Goal: Information Seeking & Learning: Find contact information

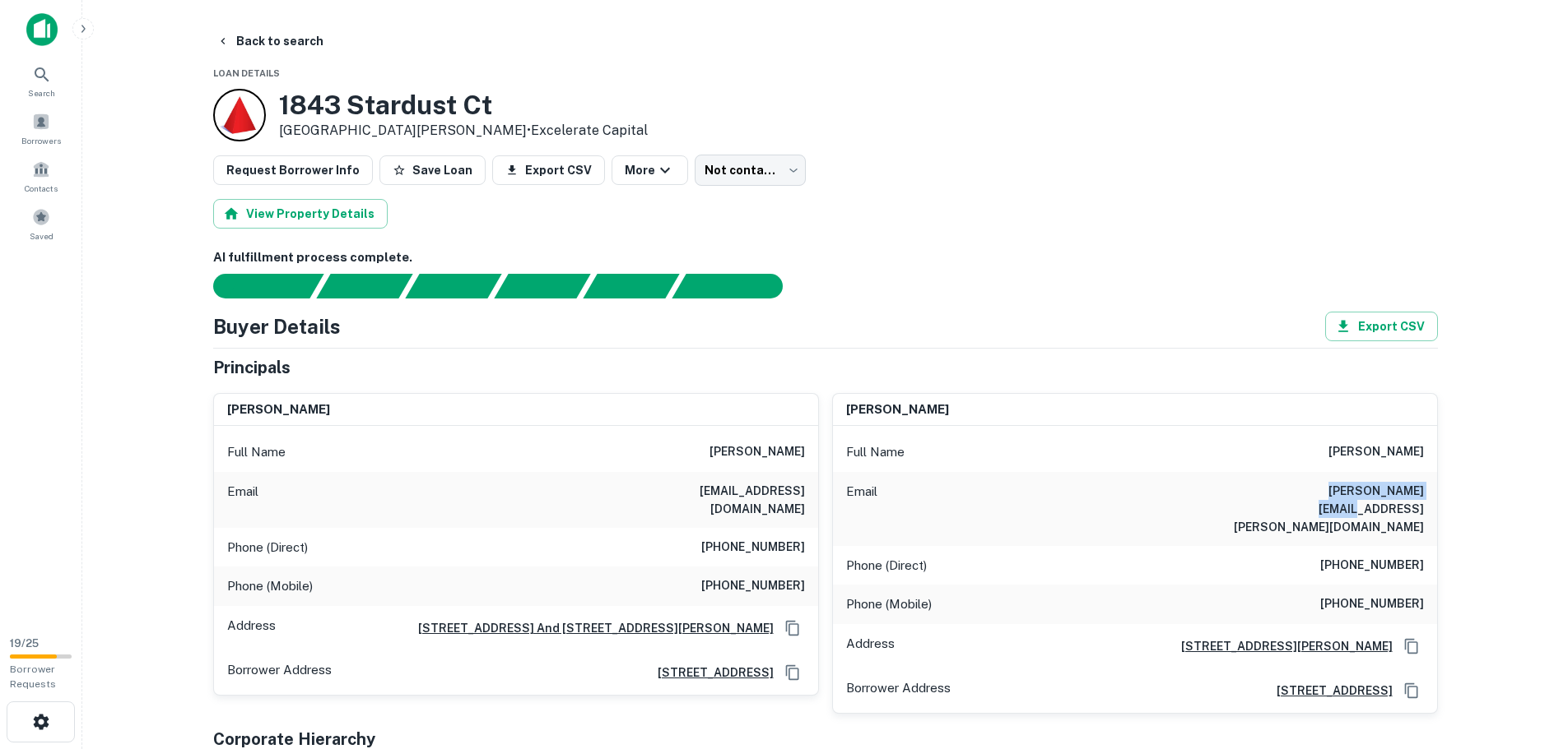
drag, startPoint x: 1301, startPoint y: 493, endPoint x: 1429, endPoint y: 494, distance: 128.0
click at [1429, 494] on div "Email luis.coelho@aol.com" at bounding box center [1135, 509] width 604 height 74
copy h6 "luis.coelho@aol.com"
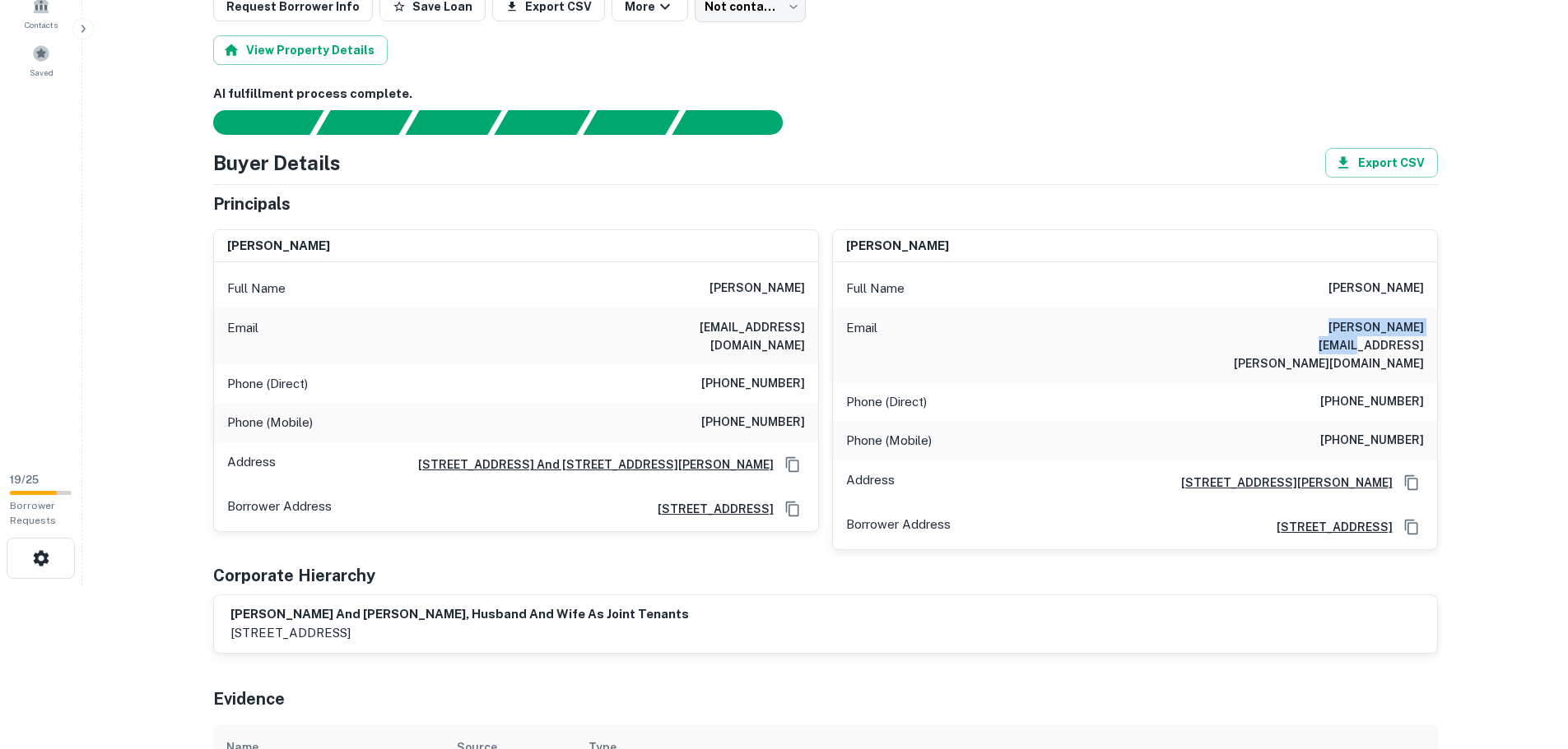
scroll to position [164, 0]
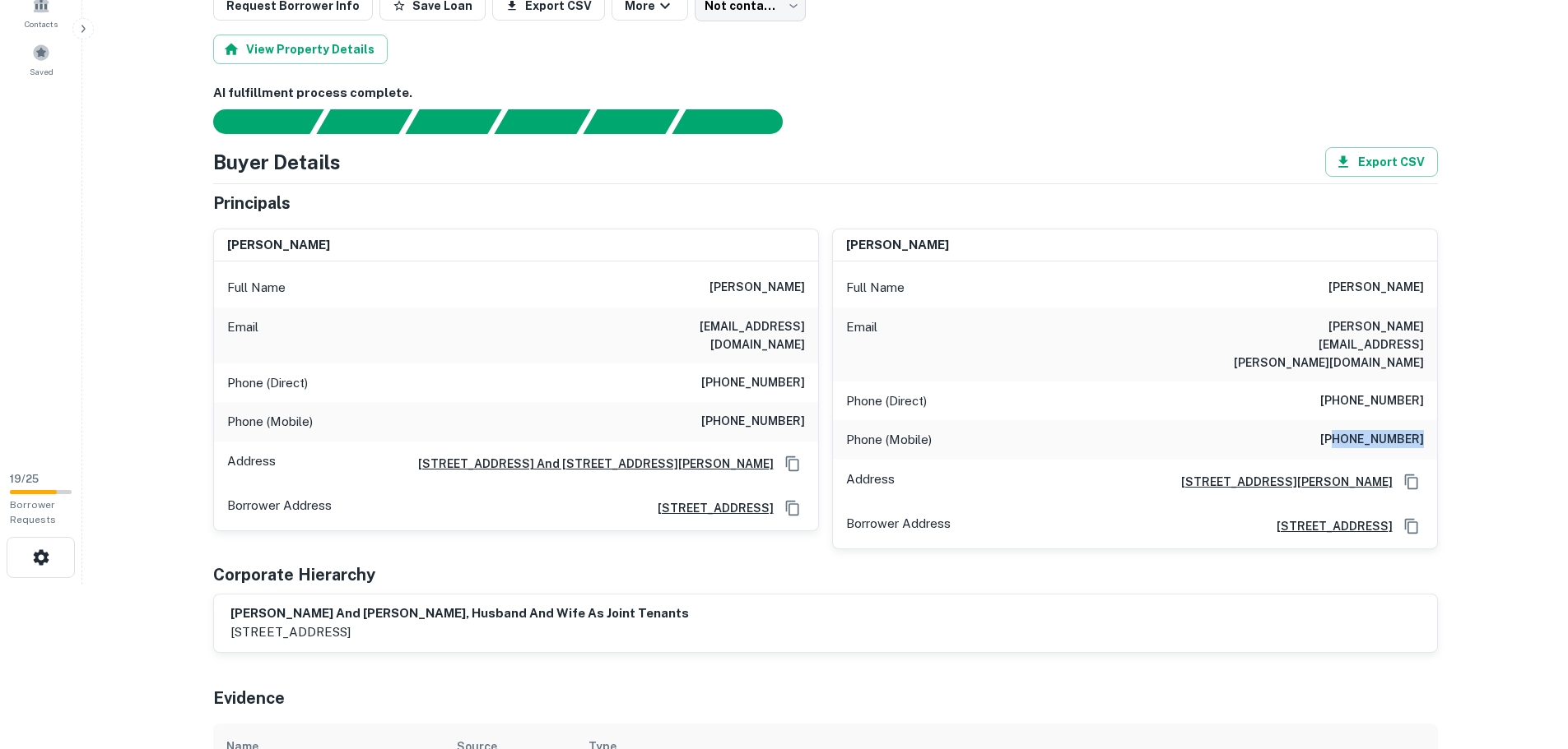
drag, startPoint x: 1356, startPoint y: 402, endPoint x: 1427, endPoint y: 399, distance: 71.1
click at [1427, 420] on div "Phone (Mobile) (408) 887-0126" at bounding box center [1135, 439] width 604 height 39
drag, startPoint x: 1323, startPoint y: 402, endPoint x: 1424, endPoint y: 401, distance: 101.0
click at [1424, 420] on div "Phone (Mobile) (408) 887-0126" at bounding box center [1135, 439] width 604 height 39
drag, startPoint x: 1397, startPoint y: 403, endPoint x: 1303, endPoint y: 410, distance: 94.3
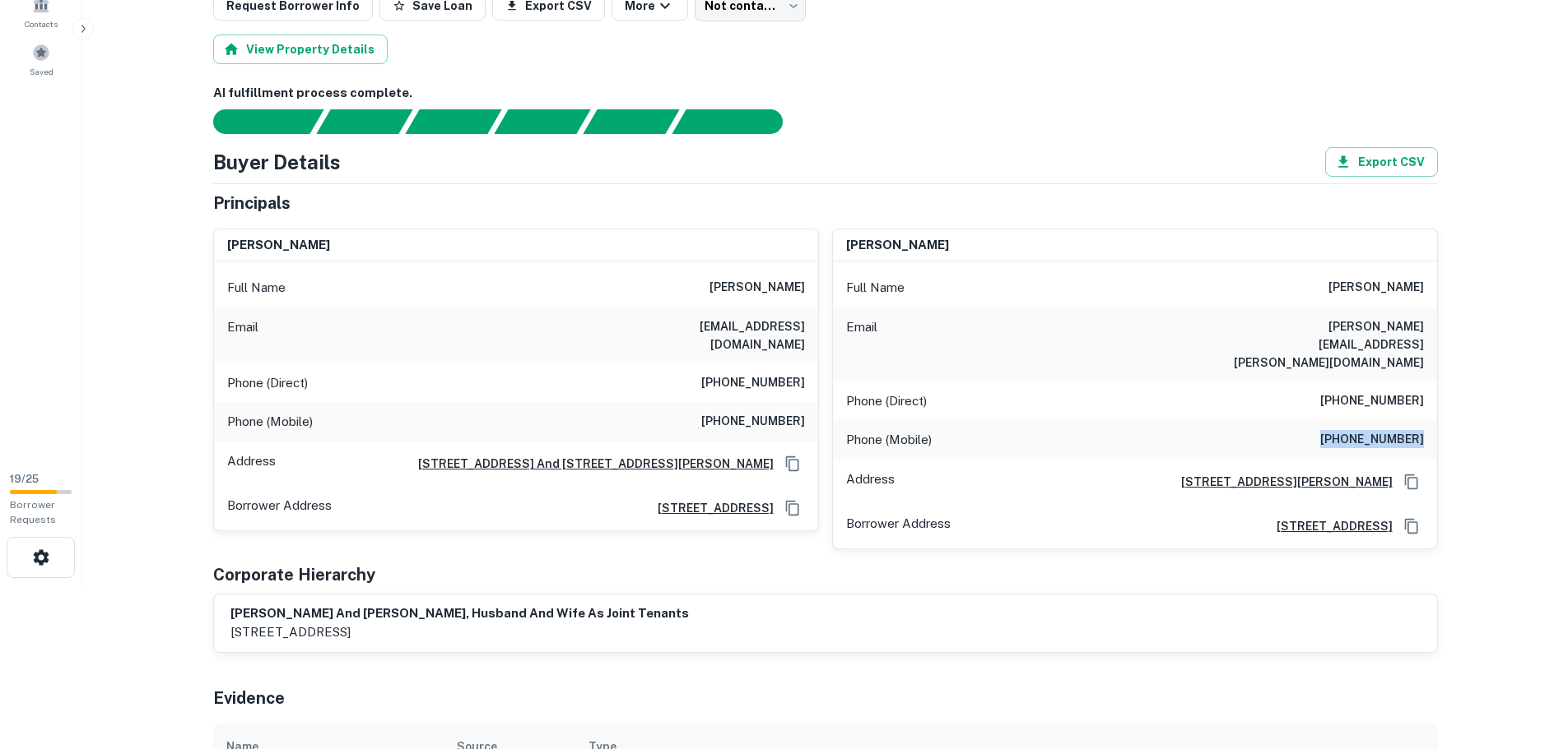
click at [1303, 420] on div "Phone (Mobile) (408) 887-0126" at bounding box center [1135, 439] width 604 height 39
drag, startPoint x: 1342, startPoint y: 398, endPoint x: 1424, endPoint y: 398, distance: 82.0
click at [1424, 420] on div "Phone (Mobile) (408) 887-0126" at bounding box center [1135, 439] width 604 height 39
copy h6 "408) 887-0126"
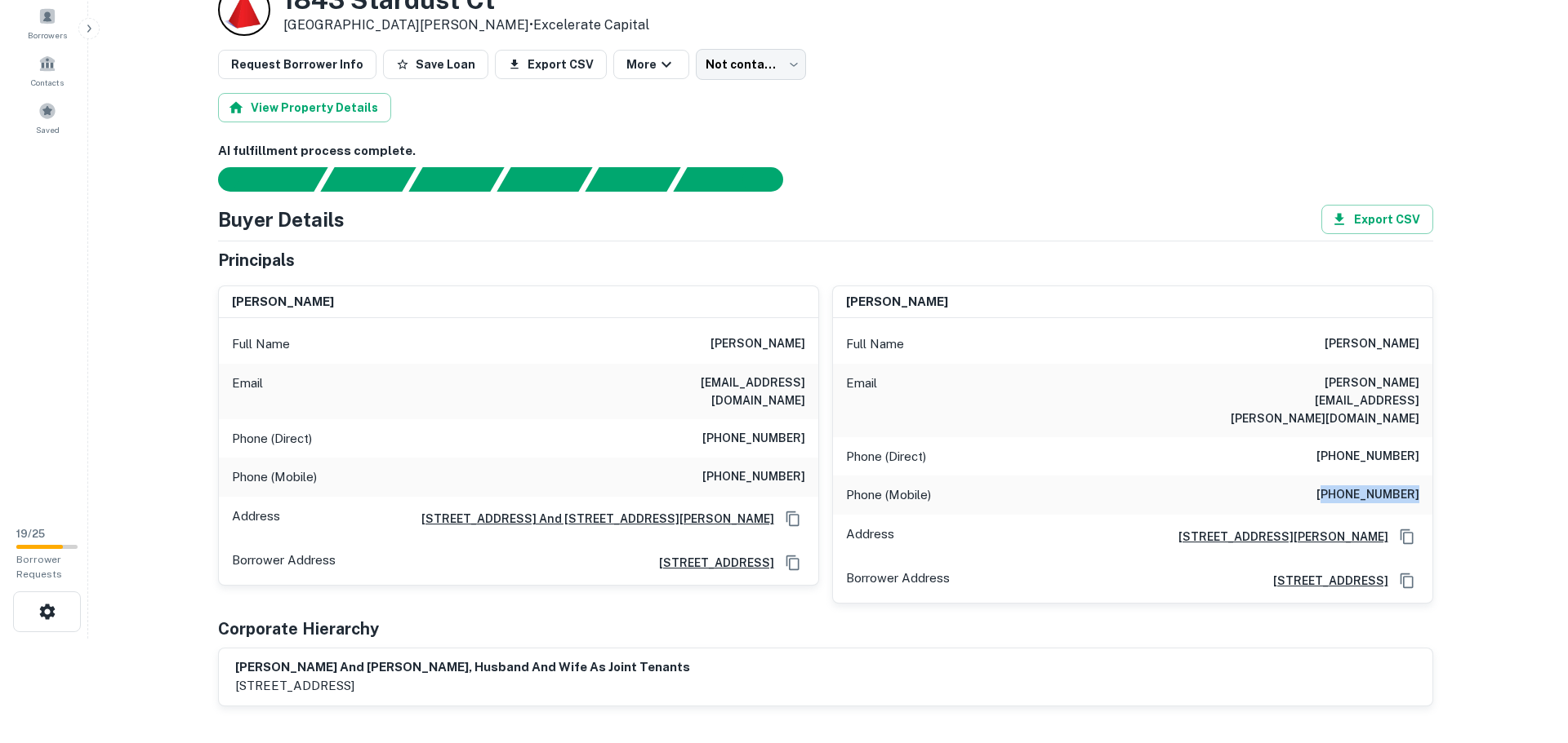
scroll to position [0, 0]
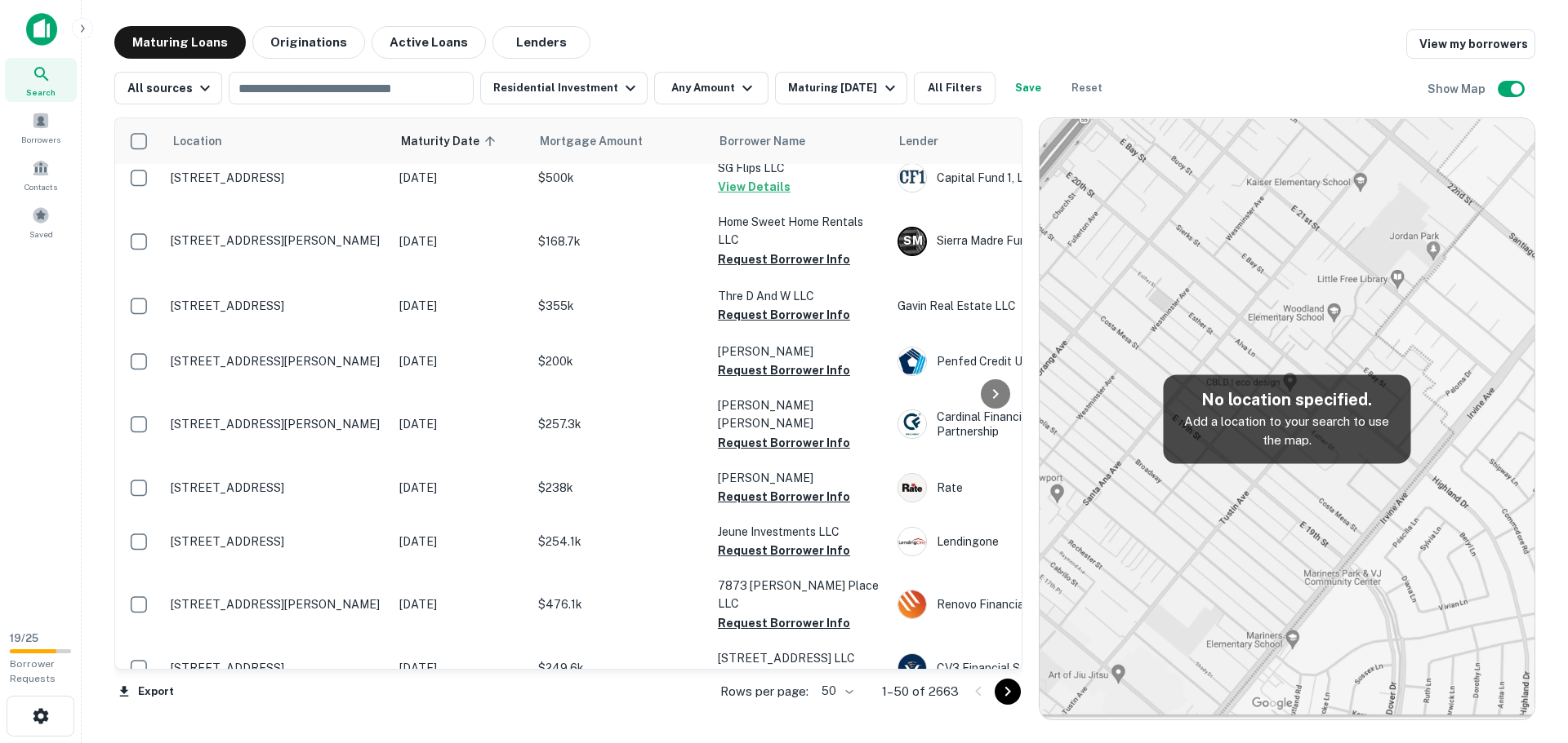
scroll to position [2313, 0]
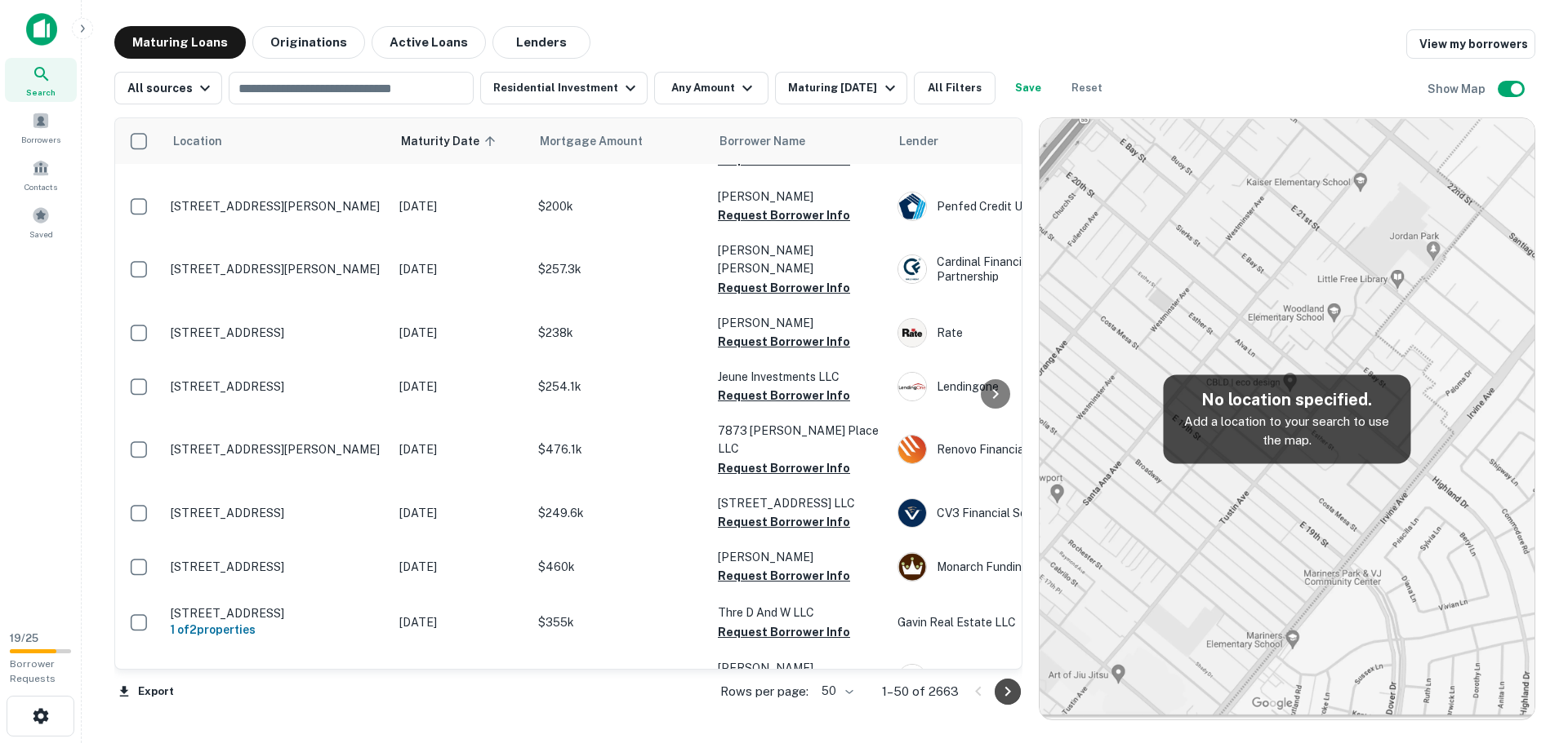
click at [1009, 693] on icon "Go to next page" at bounding box center [1008, 691] width 6 height 10
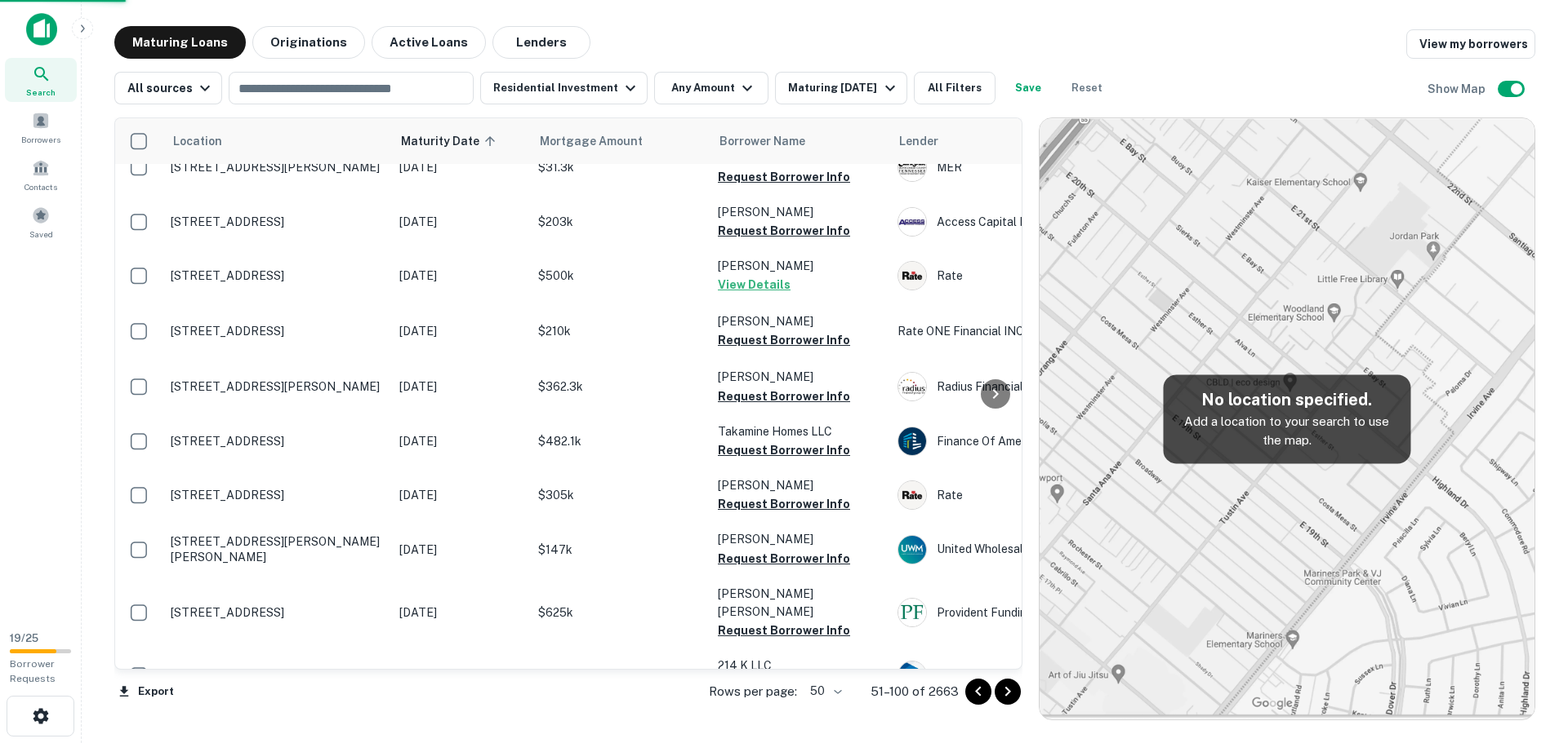
scroll to position [2234, 0]
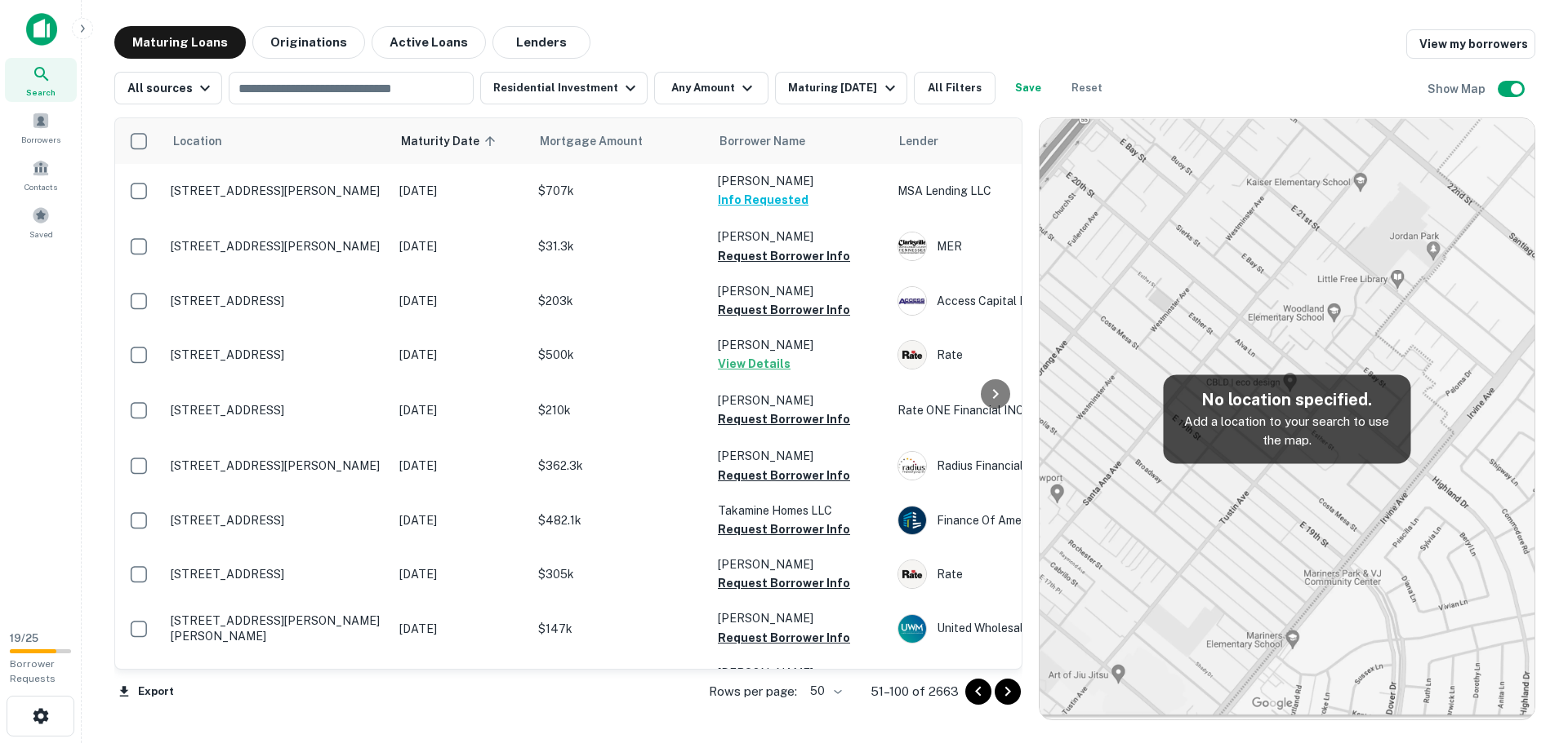
click at [1009, 693] on icon "Go to next page" at bounding box center [1008, 691] width 6 height 10
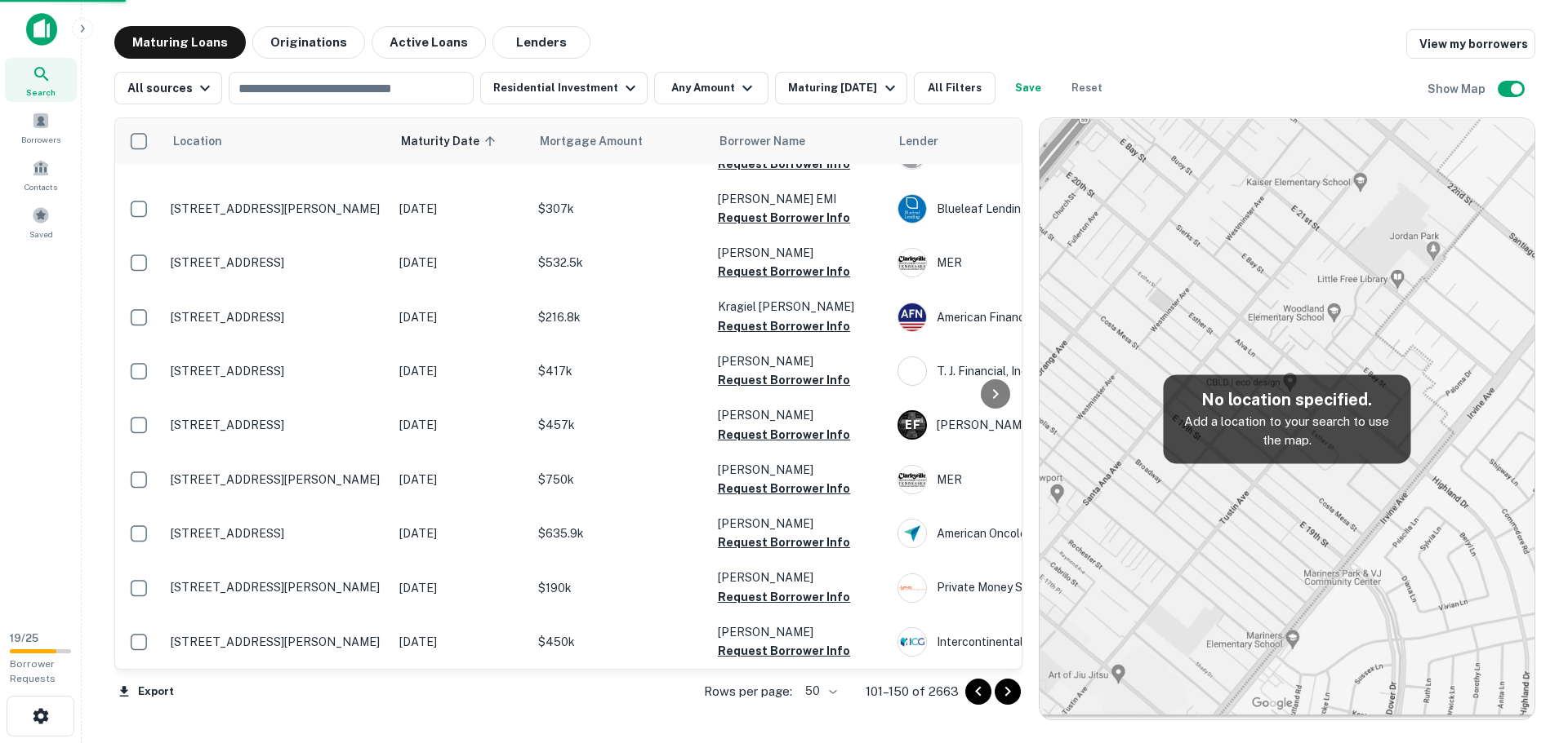
scroll to position [2246, 0]
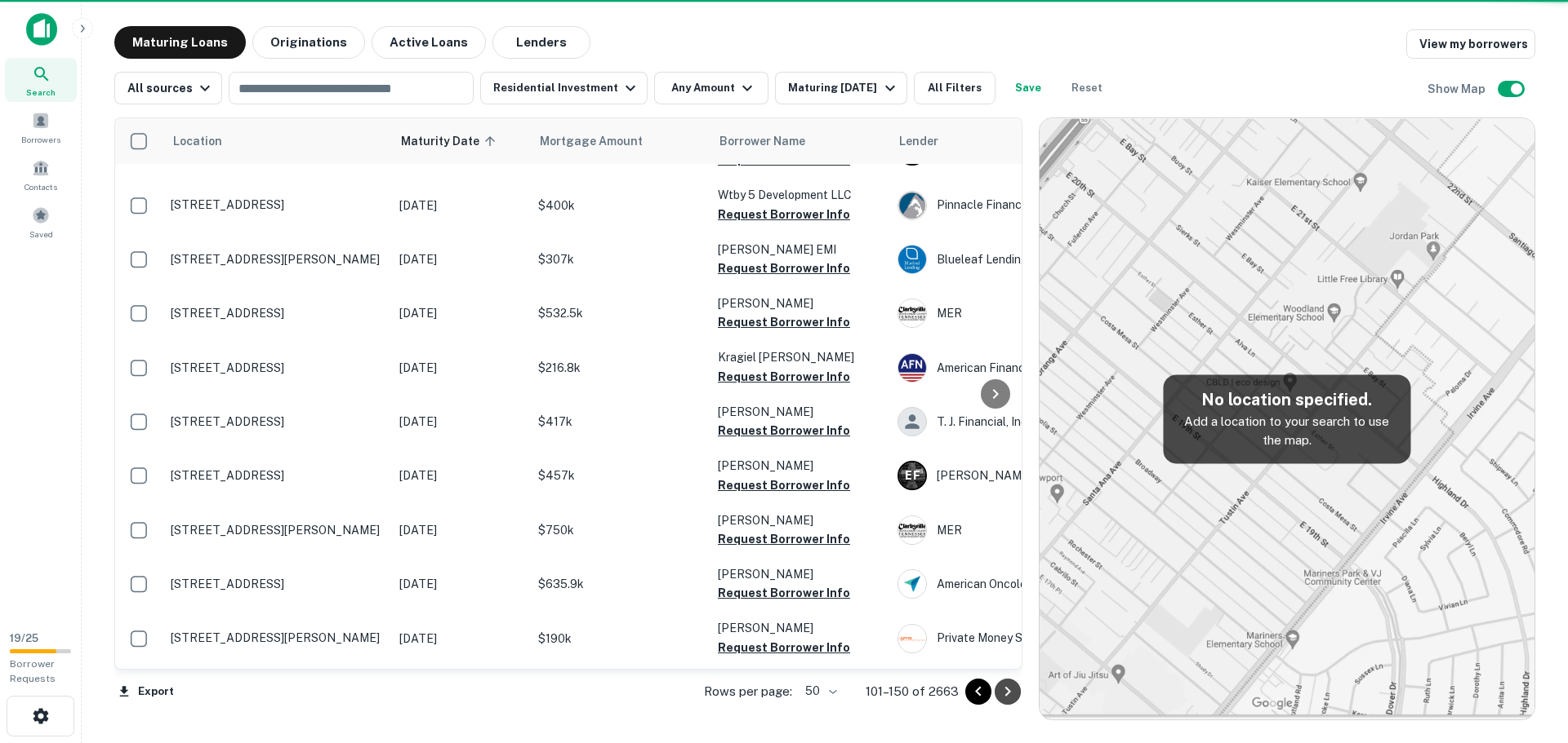
click at [1009, 693] on icon "Go to next page" at bounding box center [1008, 691] width 6 height 10
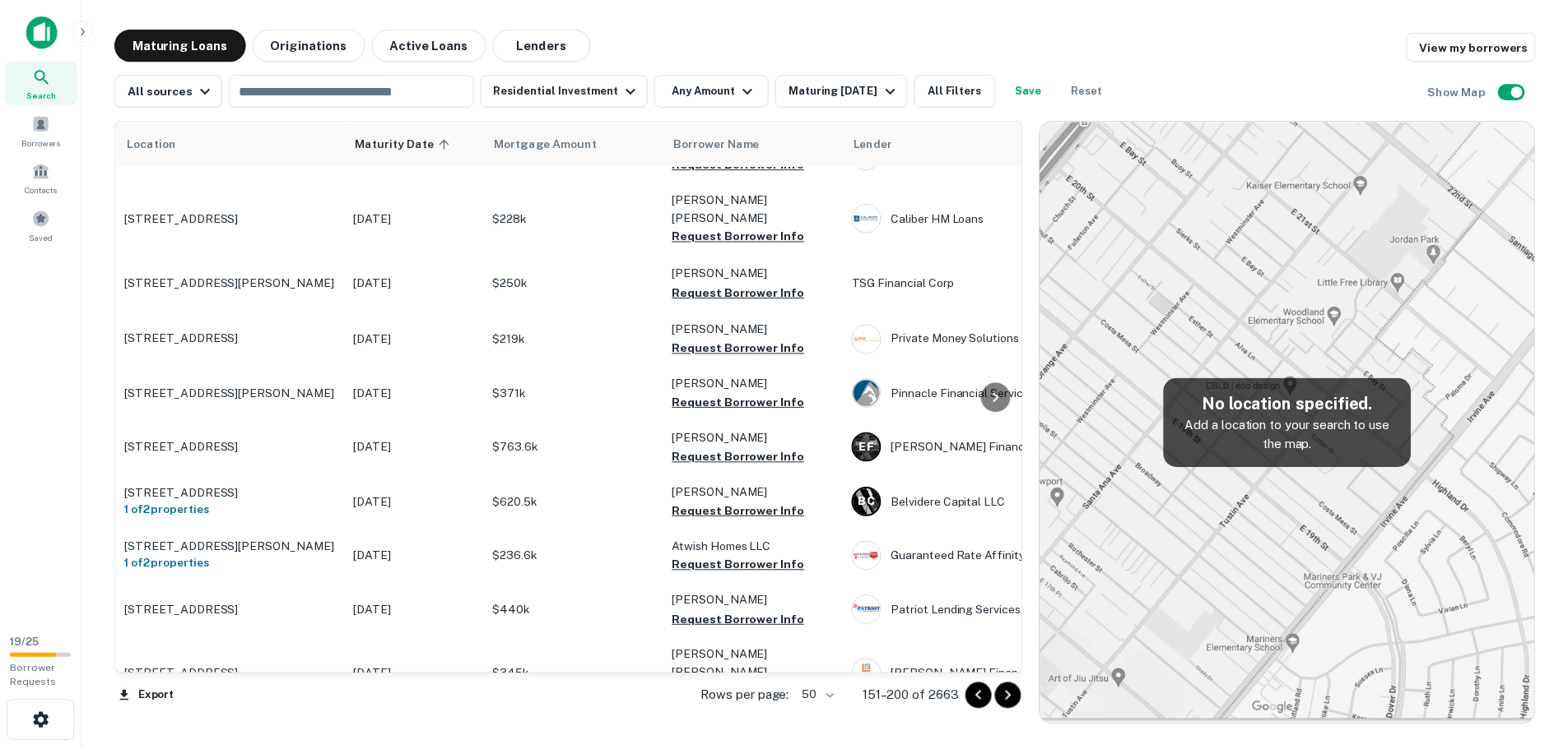
scroll to position [1937, 32]
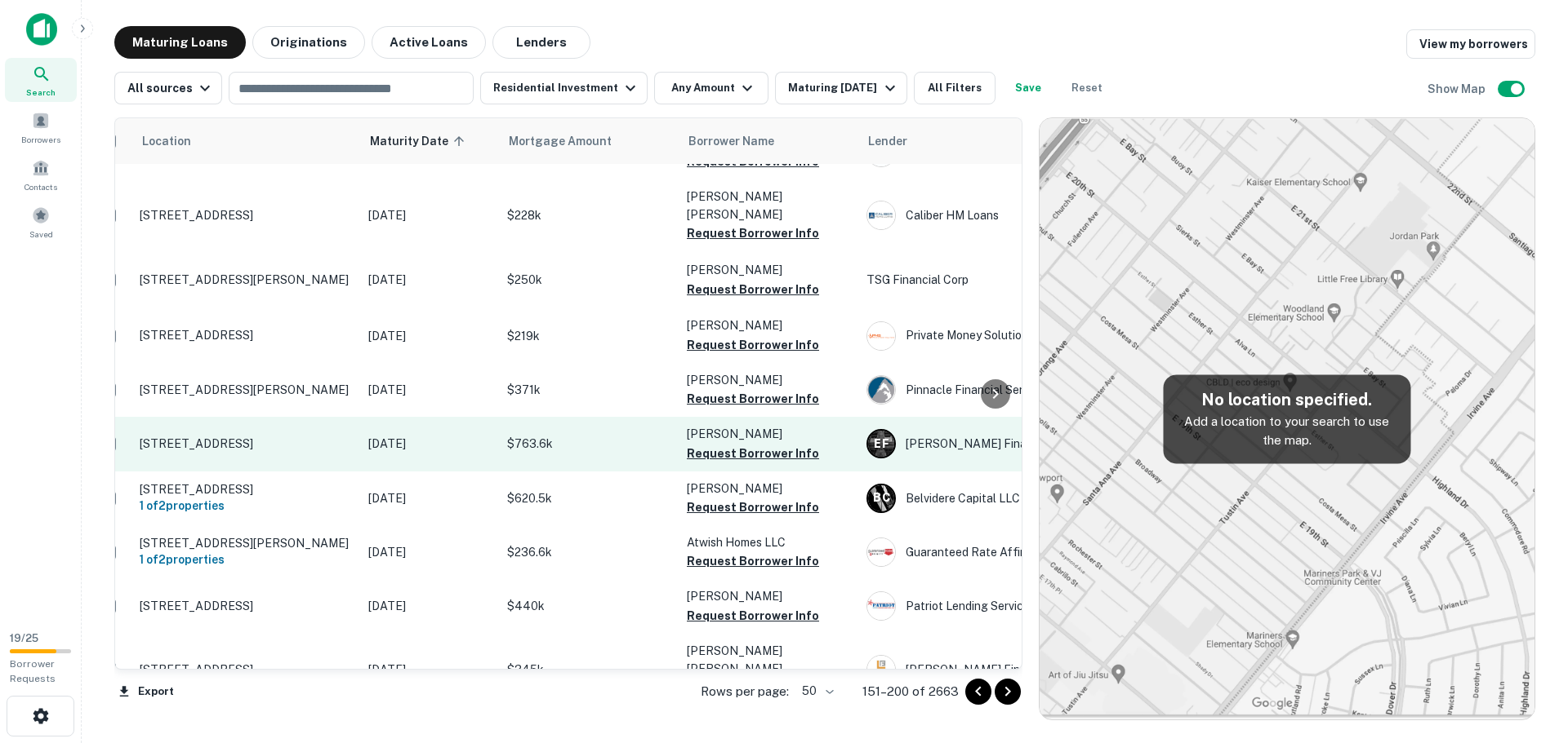
click at [260, 437] on p "1225 Macarthur Blvd Oakland, CA94610" at bounding box center [245, 444] width 212 height 14
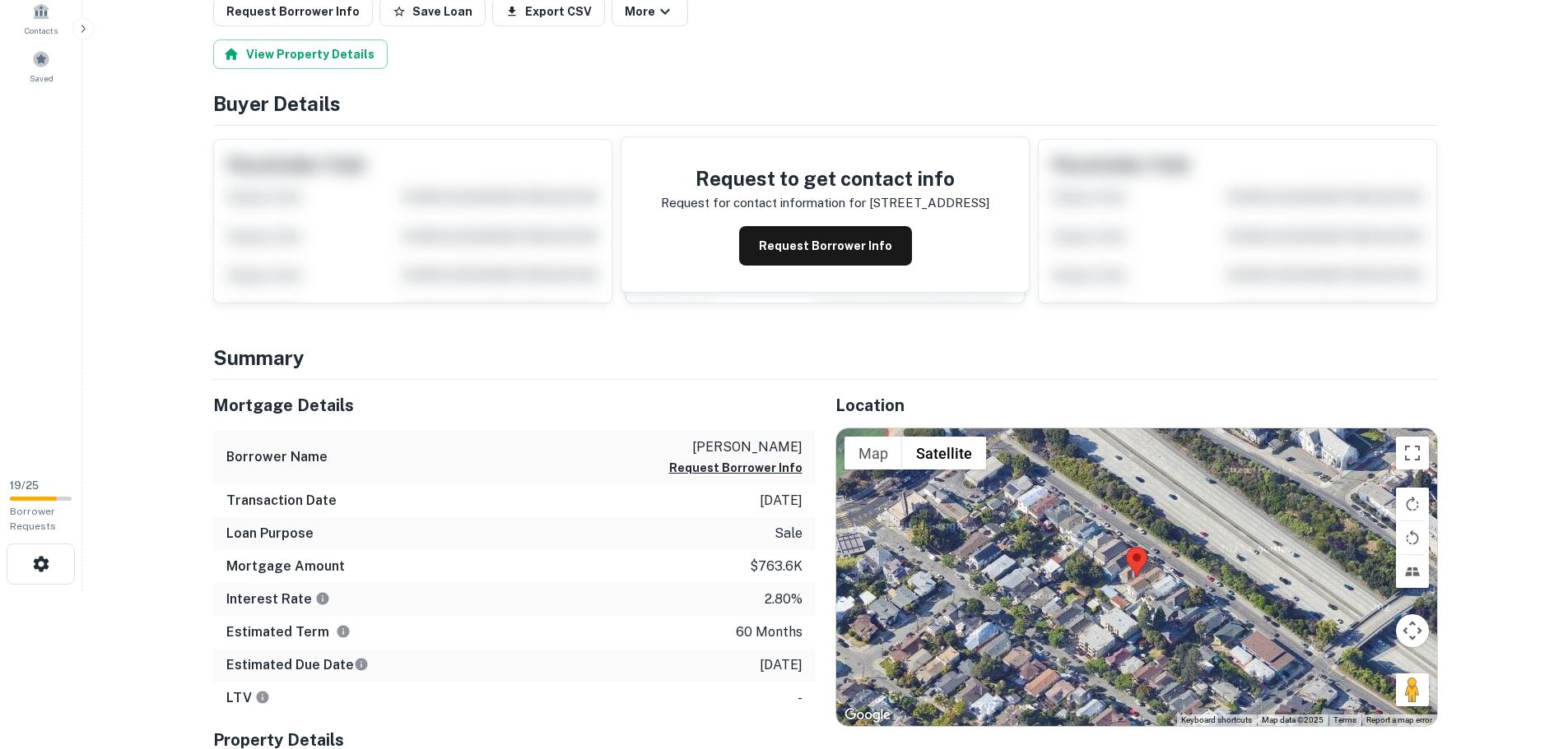
scroll to position [164, 0]
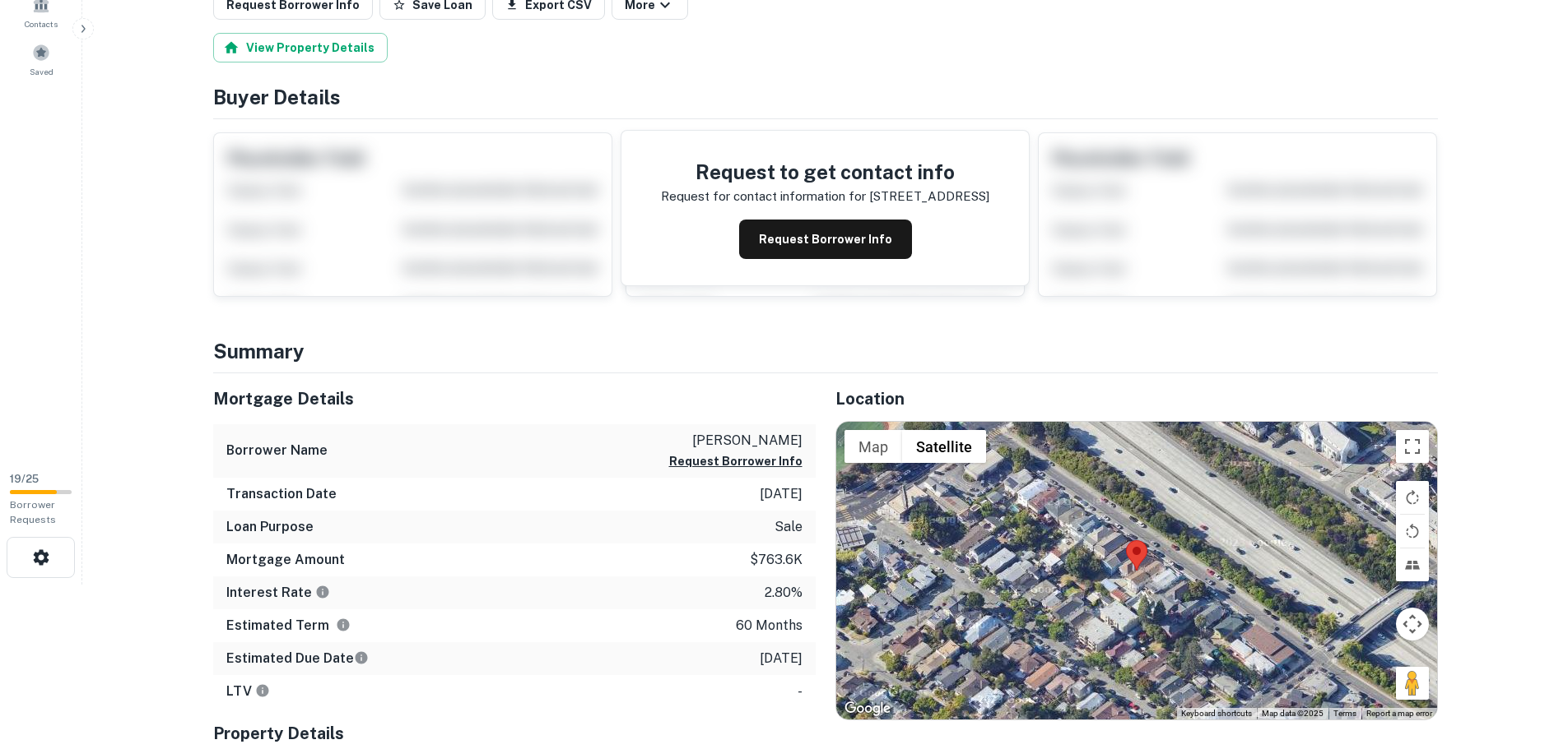
click at [1132, 576] on div at bounding box center [1136, 571] width 601 height 298
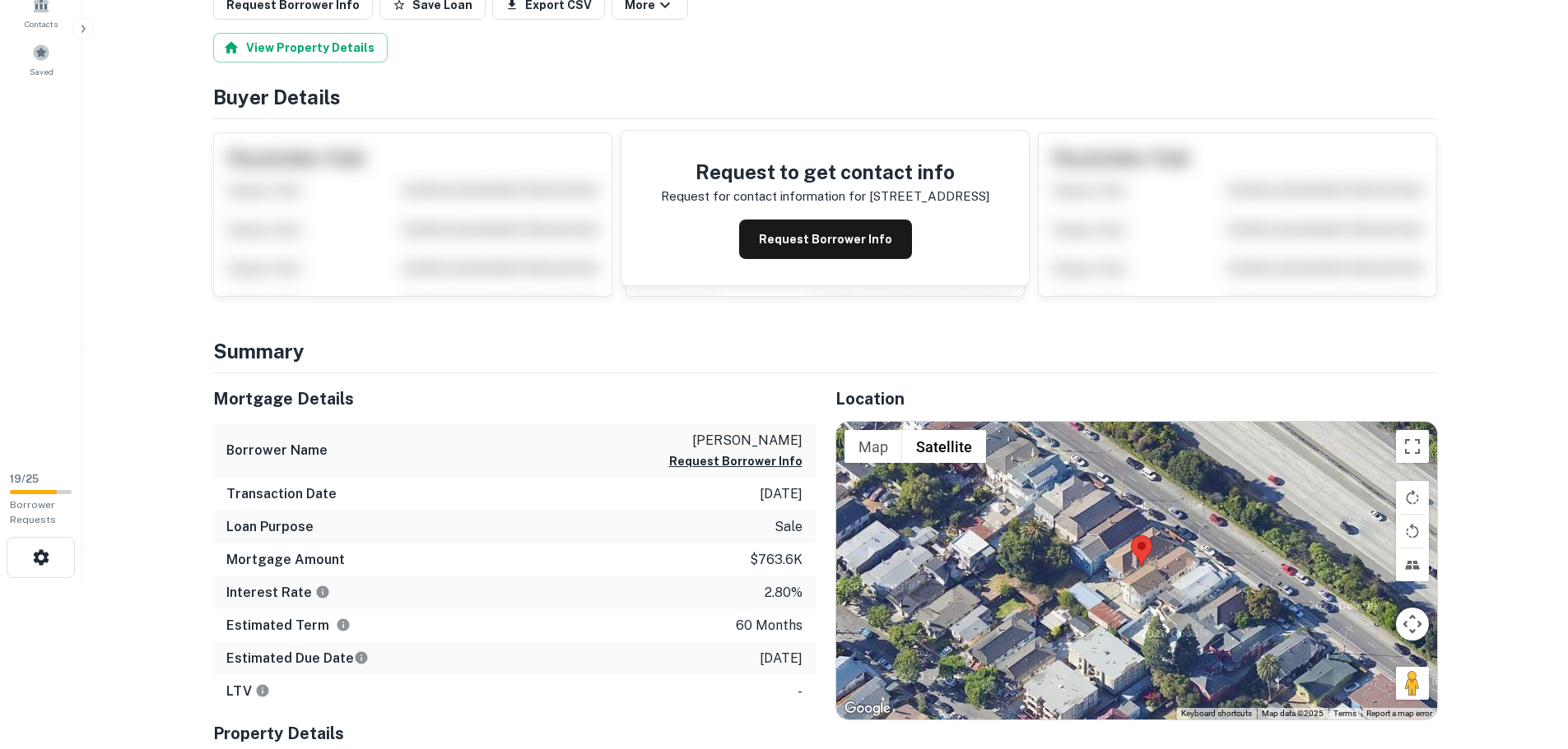
click at [1129, 575] on div at bounding box center [1136, 571] width 601 height 298
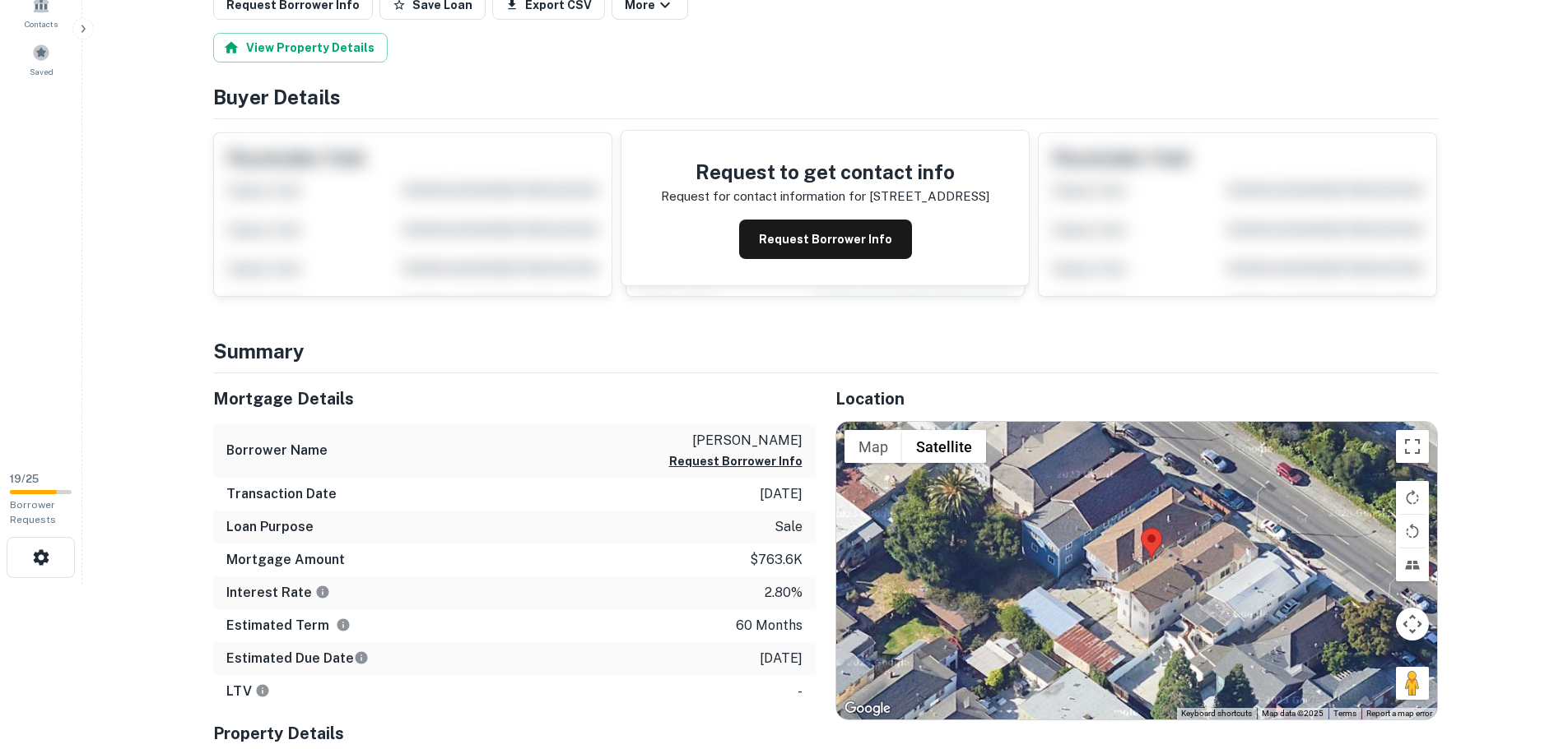
click at [1129, 575] on div at bounding box center [1136, 571] width 601 height 298
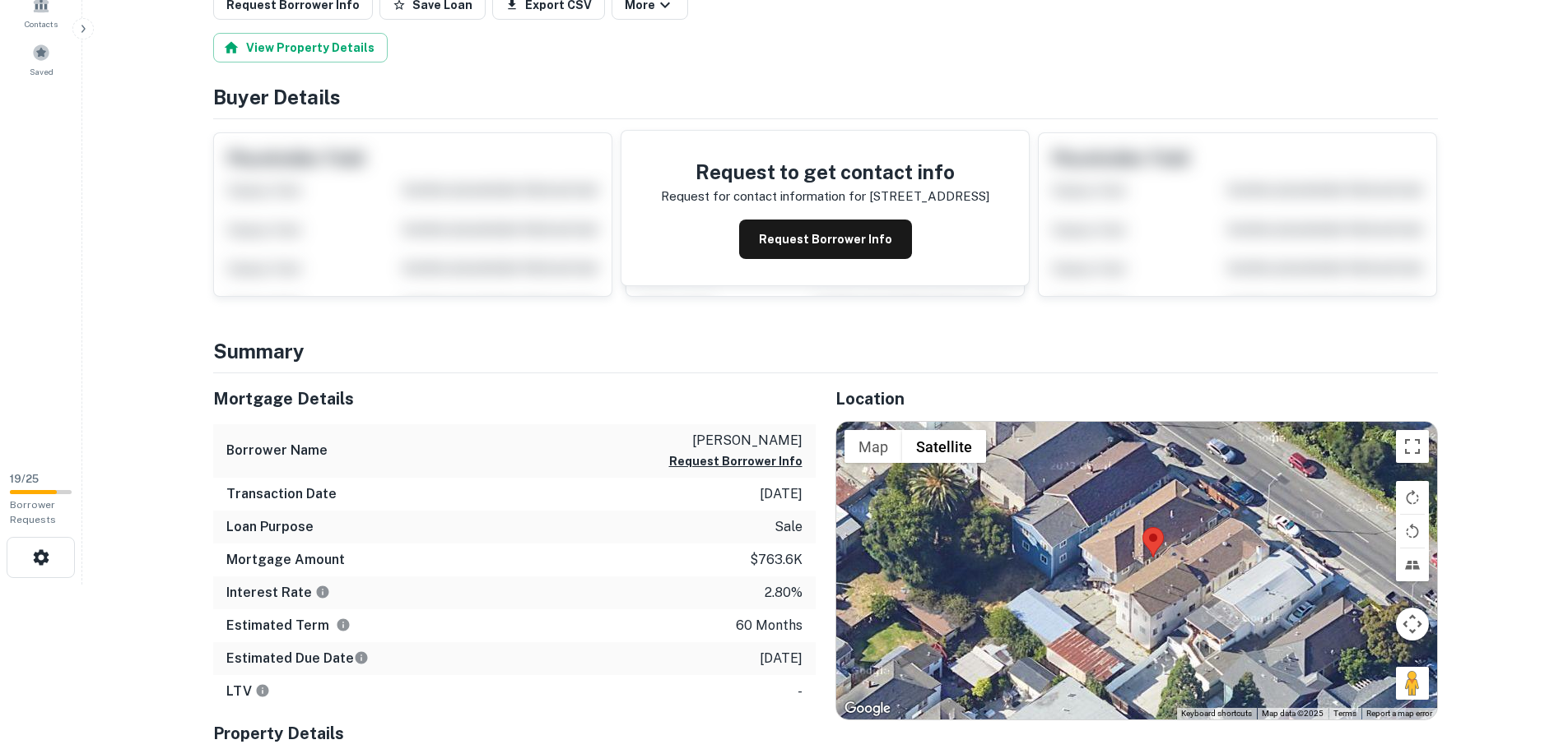
click at [1129, 575] on div at bounding box center [1136, 571] width 601 height 298
click at [1143, 527] on area at bounding box center [1143, 527] width 0 height 0
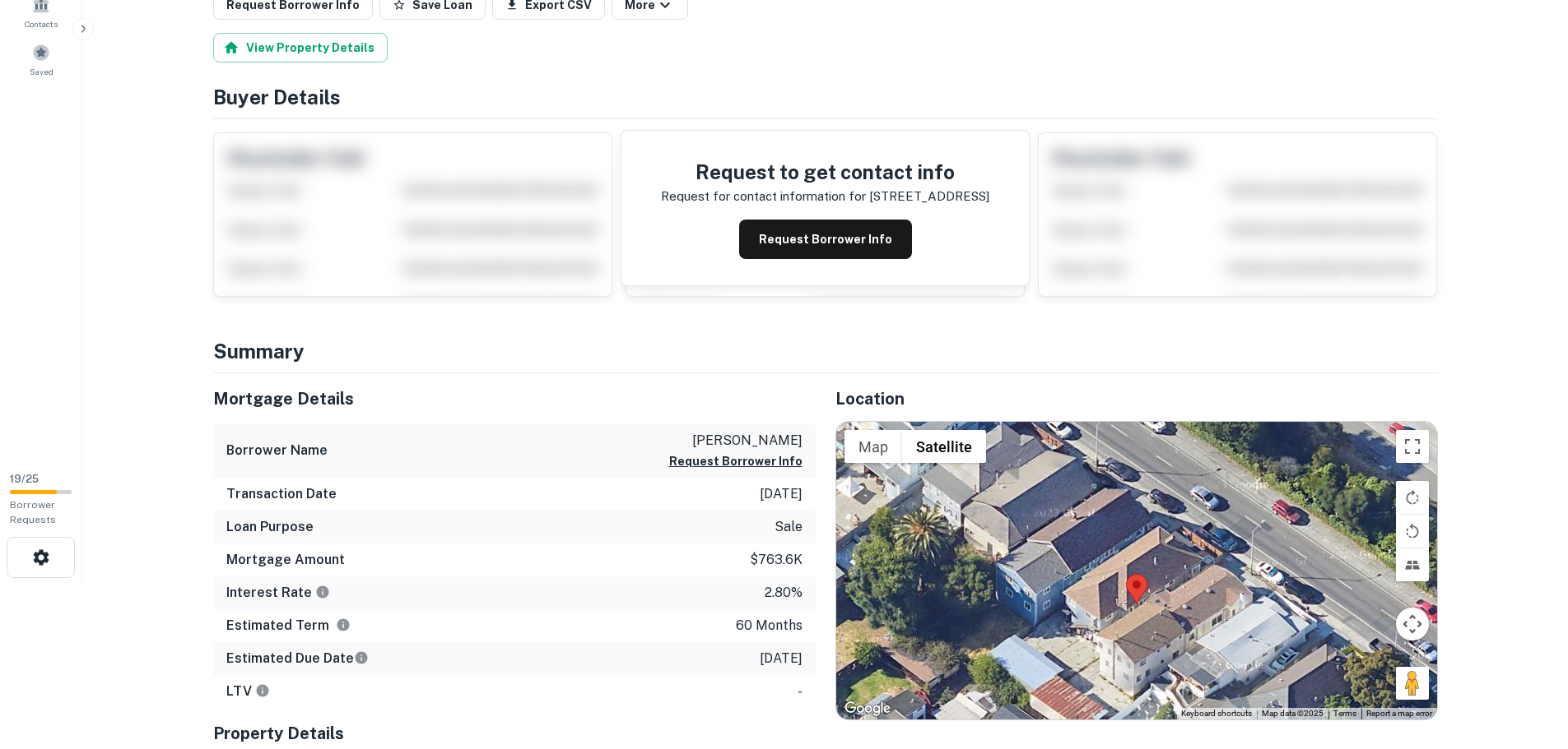
drag, startPoint x: 1148, startPoint y: 600, endPoint x: 1131, endPoint y: 644, distance: 47.2
click at [1131, 644] on div at bounding box center [1136, 571] width 601 height 298
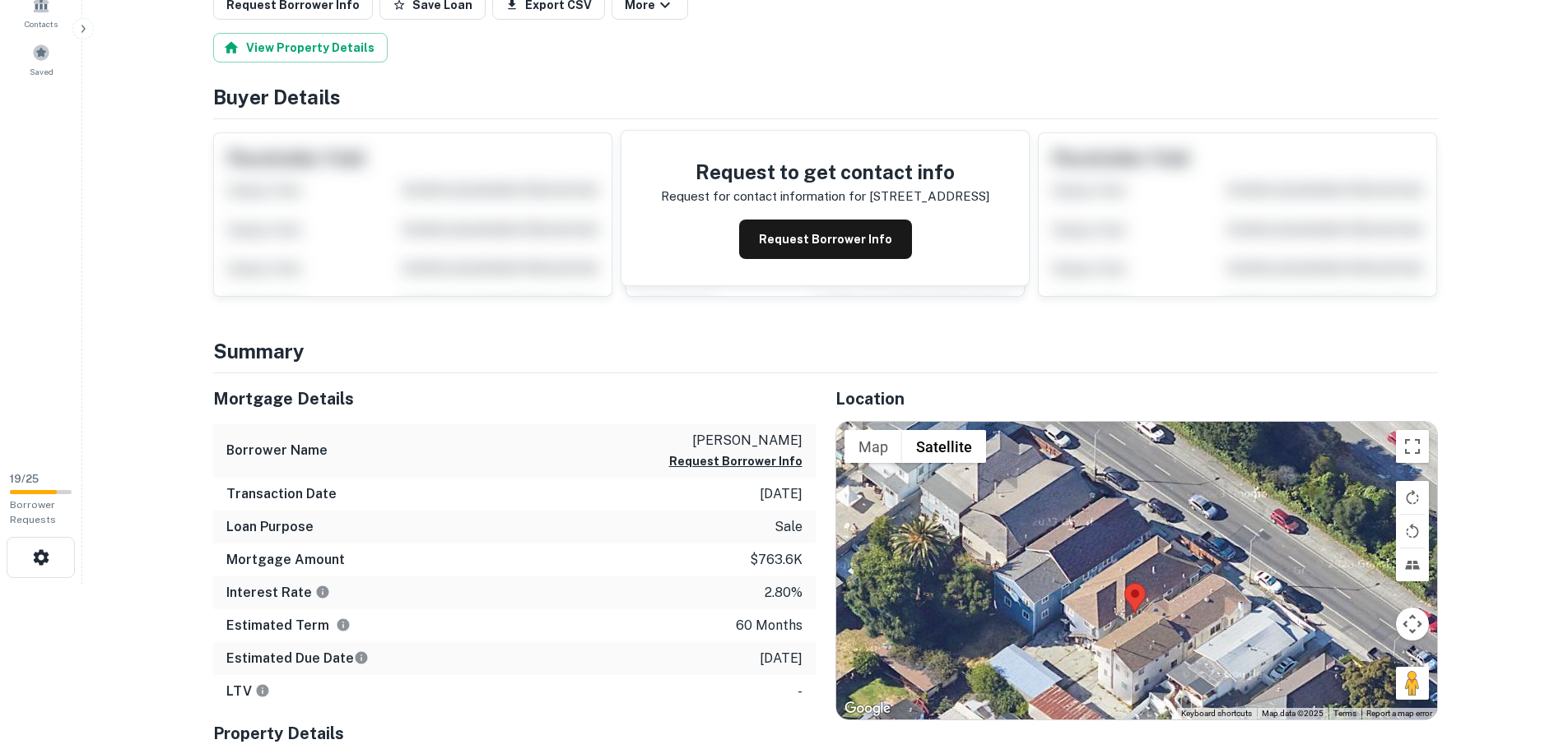
click at [1106, 615] on div at bounding box center [1136, 571] width 601 height 298
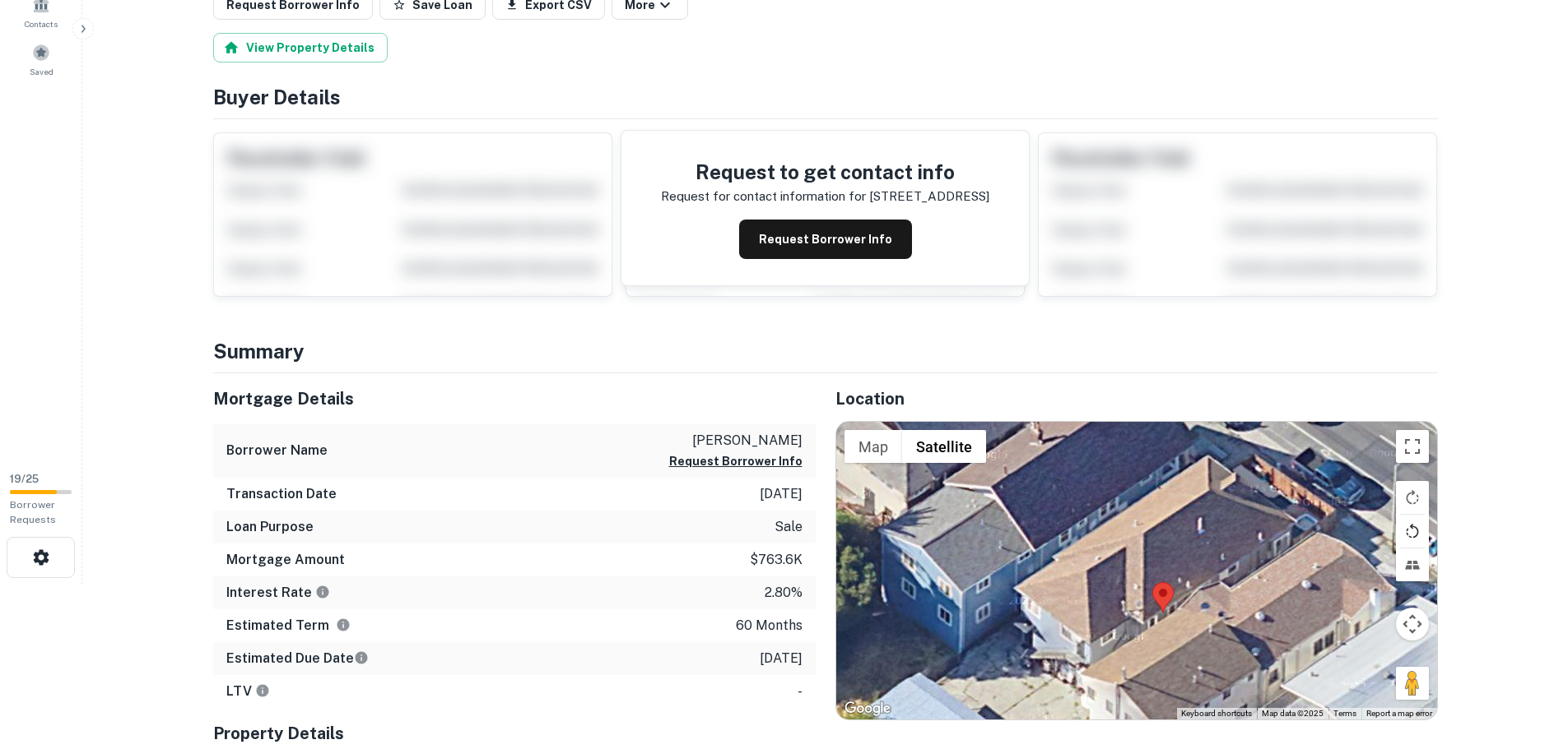
click at [1418, 527] on button "Rotate map counterclockwise" at bounding box center [1412, 532] width 33 height 33
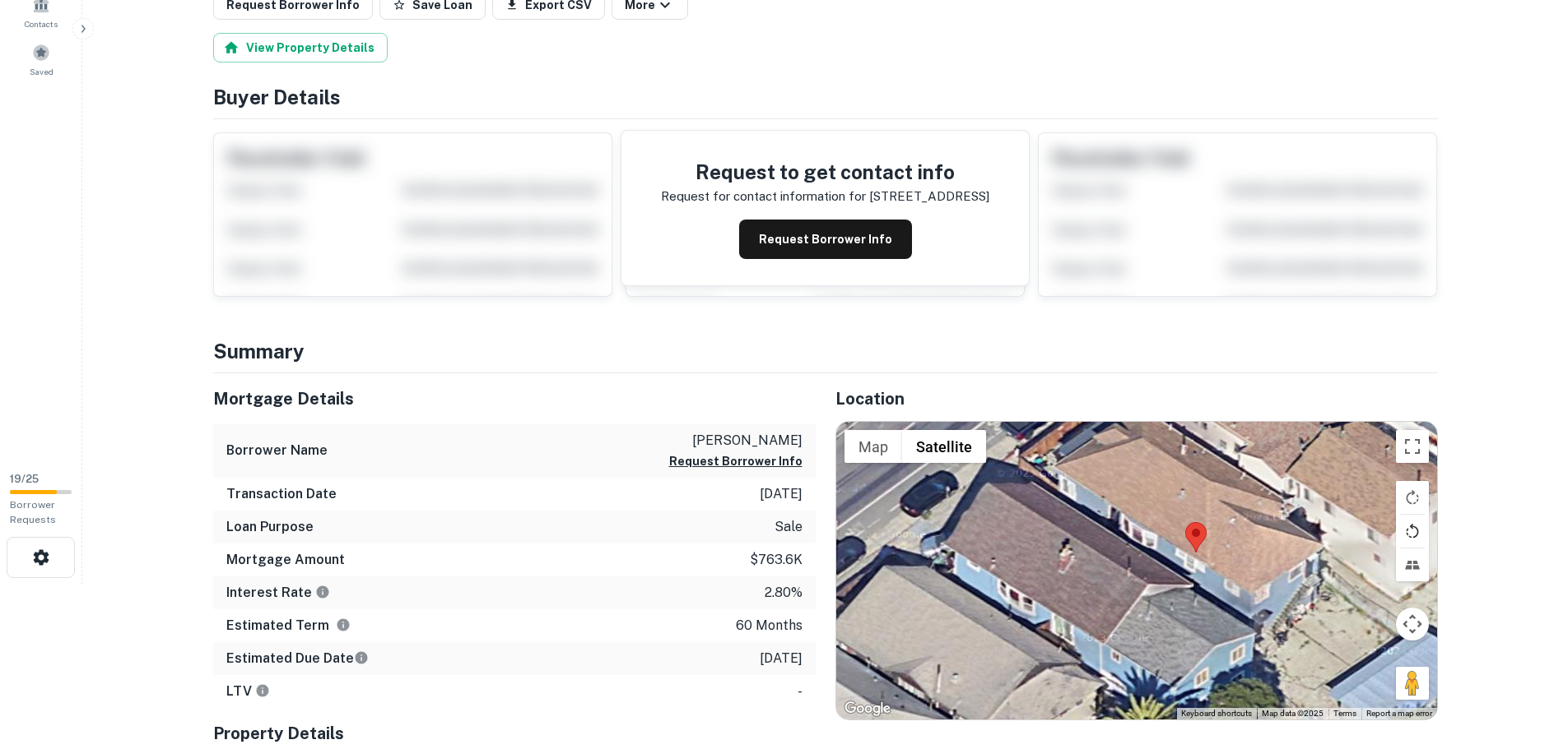
click at [1418, 528] on button "Rotate map counterclockwise" at bounding box center [1412, 532] width 33 height 33
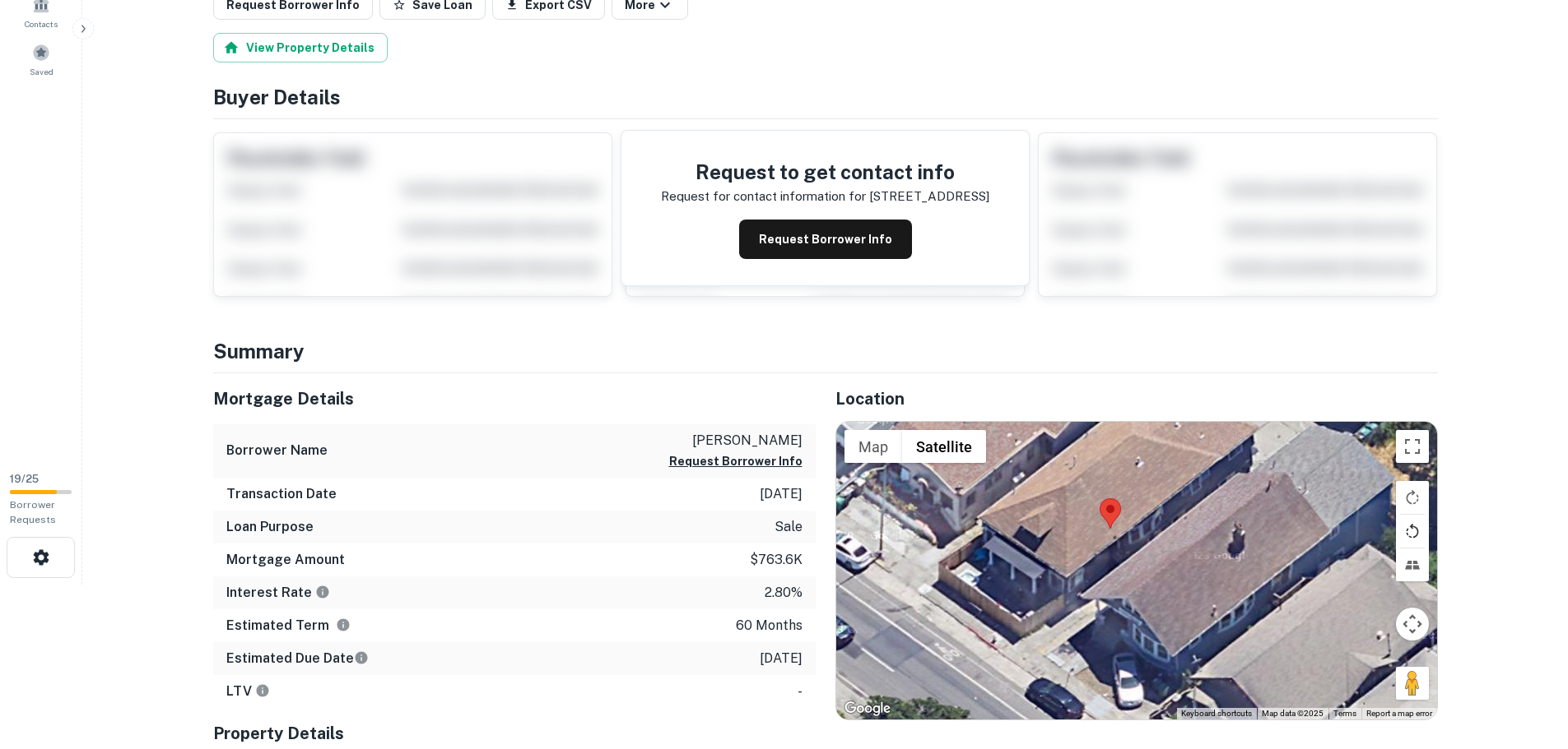
click at [1415, 527] on button "Rotate map counterclockwise" at bounding box center [1412, 532] width 33 height 33
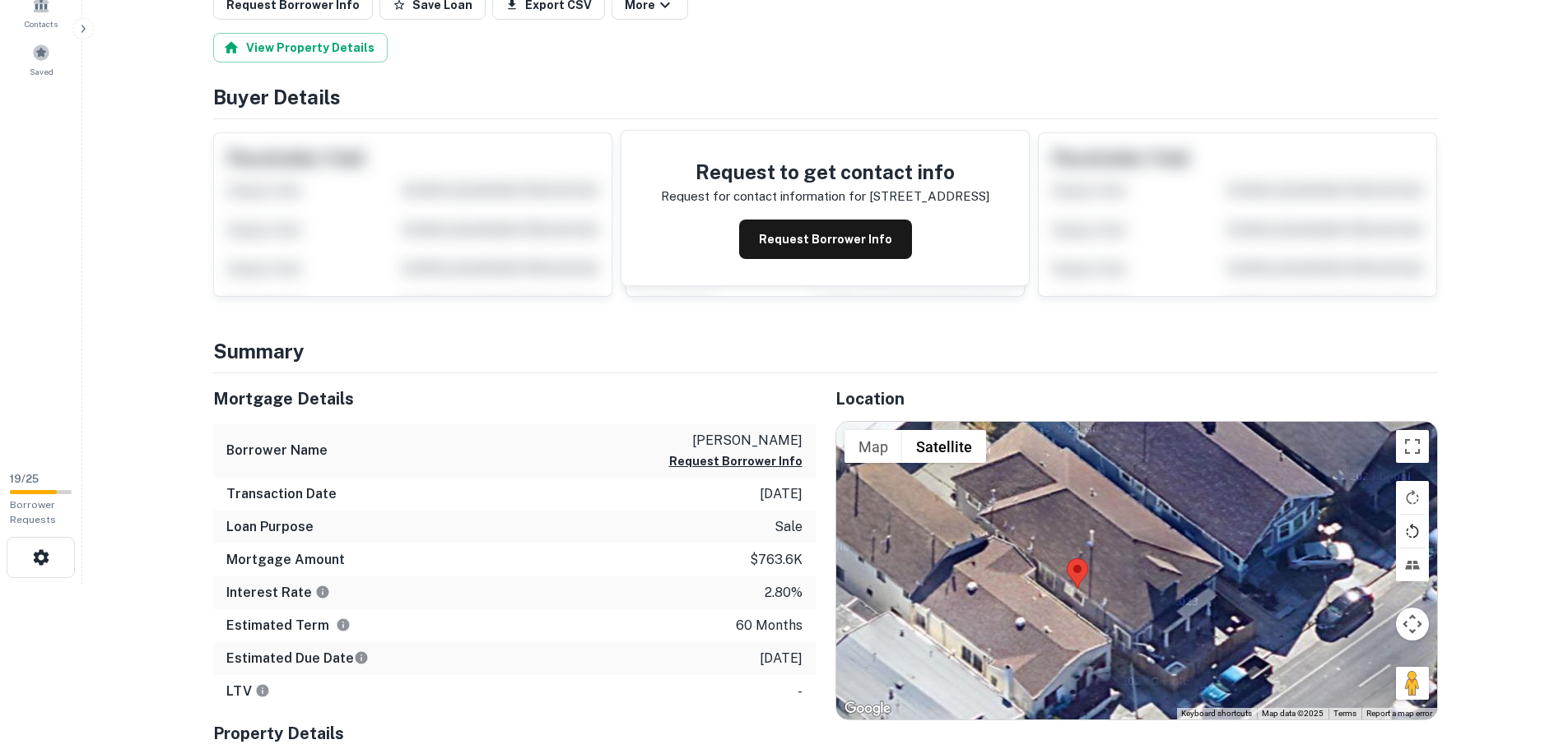
click at [1415, 527] on button "Rotate map counterclockwise" at bounding box center [1412, 532] width 33 height 33
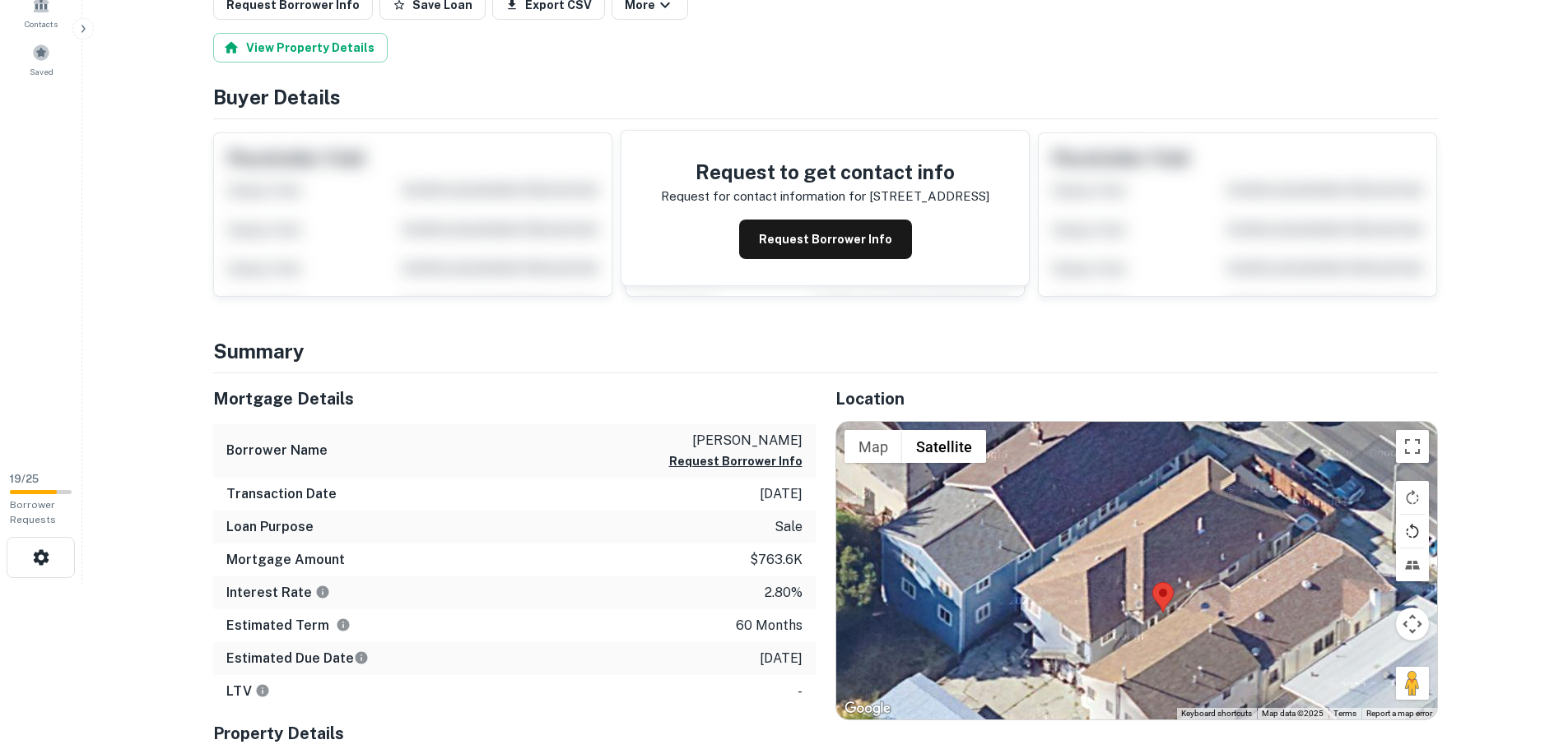
click at [1415, 527] on button "Rotate map counterclockwise" at bounding box center [1412, 532] width 33 height 33
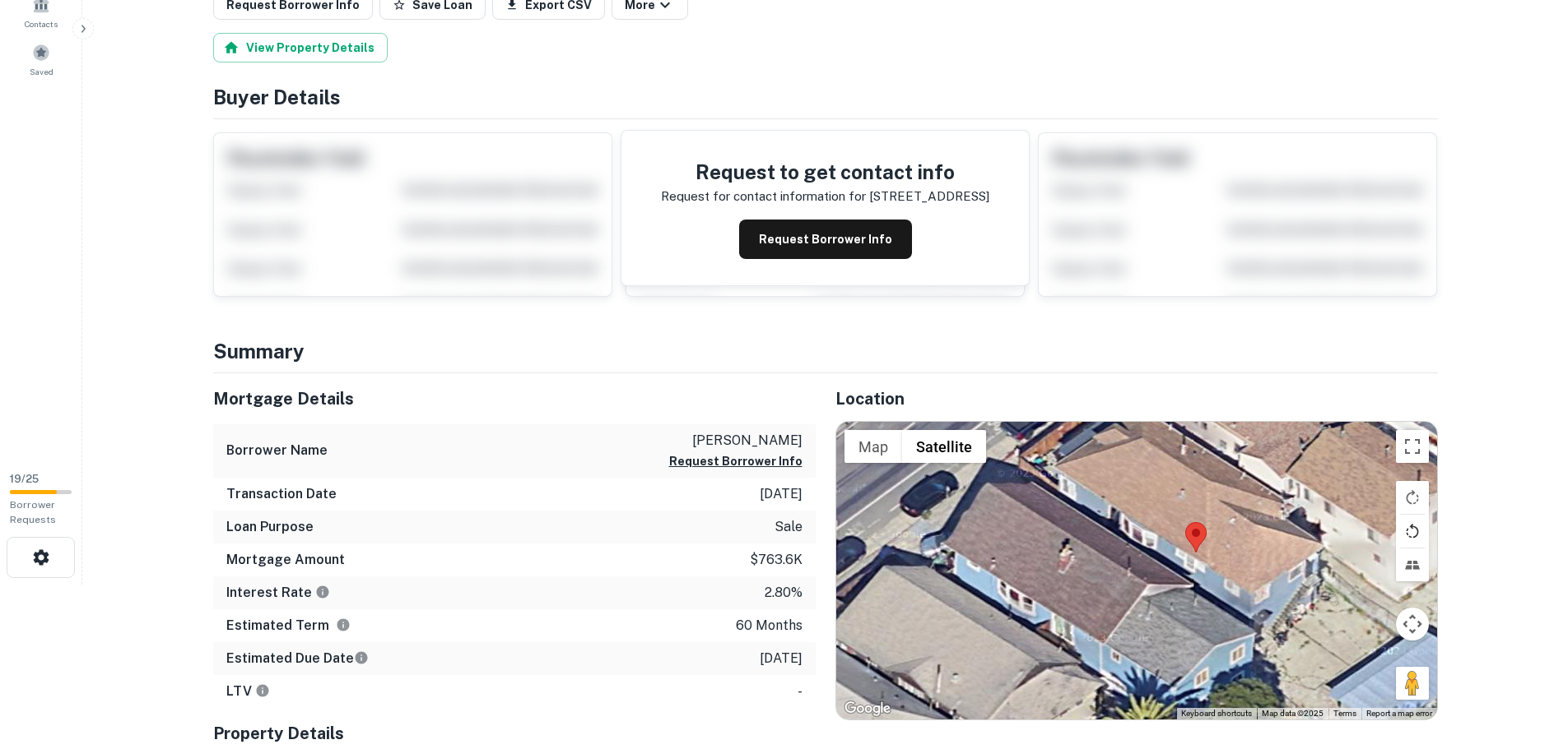
click at [1415, 527] on button "Rotate map counterclockwise" at bounding box center [1412, 532] width 33 height 33
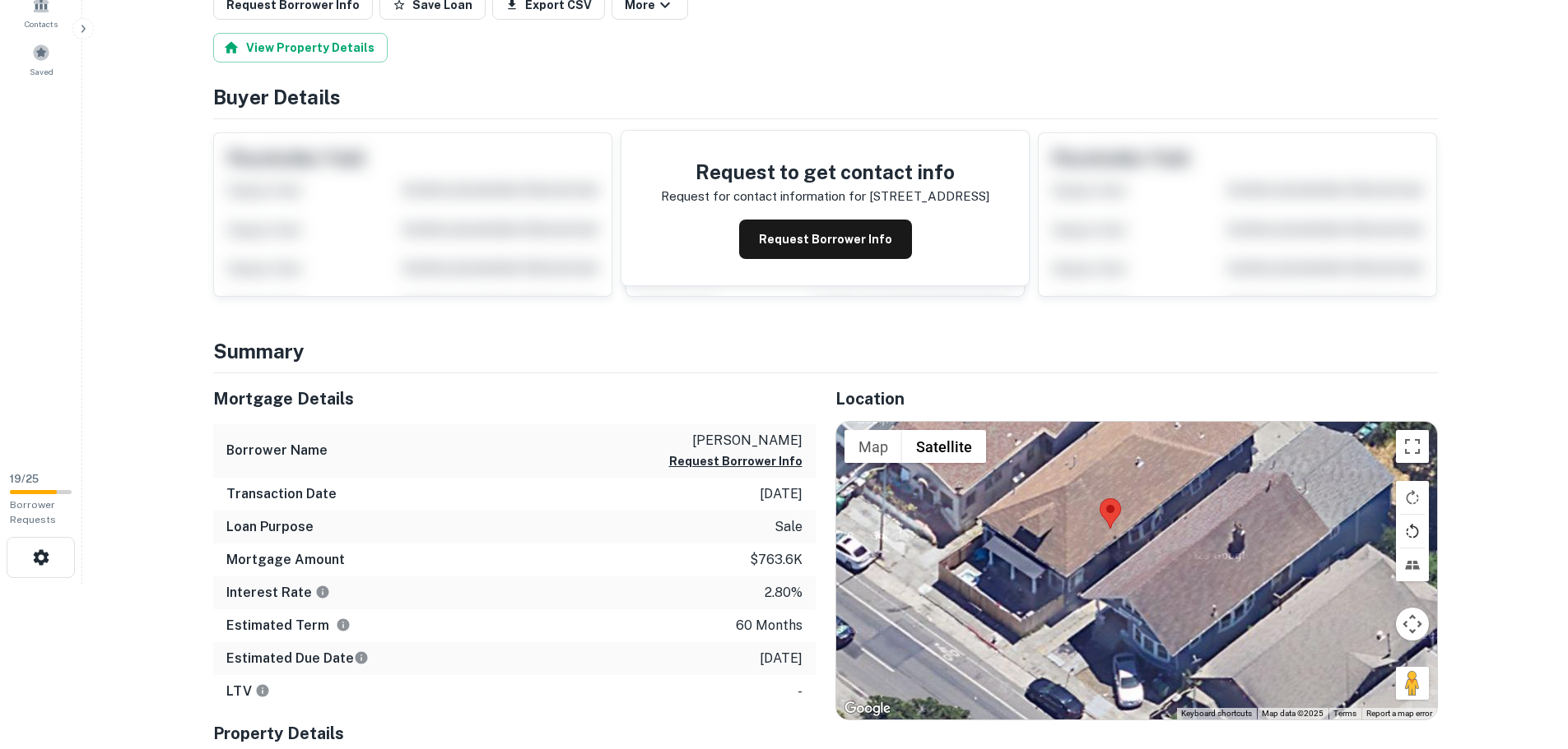
click at [1415, 527] on button "Rotate map counterclockwise" at bounding box center [1412, 532] width 33 height 33
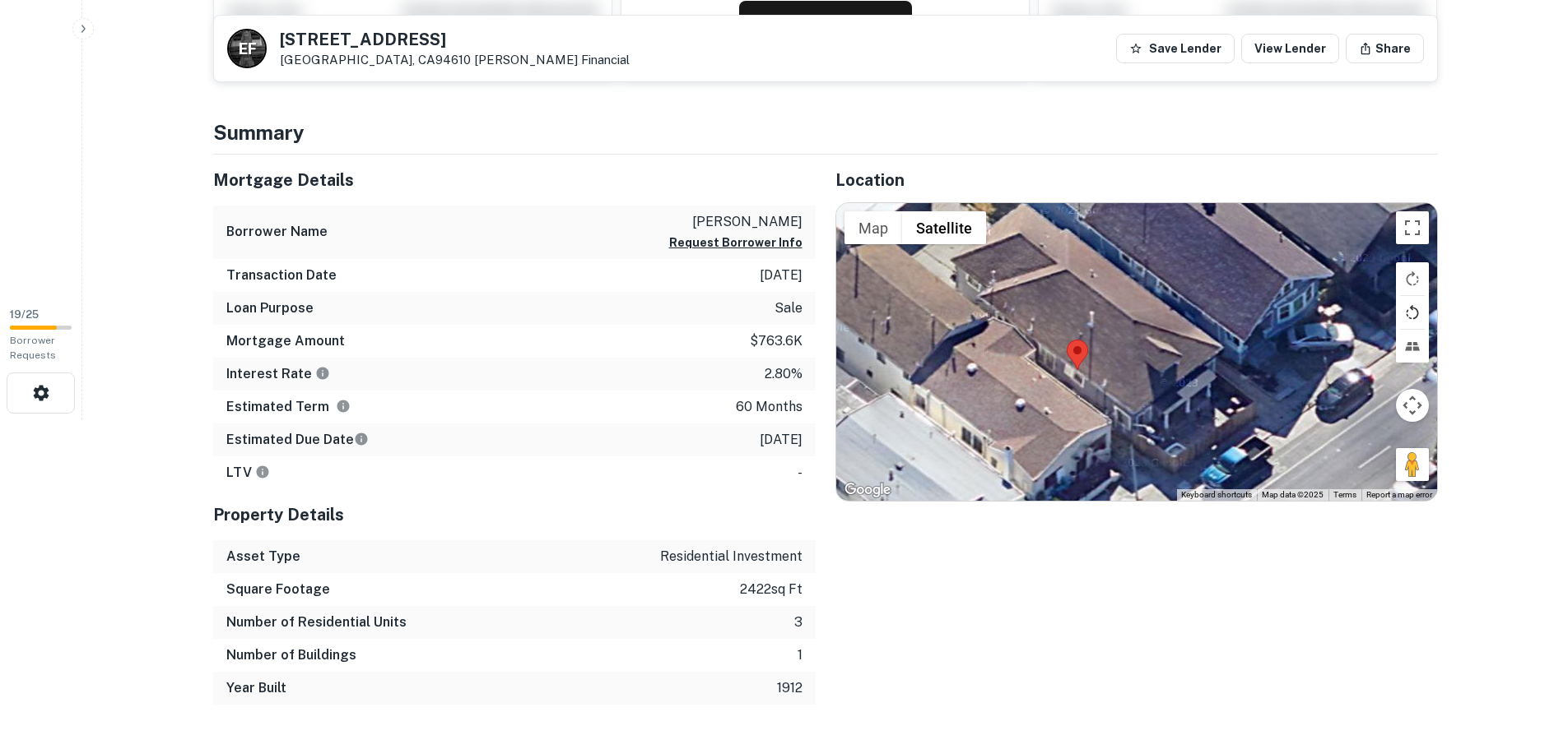
scroll to position [0, 0]
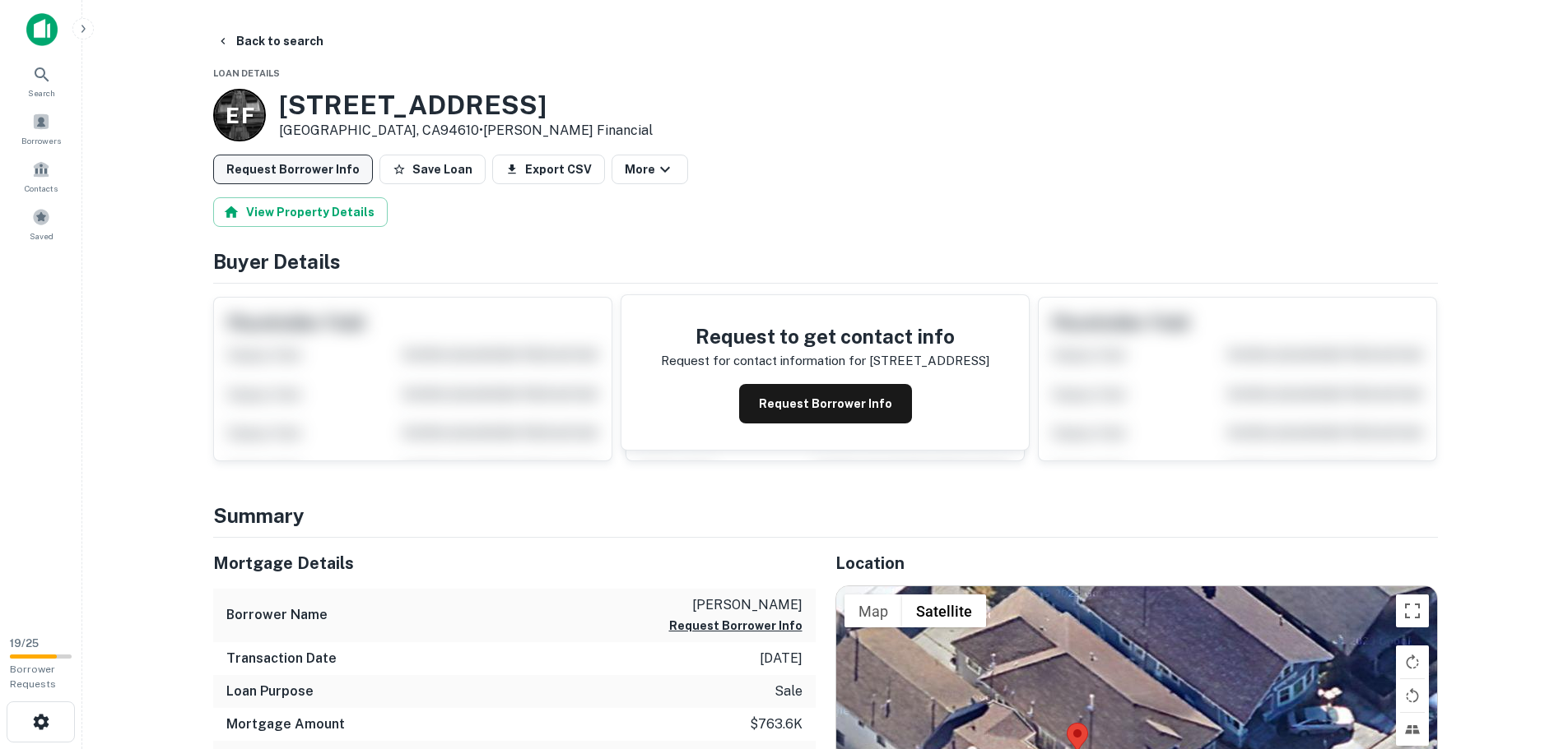
click at [308, 173] on button "Request Borrower Info" at bounding box center [293, 169] width 160 height 30
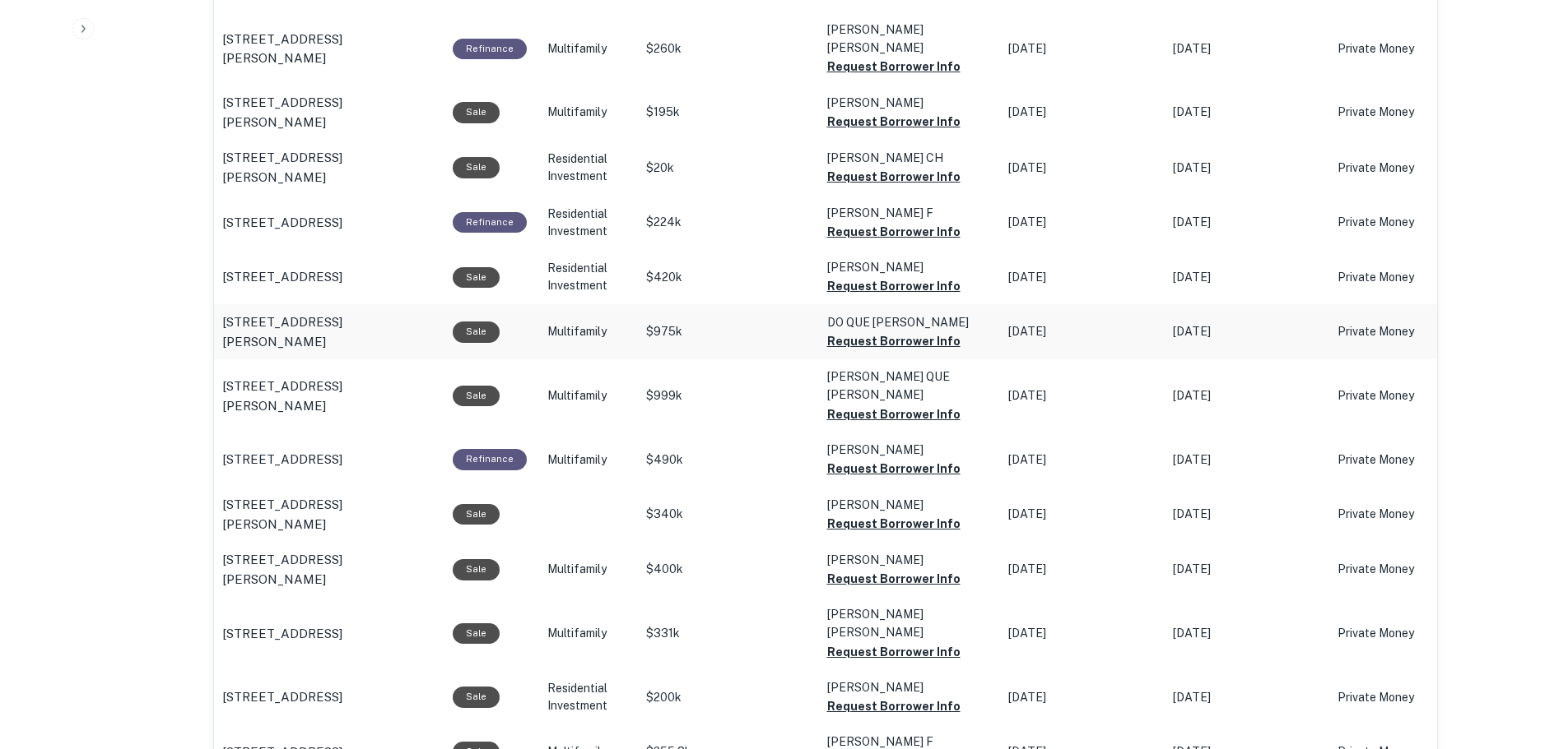
scroll to position [707, 0]
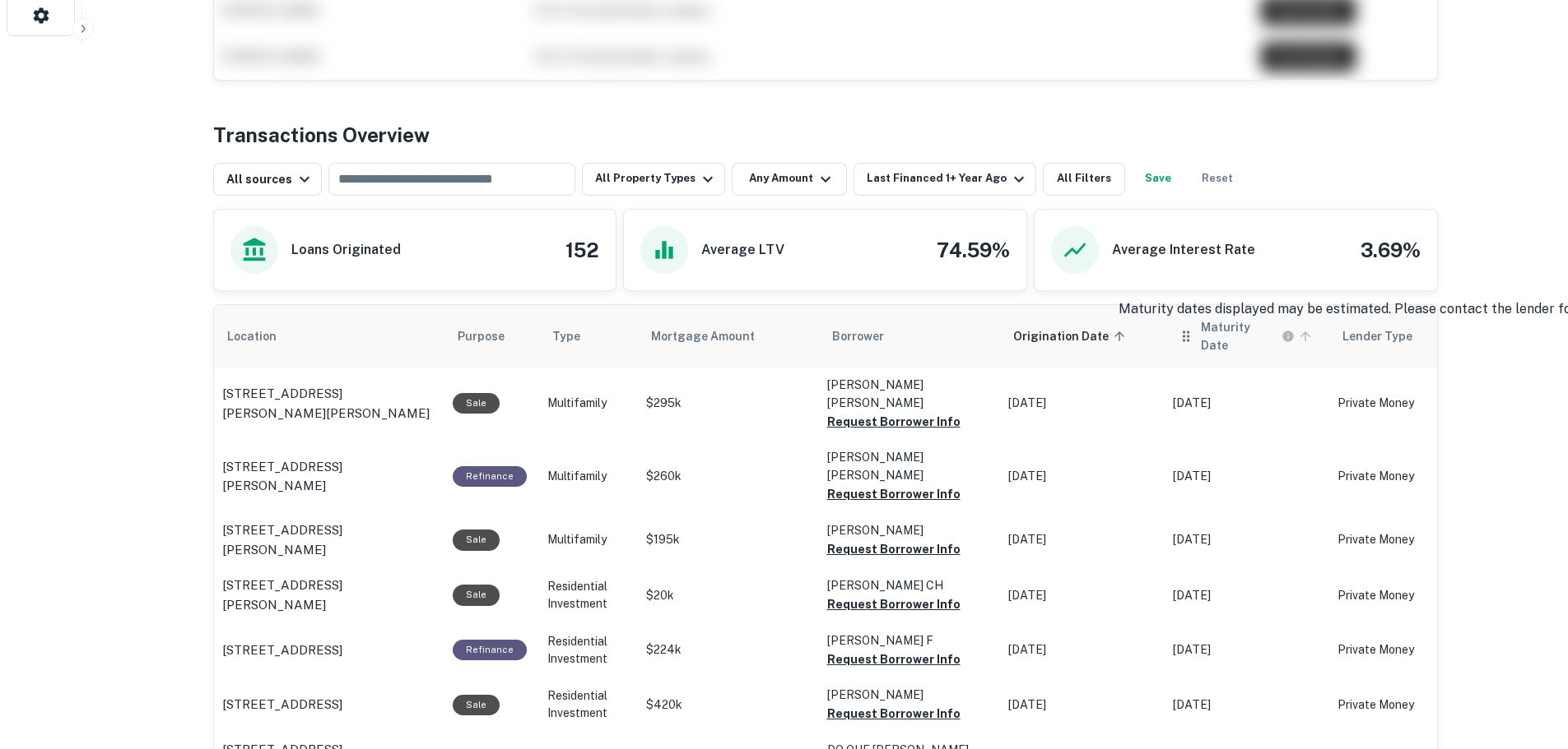
click at [1239, 336] on h6 "Maturity Date" at bounding box center [1239, 337] width 77 height 37
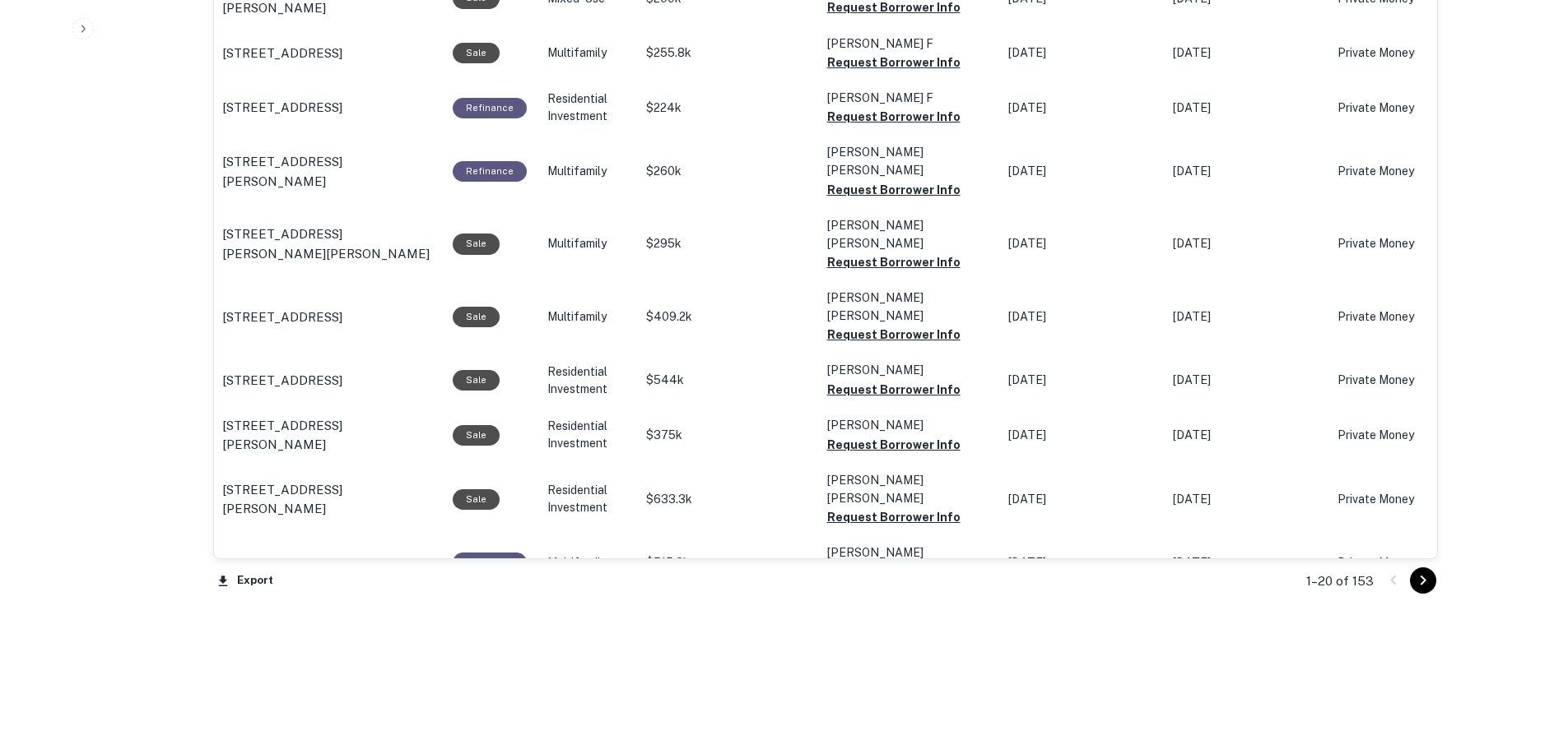
scroll to position [1627, 0]
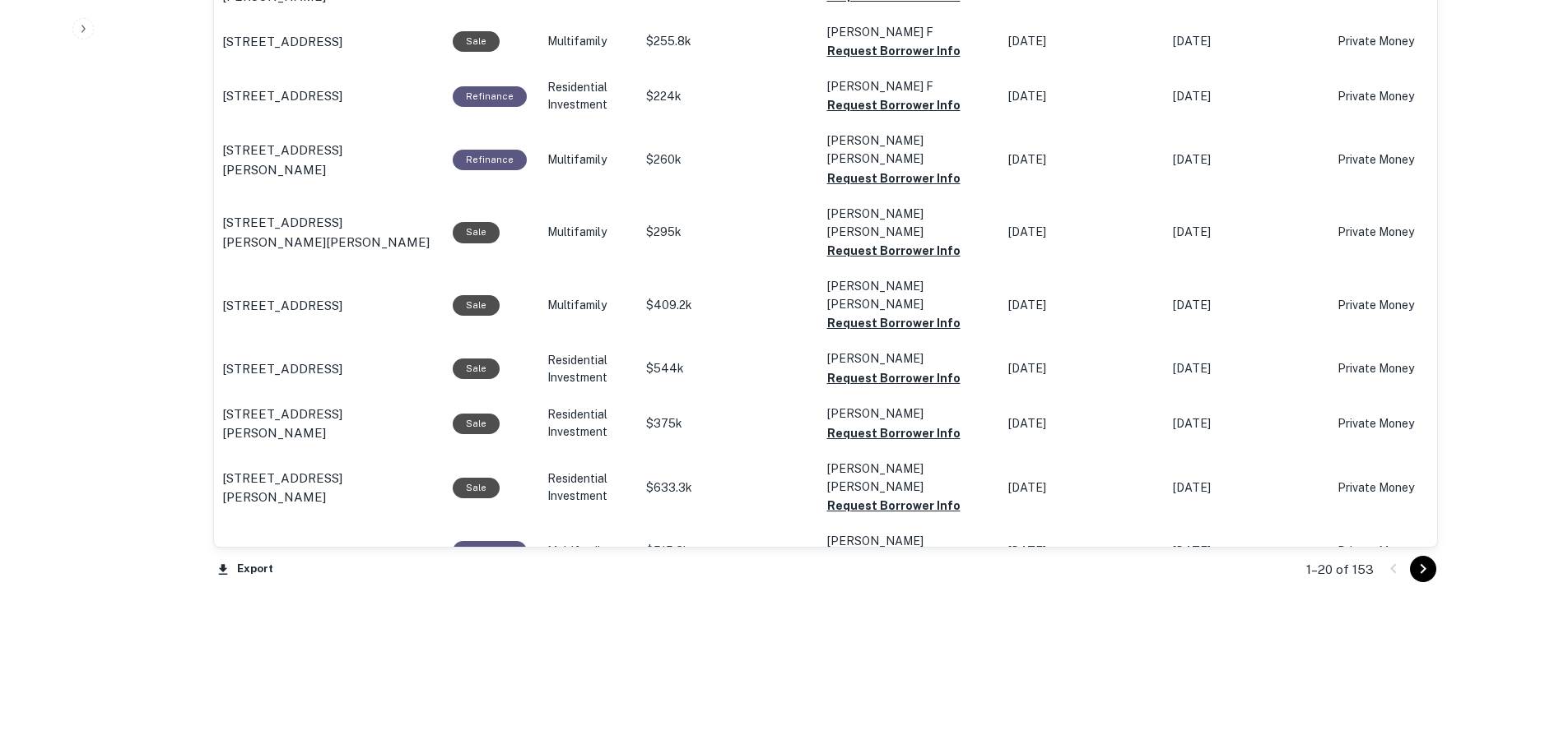
click at [1427, 566] on icon "Go to next page" at bounding box center [1423, 569] width 20 height 20
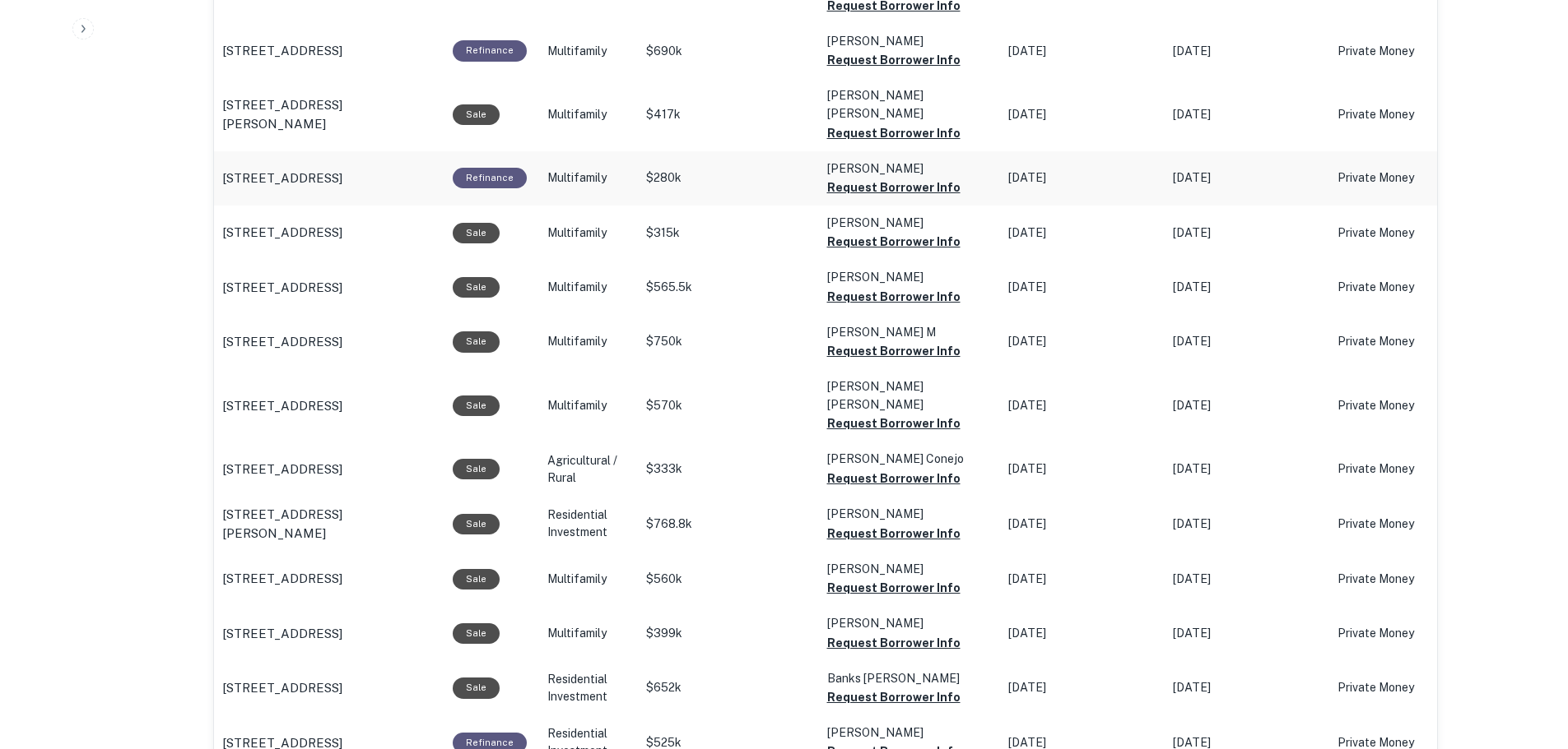
scroll to position [1610, 0]
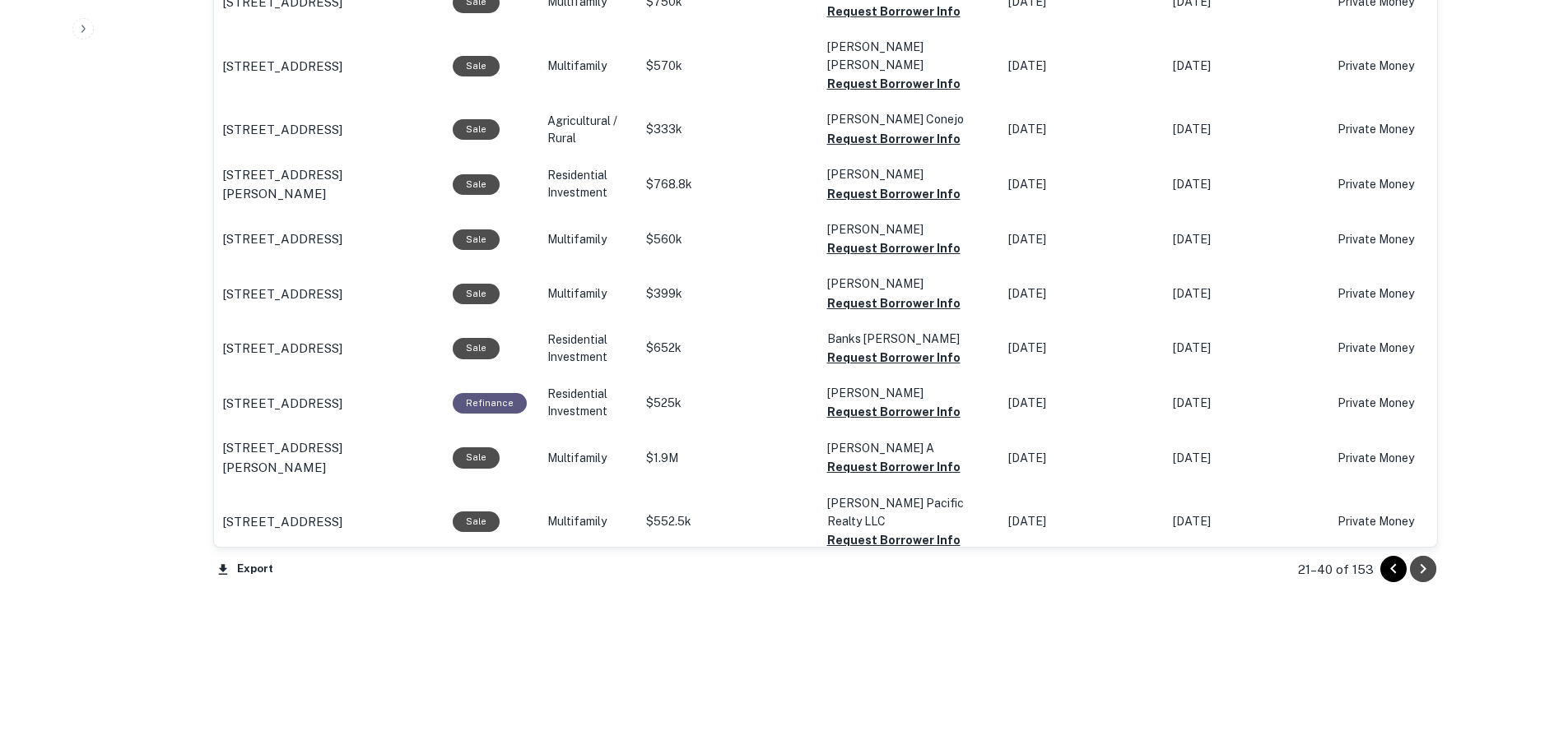
click at [1432, 569] on icon "Go to next page" at bounding box center [1423, 569] width 20 height 20
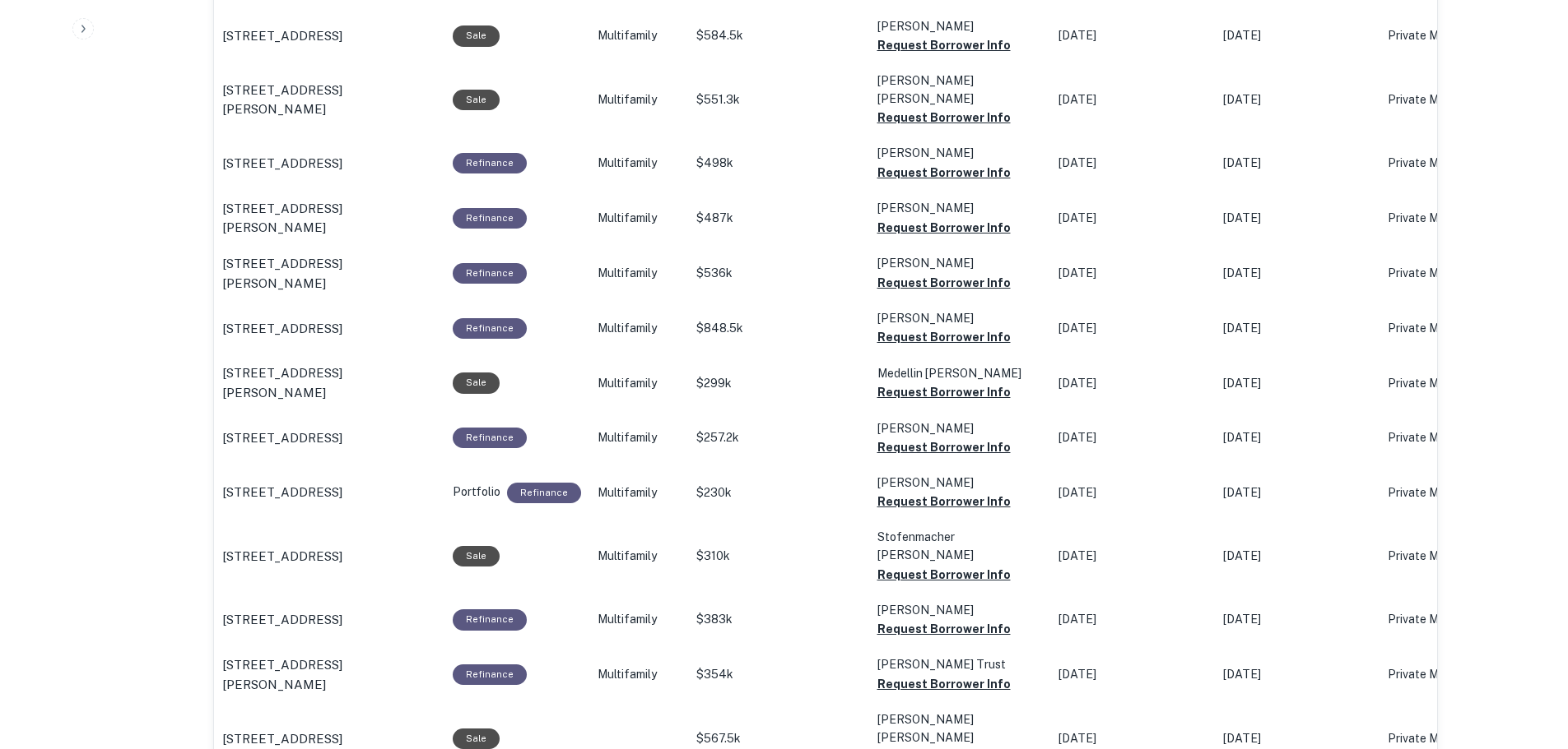
scroll to position [1610, 0]
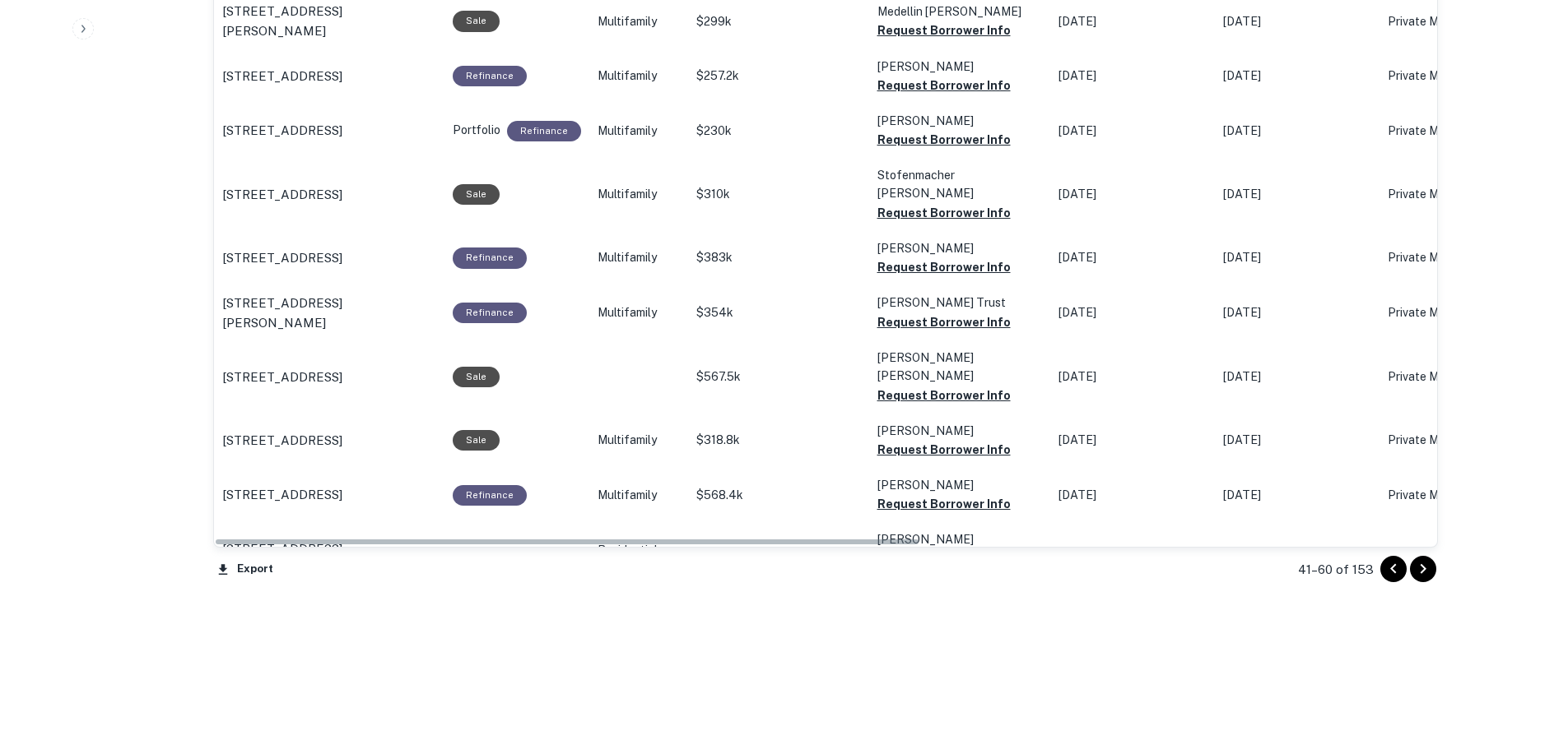
click at [1426, 570] on icon "Go to next page" at bounding box center [1423, 569] width 20 height 20
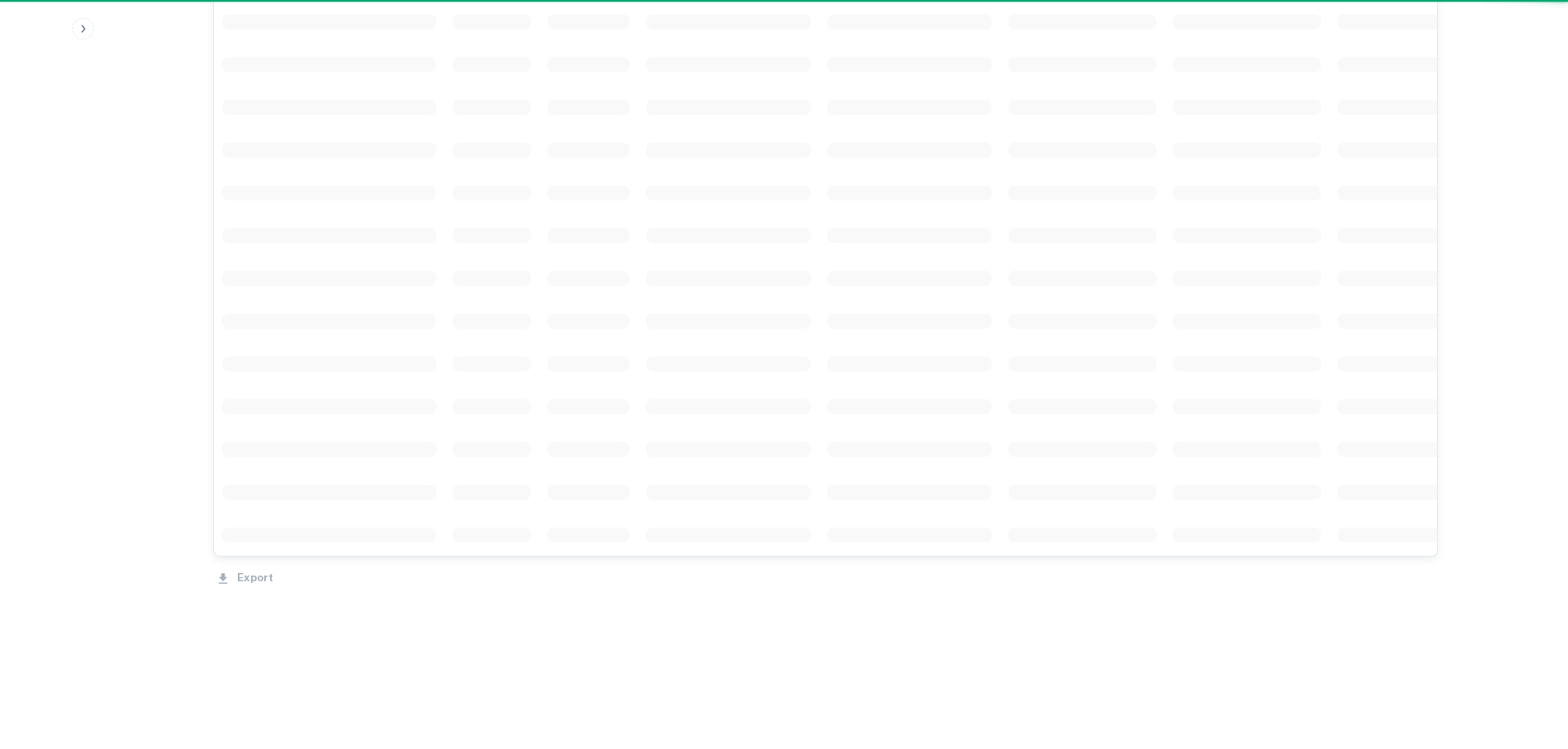
scroll to position [1249, 0]
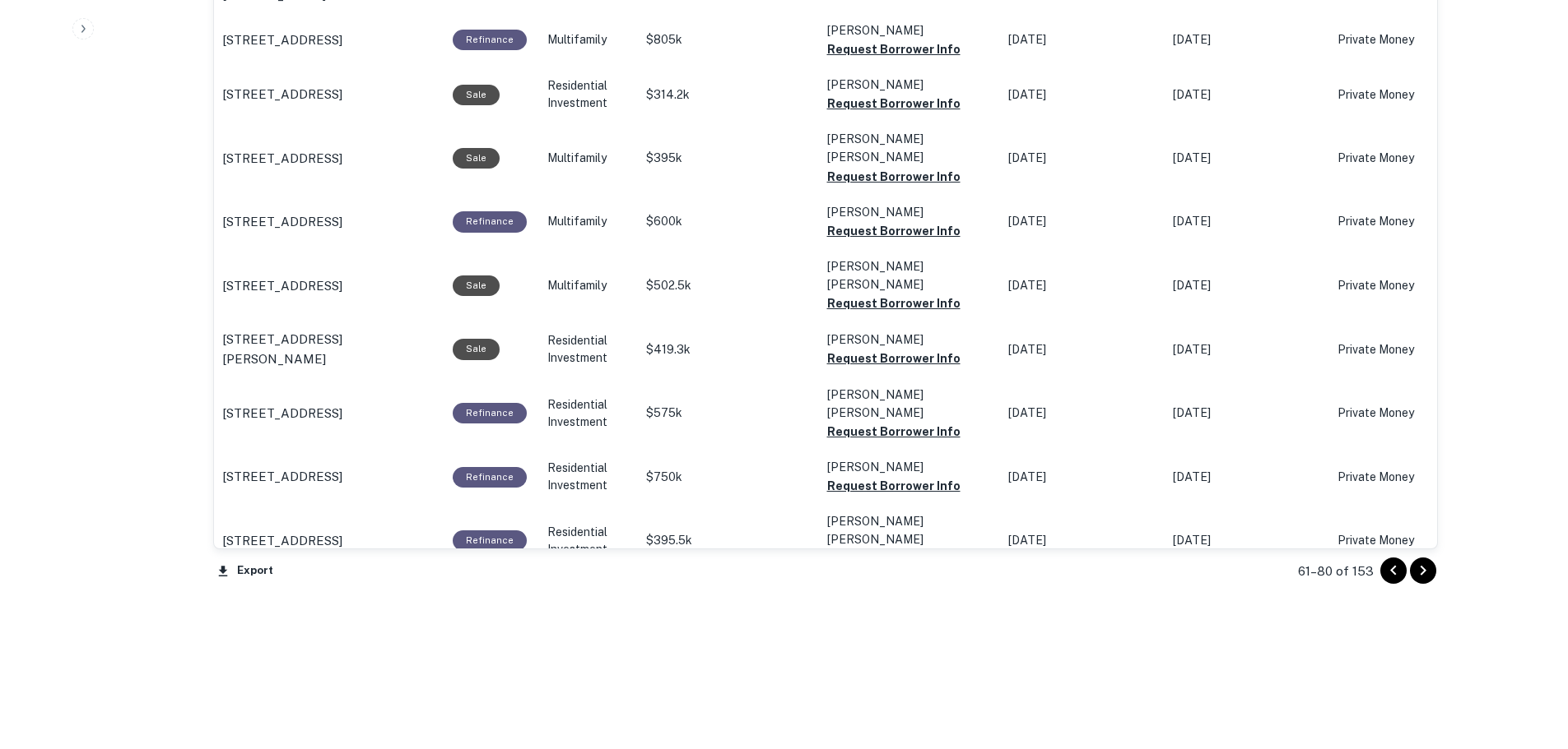
click at [1426, 570] on icon "Go to next page" at bounding box center [1423, 571] width 20 height 20
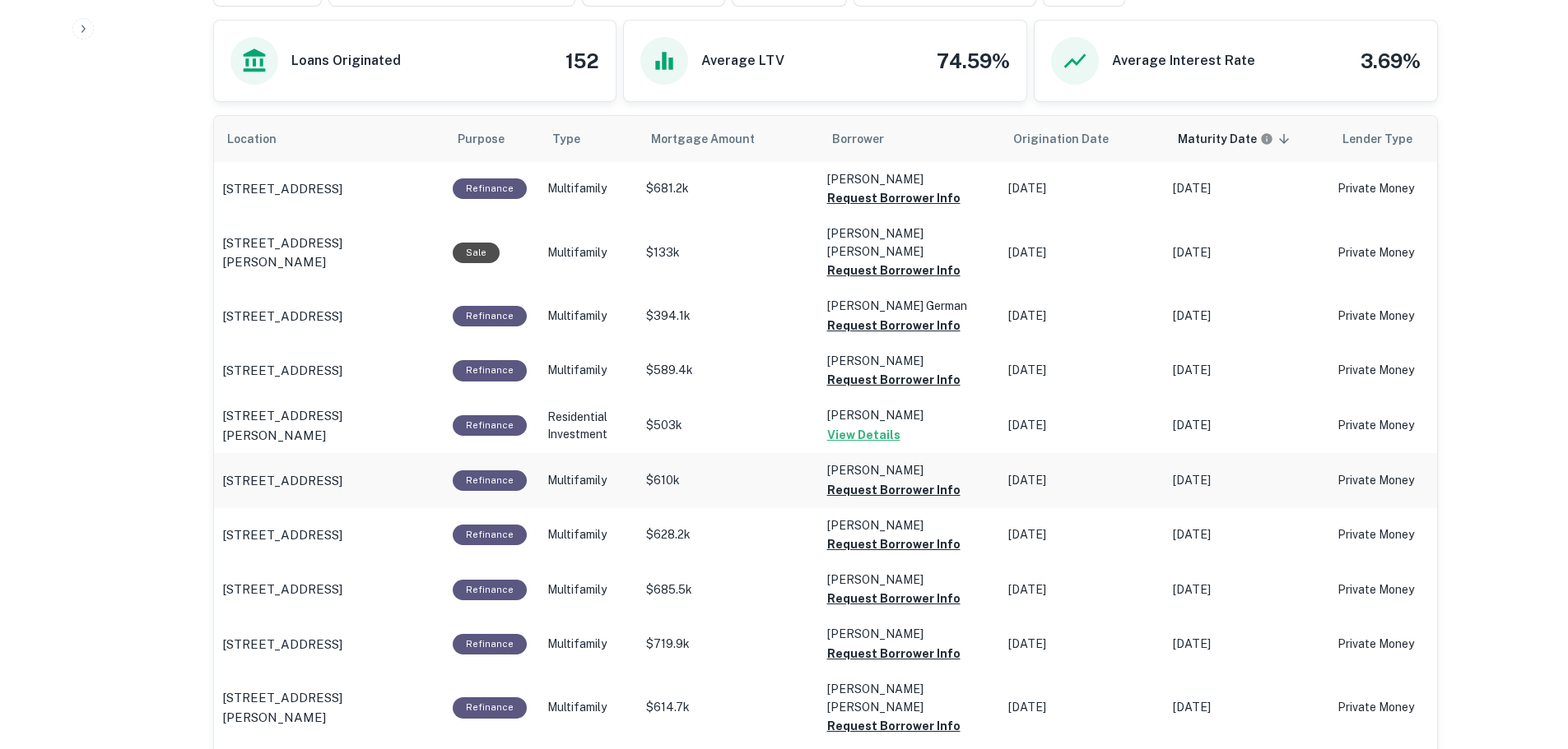
scroll to position [870, 0]
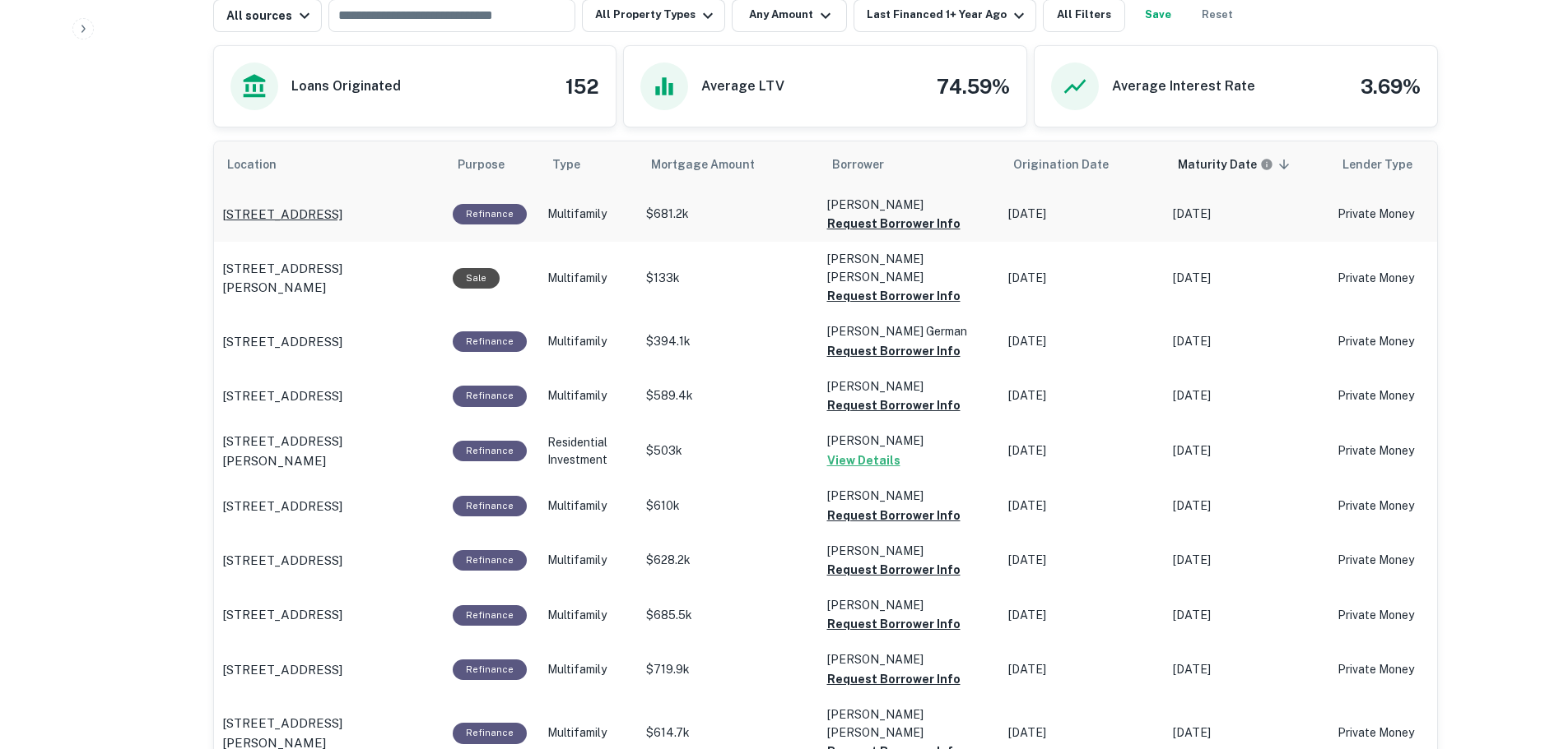
click at [339, 208] on p "736 W Century Blvd Los Angeles, CA90044" at bounding box center [282, 214] width 120 height 20
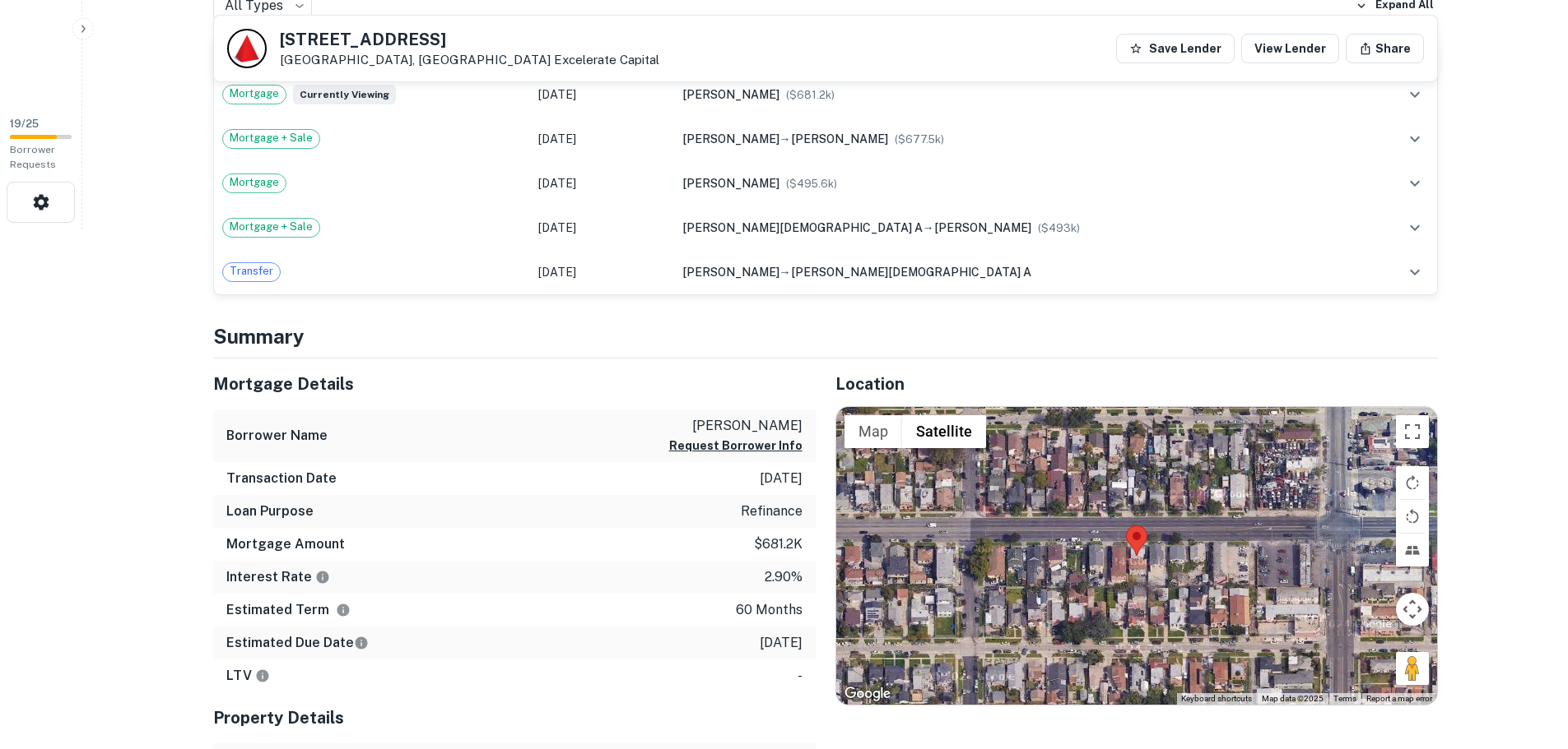
scroll to position [576, 0]
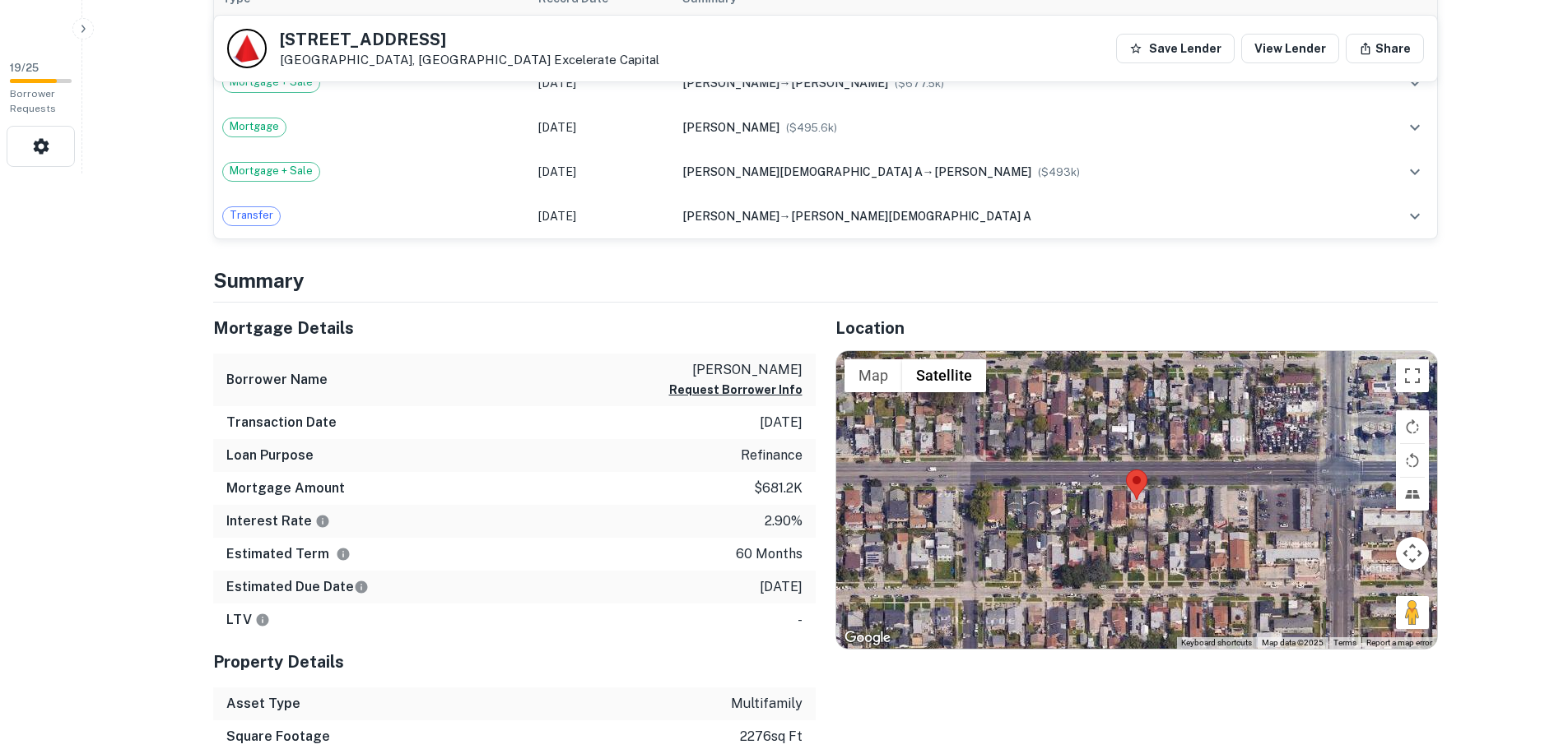
click at [1166, 512] on div at bounding box center [1136, 500] width 601 height 298
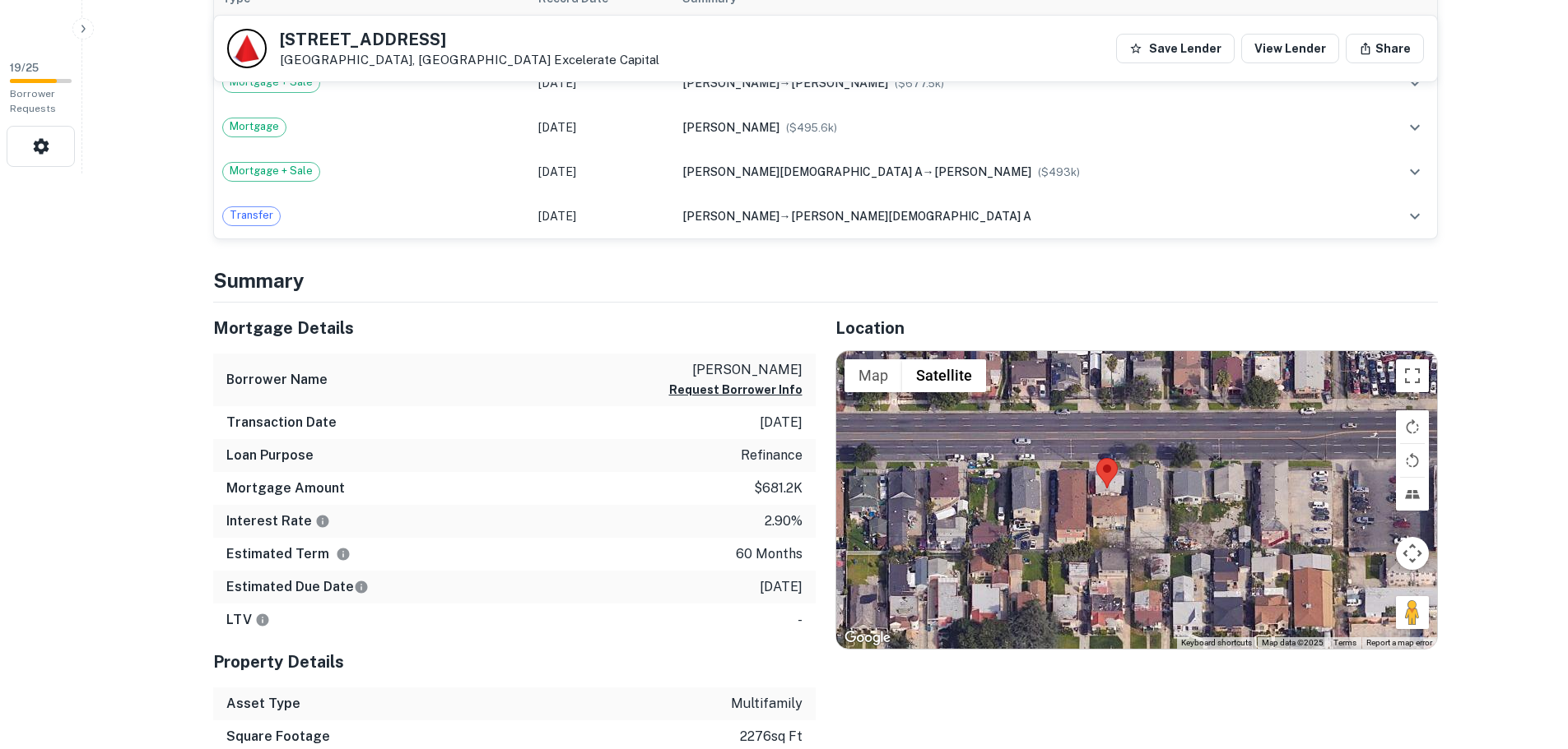
click at [1109, 498] on div at bounding box center [1136, 500] width 601 height 298
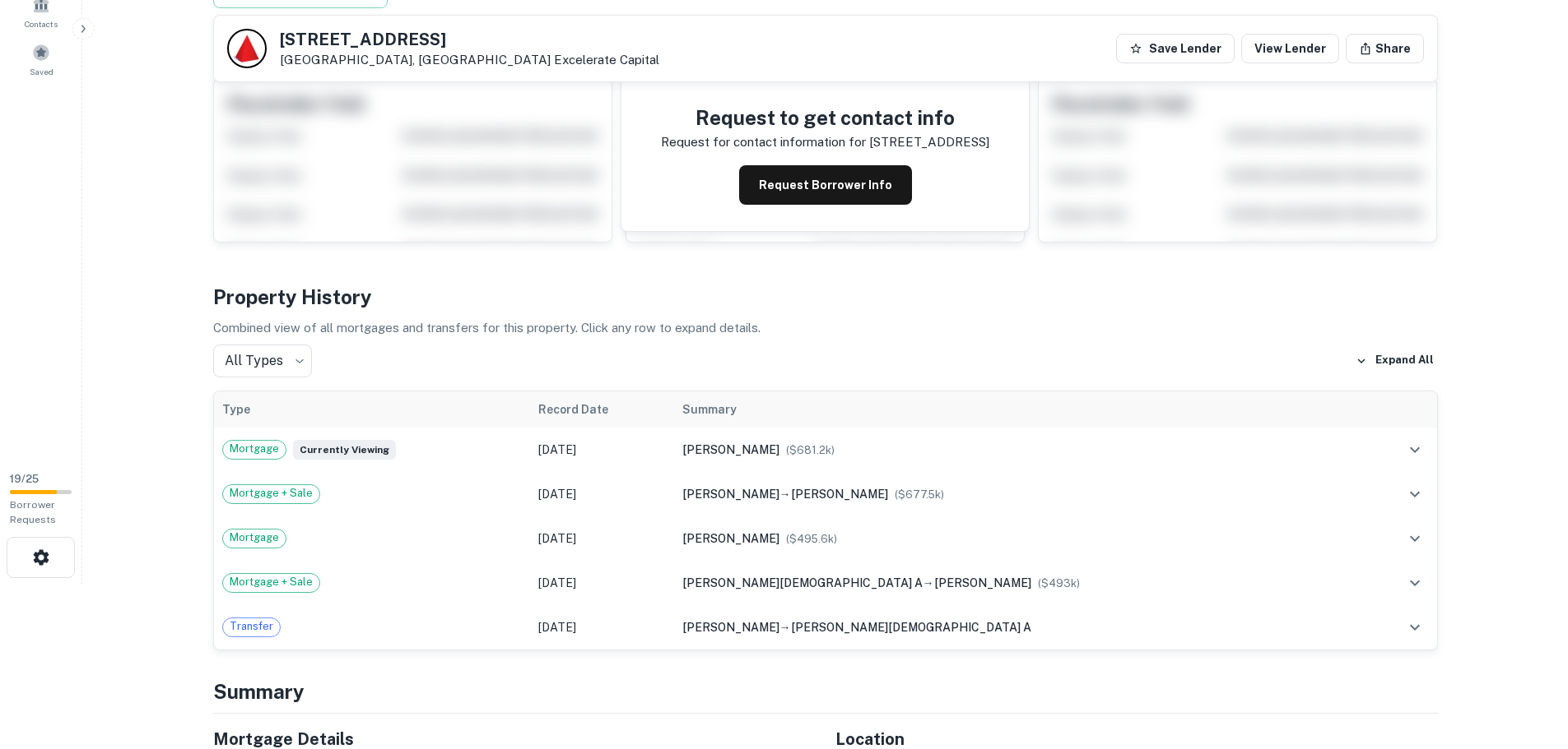
scroll to position [0, 0]
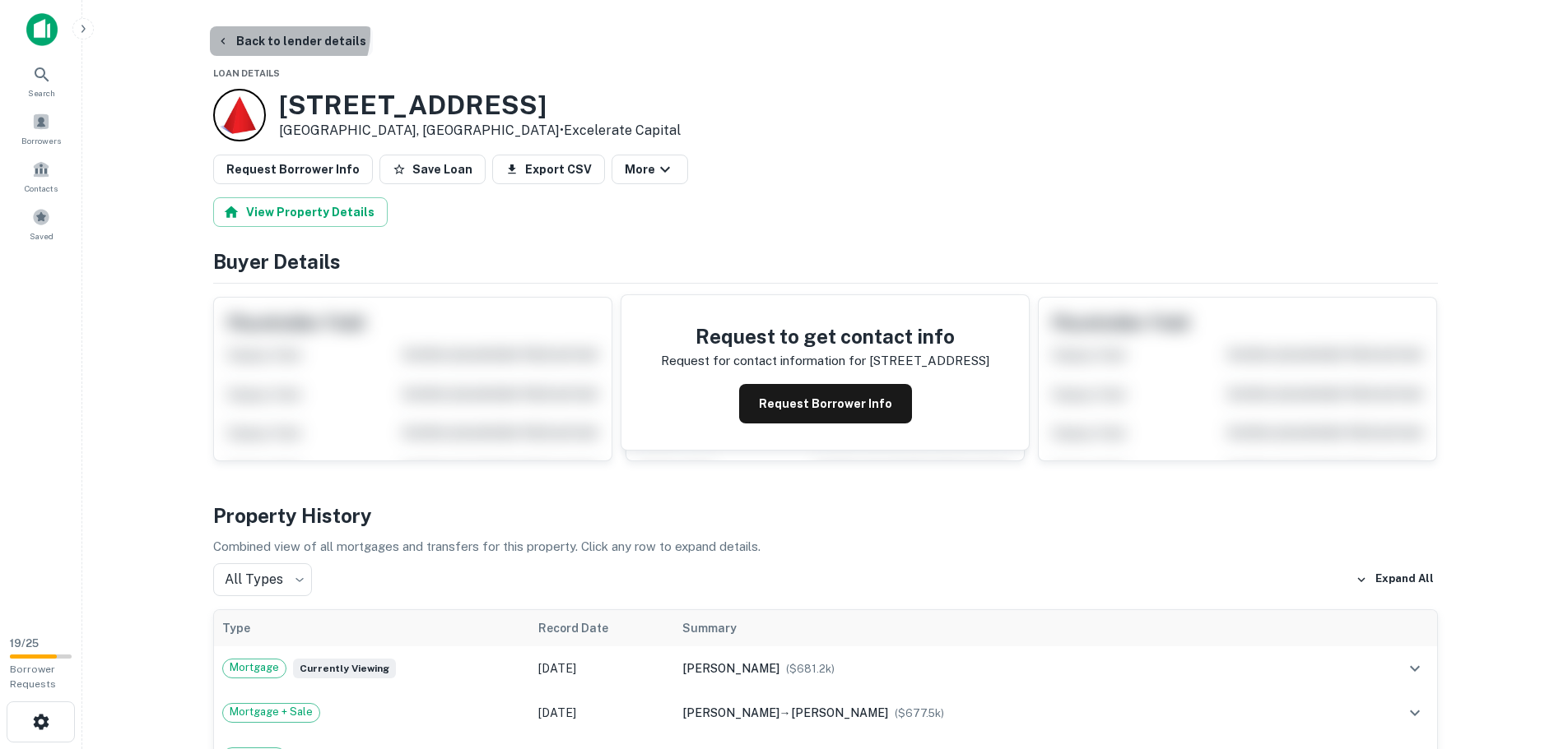
click at [288, 34] on button "Back to lender details" at bounding box center [291, 40] width 163 height 30
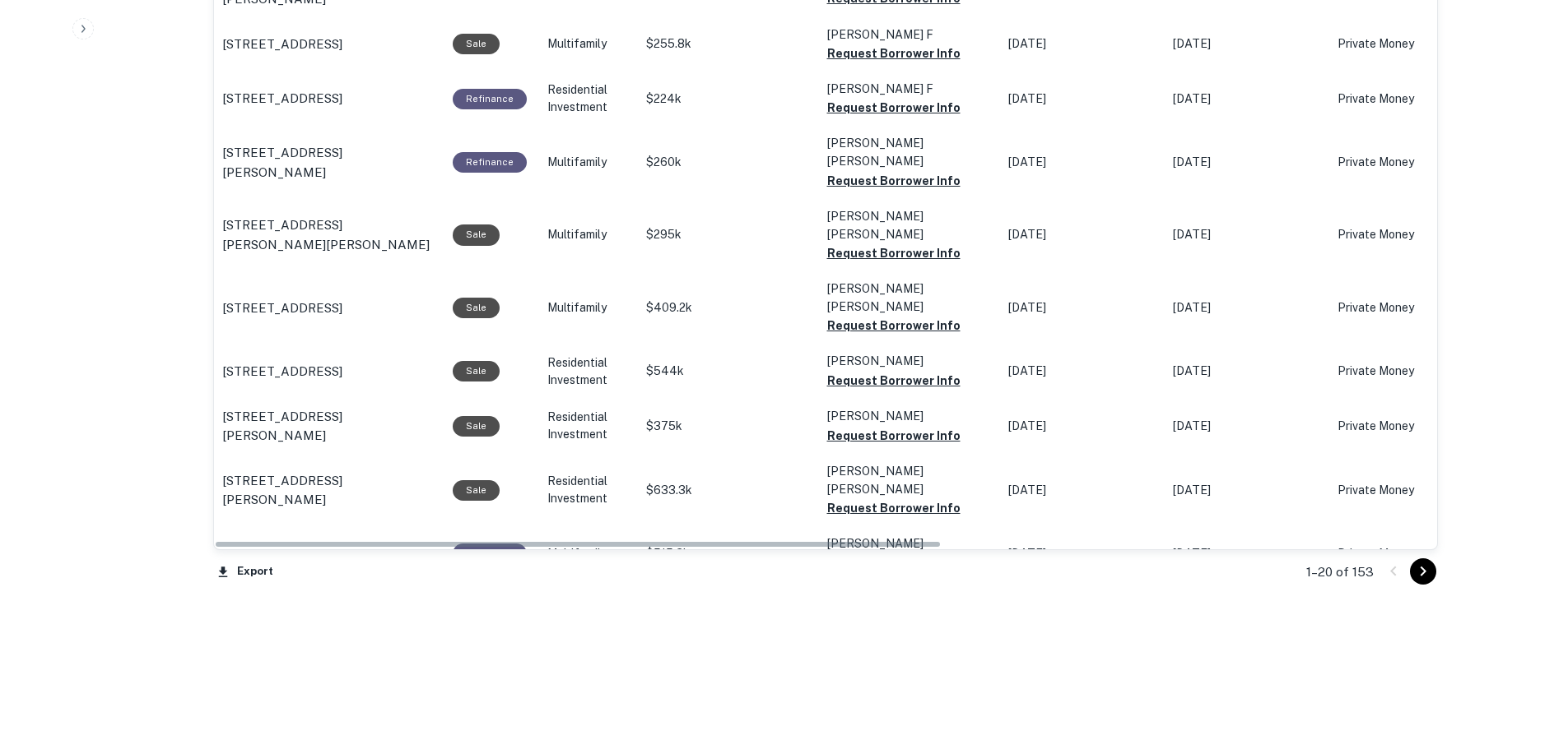
scroll to position [1627, 0]
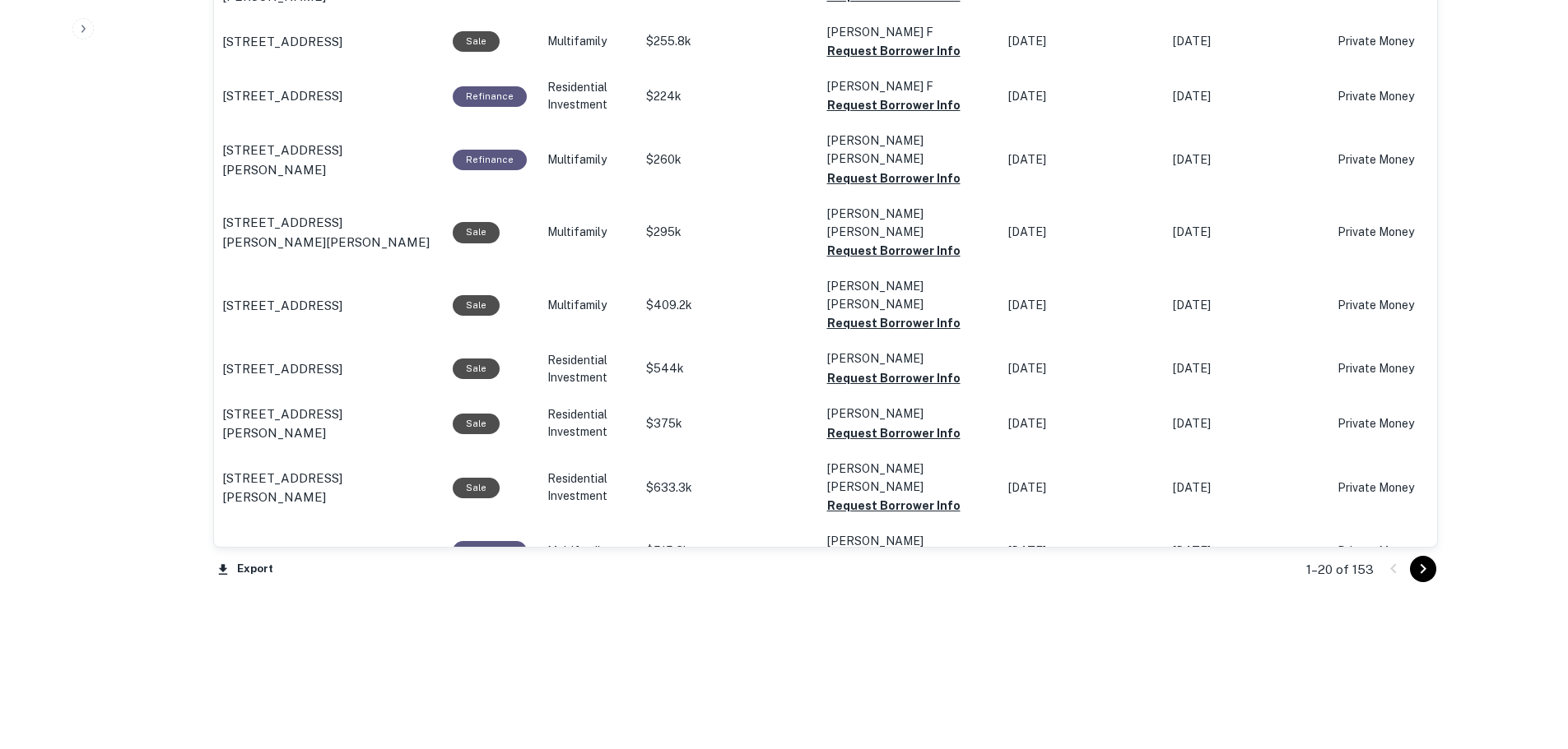
click at [1415, 566] on icon "Go to next page" at bounding box center [1423, 569] width 20 height 20
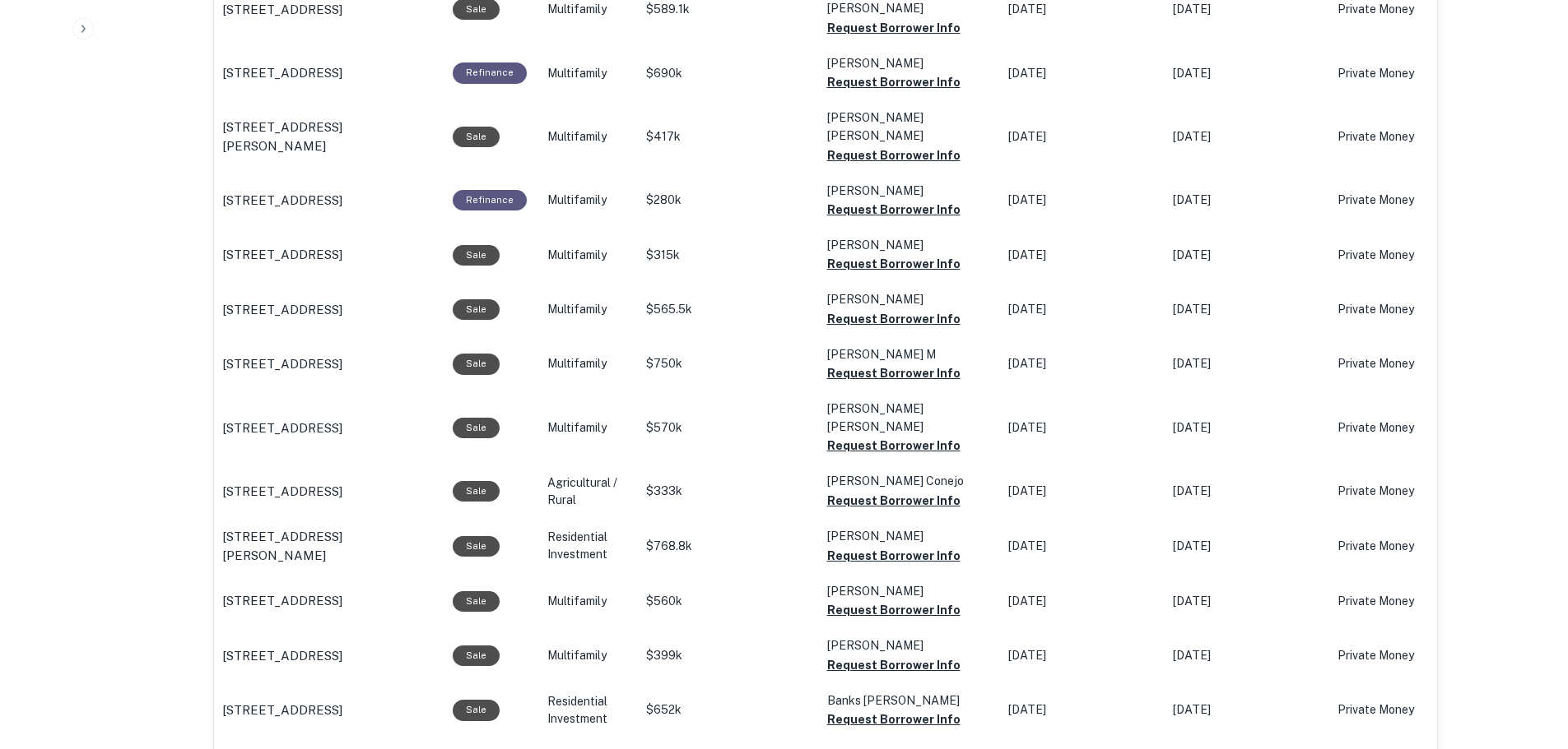
scroll to position [1610, 0]
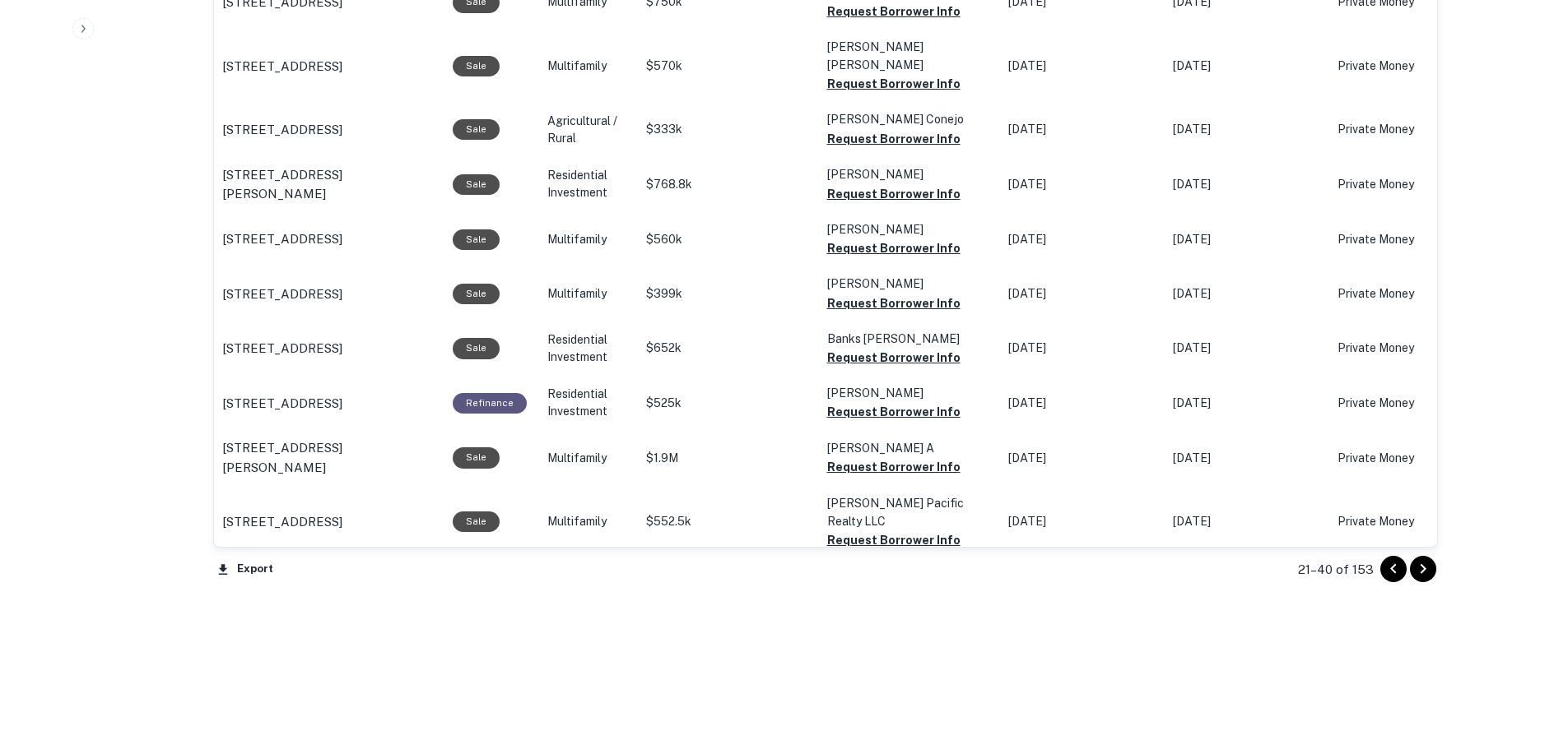
click at [1428, 571] on icon "Go to next page" at bounding box center [1423, 569] width 20 height 20
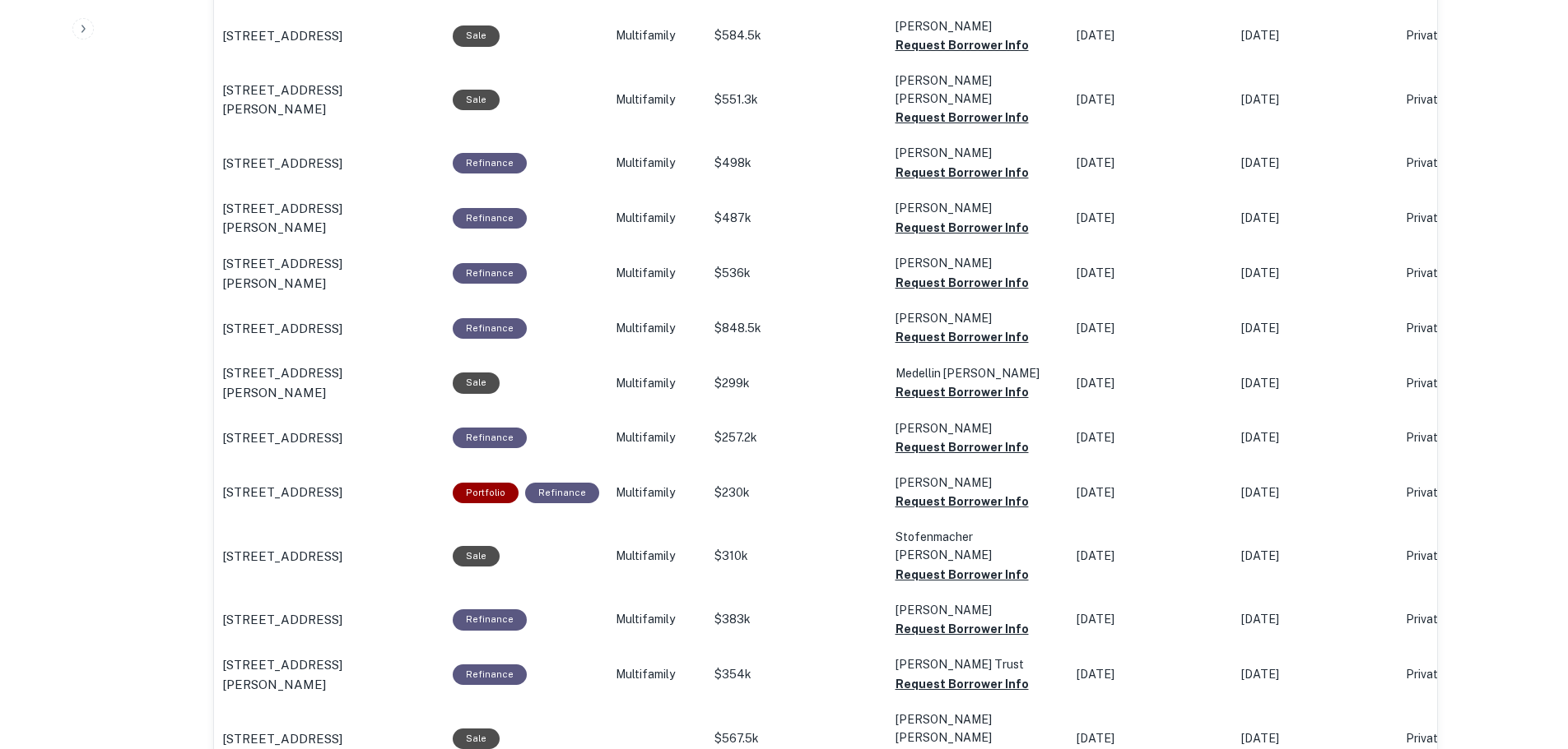
scroll to position [1610, 0]
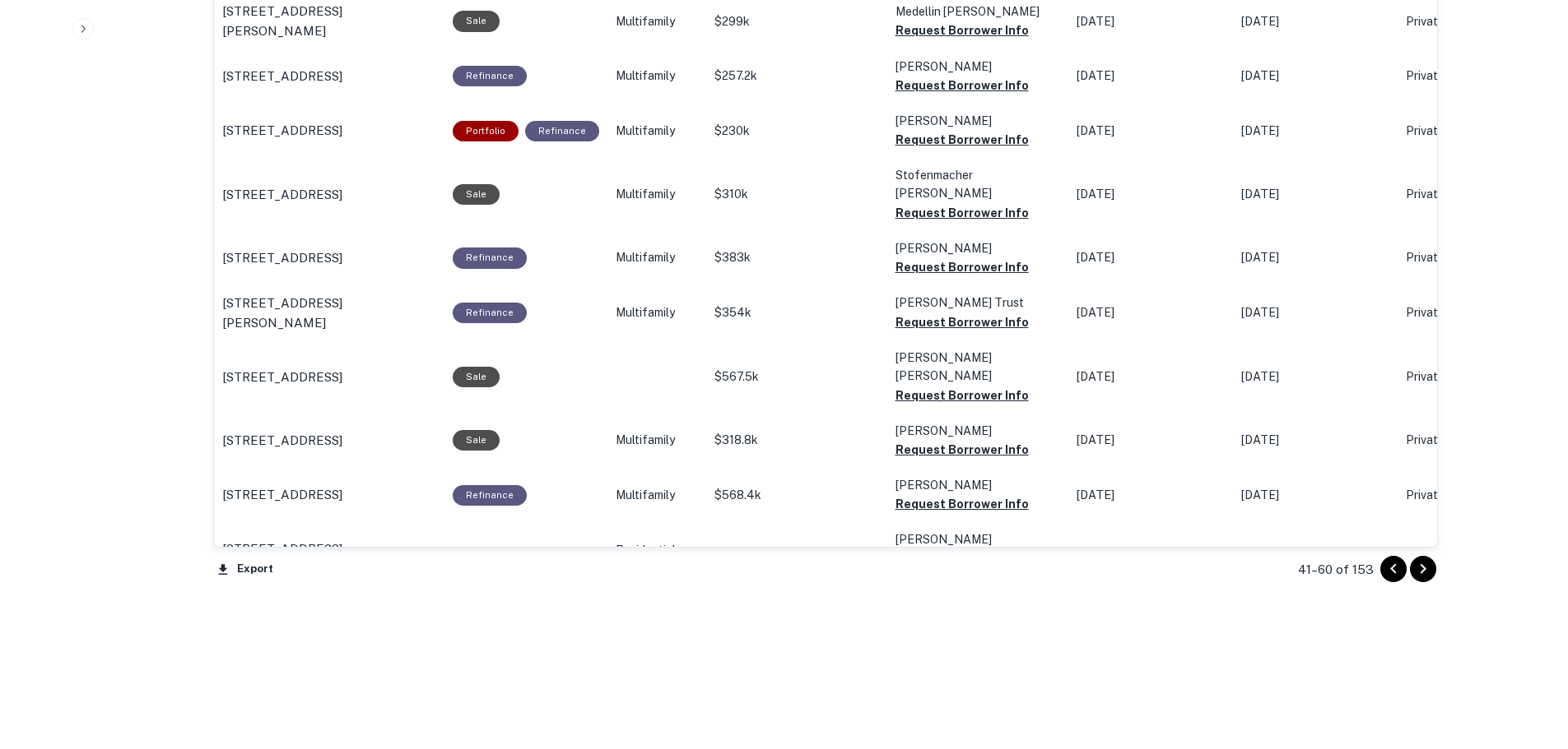
click at [1428, 571] on icon "Go to next page" at bounding box center [1423, 569] width 20 height 20
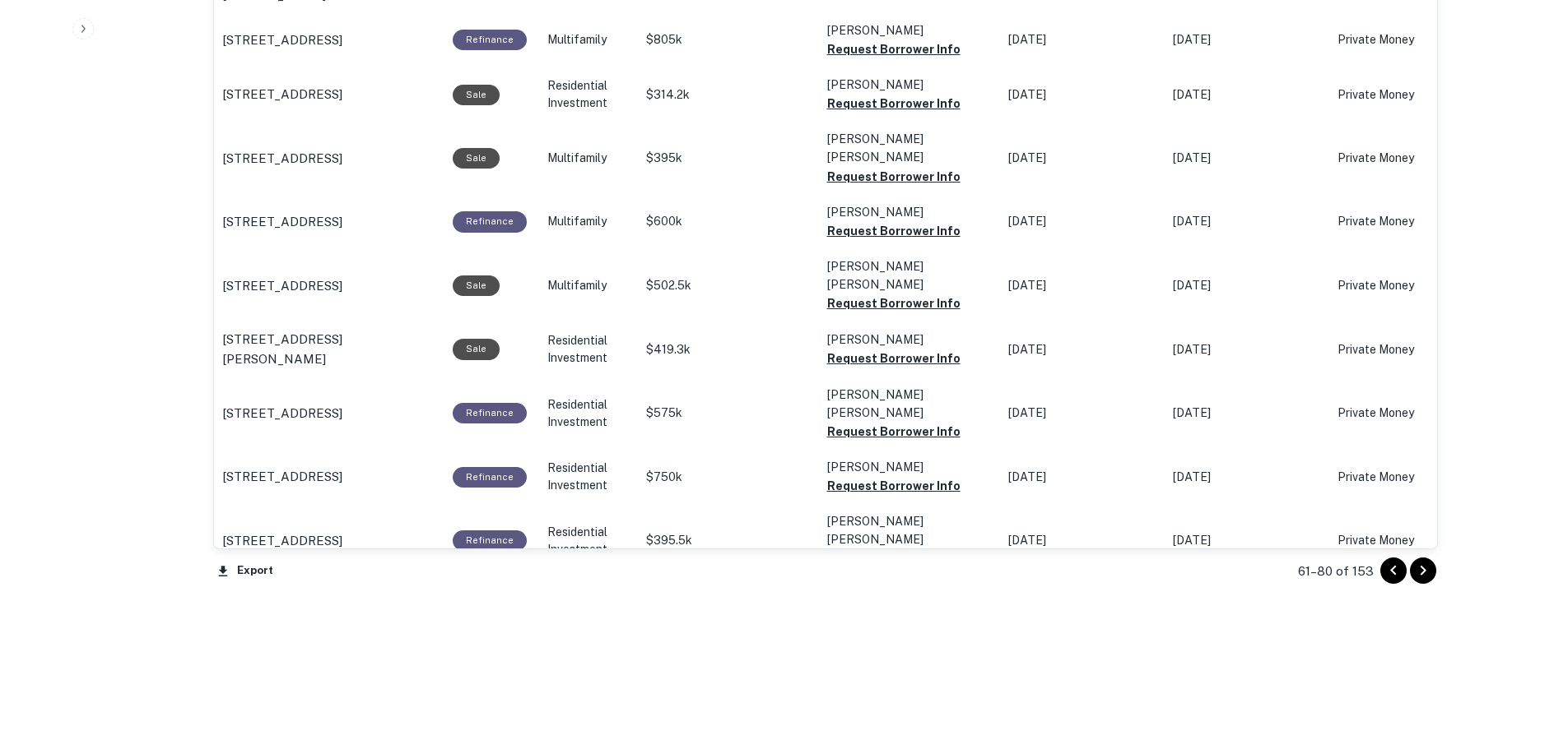
scroll to position [1529, 0]
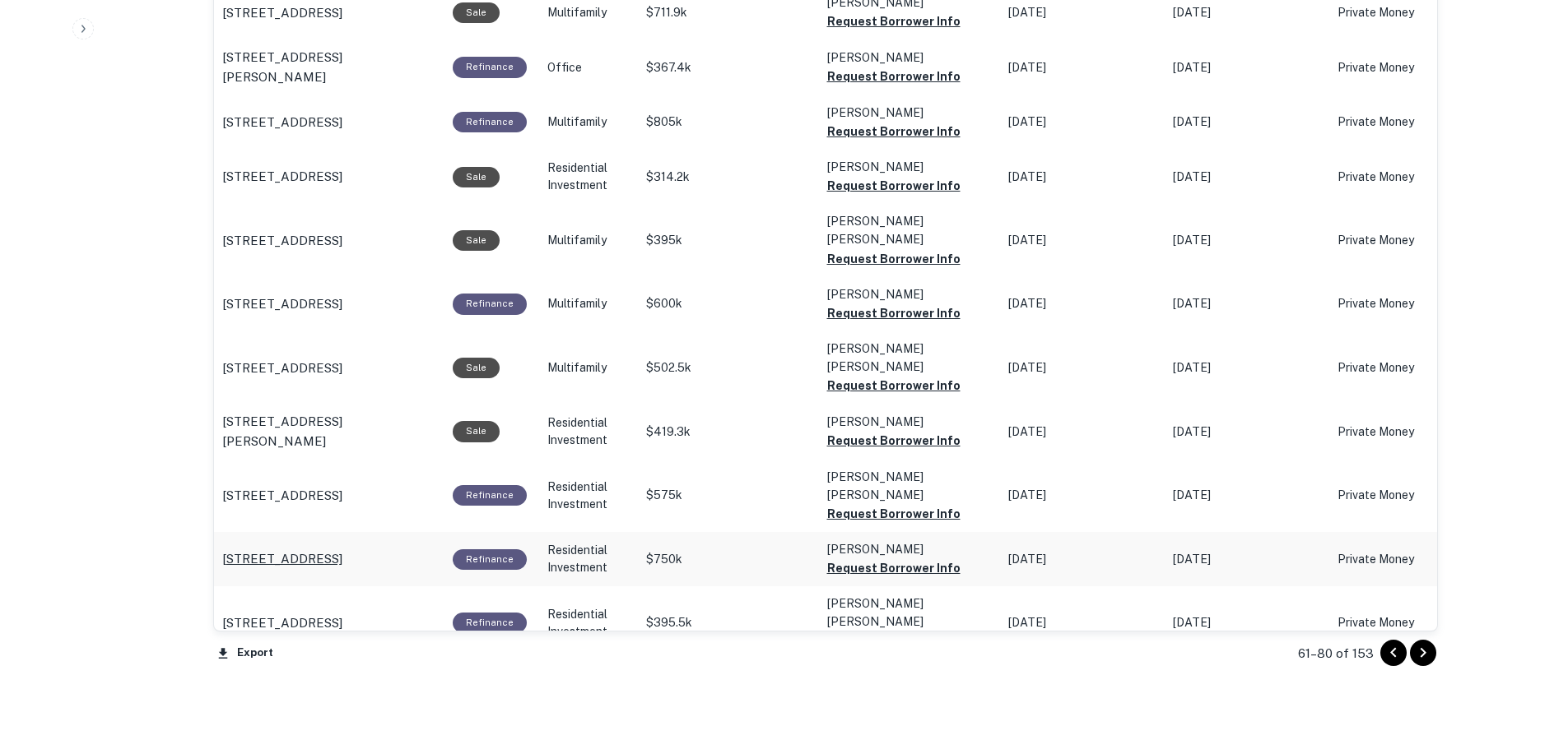
click at [328, 550] on p "[STREET_ADDRESS]" at bounding box center [282, 560] width 120 height 20
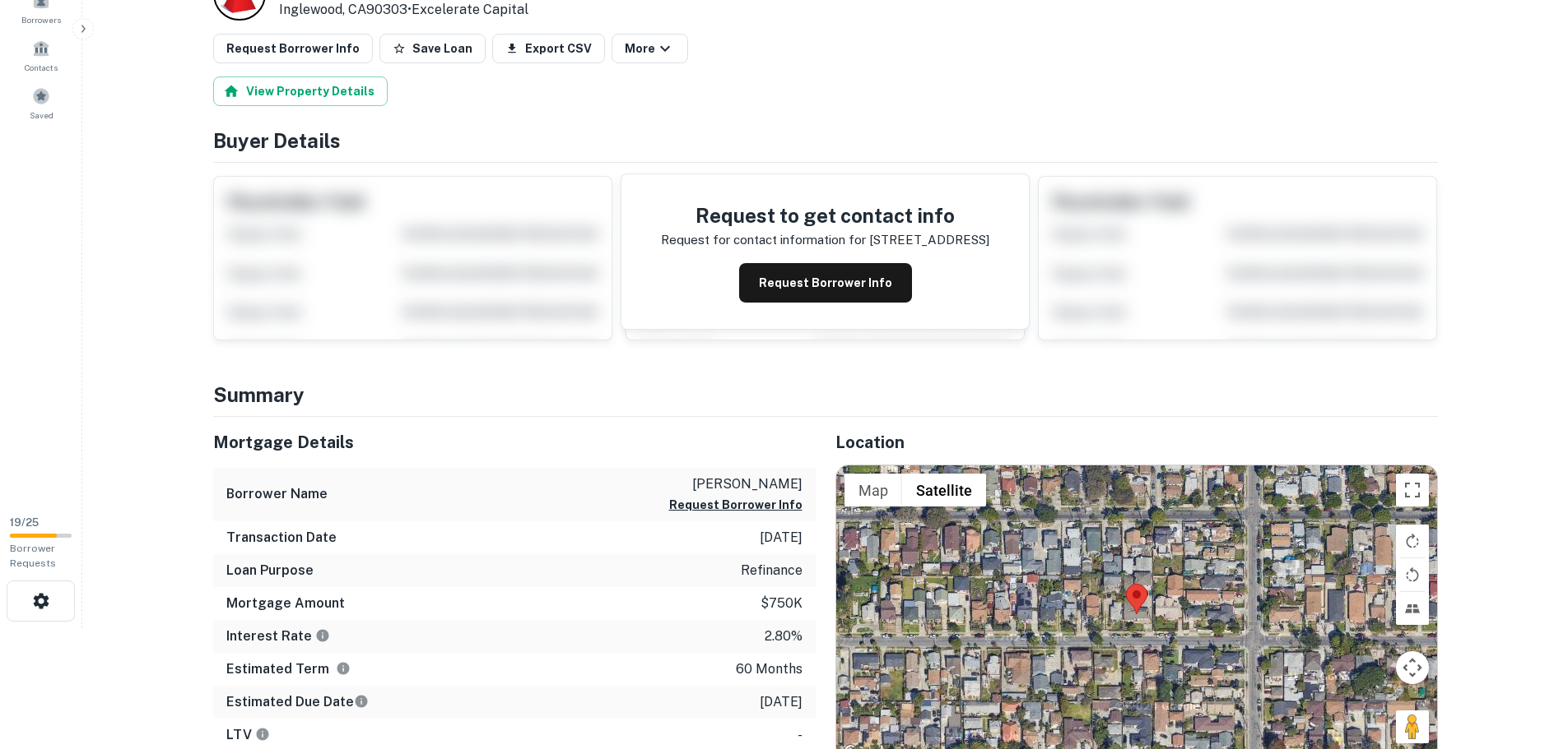
scroll to position [164, 0]
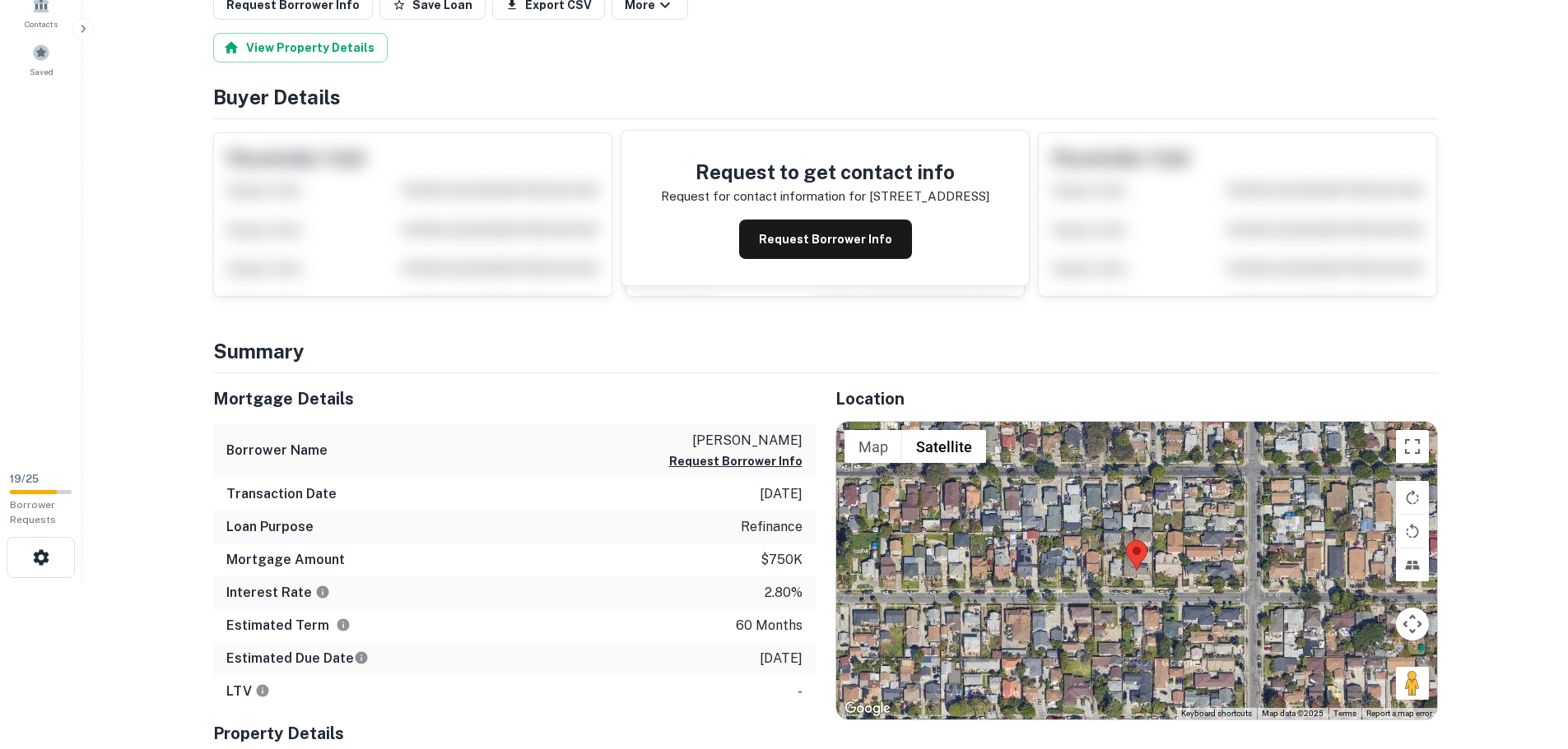
click at [1129, 576] on div at bounding box center [1136, 571] width 601 height 298
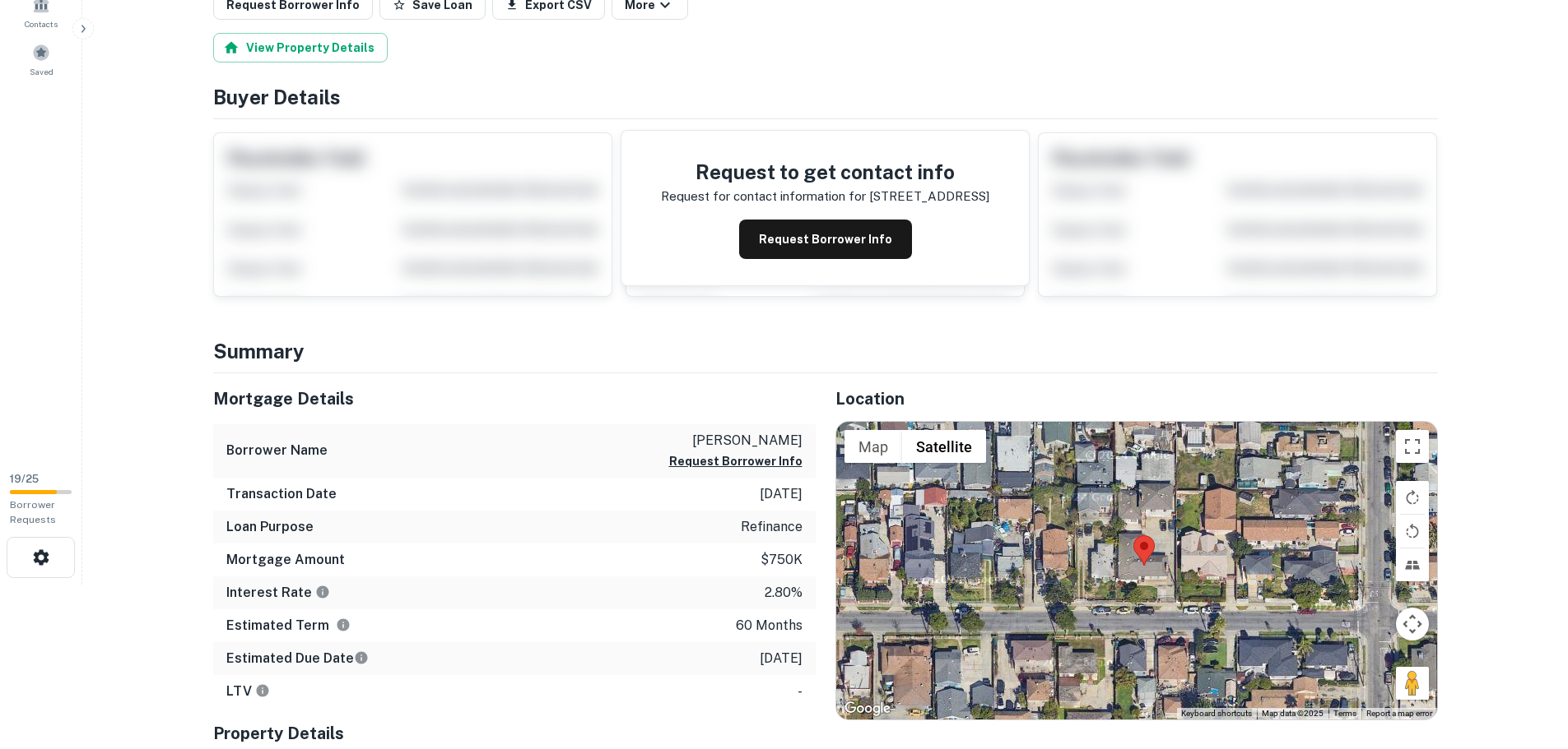
click at [1129, 574] on div at bounding box center [1136, 571] width 601 height 298
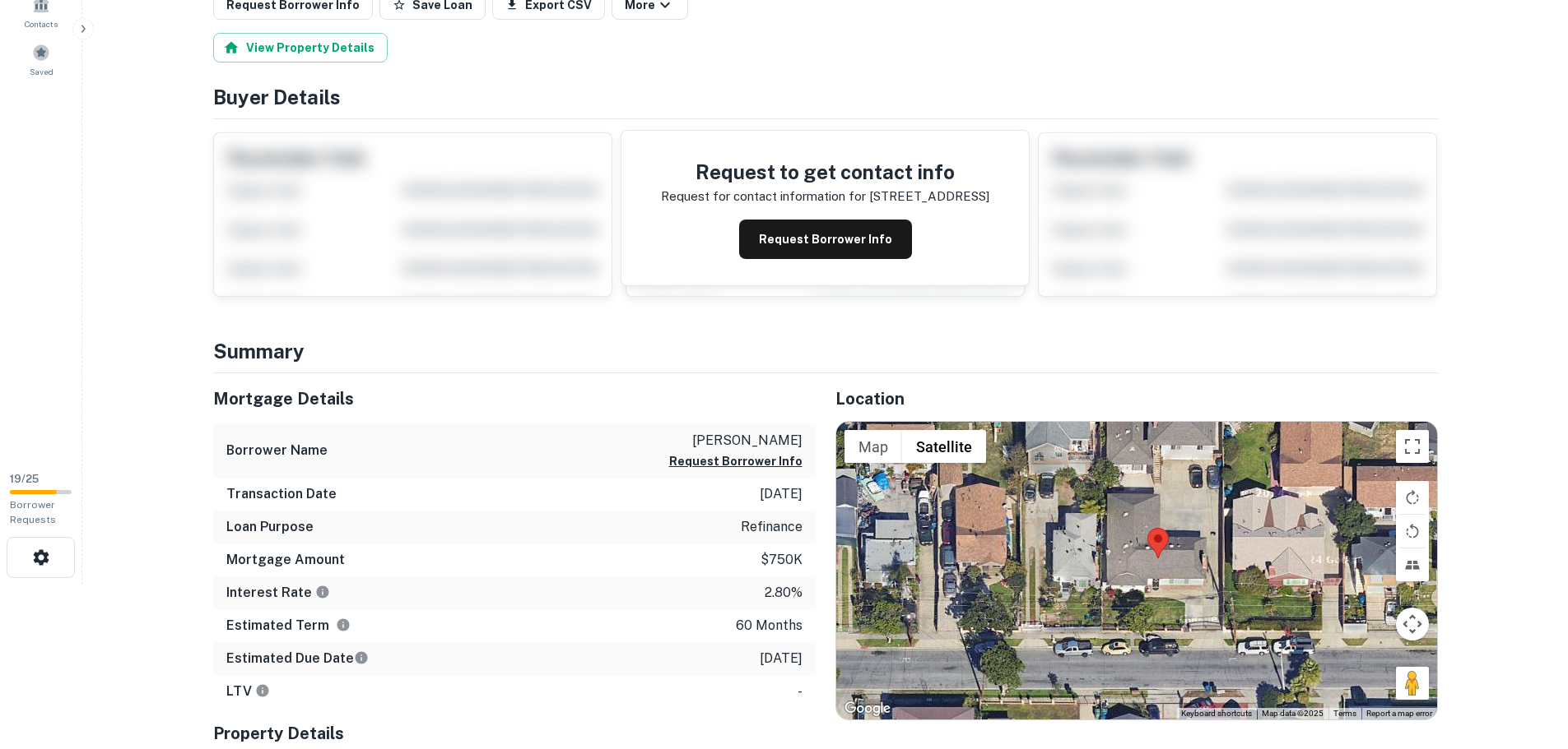
click at [1177, 595] on div at bounding box center [1136, 571] width 601 height 298
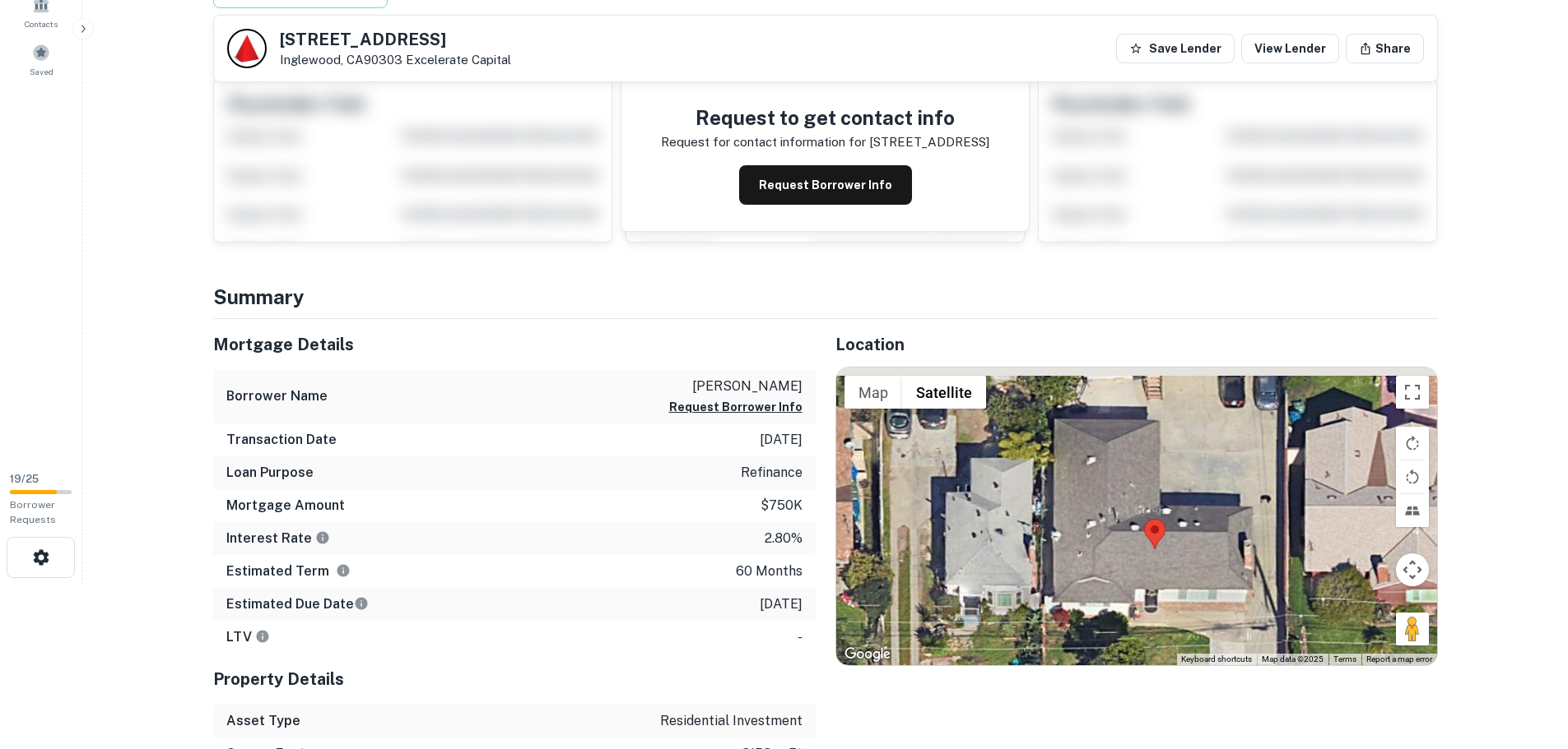
drag, startPoint x: 1172, startPoint y: 528, endPoint x: 1189, endPoint y: 613, distance: 86.7
click at [1189, 613] on div at bounding box center [1136, 516] width 601 height 298
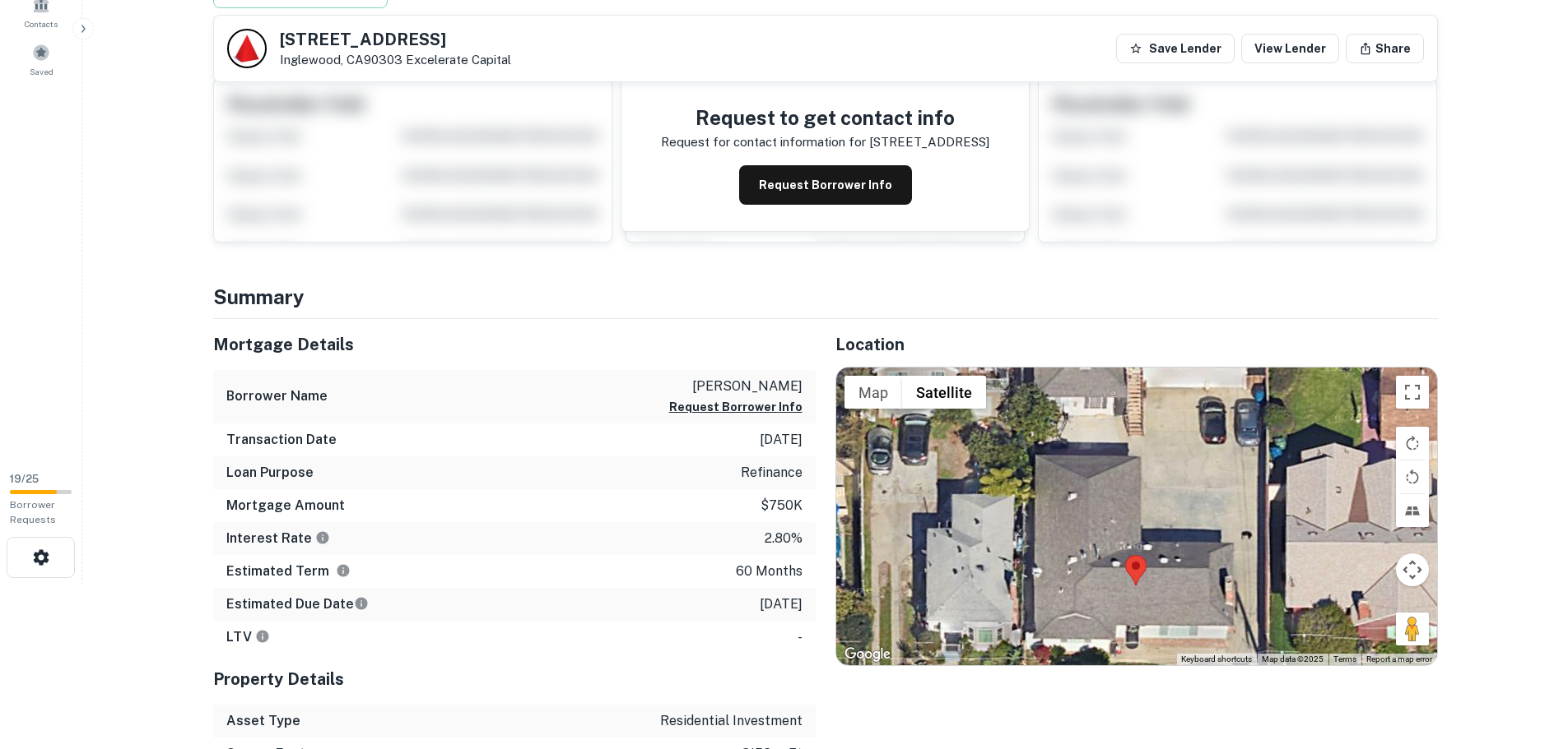
drag, startPoint x: 1112, startPoint y: 585, endPoint x: 1095, endPoint y: 530, distance: 57.6
click at [1095, 530] on div at bounding box center [1136, 516] width 601 height 298
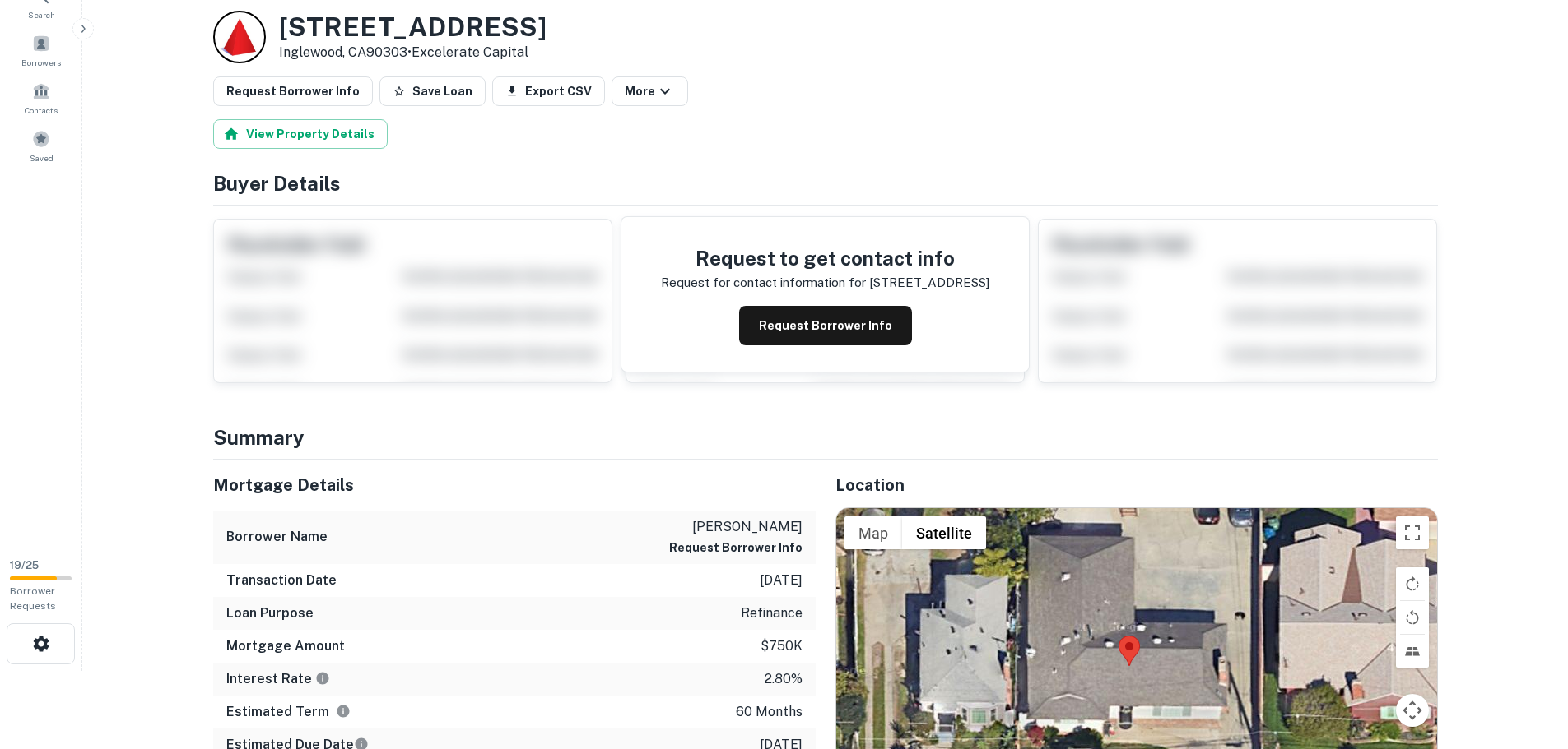
scroll to position [83, 0]
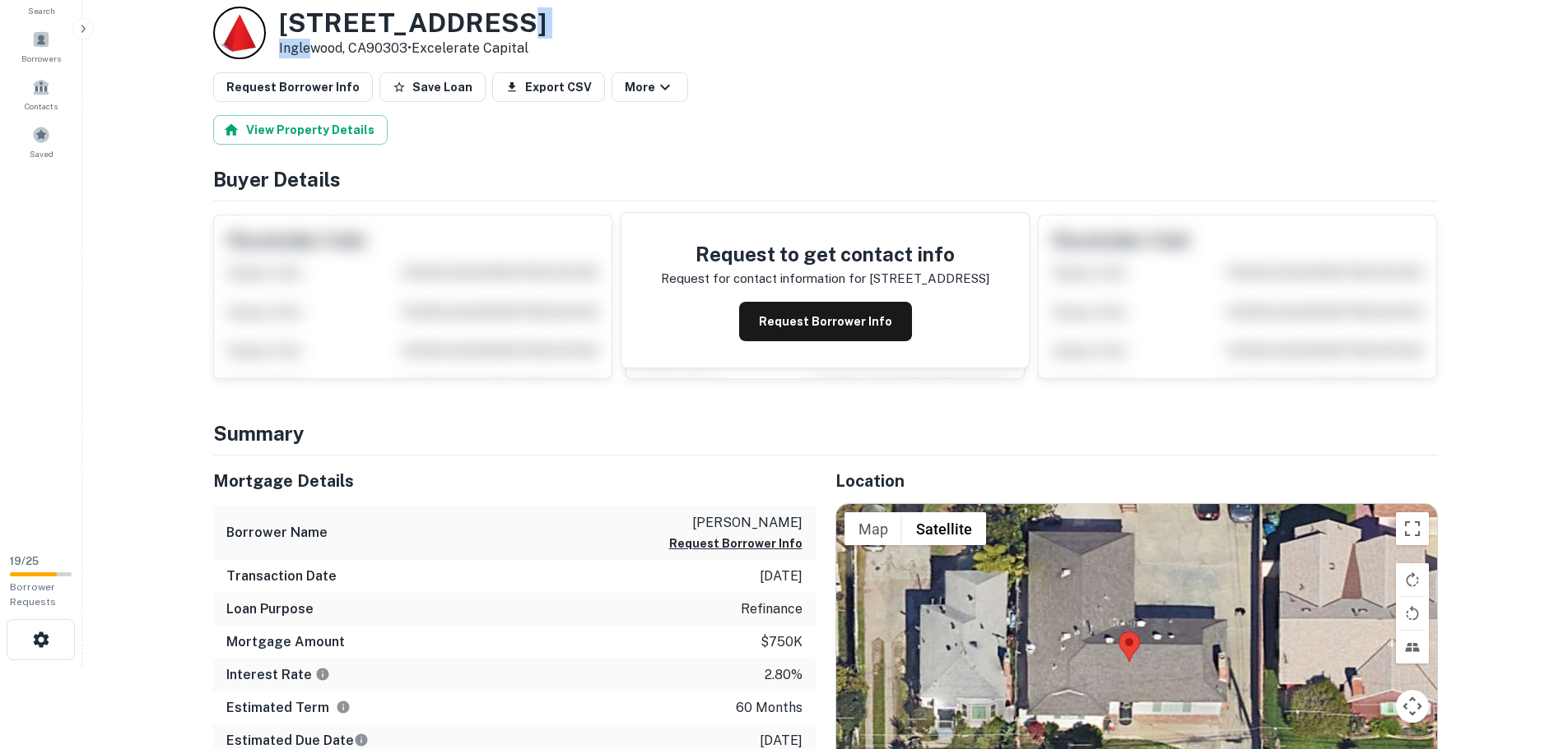
drag, startPoint x: 508, startPoint y: 20, endPoint x: 312, endPoint y: 47, distance: 197.9
click at [311, 49] on div "3819 W 109TH ST Inglewood, CA90303 • Excelerate Capital" at bounding box center [413, 33] width 267 height 51
click at [277, 25] on div "3819 W 109TH ST Inglewood, CA90303 • Excelerate Capital" at bounding box center [380, 33] width 334 height 53
drag, startPoint x: 277, startPoint y: 25, endPoint x: 396, endPoint y: 48, distance: 121.2
click at [396, 48] on div "3819 W 109TH ST Inglewood, CA90303 • Excelerate Capital" at bounding box center [380, 33] width 334 height 53
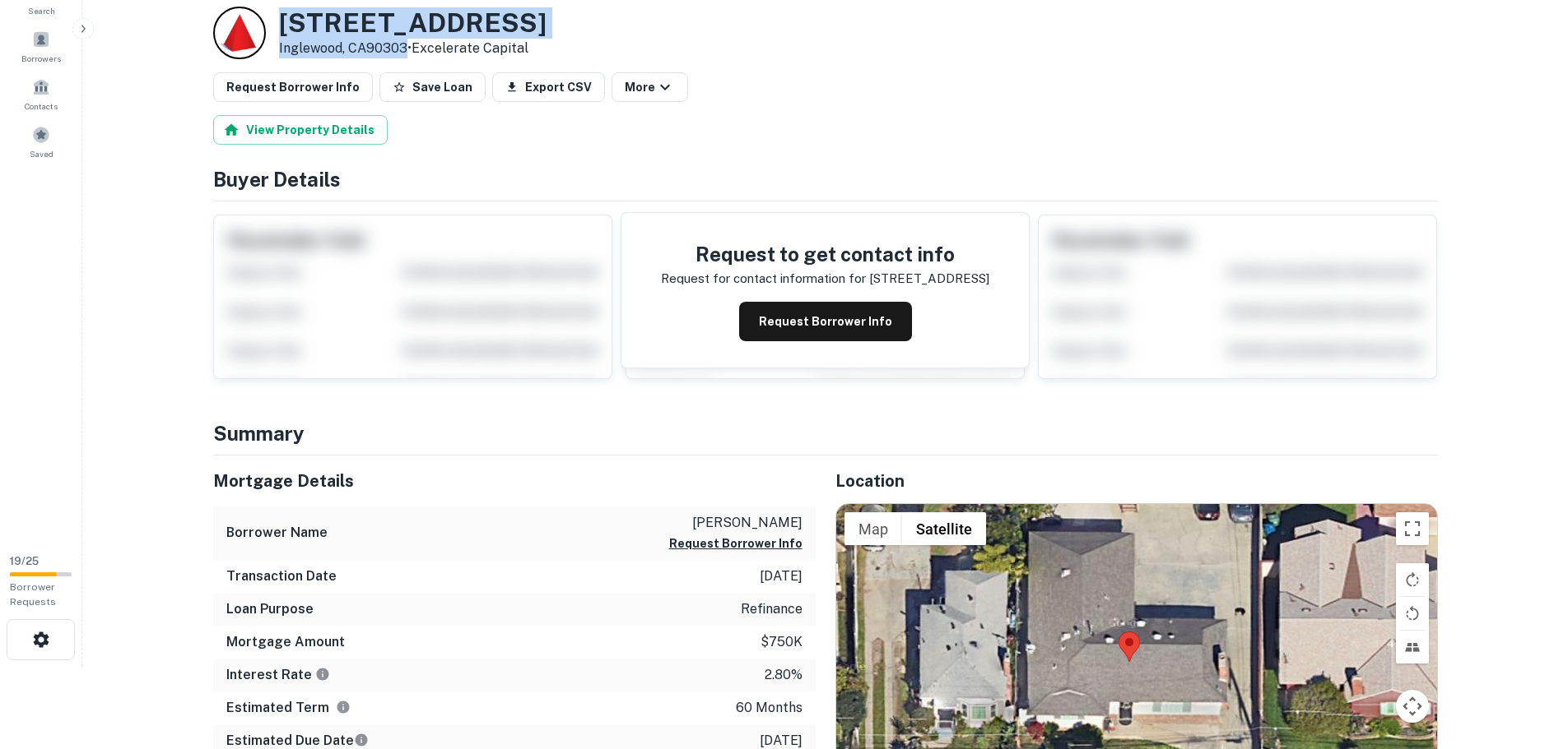
copy div "3819 W 109TH ST Inglewood, CA90303"
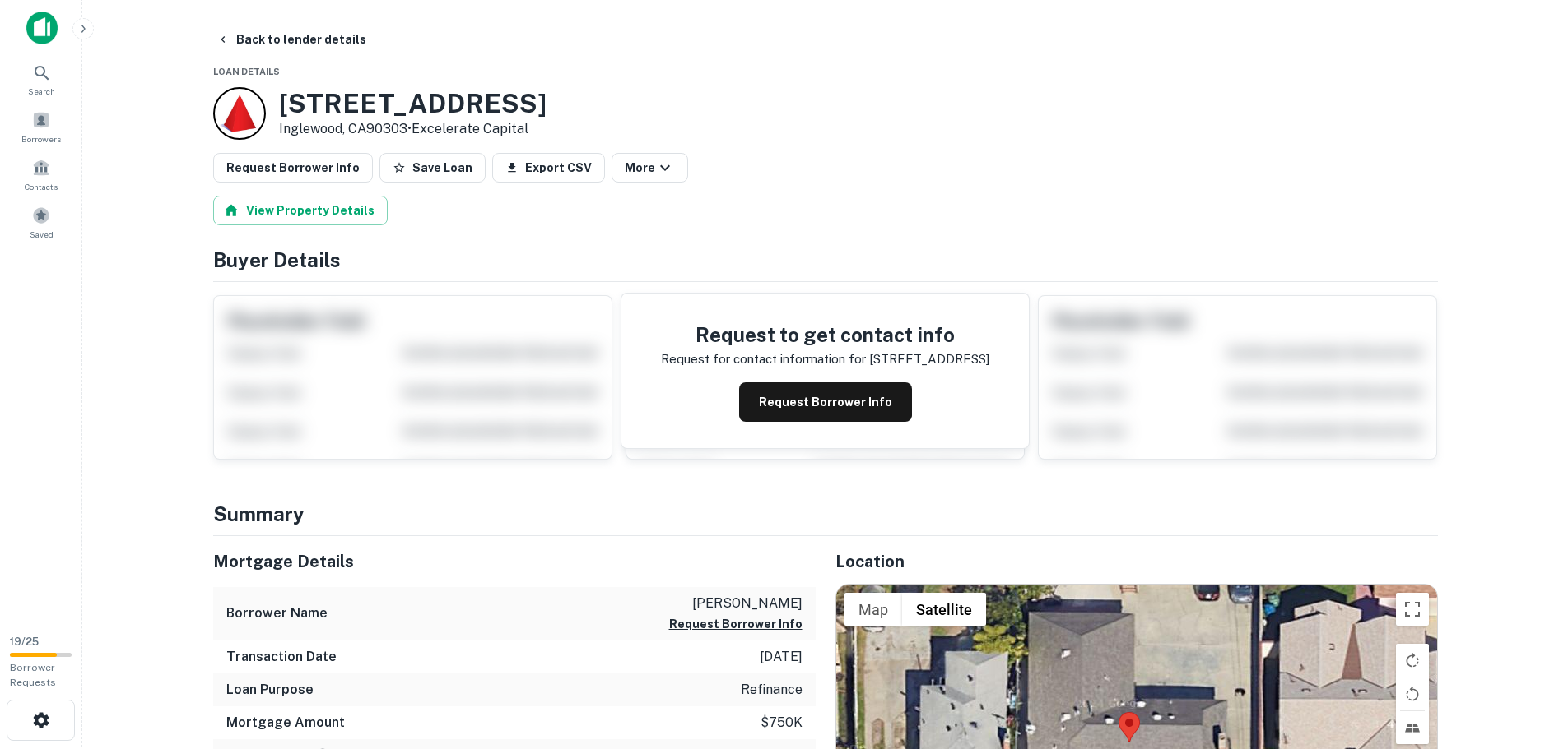
scroll to position [0, 0]
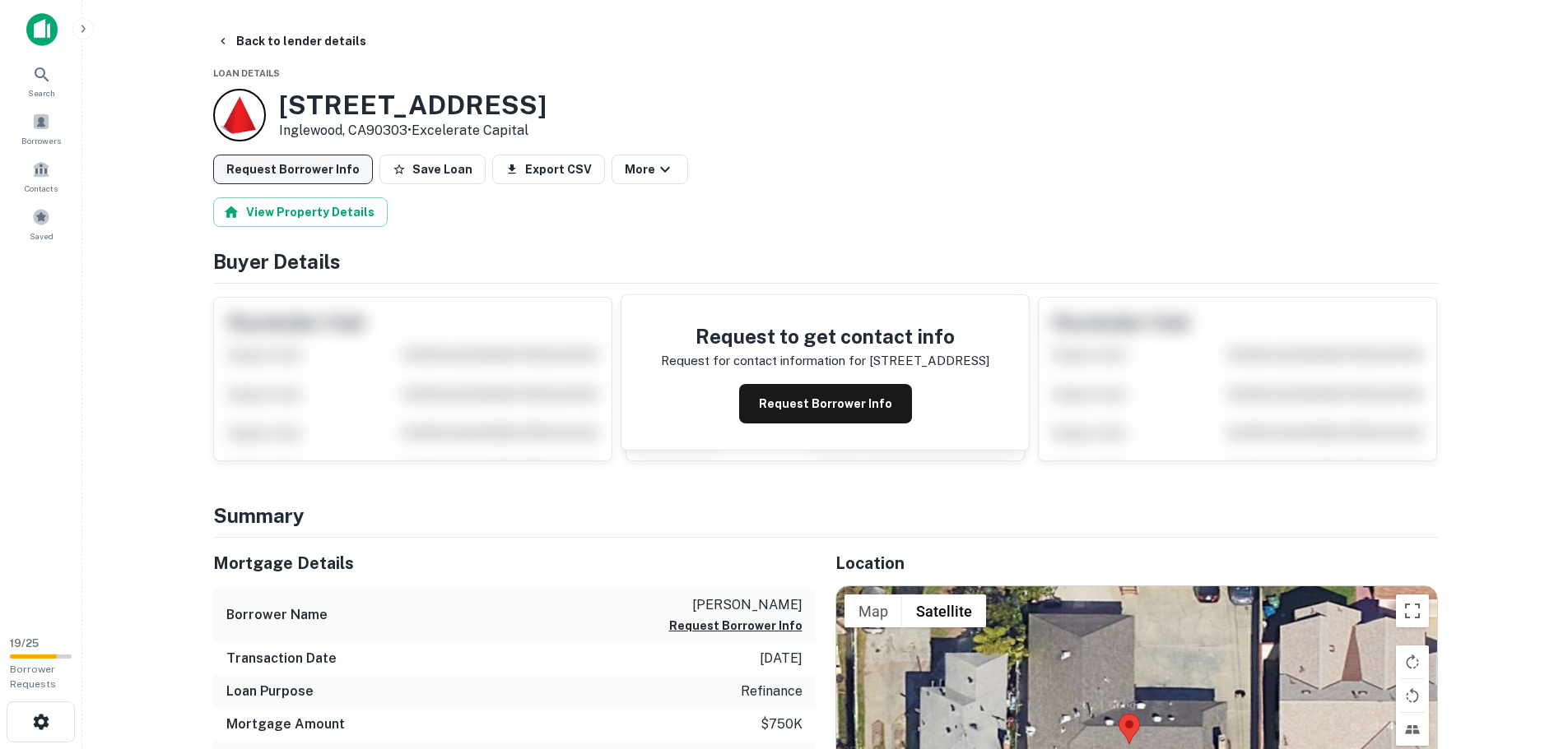
click at [313, 171] on button "Request Borrower Info" at bounding box center [293, 169] width 160 height 30
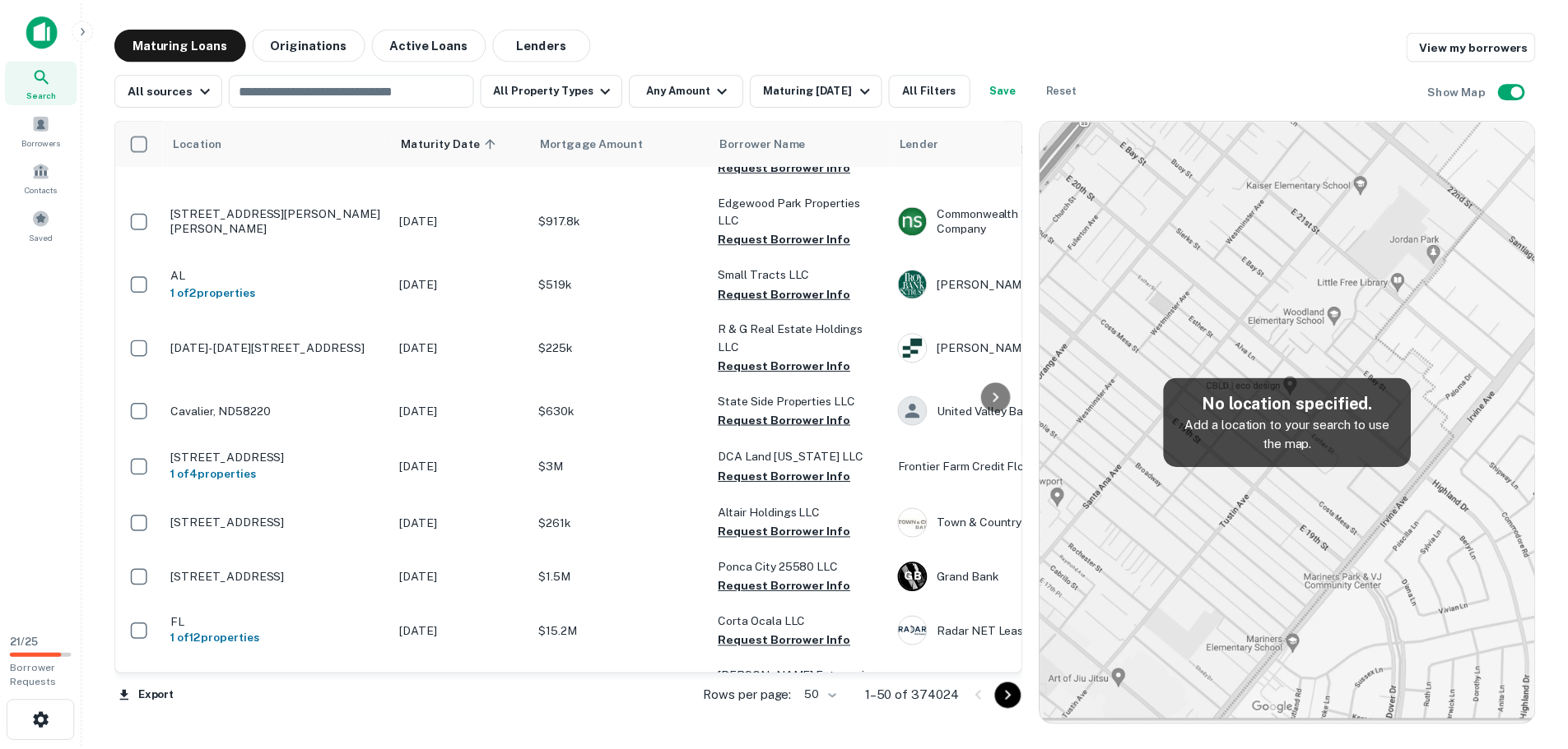
scroll to position [329, 0]
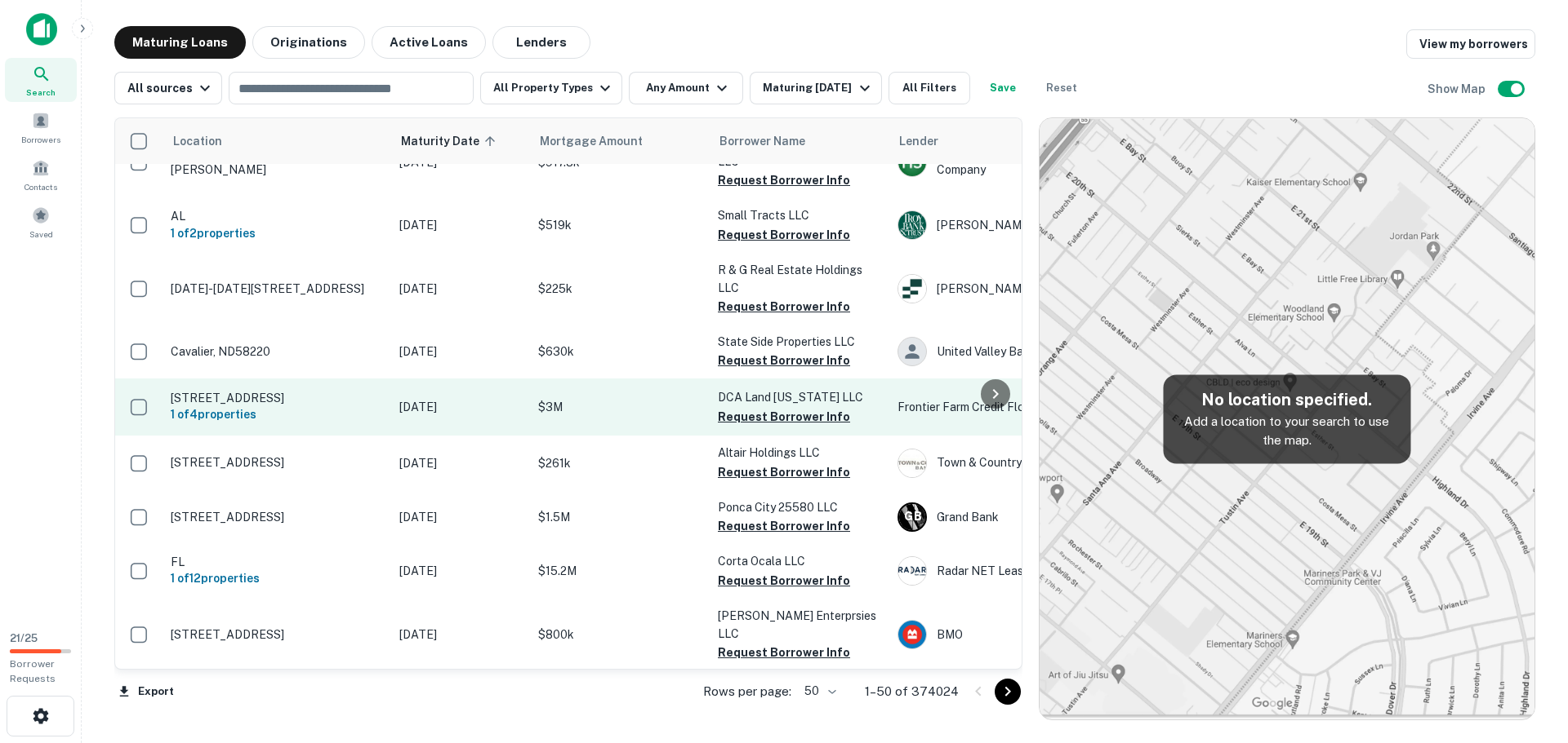
click at [232, 391] on p "3875 Old Highway 51 N Cobden, IL62920" at bounding box center [277, 398] width 212 height 14
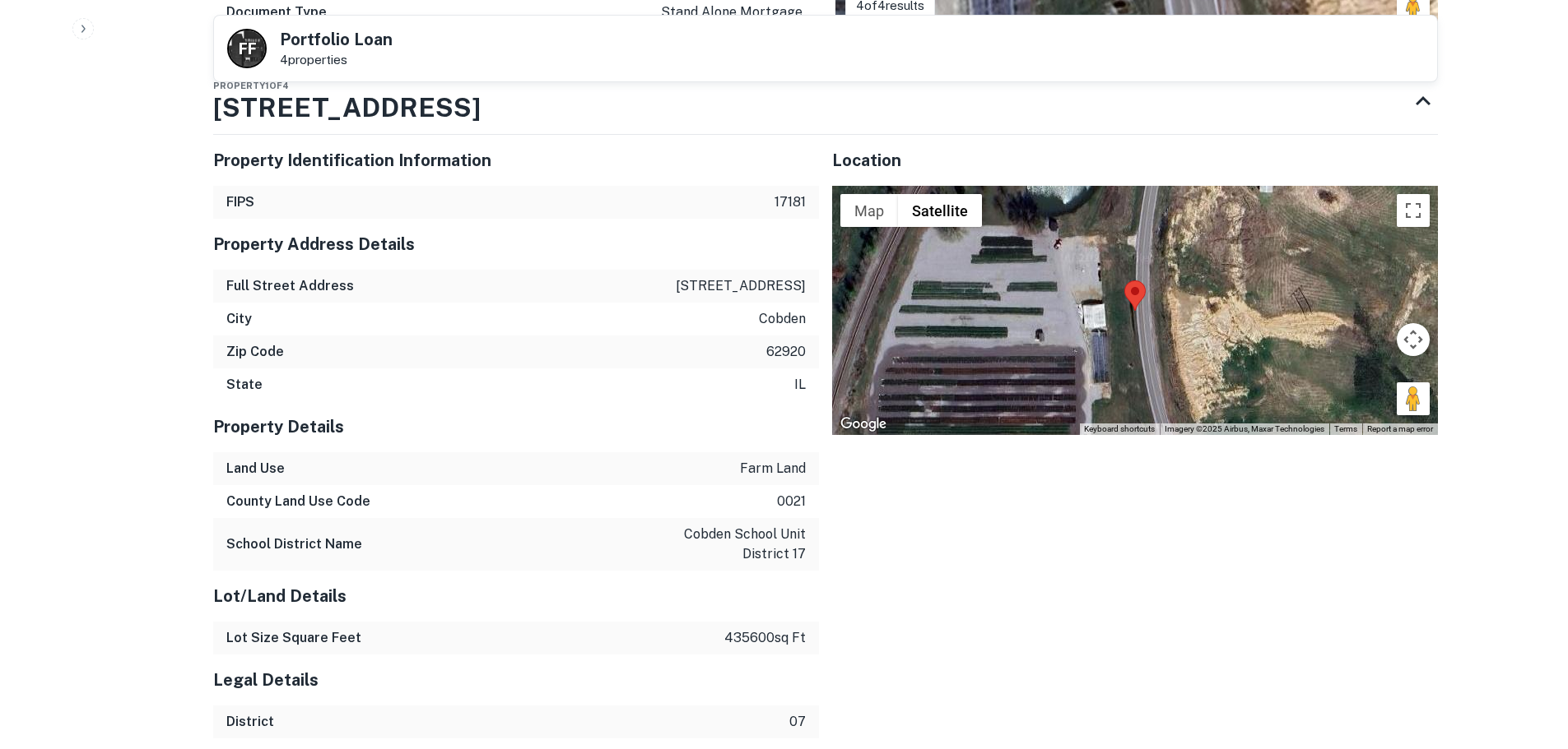
scroll to position [1152, 0]
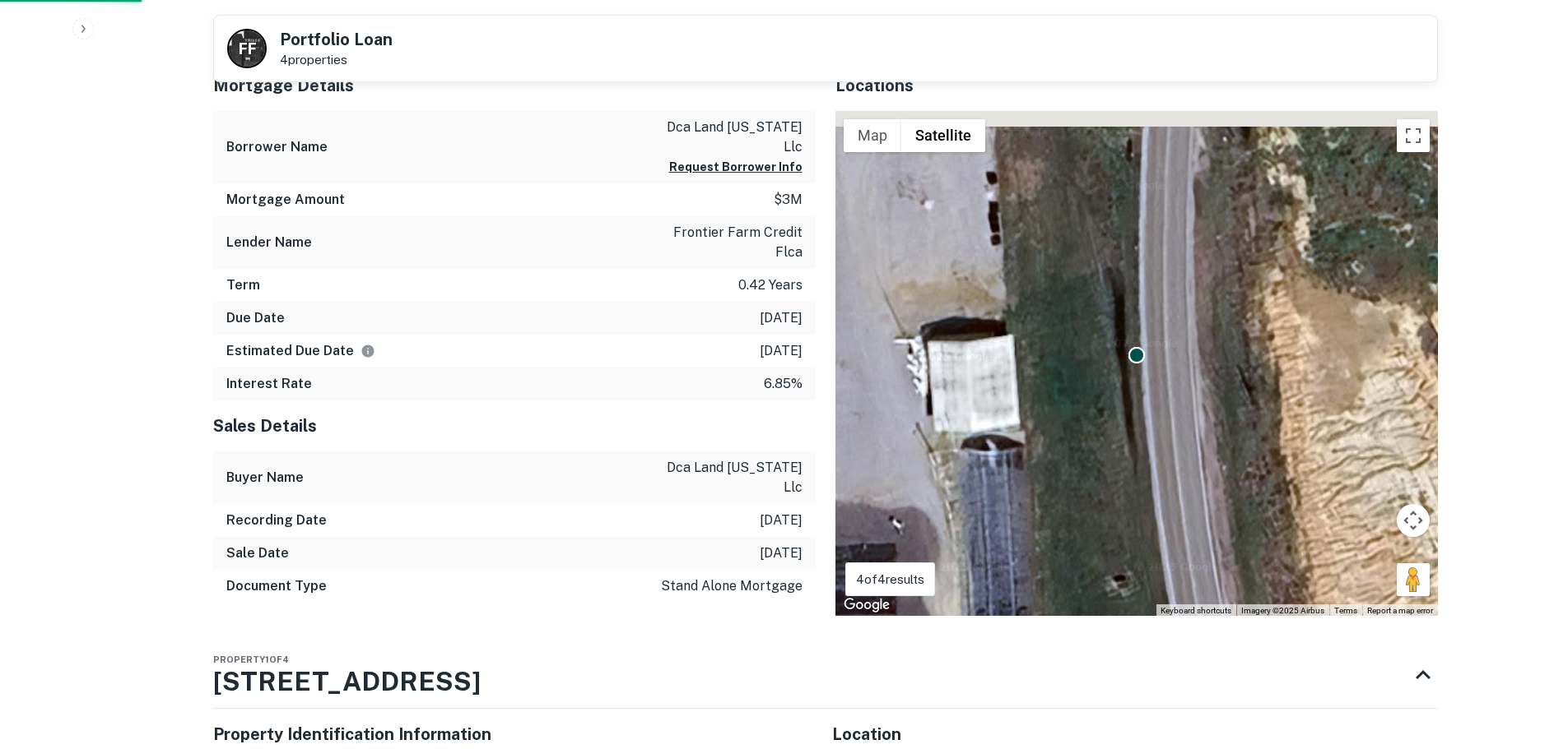
scroll to position [905, 0]
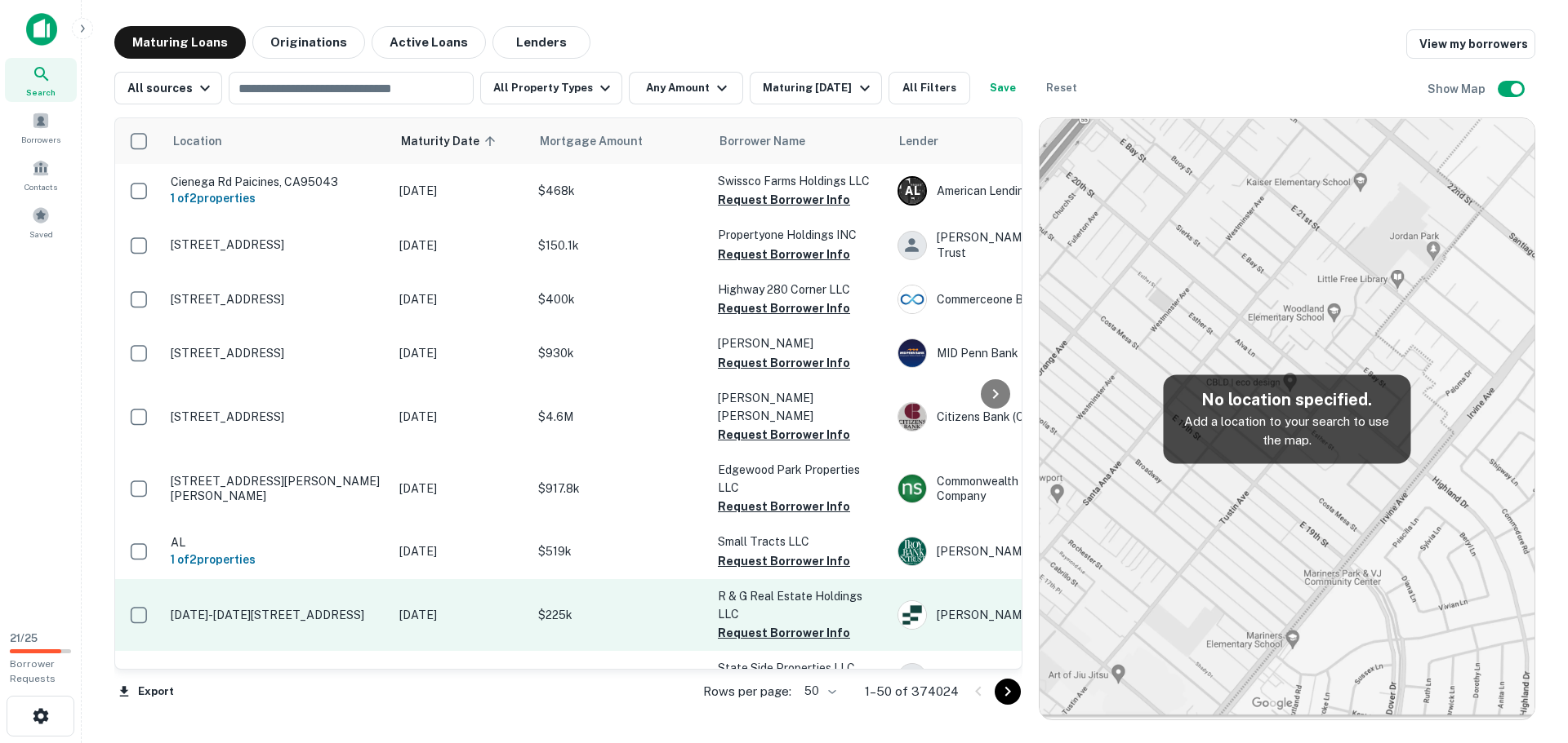
scroll to position [326, 0]
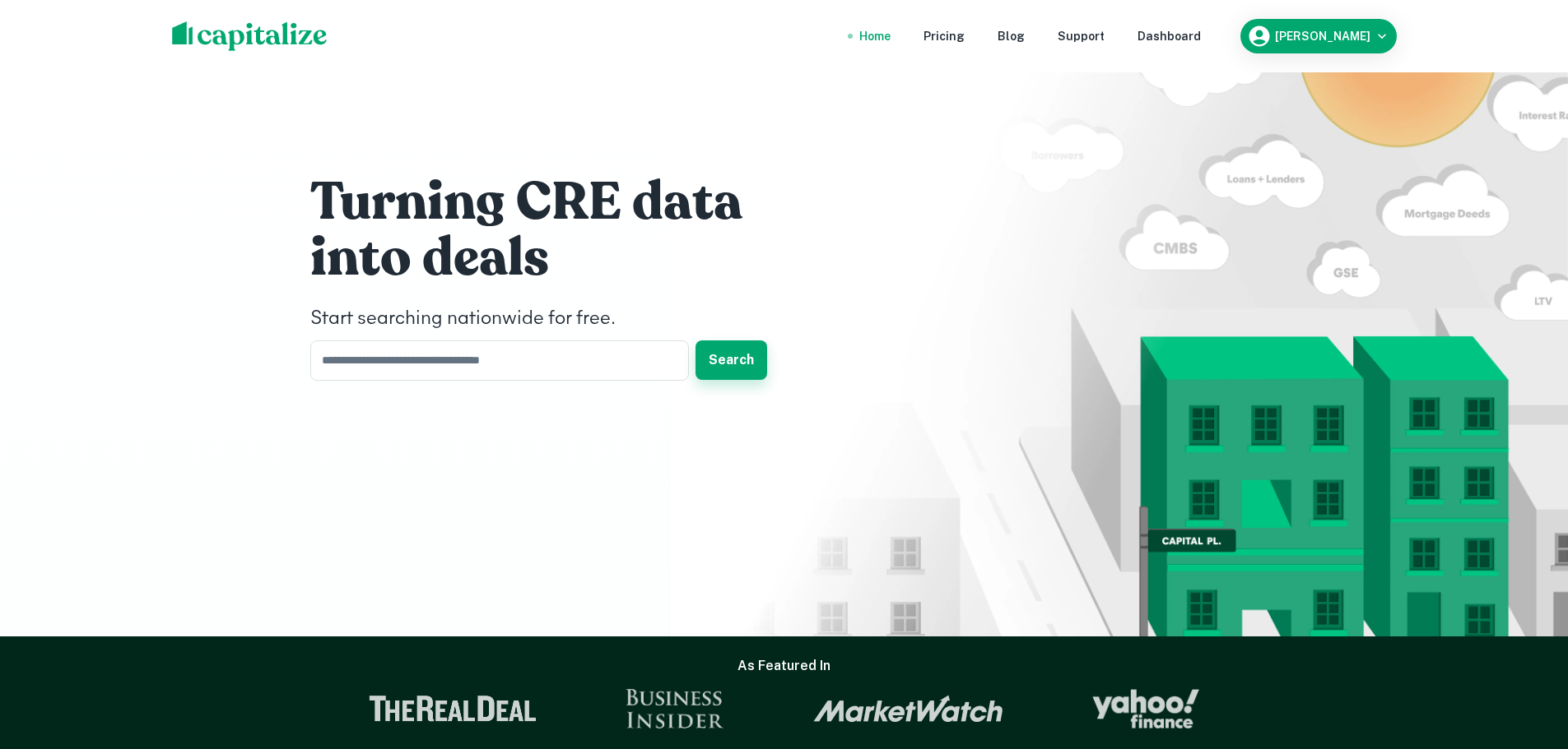
click at [746, 370] on button "Search" at bounding box center [731, 360] width 71 height 39
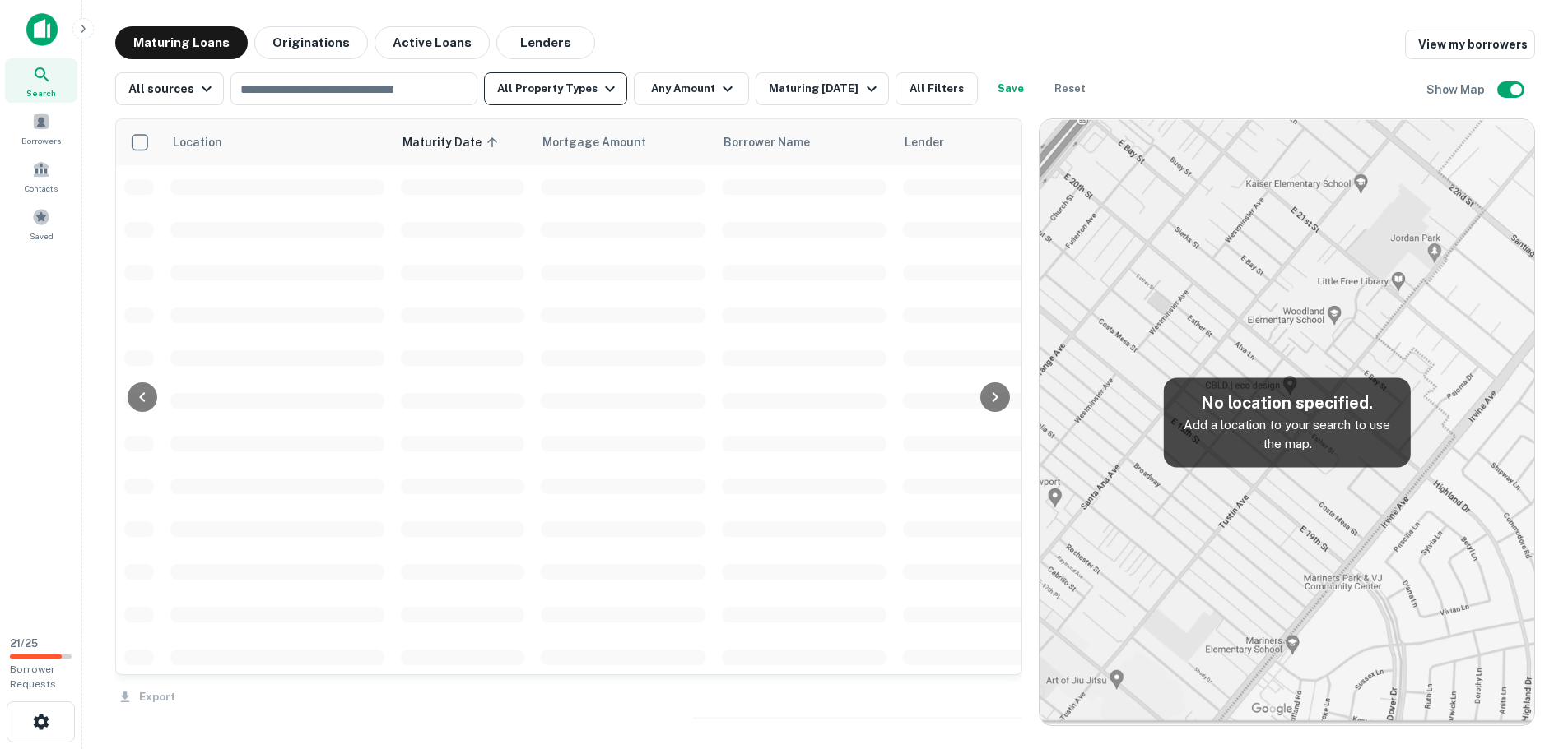
click at [582, 84] on button "All Property Types" at bounding box center [555, 88] width 143 height 33
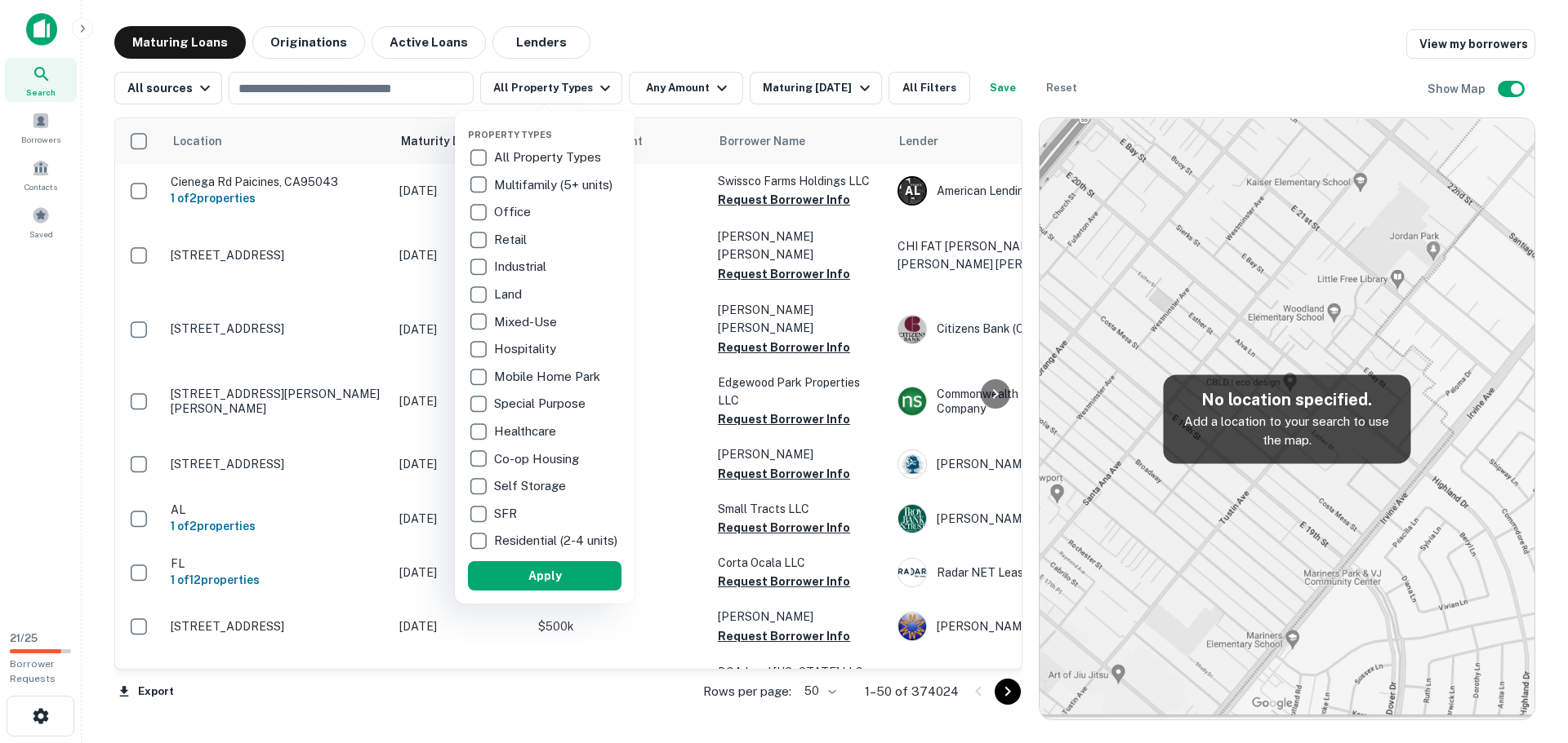
scroll to position [326, 0]
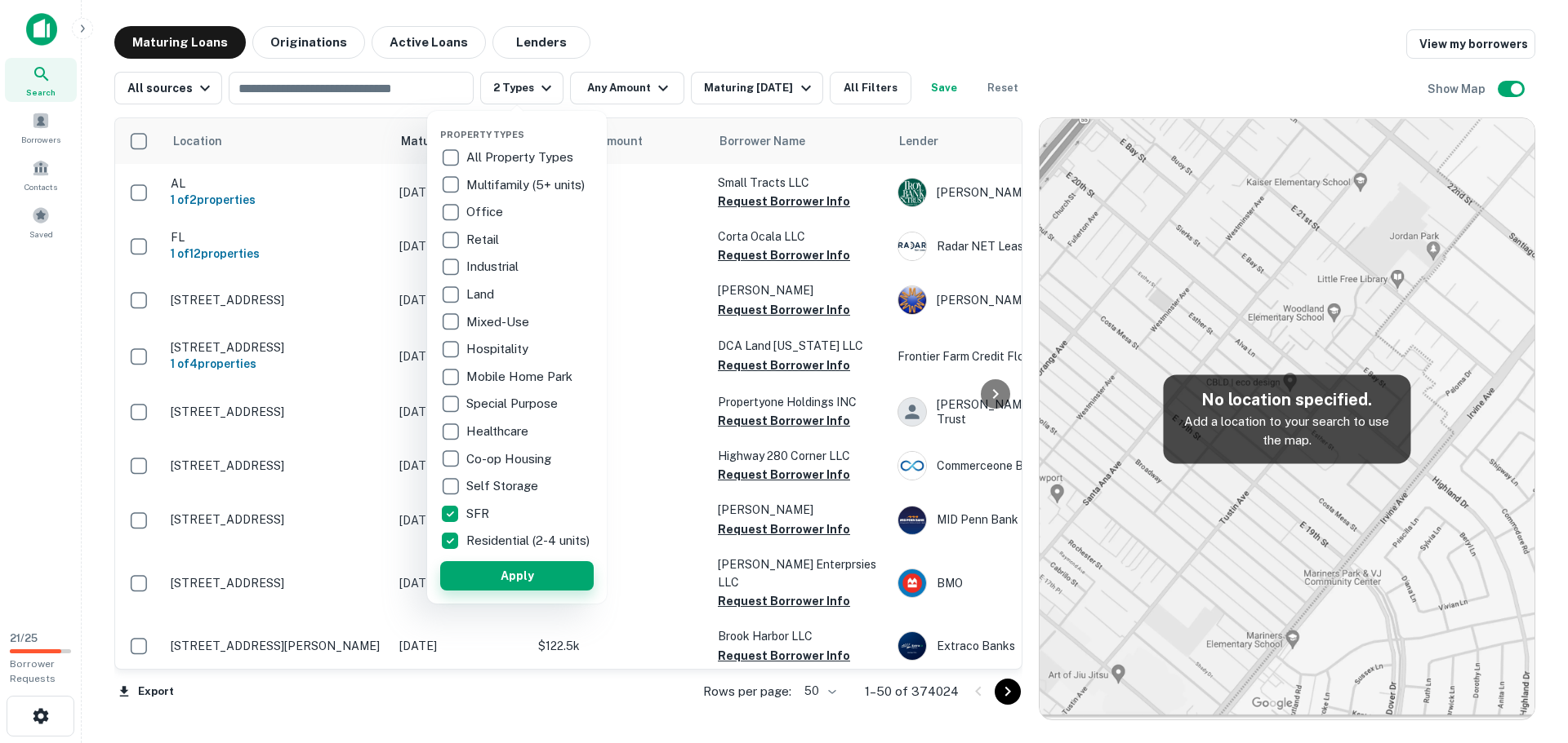
click at [544, 586] on button "Apply" at bounding box center [516, 576] width 154 height 30
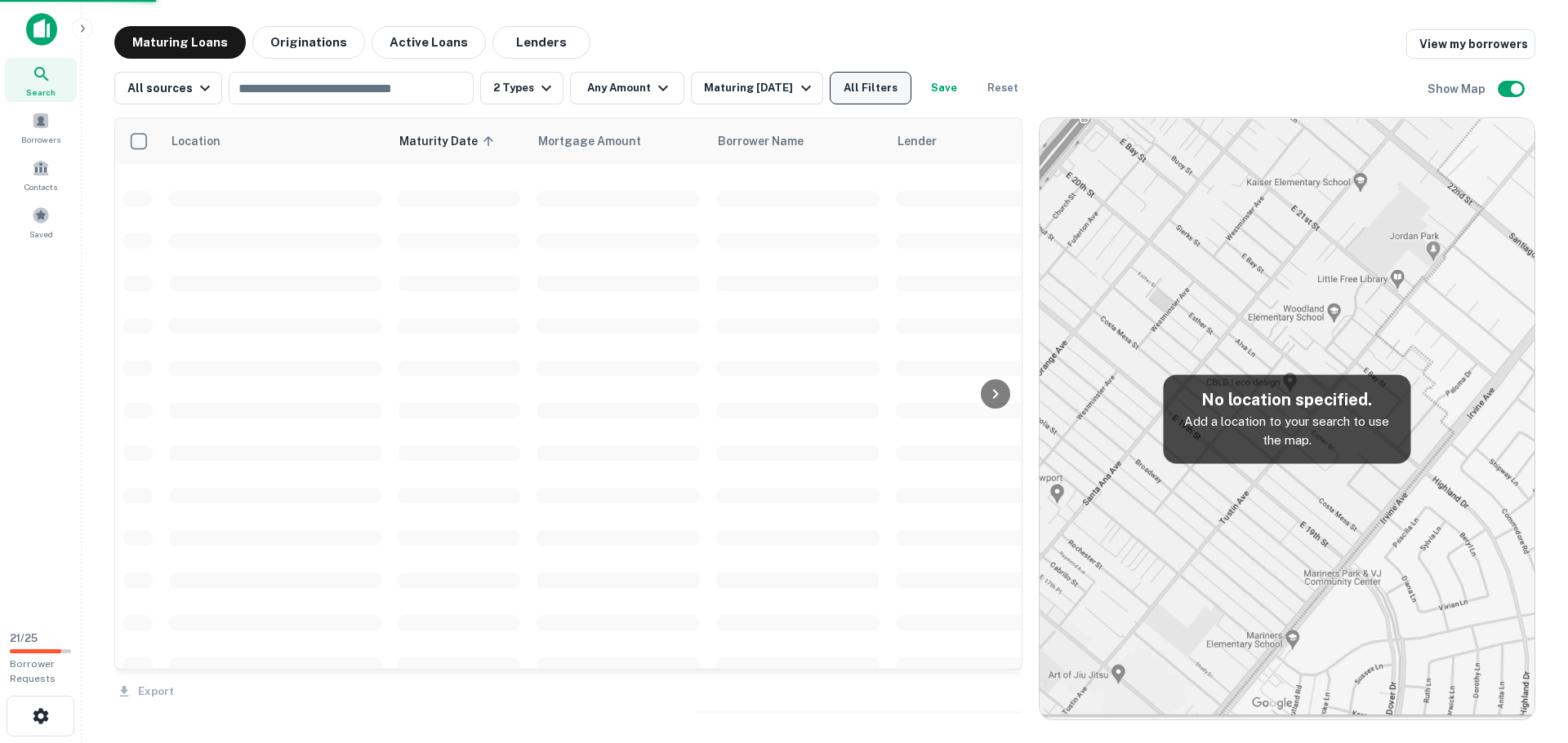
click at [895, 83] on button "All Filters" at bounding box center [870, 88] width 82 height 32
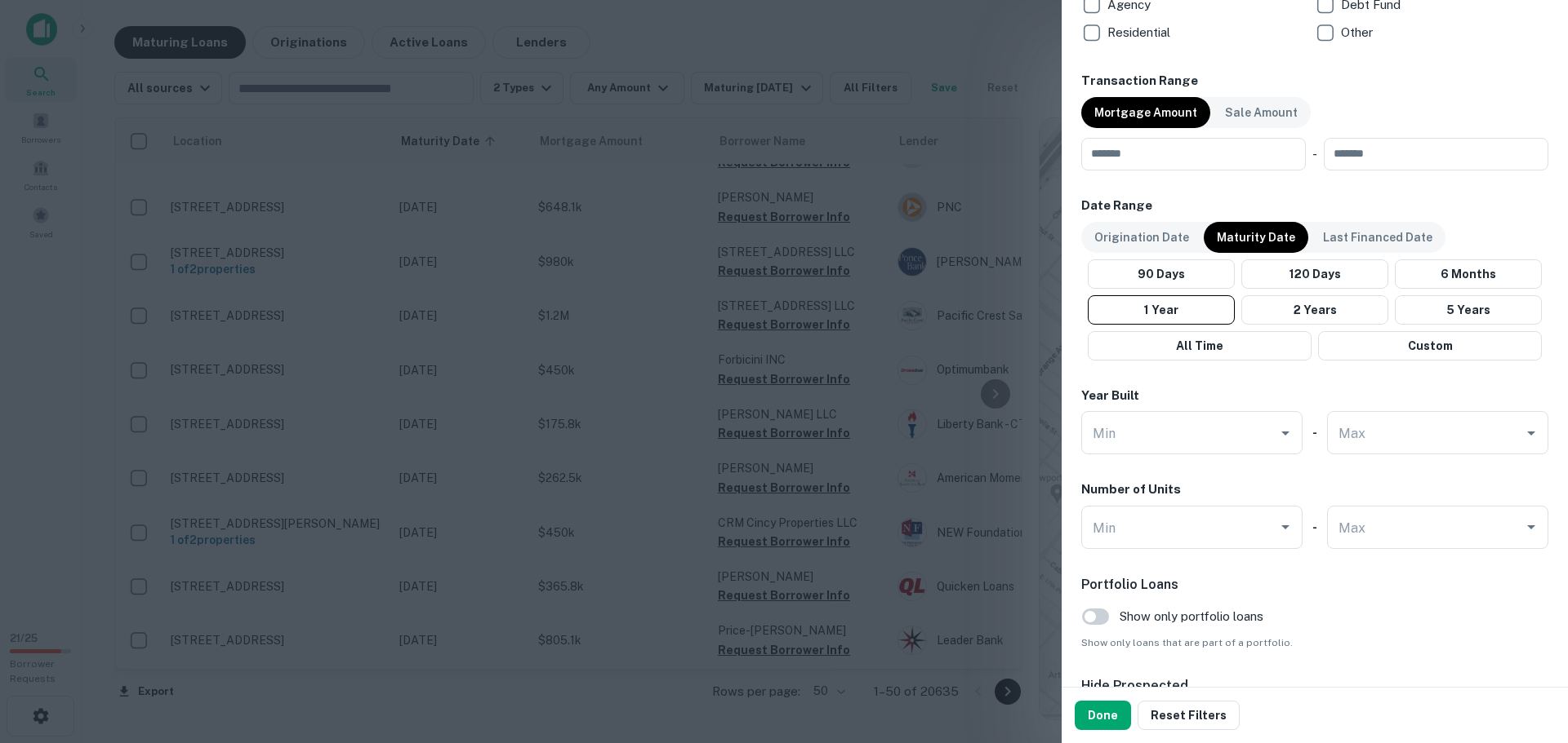
scroll to position [839, 0]
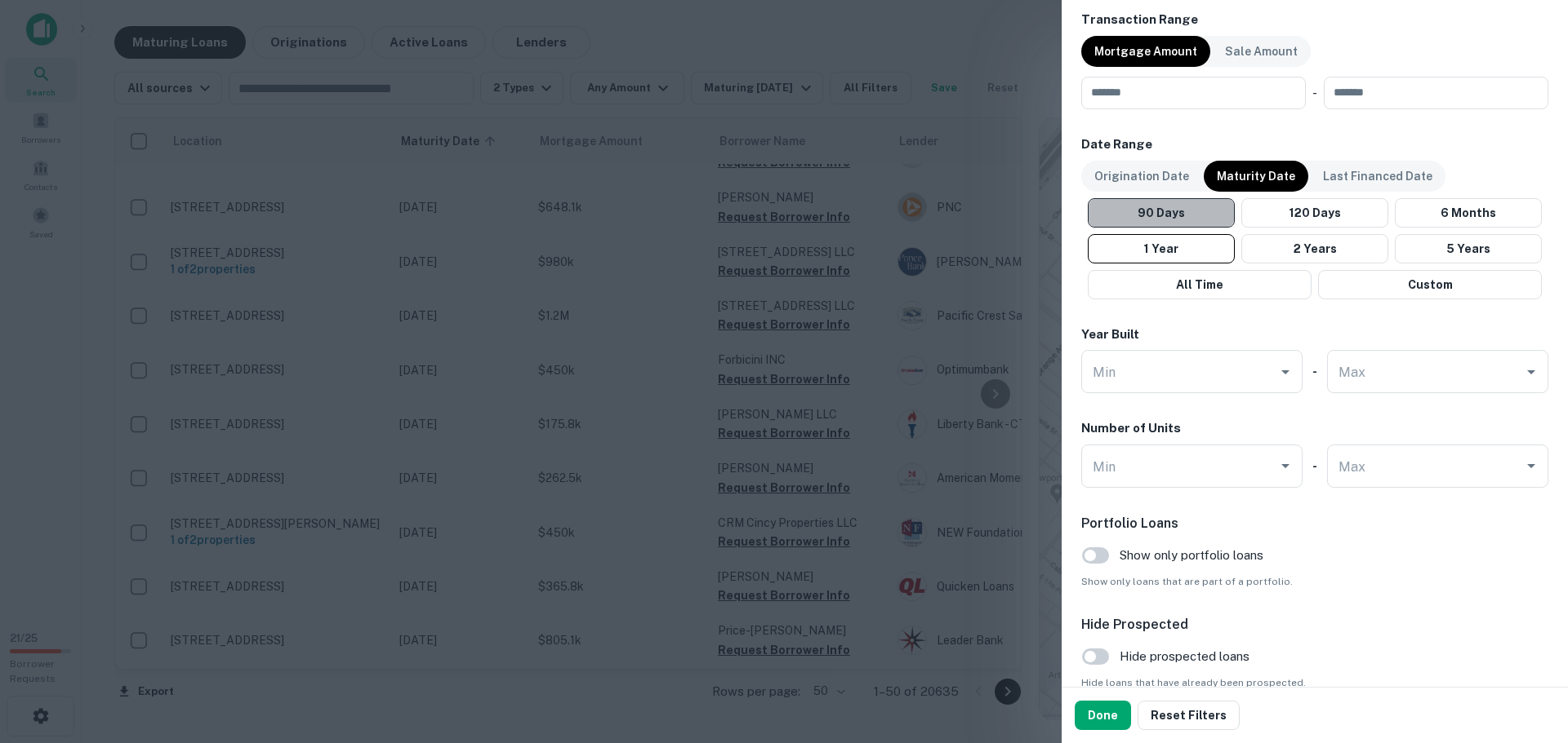
click at [1186, 217] on button "90 Days" at bounding box center [1161, 213] width 147 height 30
click at [1112, 713] on button "Done" at bounding box center [1102, 715] width 56 height 30
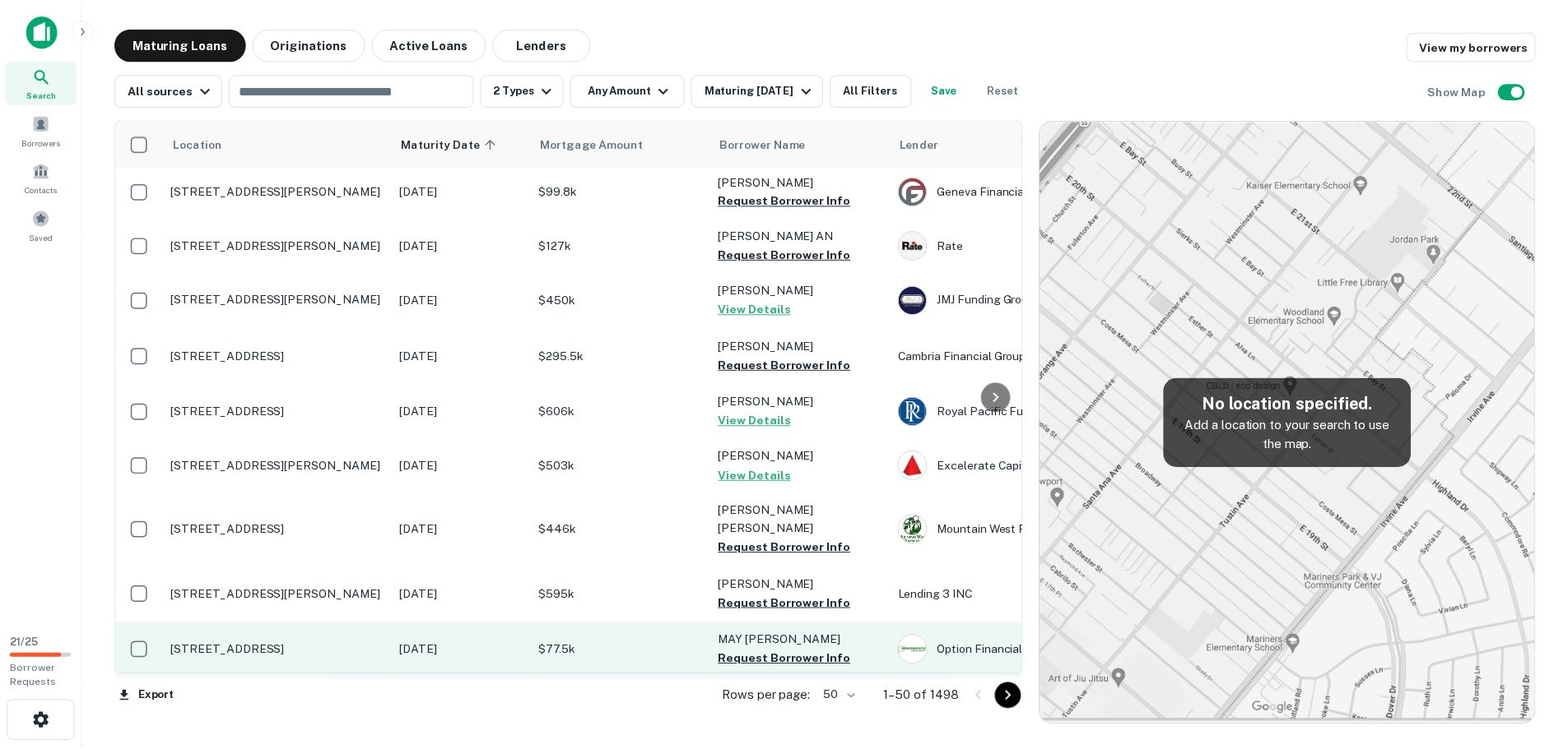
scroll to position [659, 0]
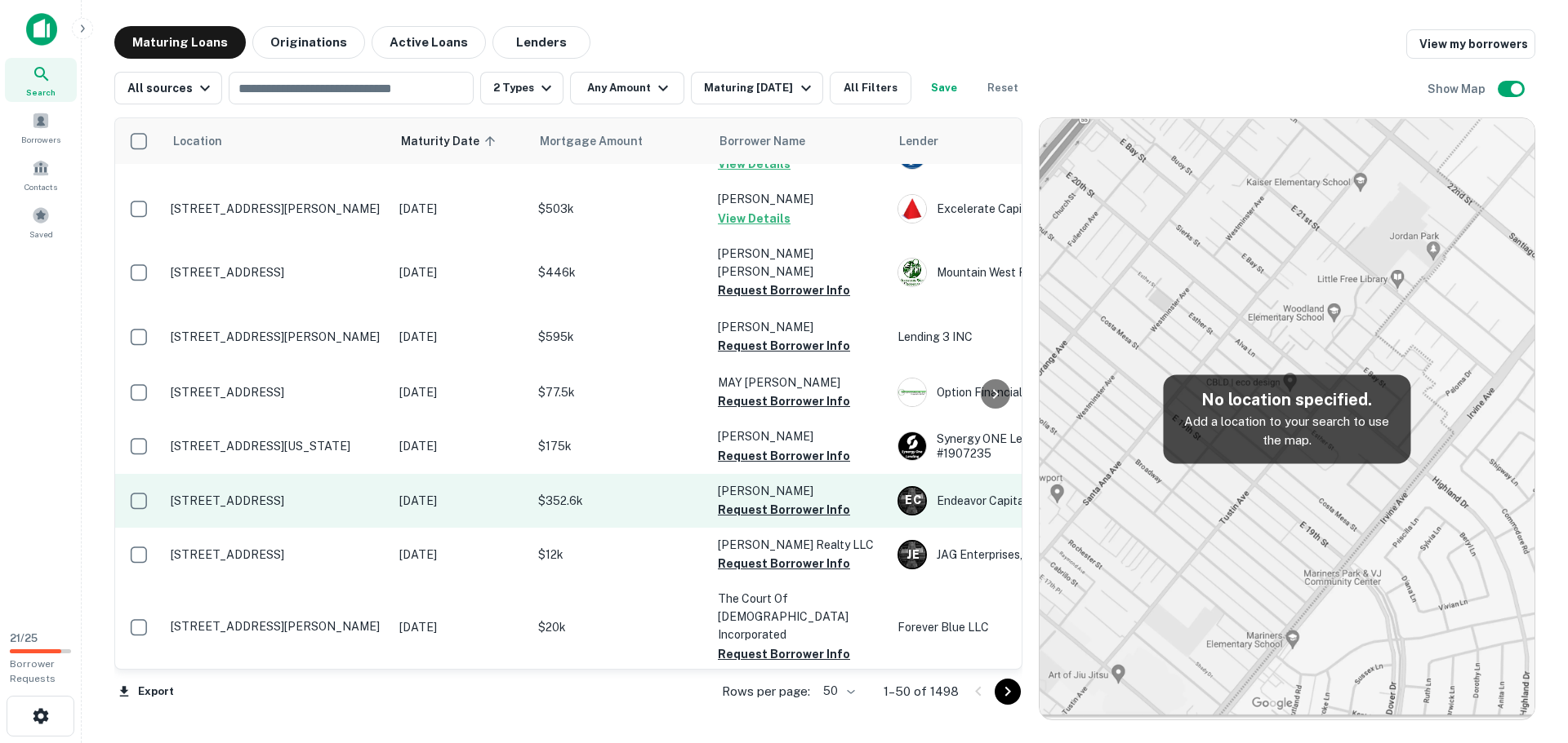
click at [296, 494] on p "6318 W Park Ave Saint Louis, MO63139" at bounding box center [277, 501] width 212 height 14
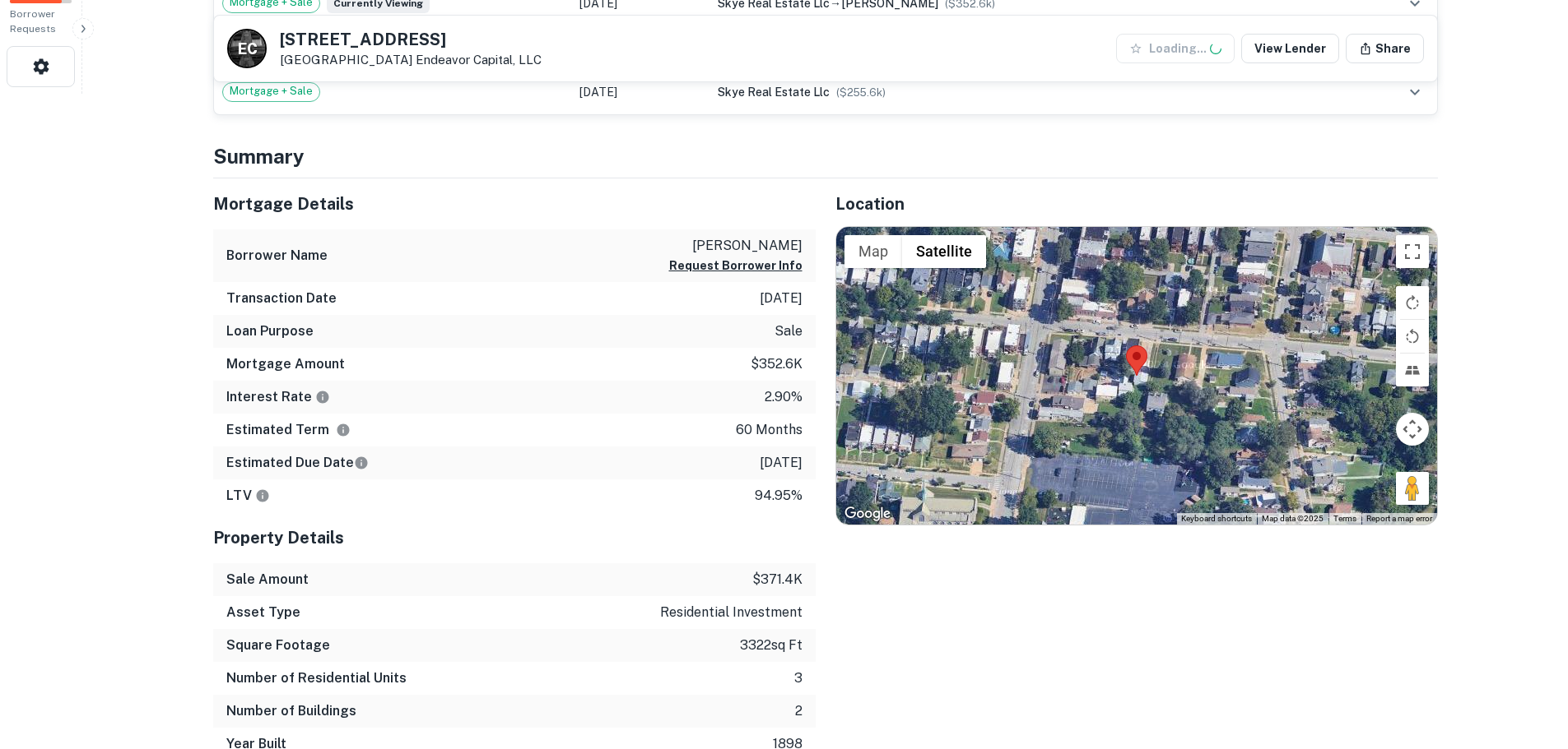
scroll to position [659, 0]
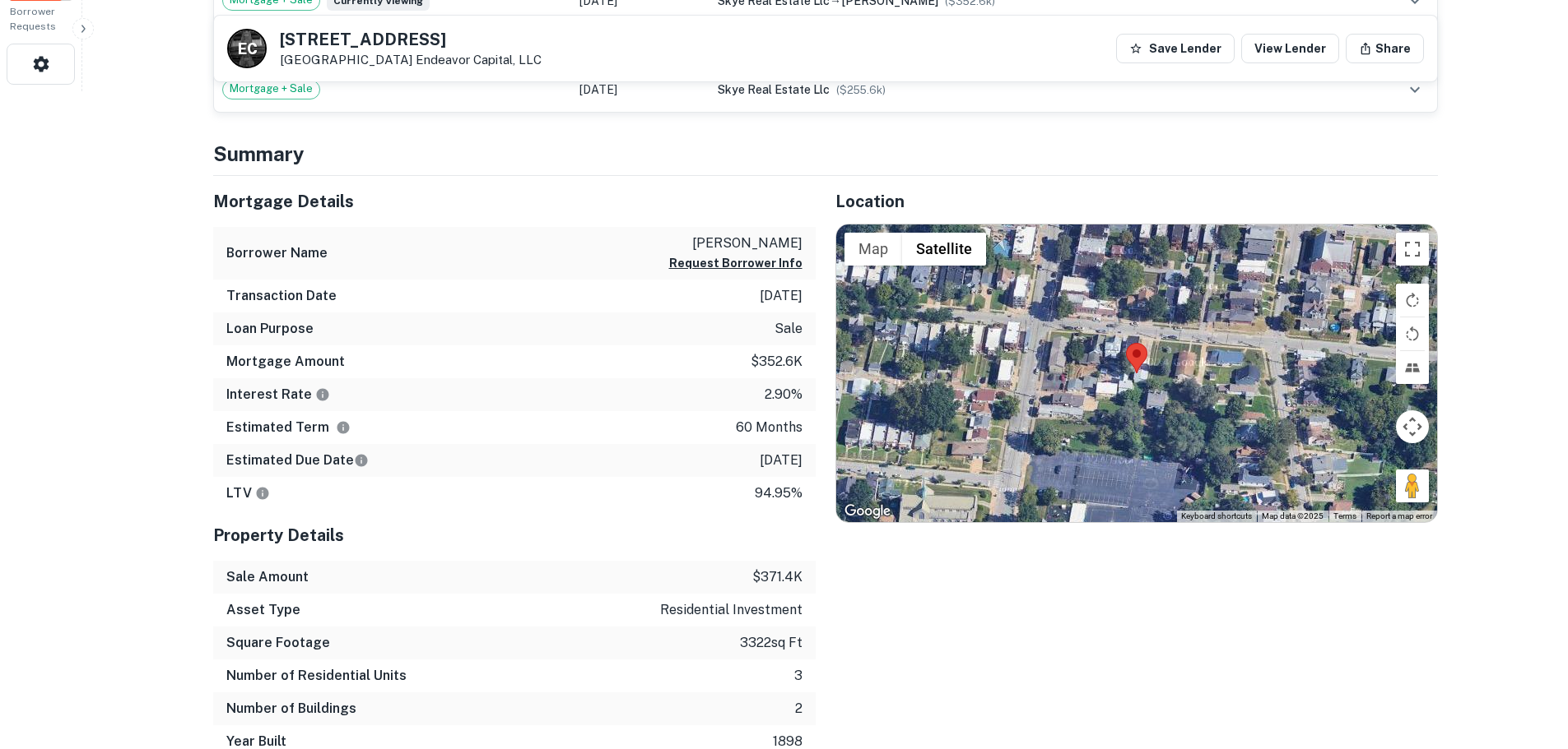
click at [1149, 400] on div at bounding box center [1136, 374] width 601 height 298
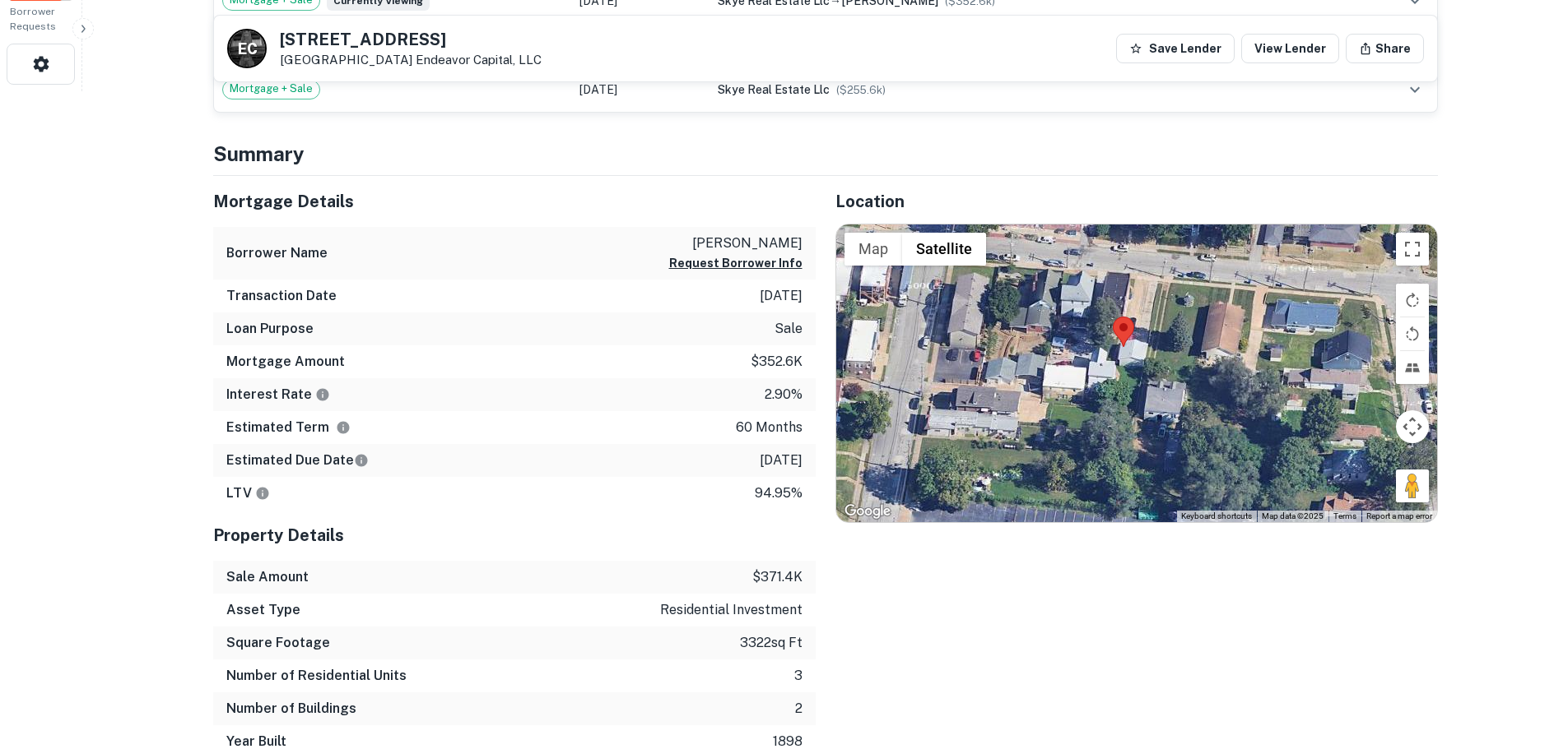
click at [1095, 391] on div at bounding box center [1136, 374] width 601 height 298
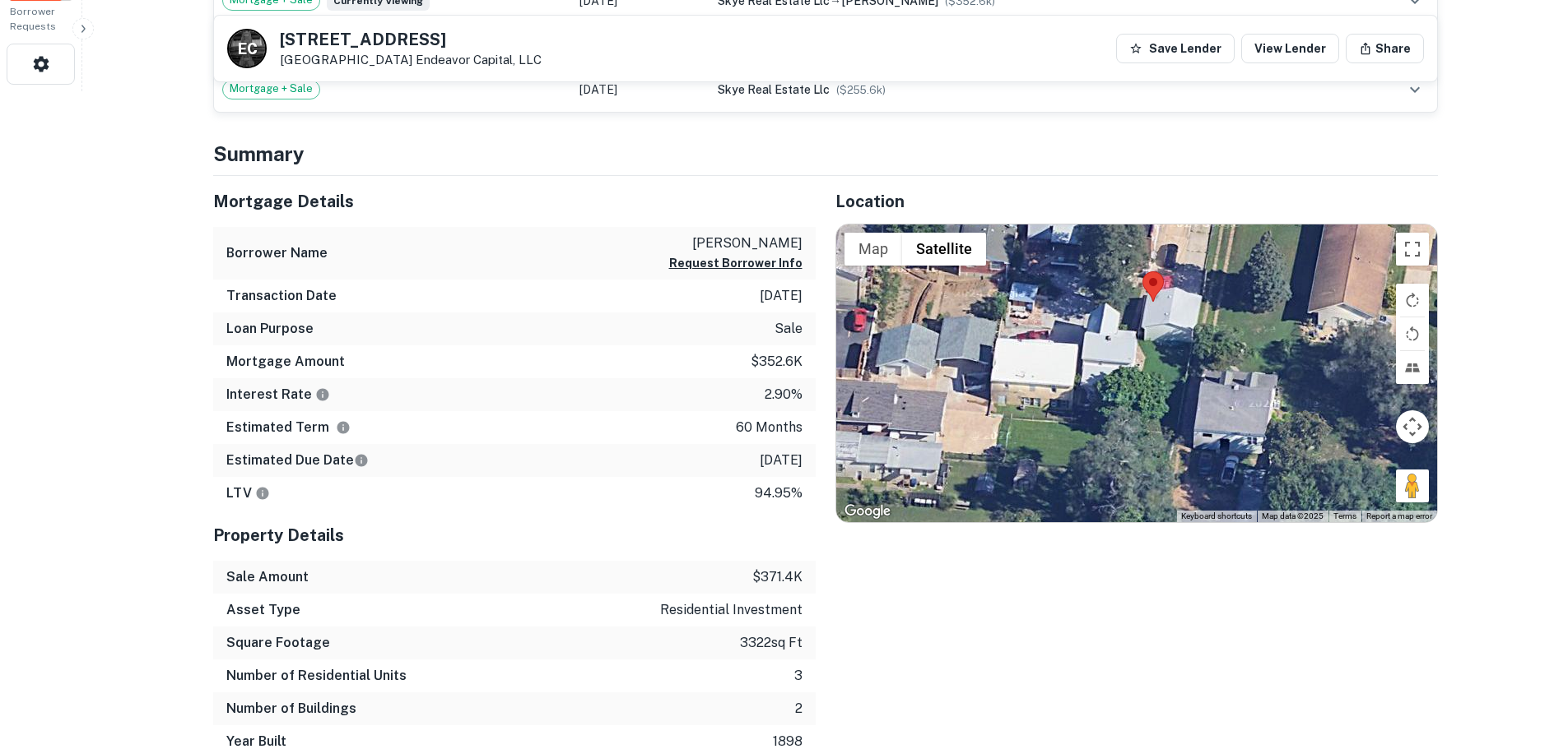
click at [1123, 322] on div at bounding box center [1136, 374] width 601 height 298
drag, startPoint x: 1169, startPoint y: 314, endPoint x: 1077, endPoint y: 456, distance: 169.2
click at [1077, 456] on div at bounding box center [1136, 374] width 601 height 298
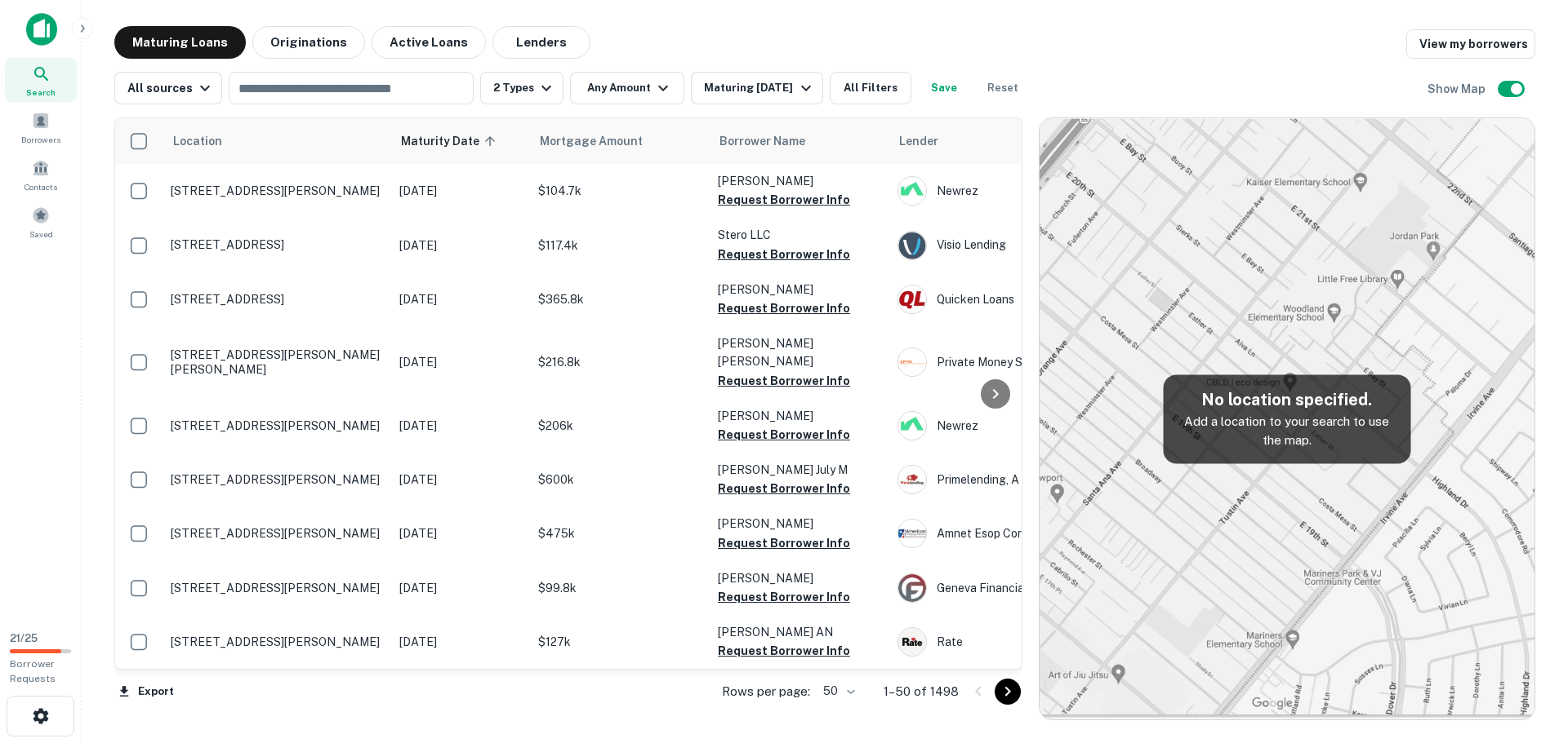
scroll to position [2323, 0]
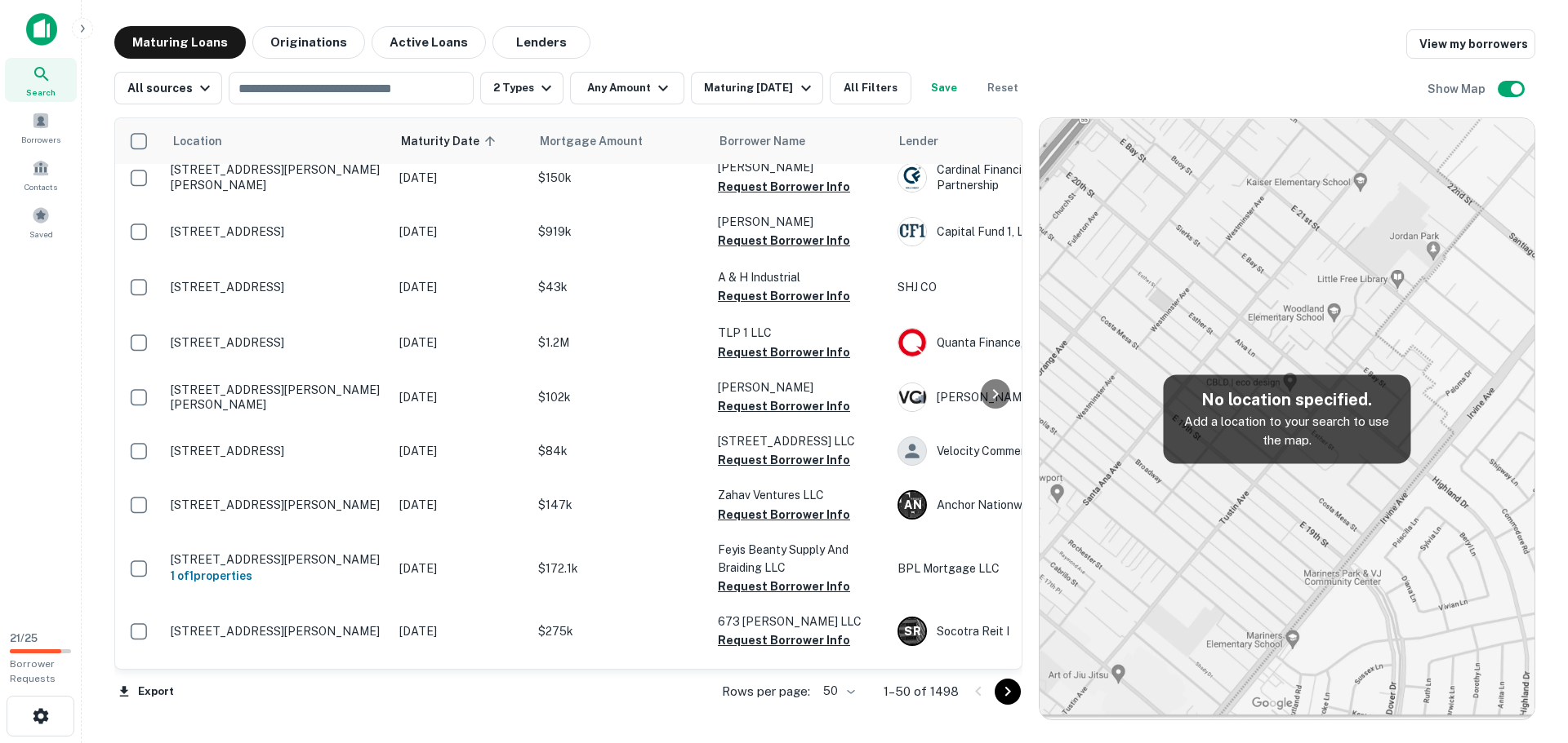
drag, startPoint x: 1010, startPoint y: 695, endPoint x: 892, endPoint y: 696, distance: 118.0
click at [1010, 695] on icon "Go to next page" at bounding box center [1008, 691] width 20 height 20
click at [1010, 695] on div "Export Rows per page: 50 ** 1–50 of 1498" at bounding box center [568, 691] width 908 height 44
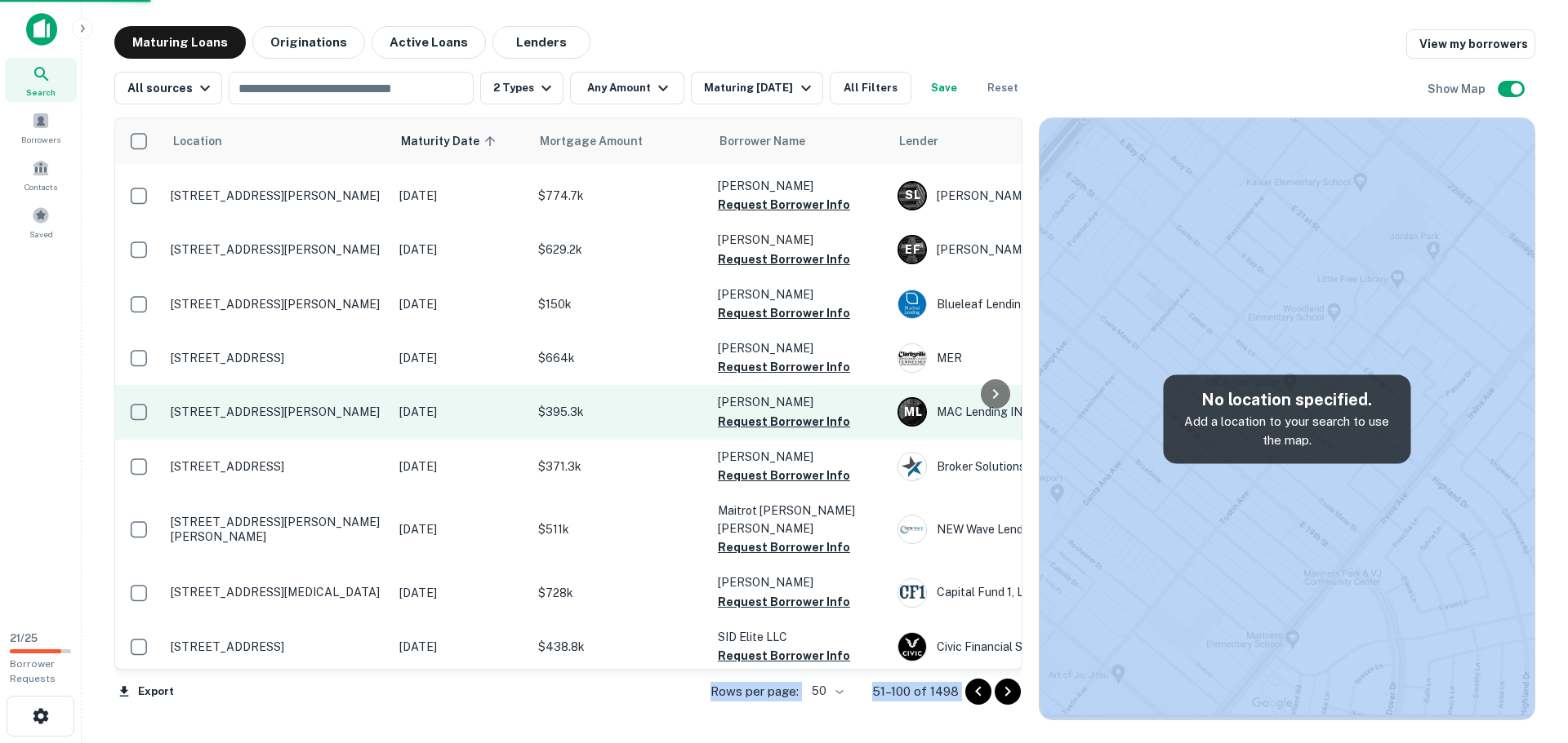
scroll to position [2259, 0]
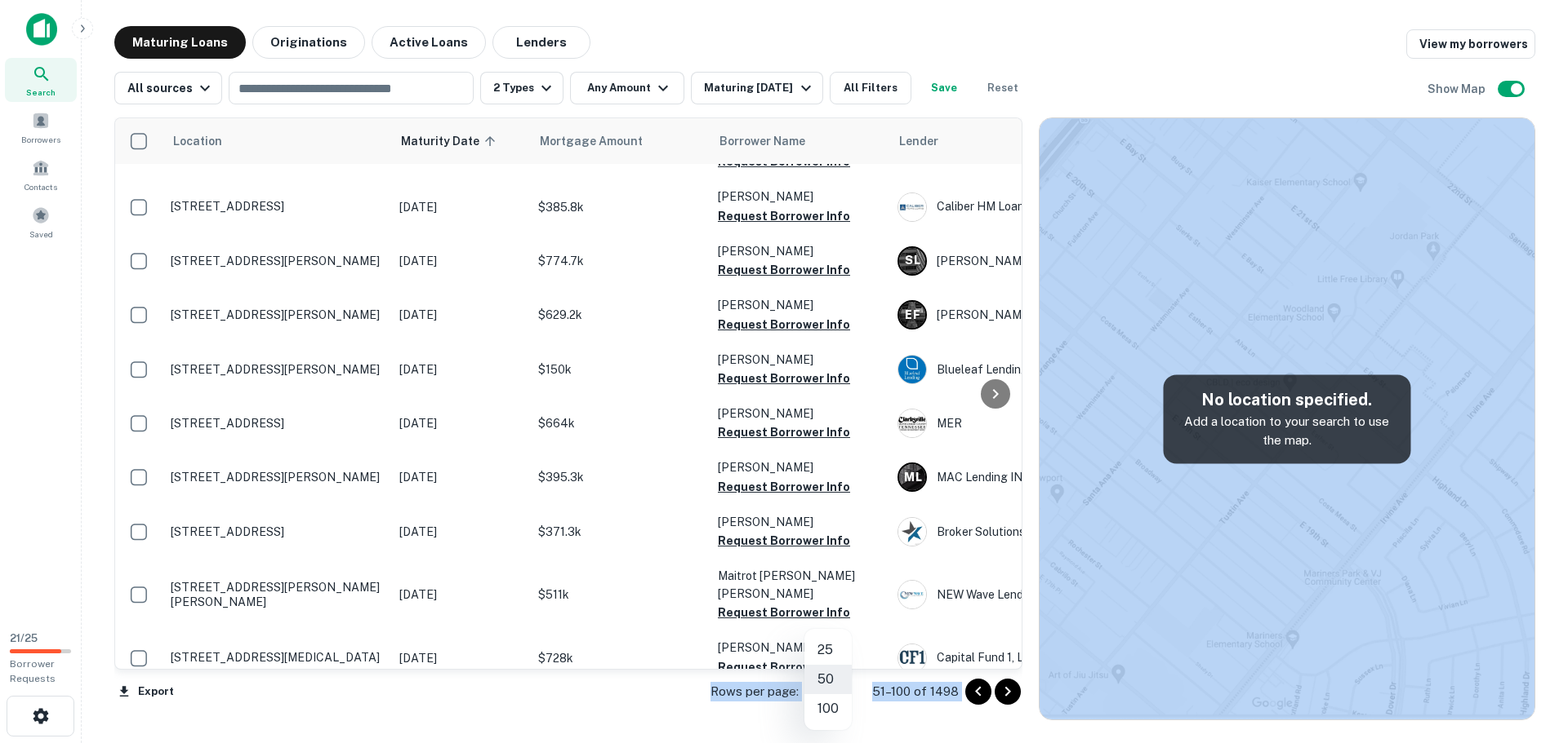
click at [835, 687] on body "Search Borrowers Contacts Saved 21 / 25 Borrower Requests Maturing Loans Origin…" at bounding box center [784, 371] width 1568 height 743
click at [835, 704] on li "100" at bounding box center [828, 709] width 48 height 30
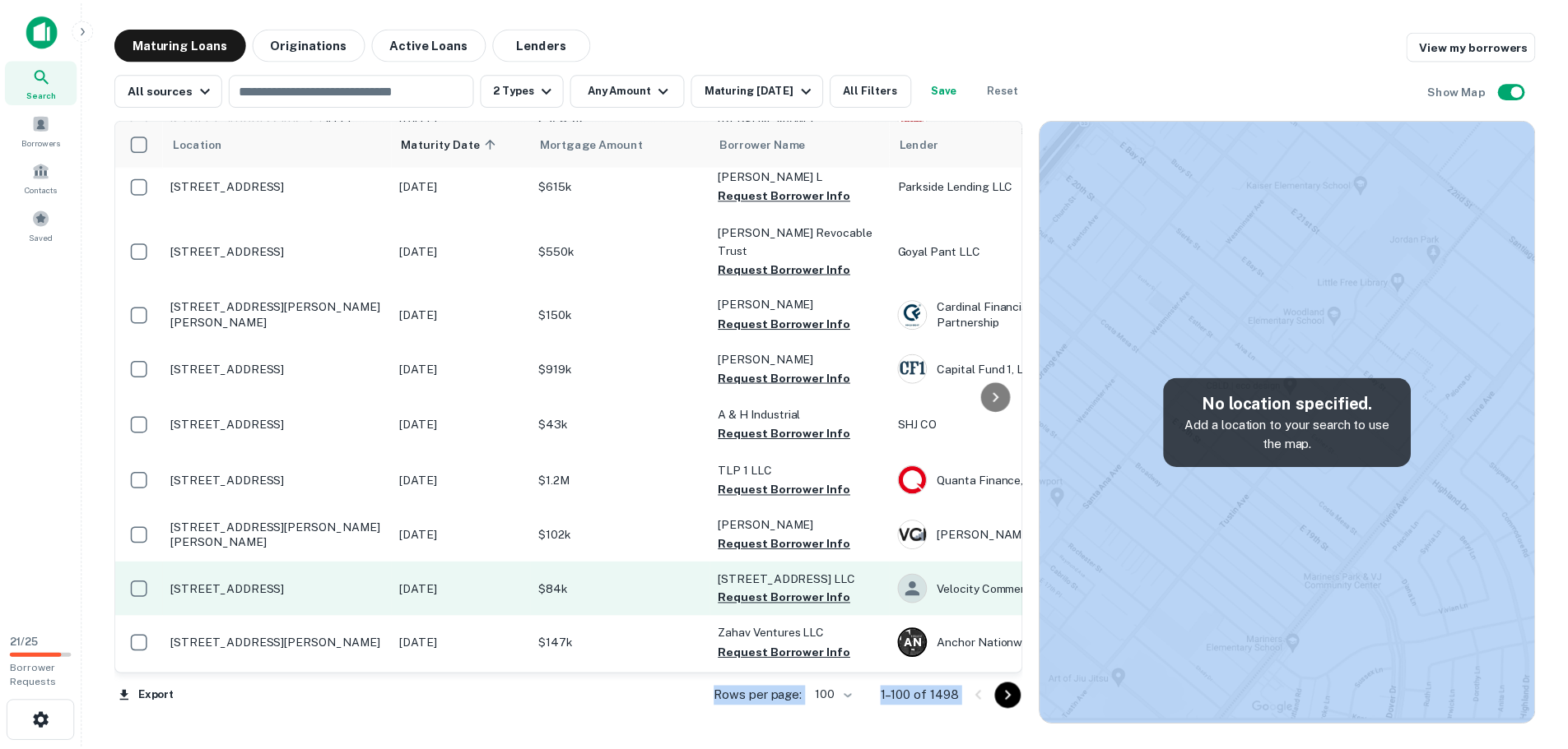
scroll to position [2178, 0]
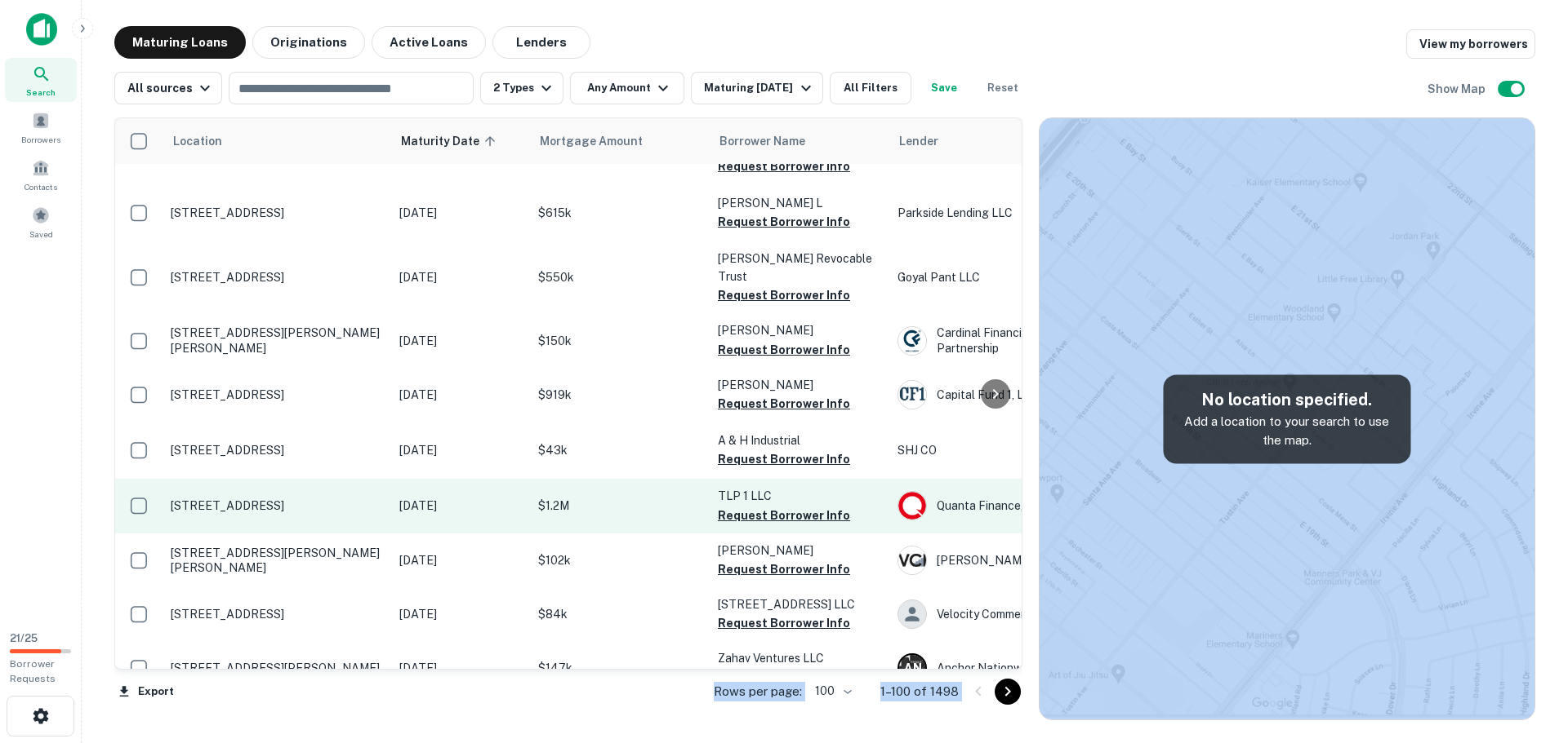
click at [313, 499] on p "4445 42nd St San Diego, CA92116" at bounding box center [277, 506] width 212 height 14
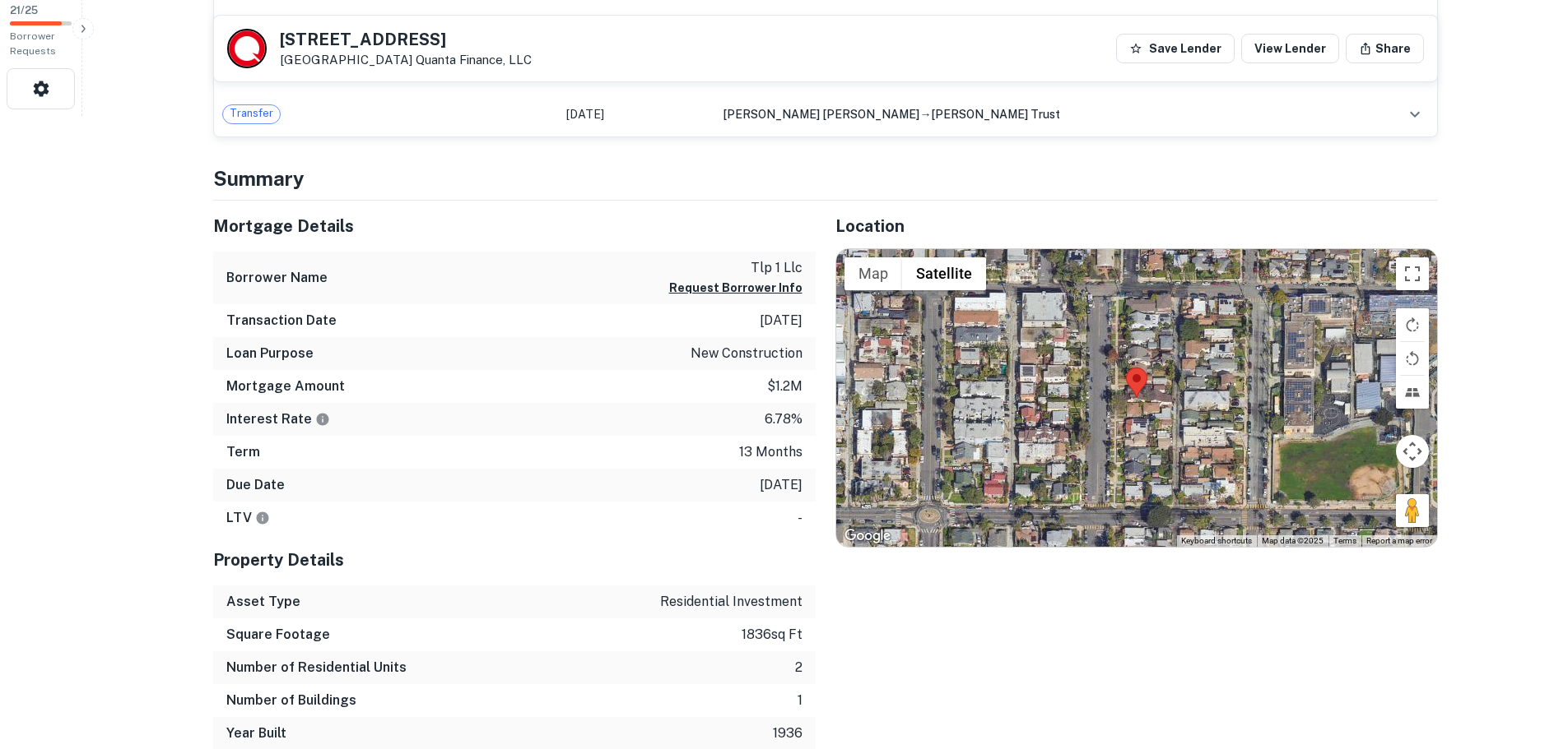
scroll to position [659, 0]
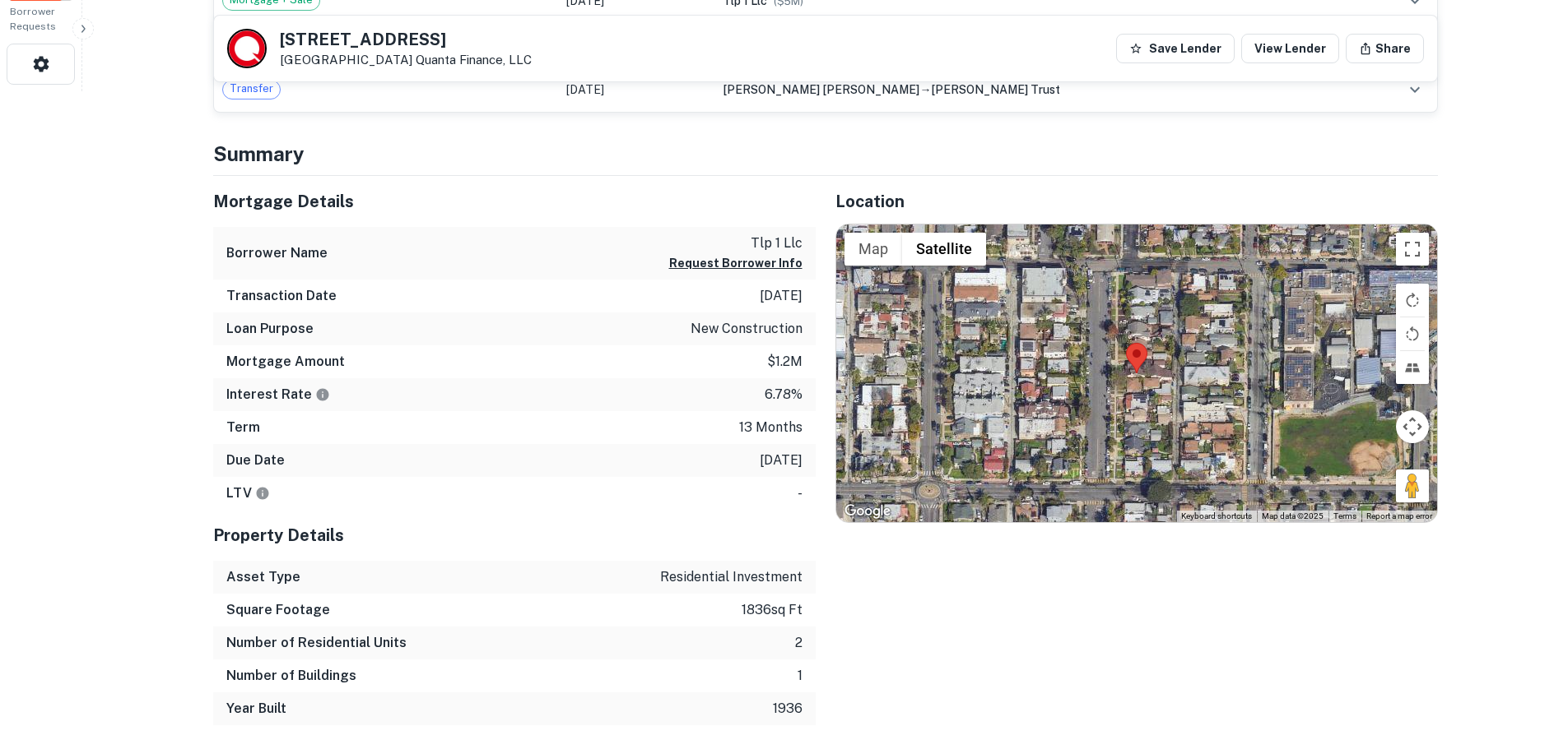
click at [1145, 382] on div at bounding box center [1136, 374] width 601 height 298
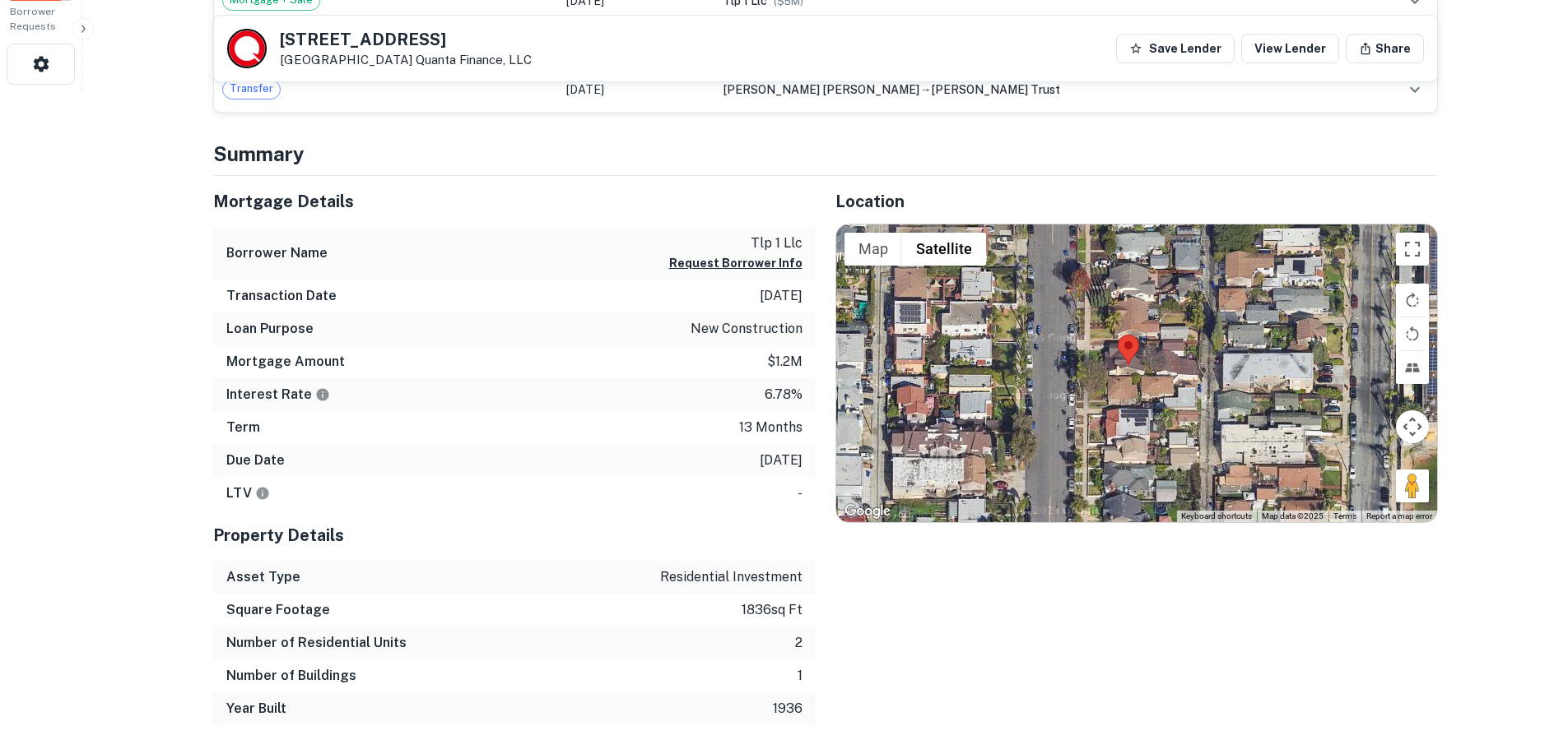
click at [1138, 378] on div at bounding box center [1136, 374] width 601 height 298
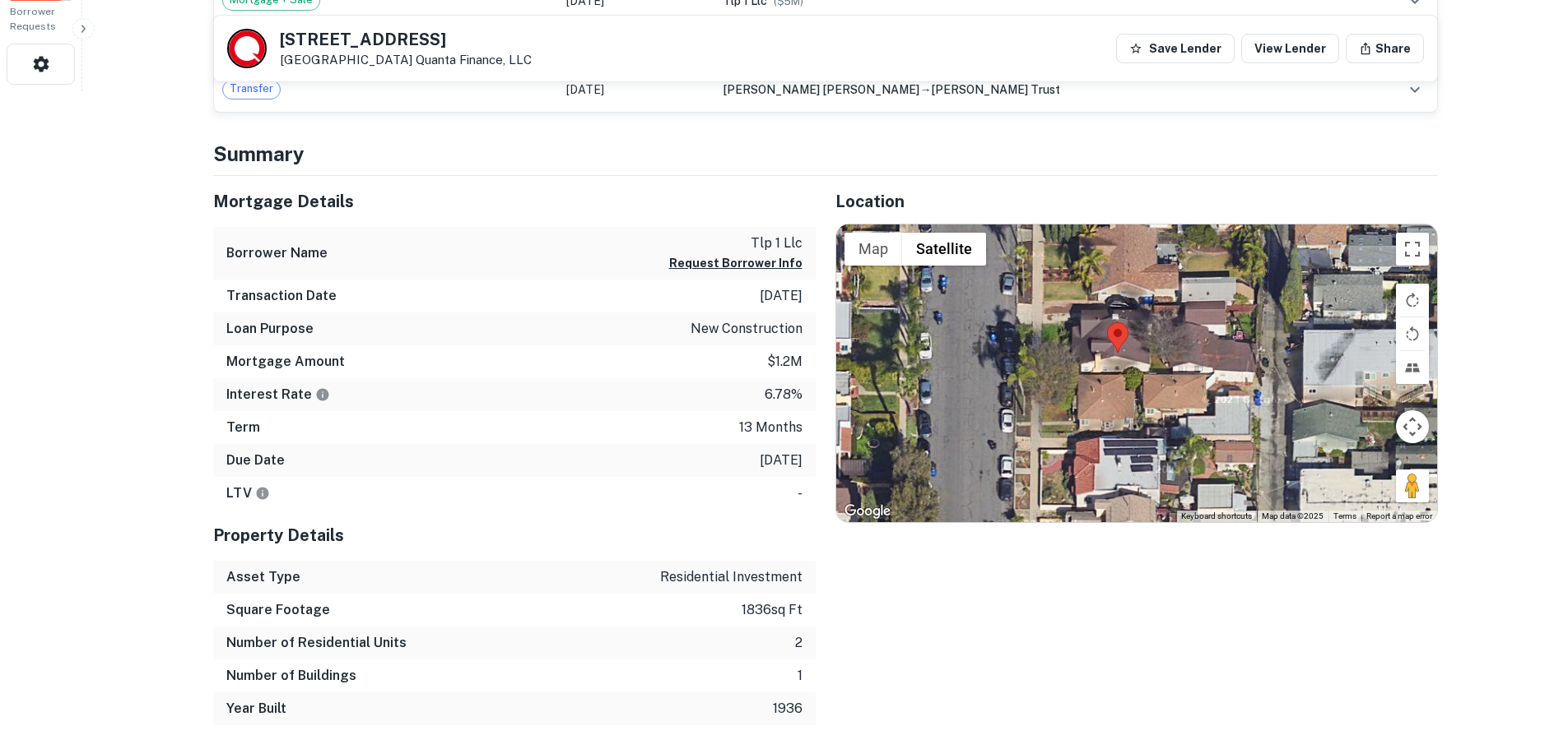
click at [1128, 373] on div at bounding box center [1136, 374] width 601 height 298
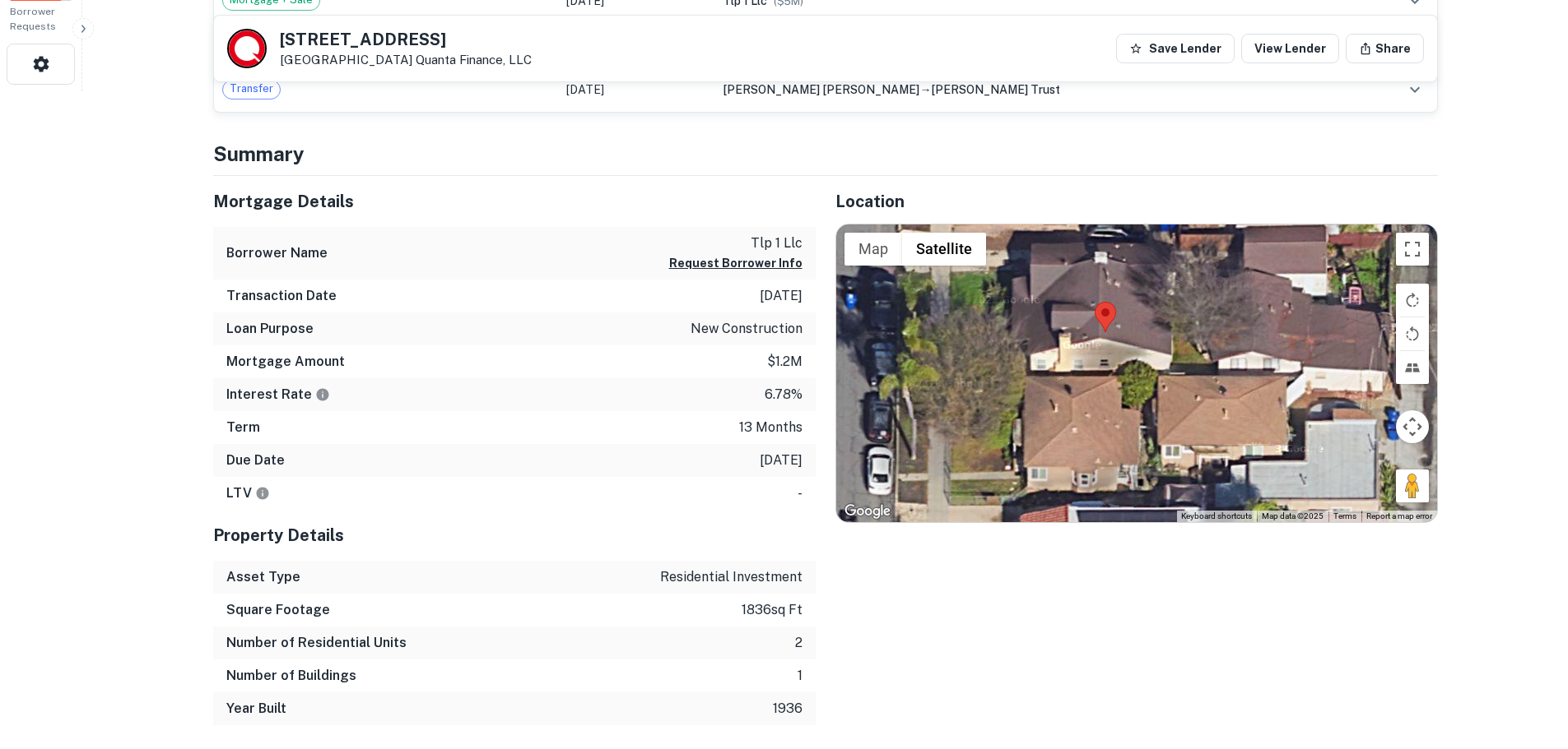
click at [1086, 367] on div at bounding box center [1136, 374] width 601 height 298
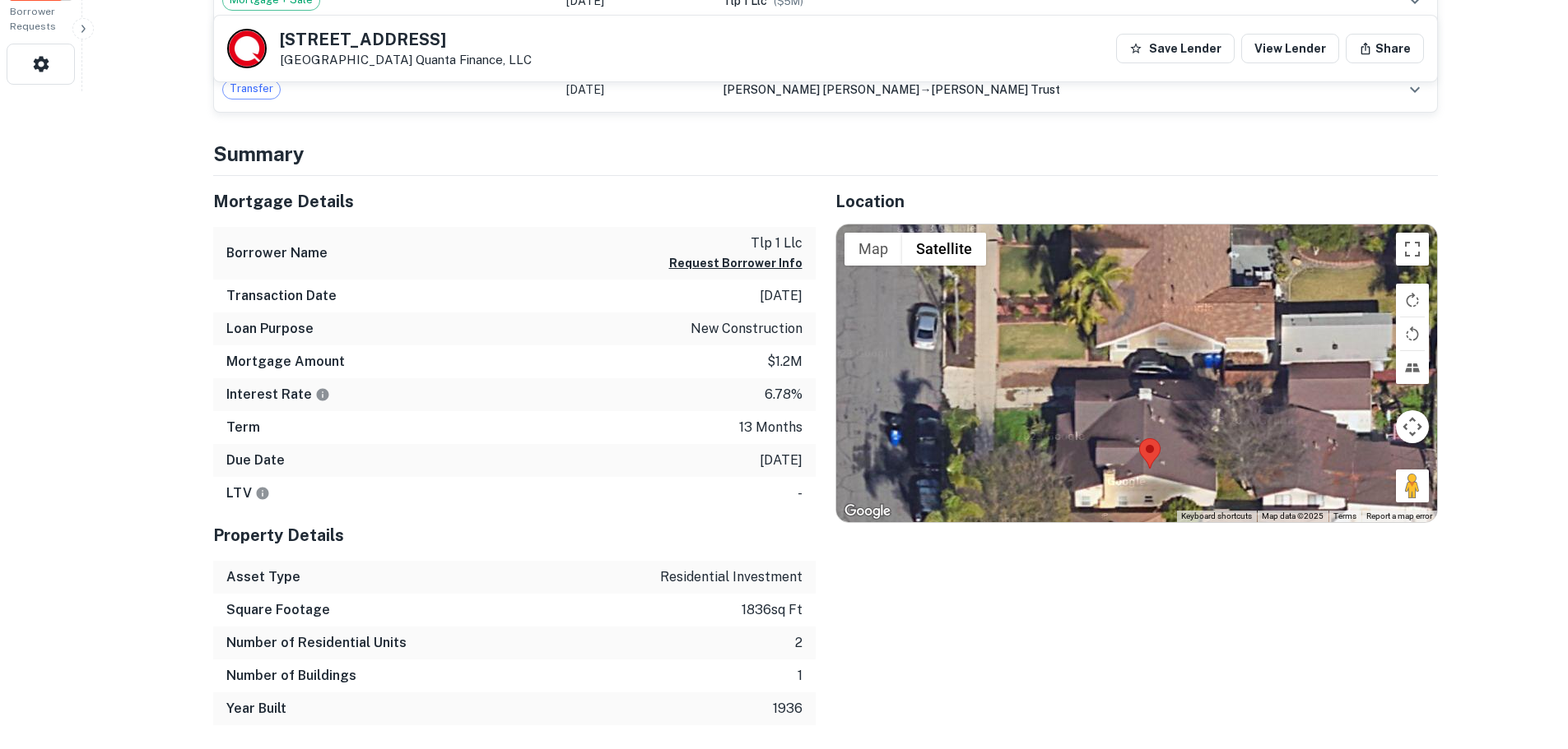
drag, startPoint x: 1067, startPoint y: 398, endPoint x: 1111, endPoint y: 536, distance: 144.8
click at [1111, 536] on div "Location ← Move left → Move right ↑ Move up ↓ Move down + Zoom in - Zoom out Ho…" at bounding box center [1126, 451] width 622 height 550
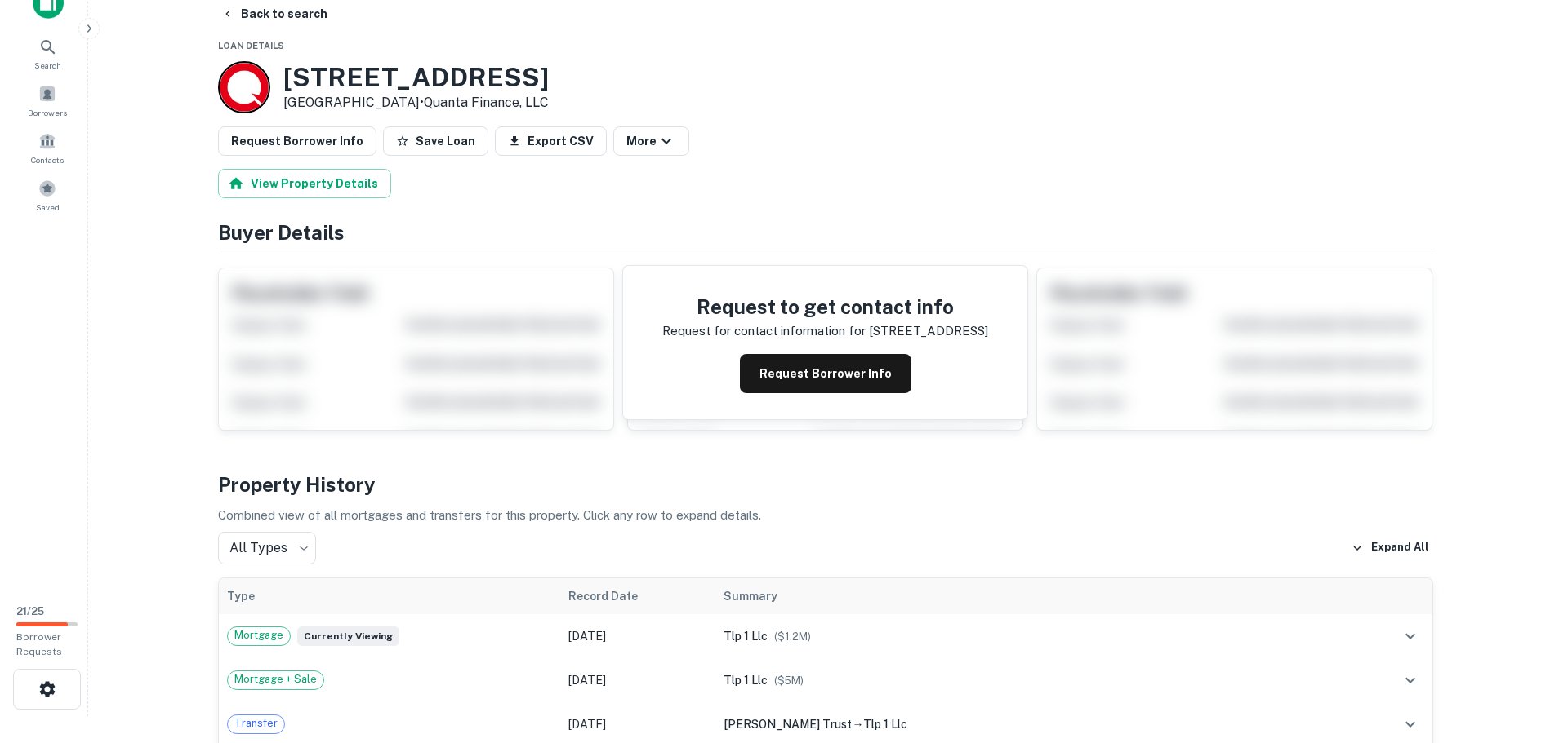
scroll to position [0, 0]
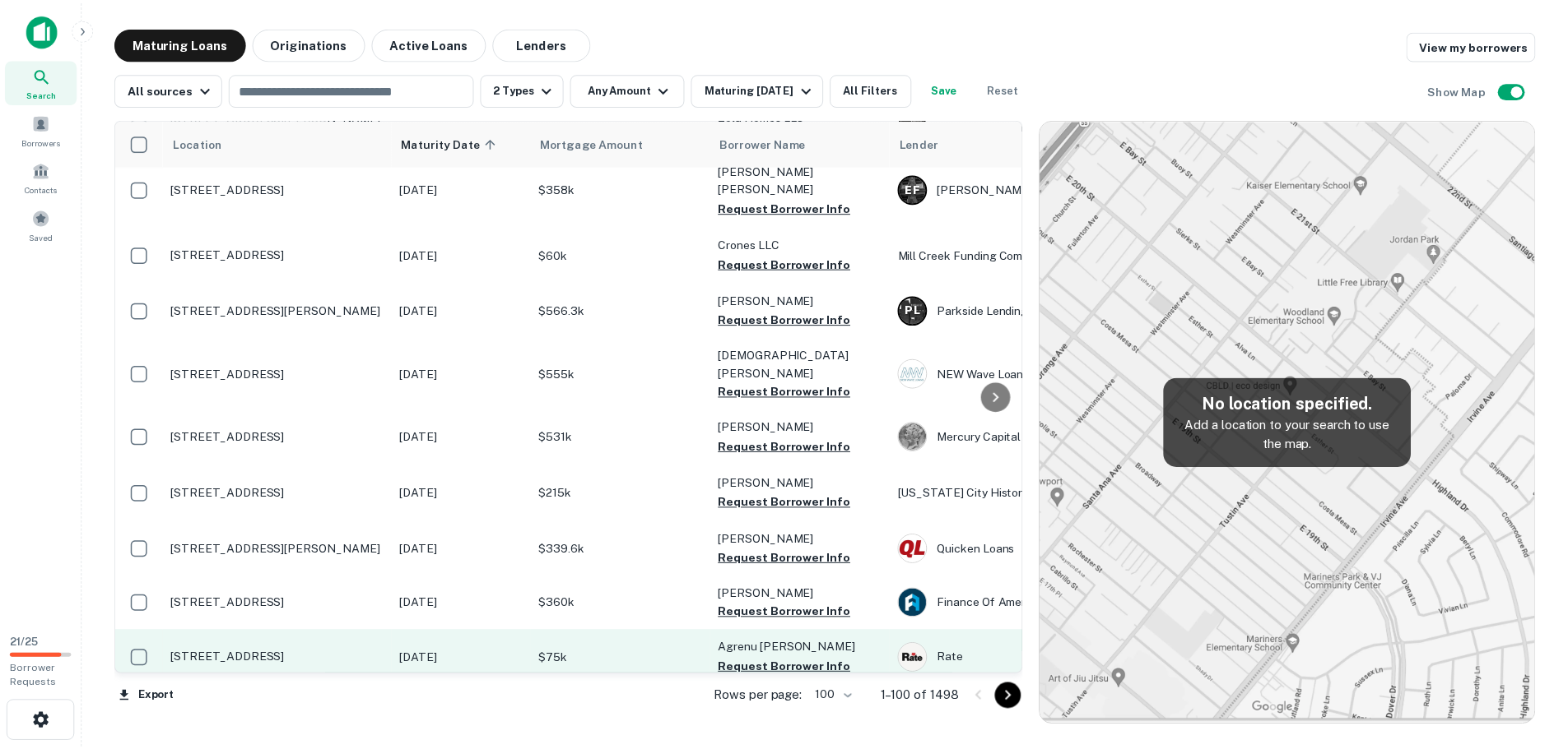
scroll to position [4196, 0]
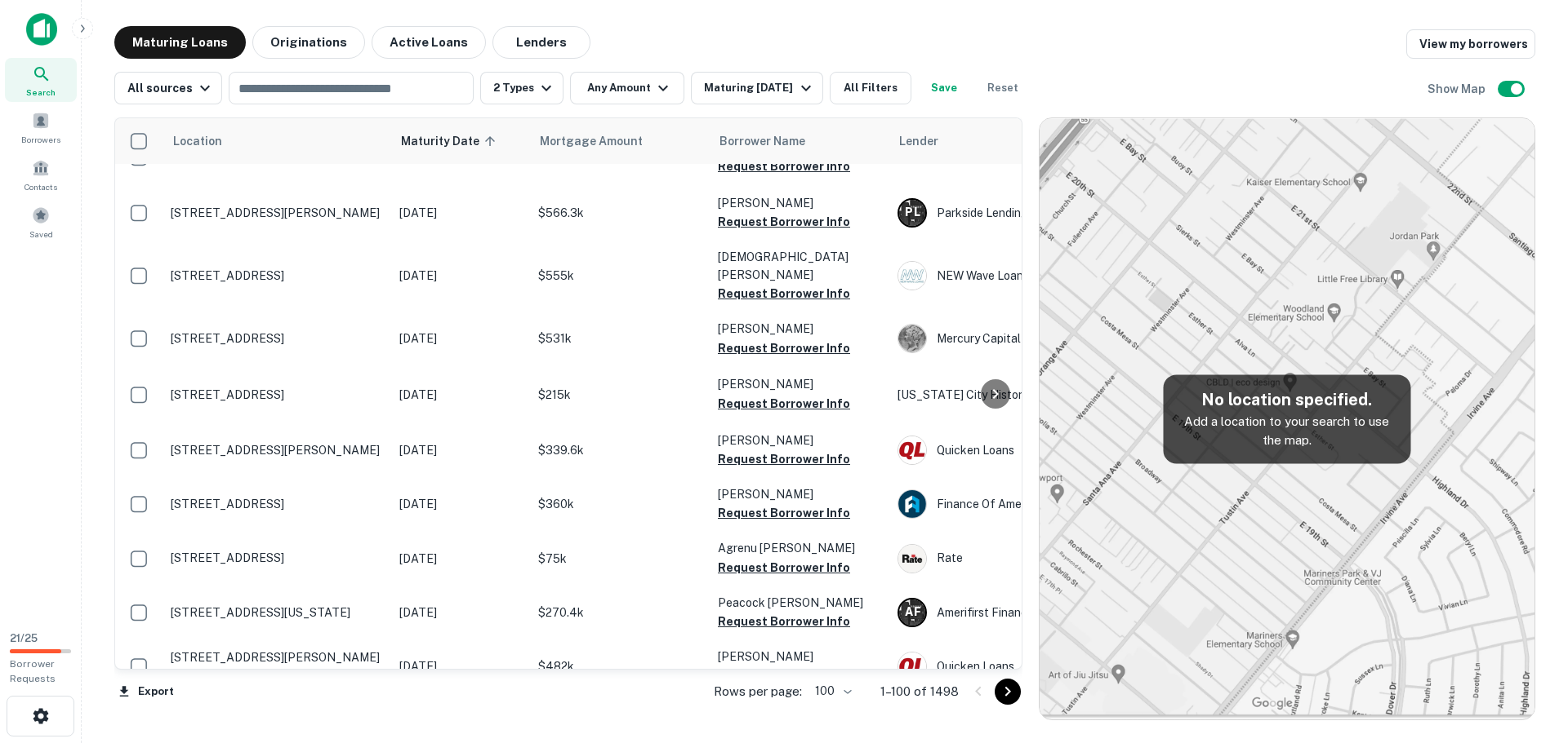
click at [288, 714] on p "2043 Town And Country Ln Santa Clara, CA95050" at bounding box center [277, 721] width 212 height 14
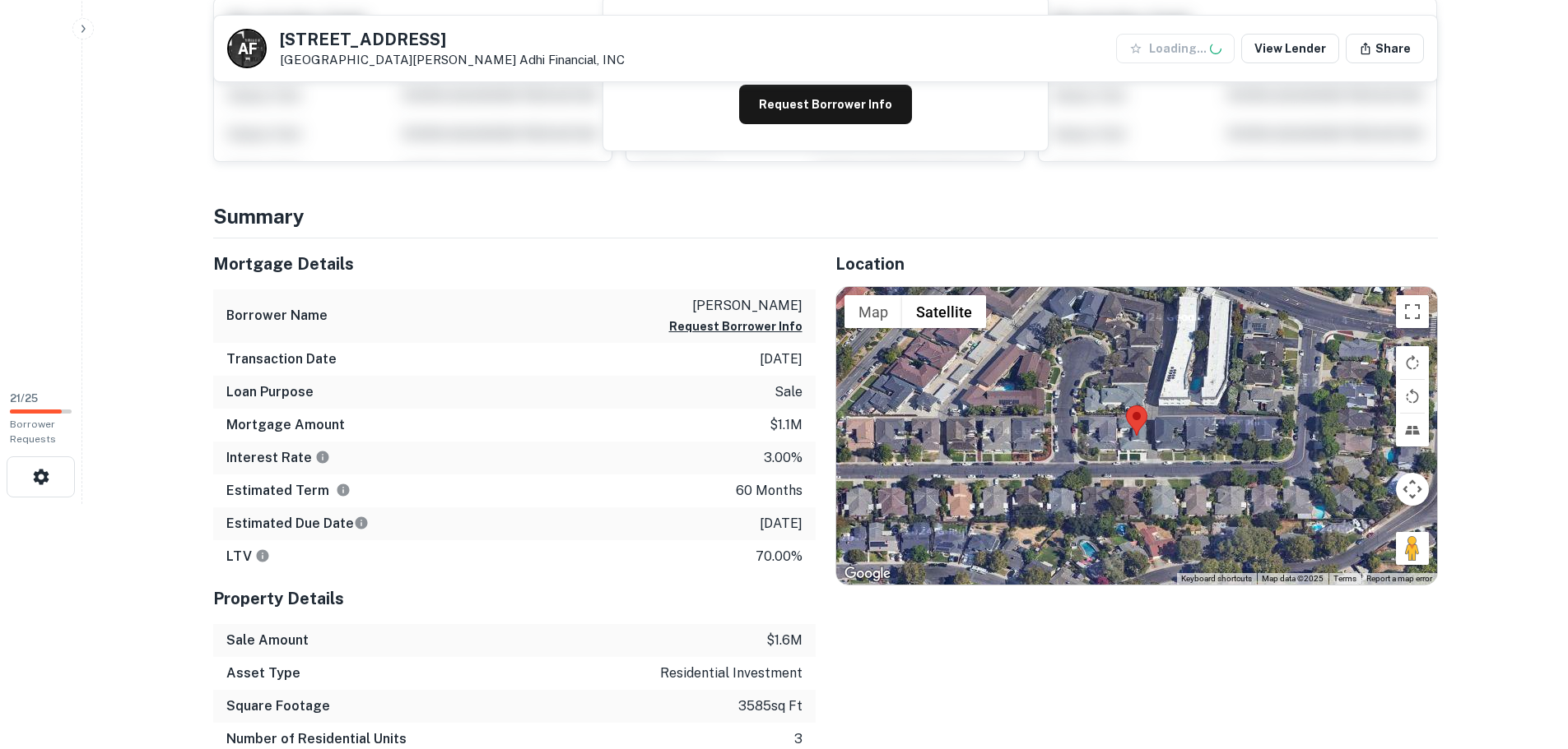
scroll to position [247, 0]
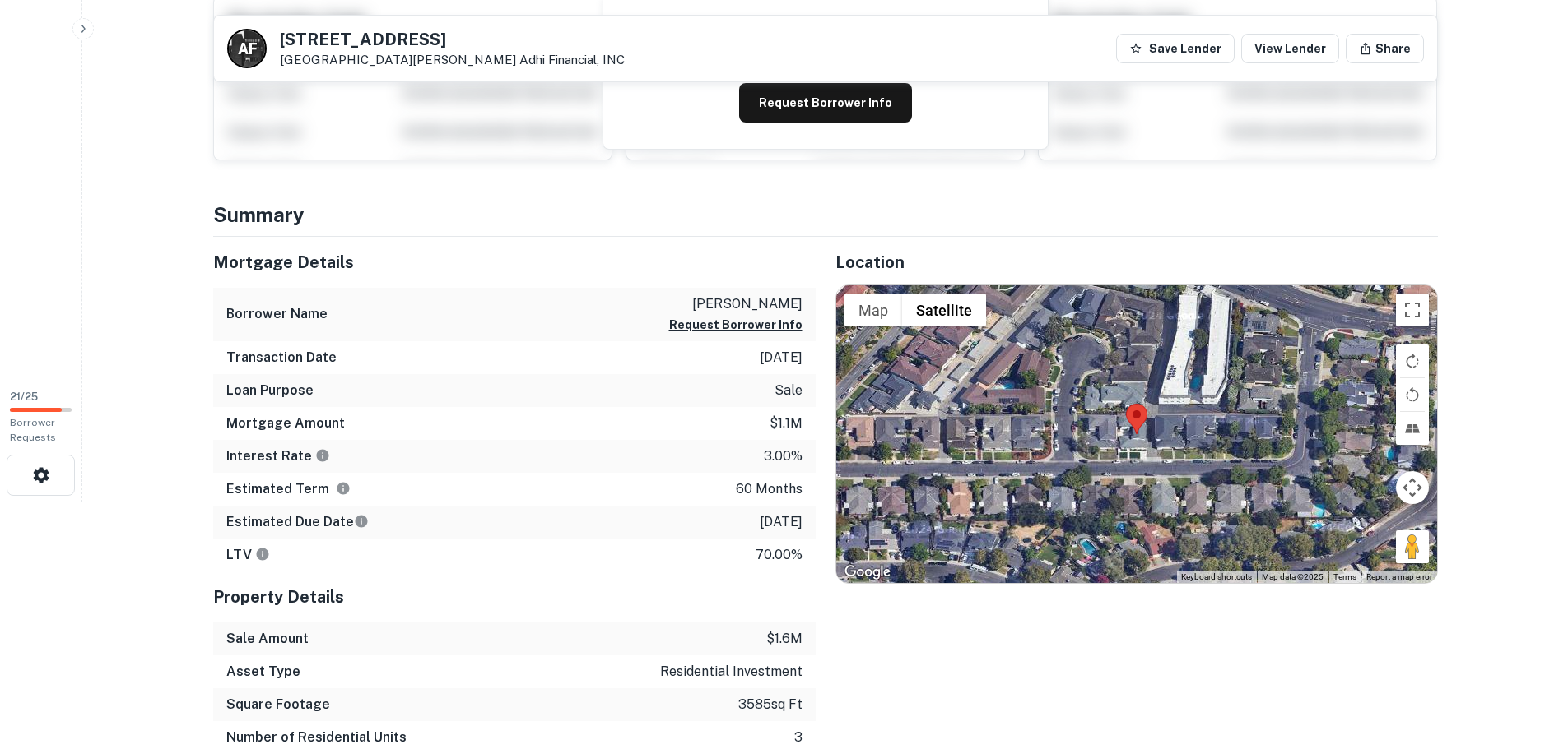
click at [1143, 454] on div at bounding box center [1136, 435] width 601 height 298
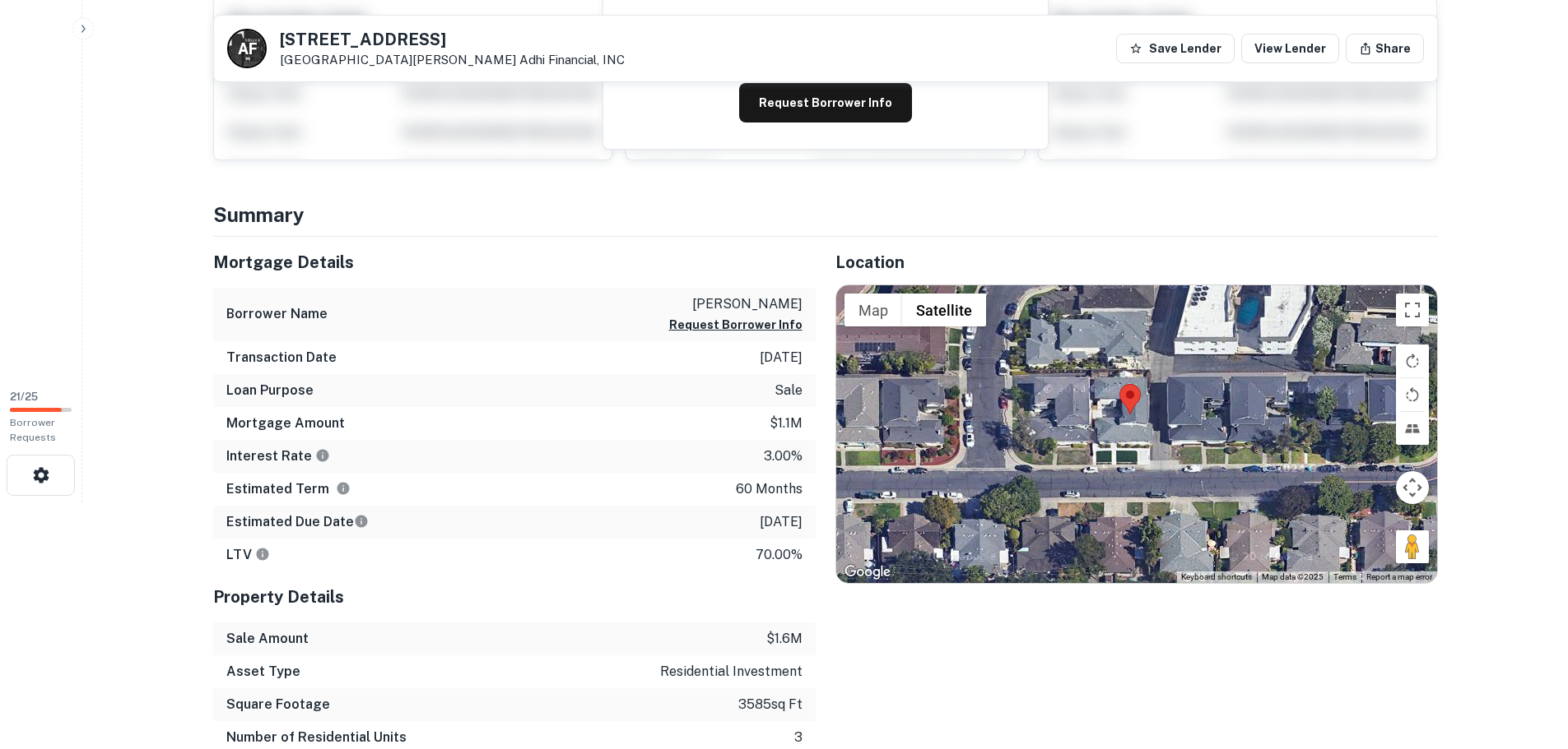
click at [1098, 446] on div at bounding box center [1136, 435] width 601 height 298
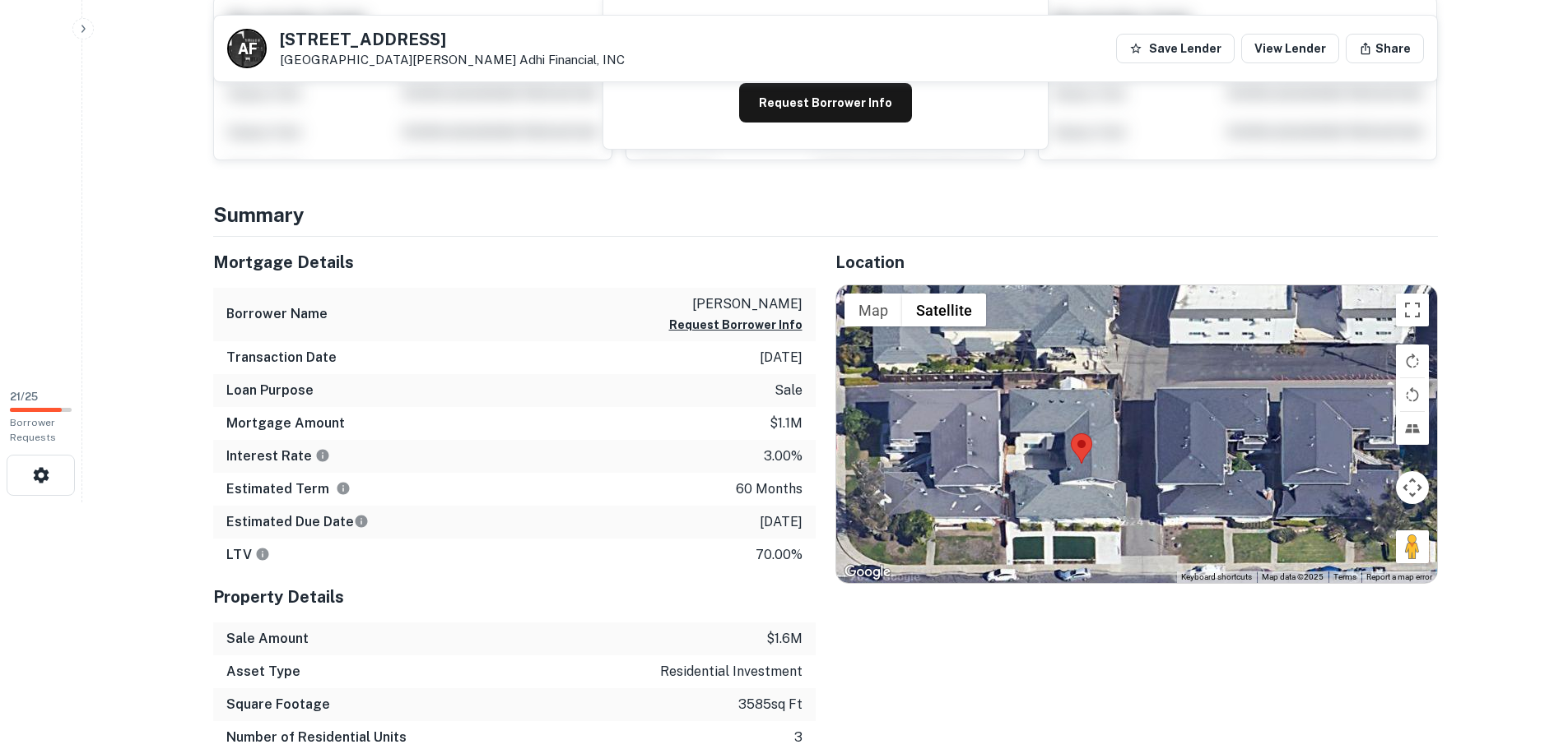
drag, startPoint x: 1166, startPoint y: 470, endPoint x: 1063, endPoint y: 557, distance: 134.8
click at [1067, 557] on div at bounding box center [1136, 435] width 601 height 298
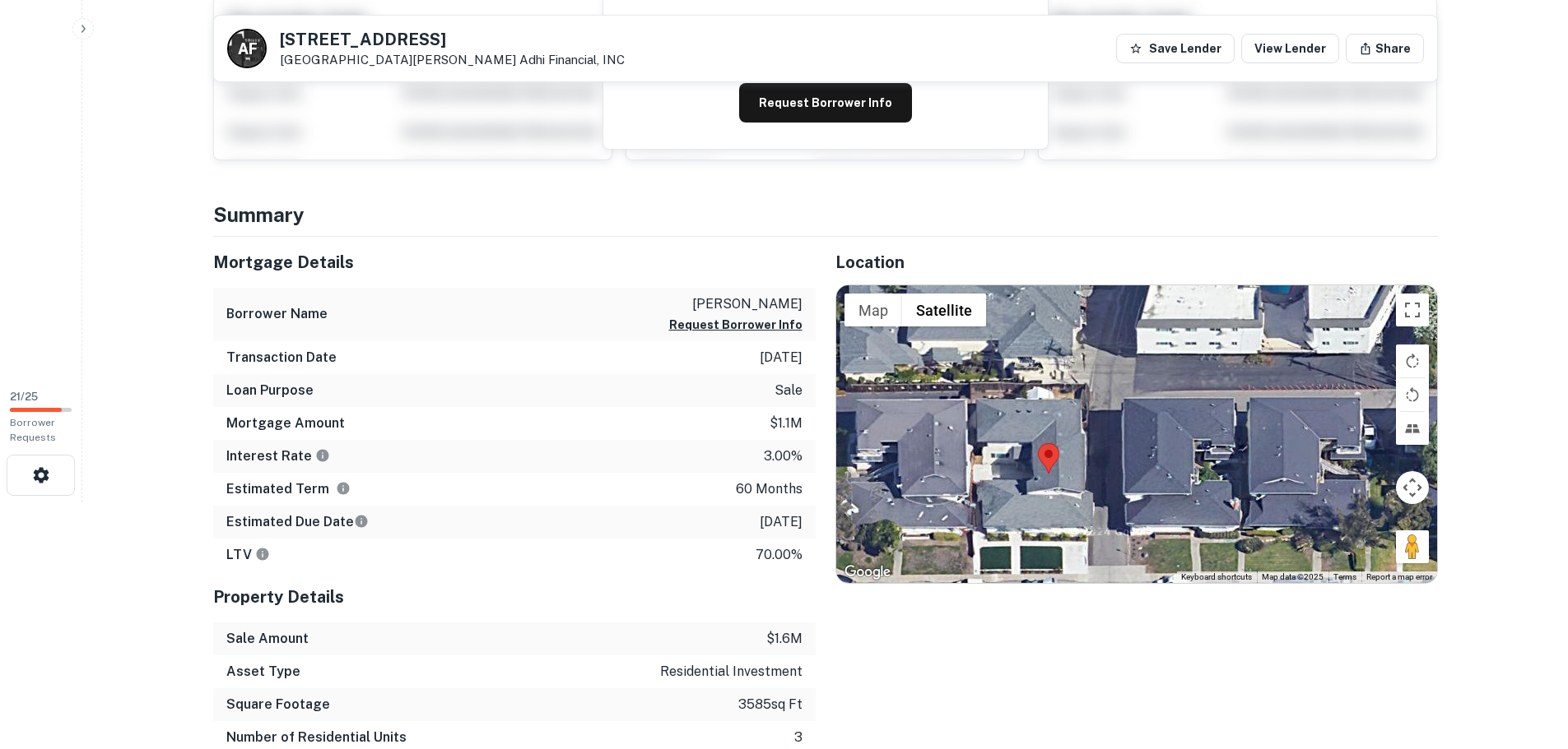
click at [1016, 518] on div at bounding box center [1136, 435] width 601 height 298
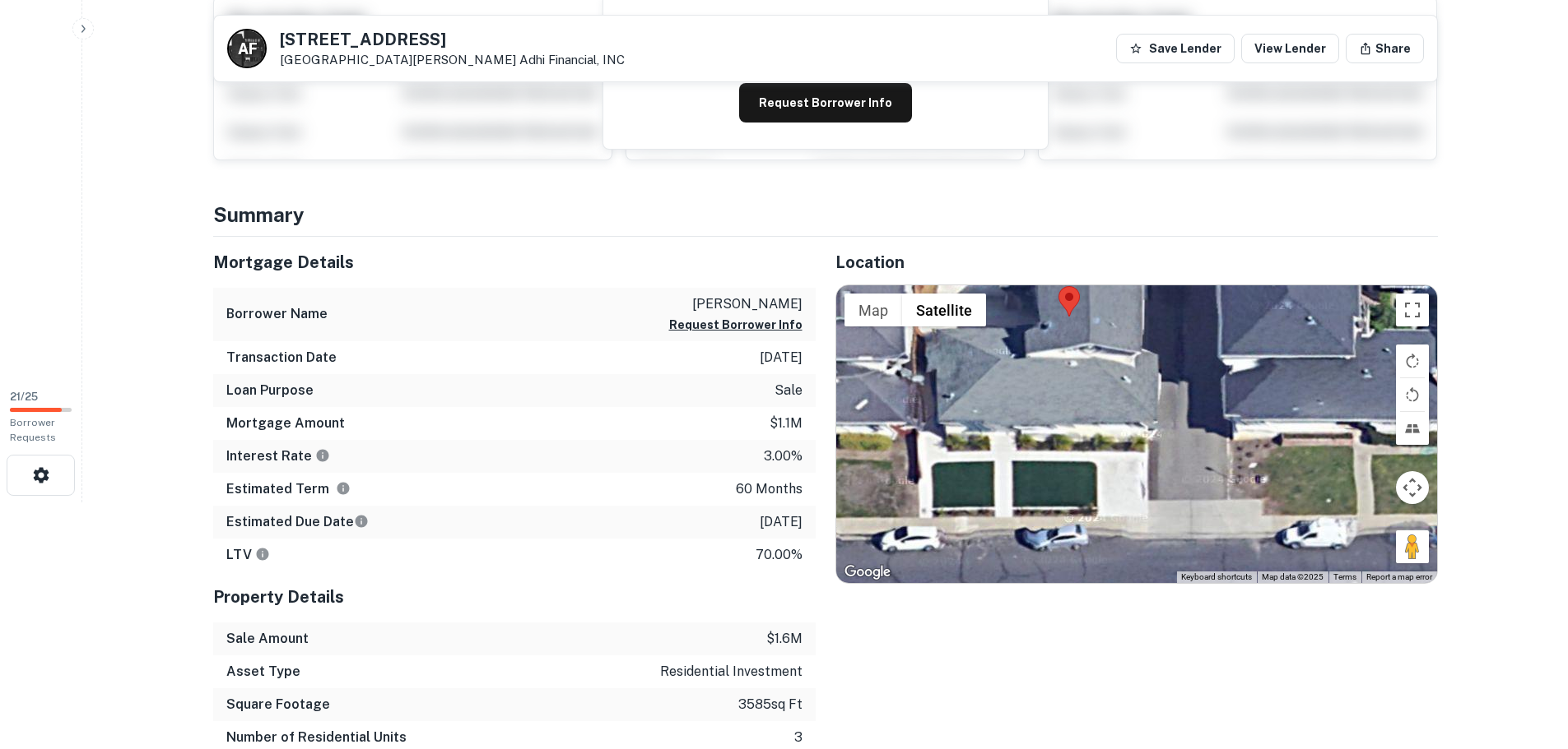
drag, startPoint x: 1107, startPoint y: 532, endPoint x: 1095, endPoint y: 419, distance: 113.6
click at [1095, 419] on div at bounding box center [1136, 435] width 601 height 298
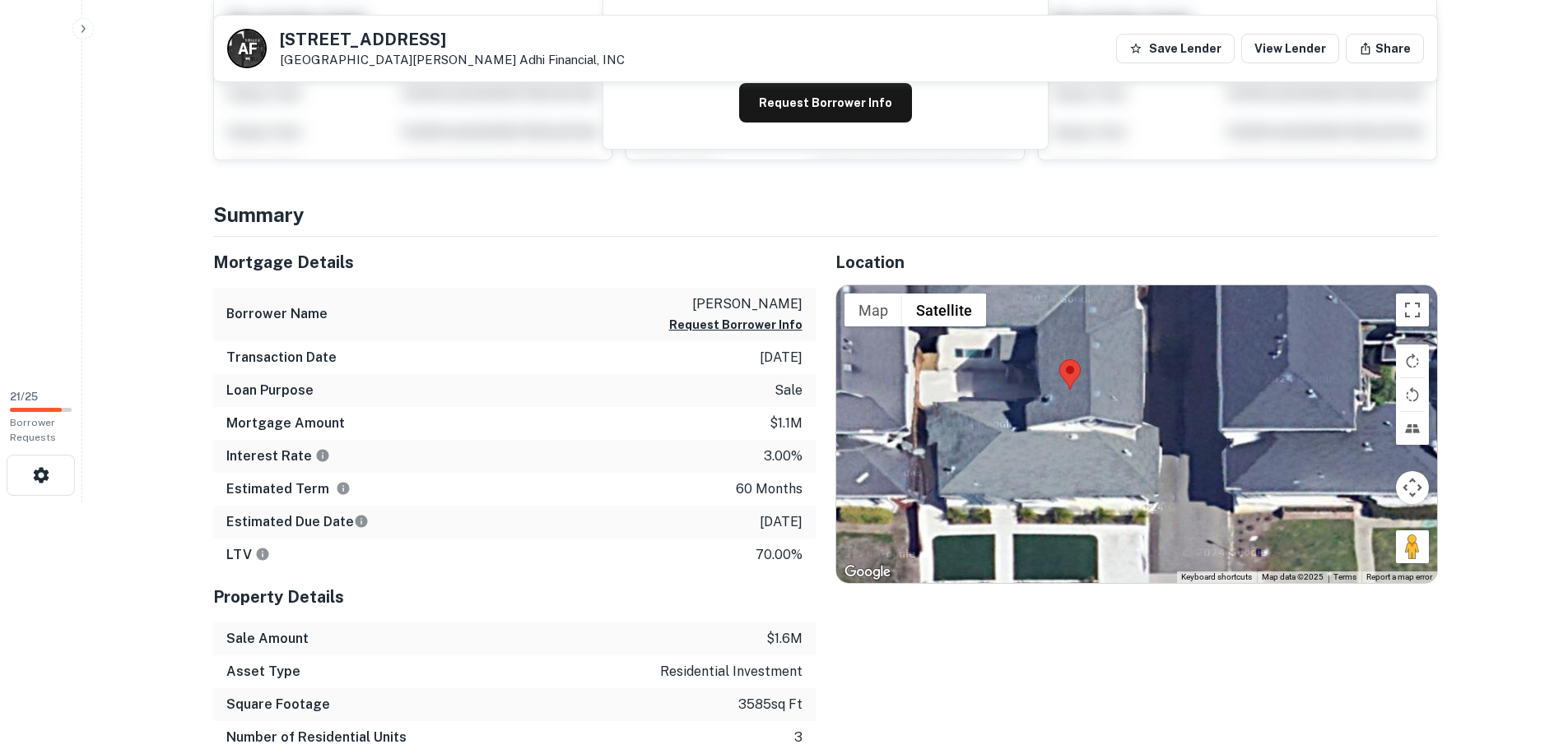
drag, startPoint x: 1169, startPoint y: 575, endPoint x: 1169, endPoint y: 598, distance: 23.0
click at [1169, 598] on div "Location ← Move left → Move right ↑ Move up ↓ Move down + Zoom in - Zoom out Ho…" at bounding box center [1126, 528] width 622 height 584
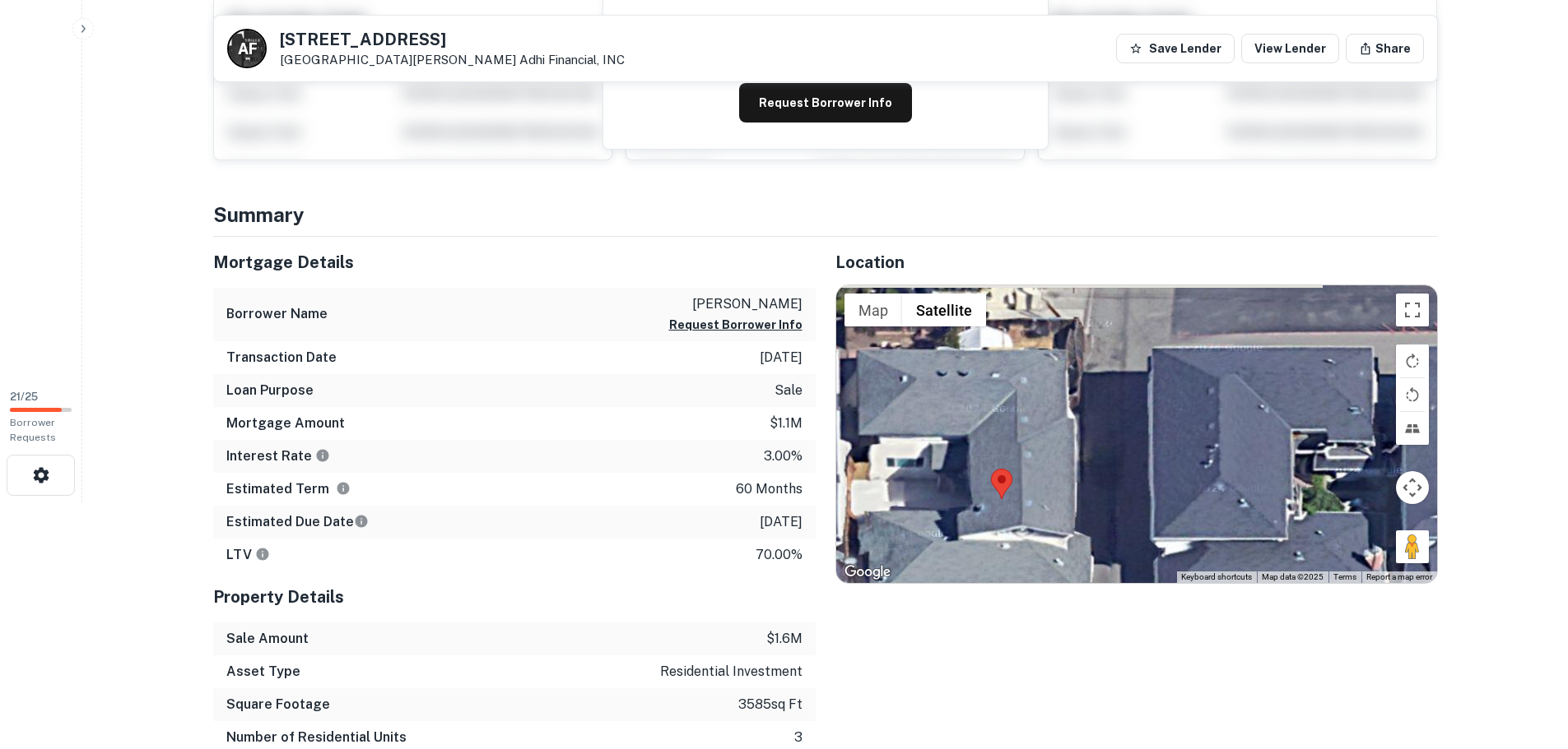
drag, startPoint x: 1208, startPoint y: 488, endPoint x: 1140, endPoint y: 600, distance: 131.0
click at [1140, 600] on div "Location ← Move left → Move right ↑ Move up ↓ Move down + Zoom in - Zoom out Ho…" at bounding box center [1126, 528] width 622 height 584
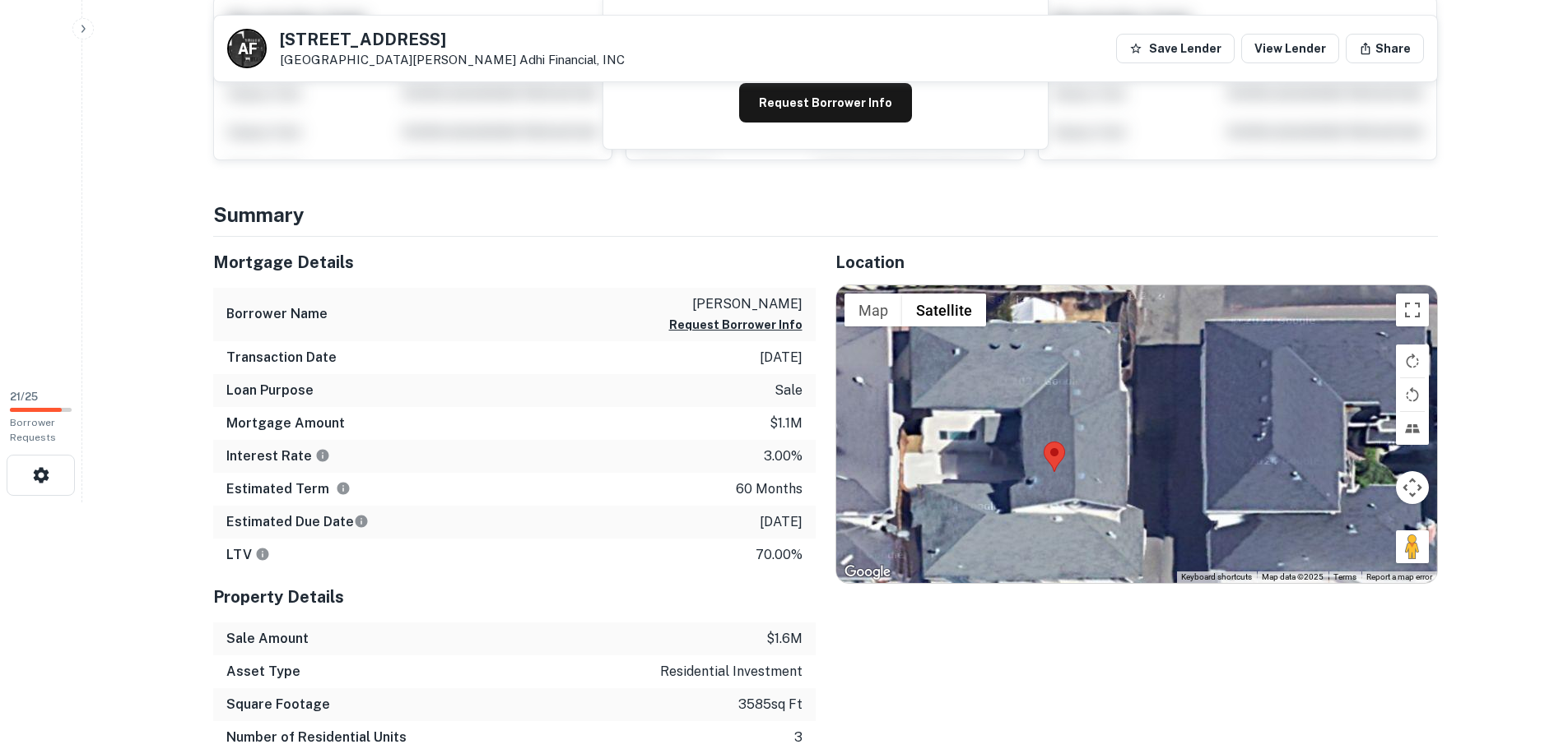
drag, startPoint x: 1115, startPoint y: 462, endPoint x: 1170, endPoint y: 436, distance: 60.8
click at [1170, 436] on div at bounding box center [1136, 435] width 601 height 298
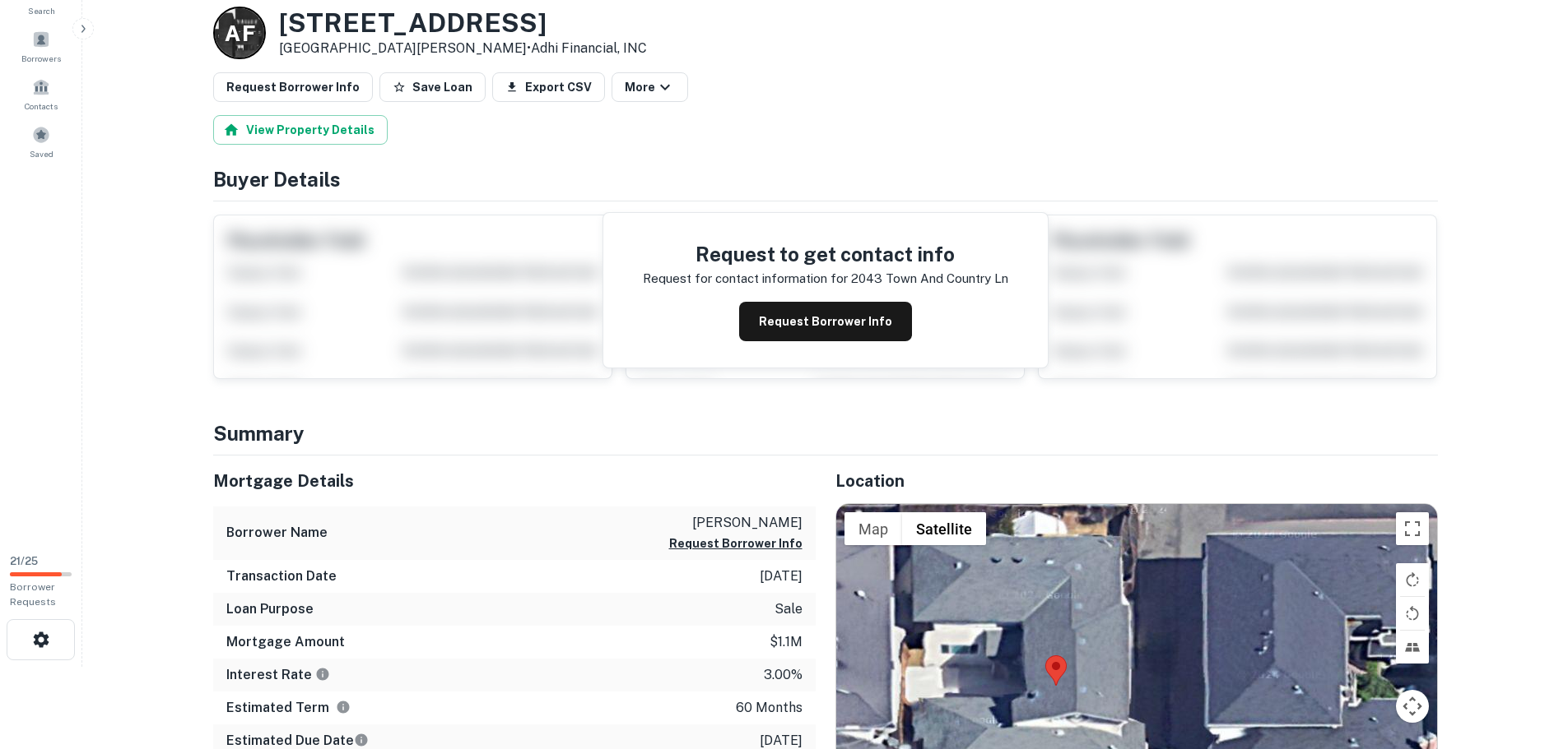
scroll to position [0, 0]
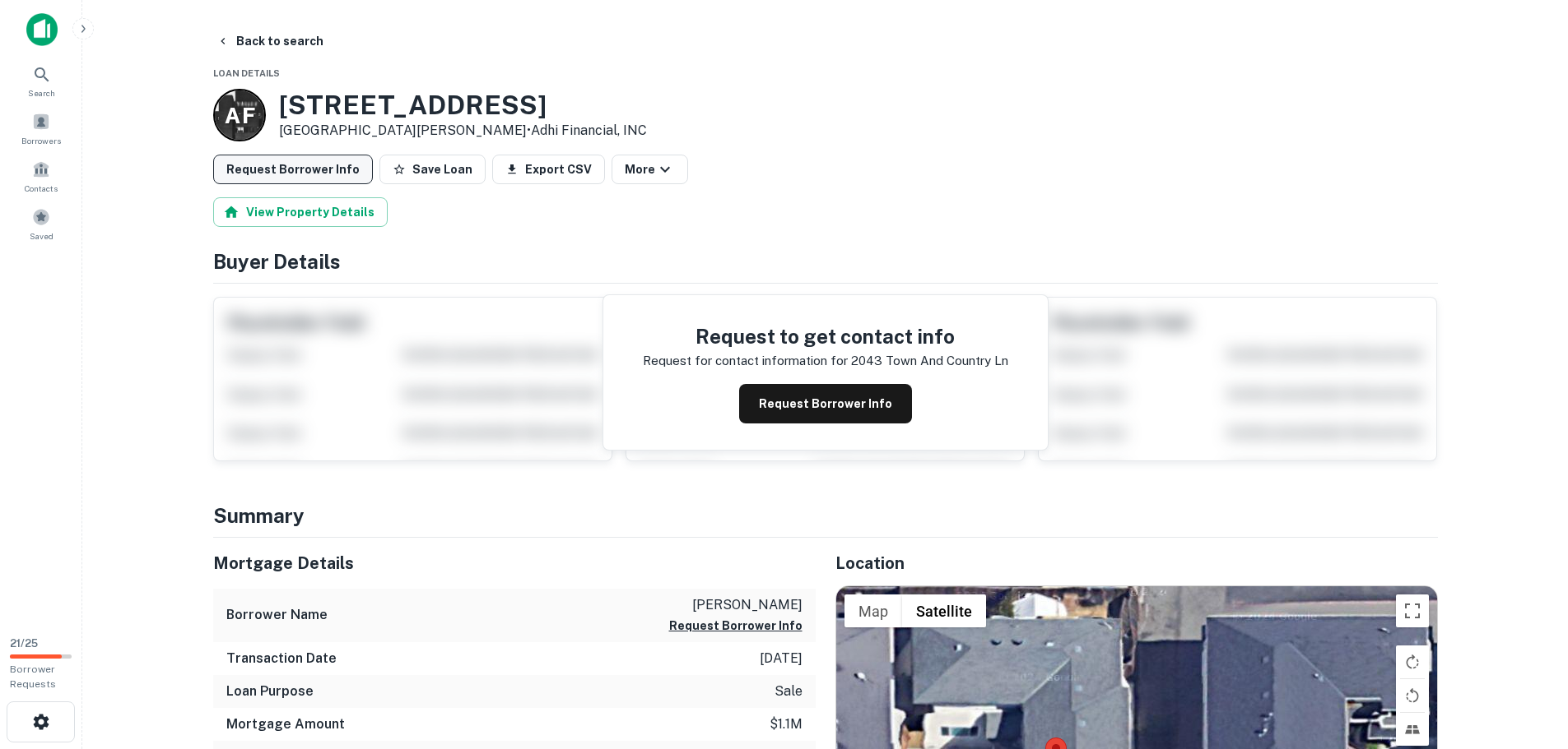
click at [288, 168] on button "Request Borrower Info" at bounding box center [293, 169] width 160 height 30
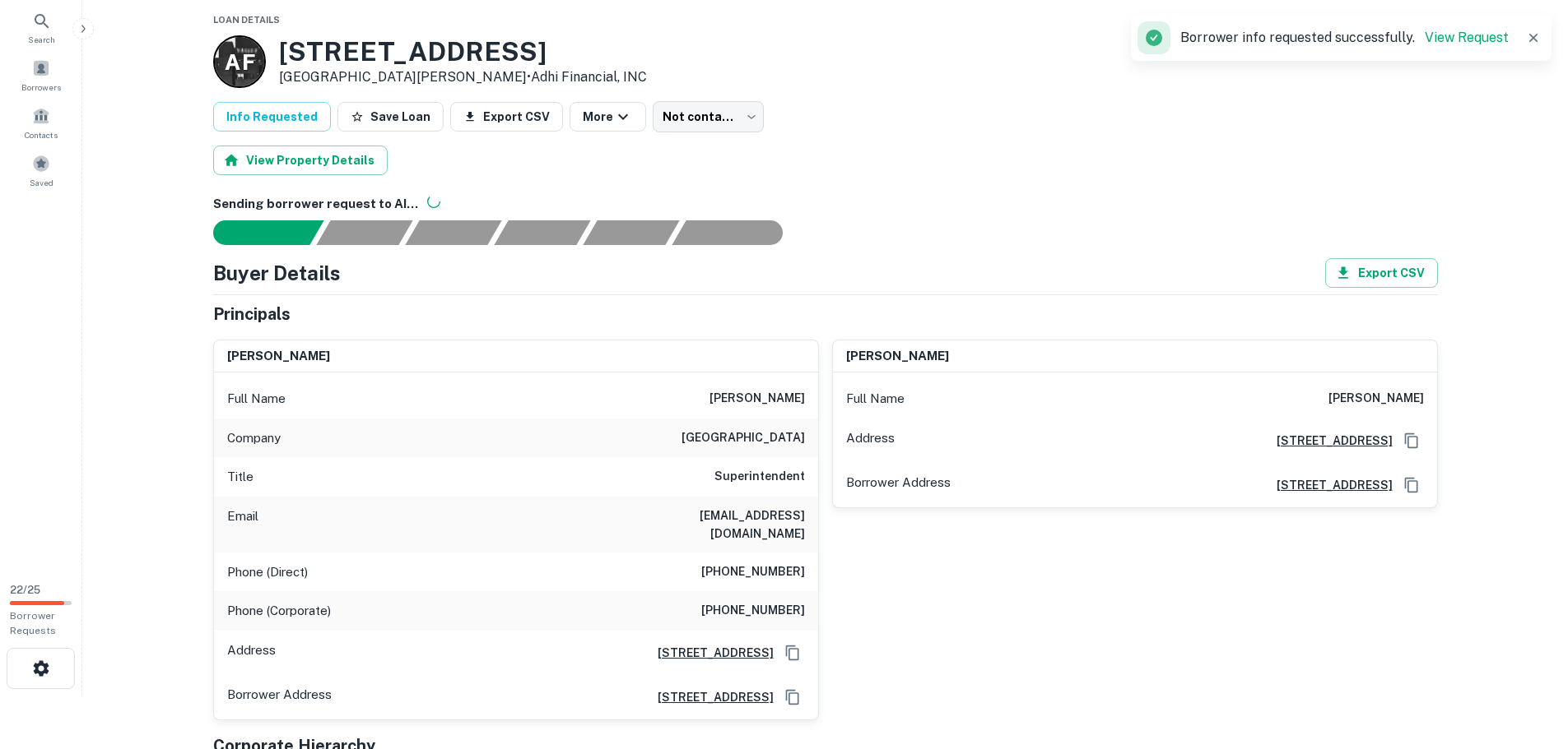
scroll to position [83, 0]
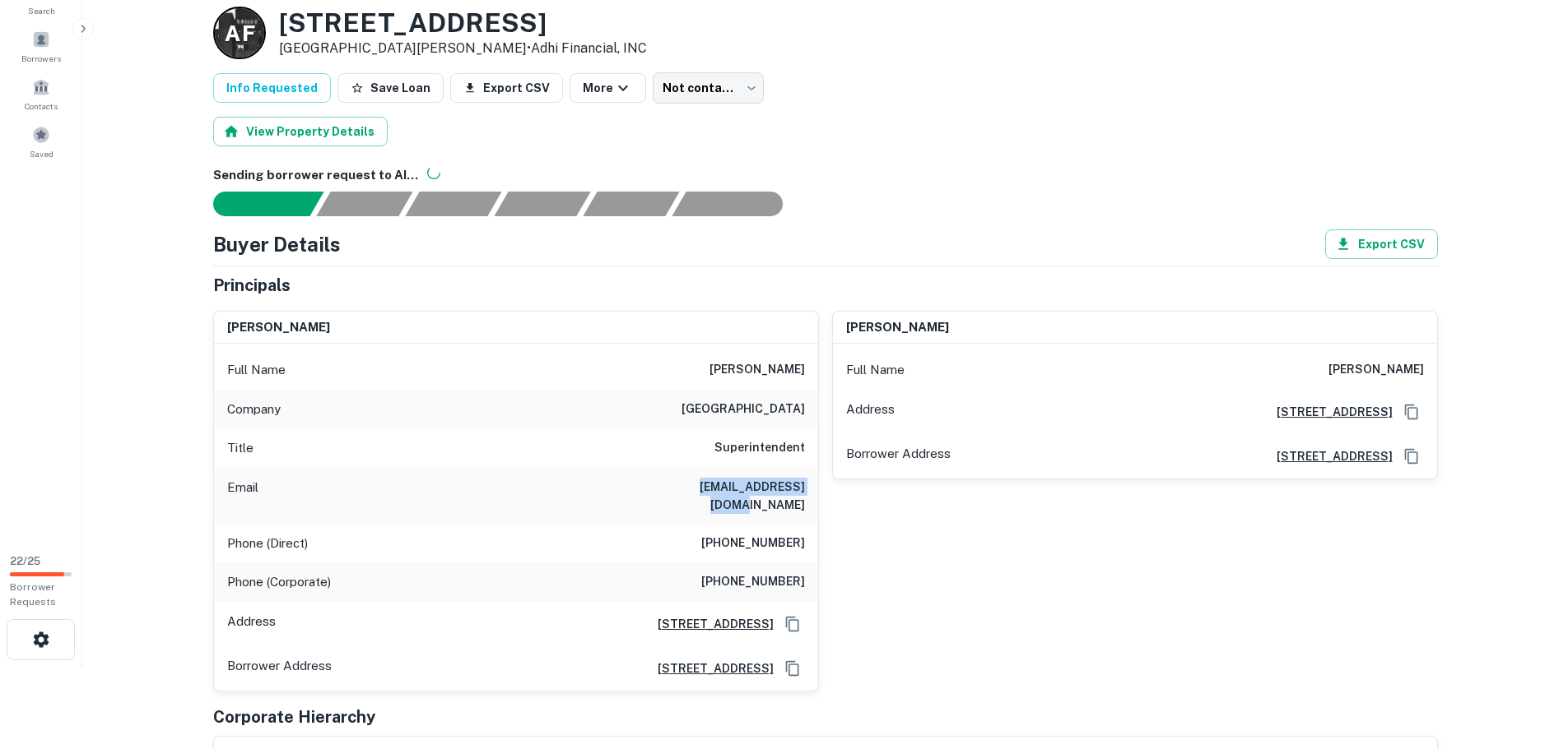
drag, startPoint x: 670, startPoint y: 485, endPoint x: 807, endPoint y: 487, distance: 137.0
click at [807, 487] on div "Email jhernandez@rpvca.gov" at bounding box center [516, 496] width 604 height 56
copy h6 "jhernandez@rpvca.gov"
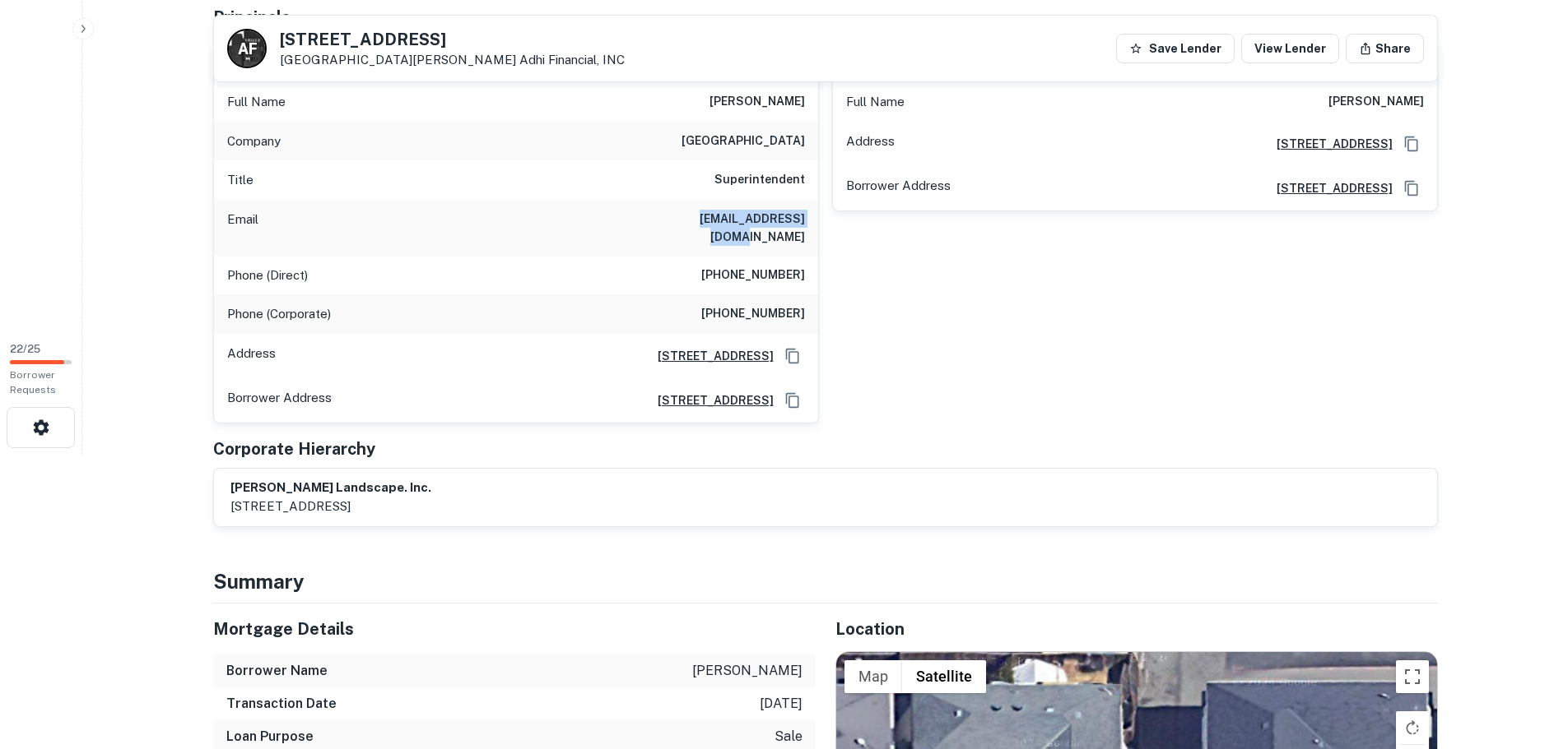
scroll to position [329, 0]
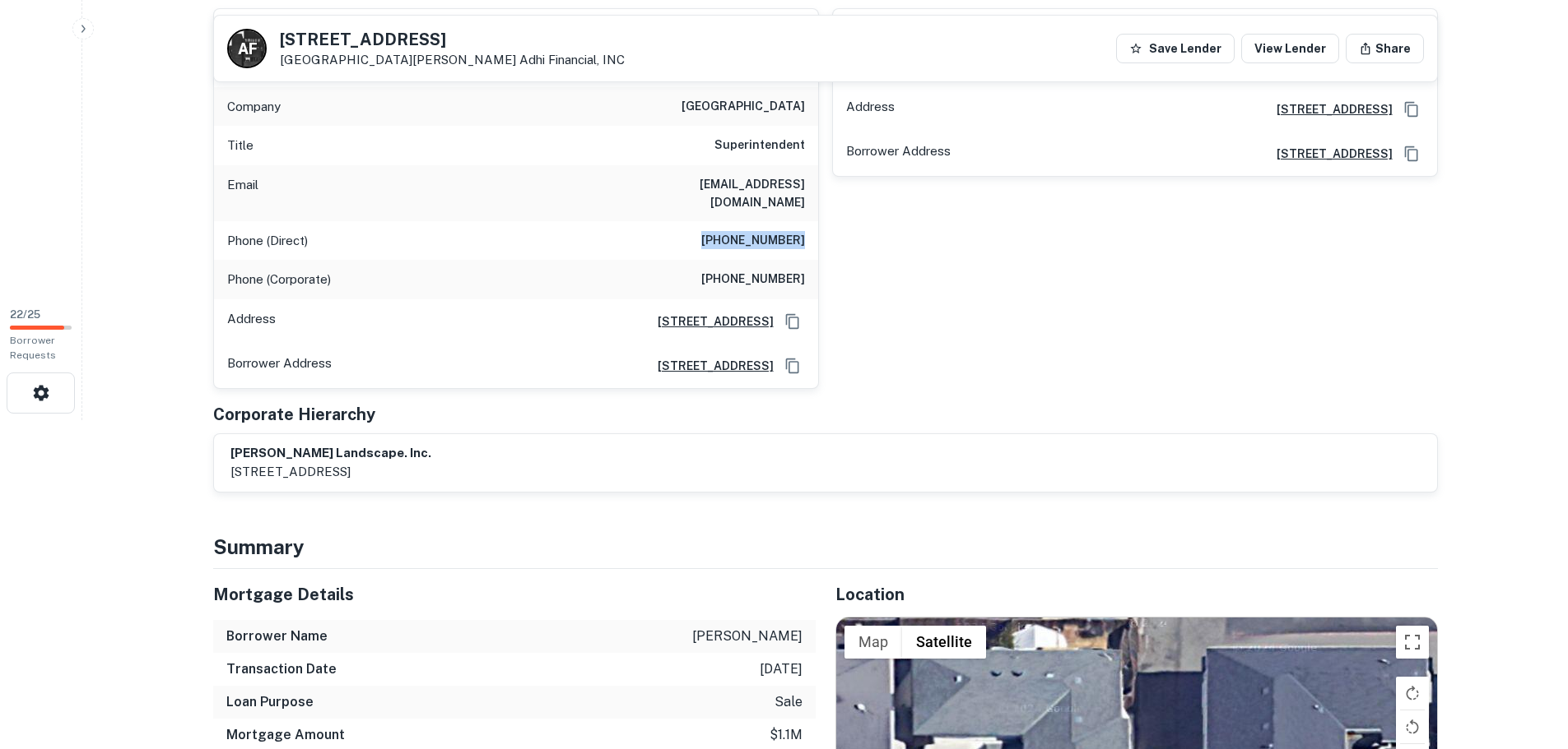
drag, startPoint x: 701, startPoint y: 225, endPoint x: 798, endPoint y: 222, distance: 97.0
click at [806, 222] on div "Phone (Direct) (310) 544-5221" at bounding box center [516, 240] width 604 height 39
copy h6 "(310) 544-5221"
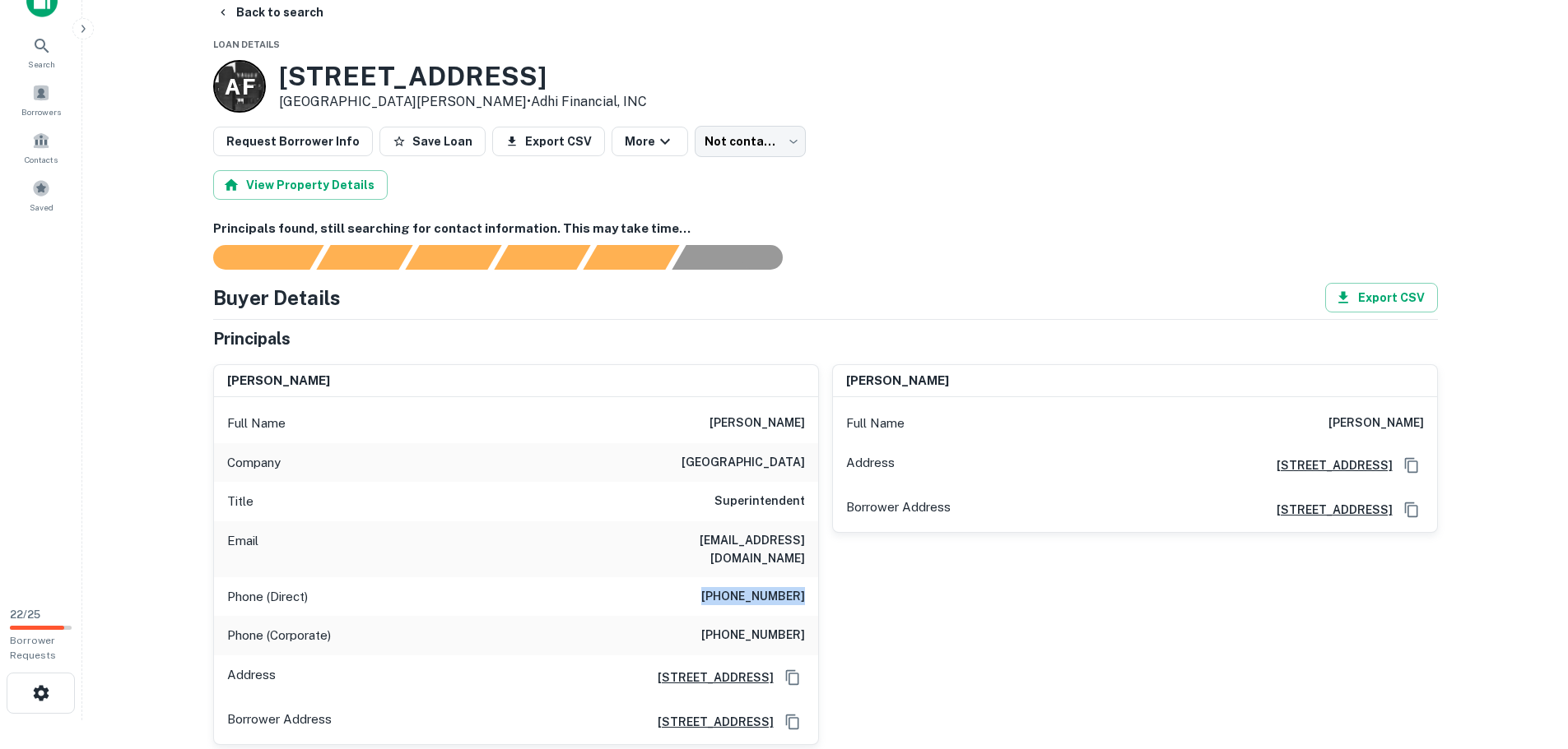
scroll to position [0, 0]
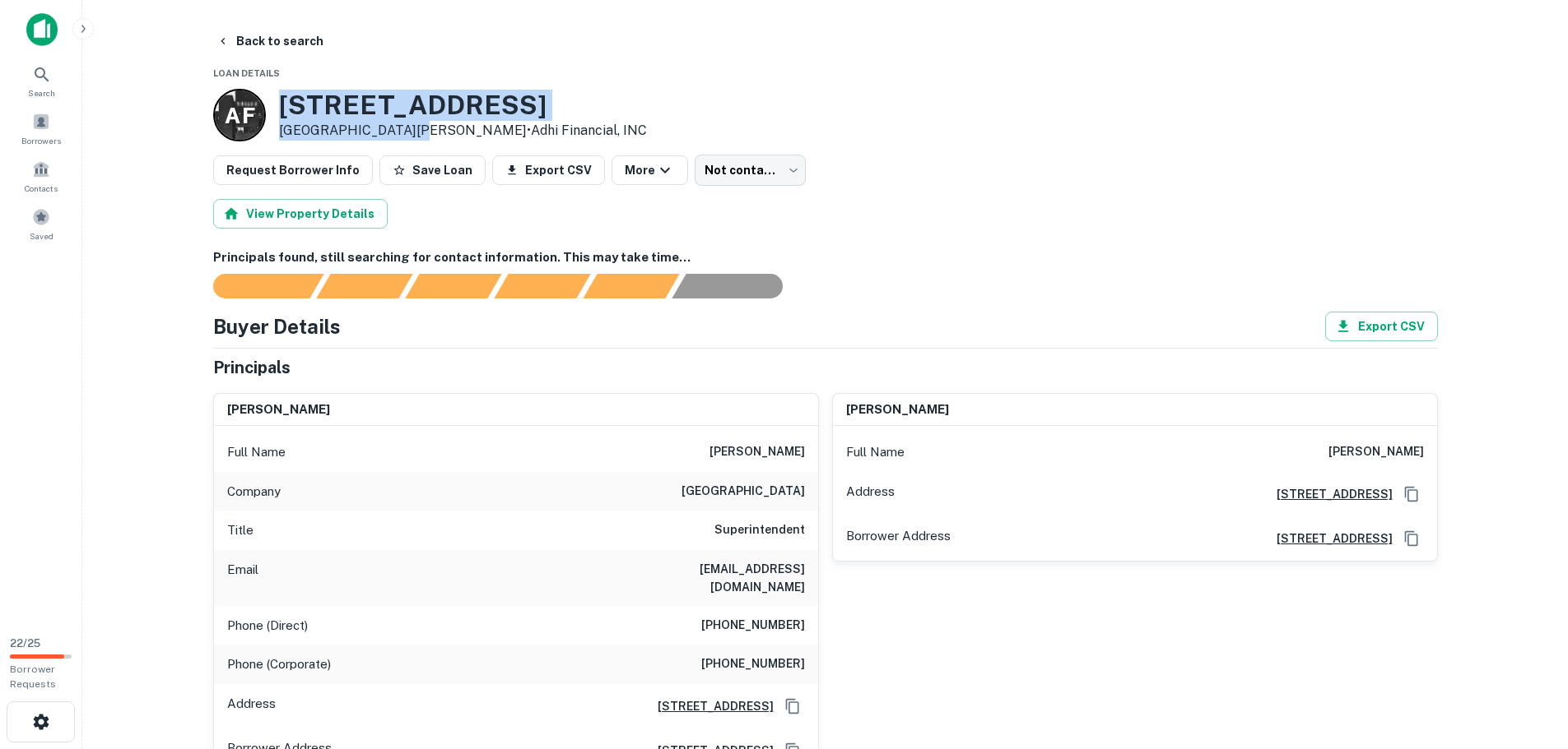
drag, startPoint x: 273, startPoint y: 104, endPoint x: 412, endPoint y: 126, distance: 140.7
click at [412, 126] on div "A F 2043 Town And Country Ln Santa Clara, CA95050 • Adhi Financial, INC" at bounding box center [430, 114] width 434 height 53
click at [280, 100] on h3 "2043 Town And Country Ln" at bounding box center [463, 105] width 367 height 32
drag, startPoint x: 272, startPoint y: 100, endPoint x: 415, endPoint y: 130, distance: 146.1
click at [415, 130] on div "A F 2043 Town And Country Ln Santa Clara, CA95050 • Adhi Financial, INC" at bounding box center [430, 114] width 434 height 53
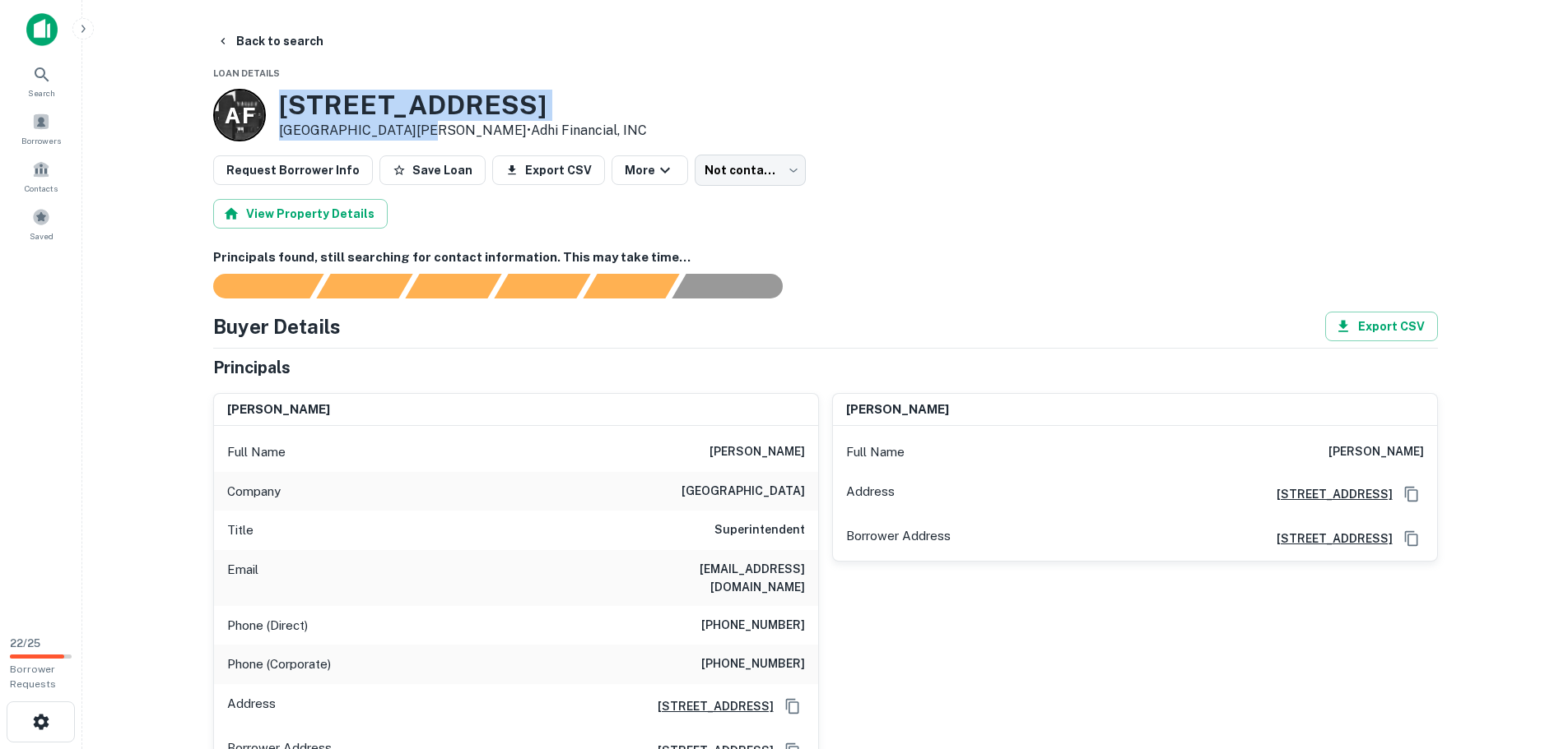
copy div "2043 Town And Country Ln Santa Clara, CA95050"
click at [831, 356] on div "Principals" at bounding box center [825, 368] width 1225 height 25
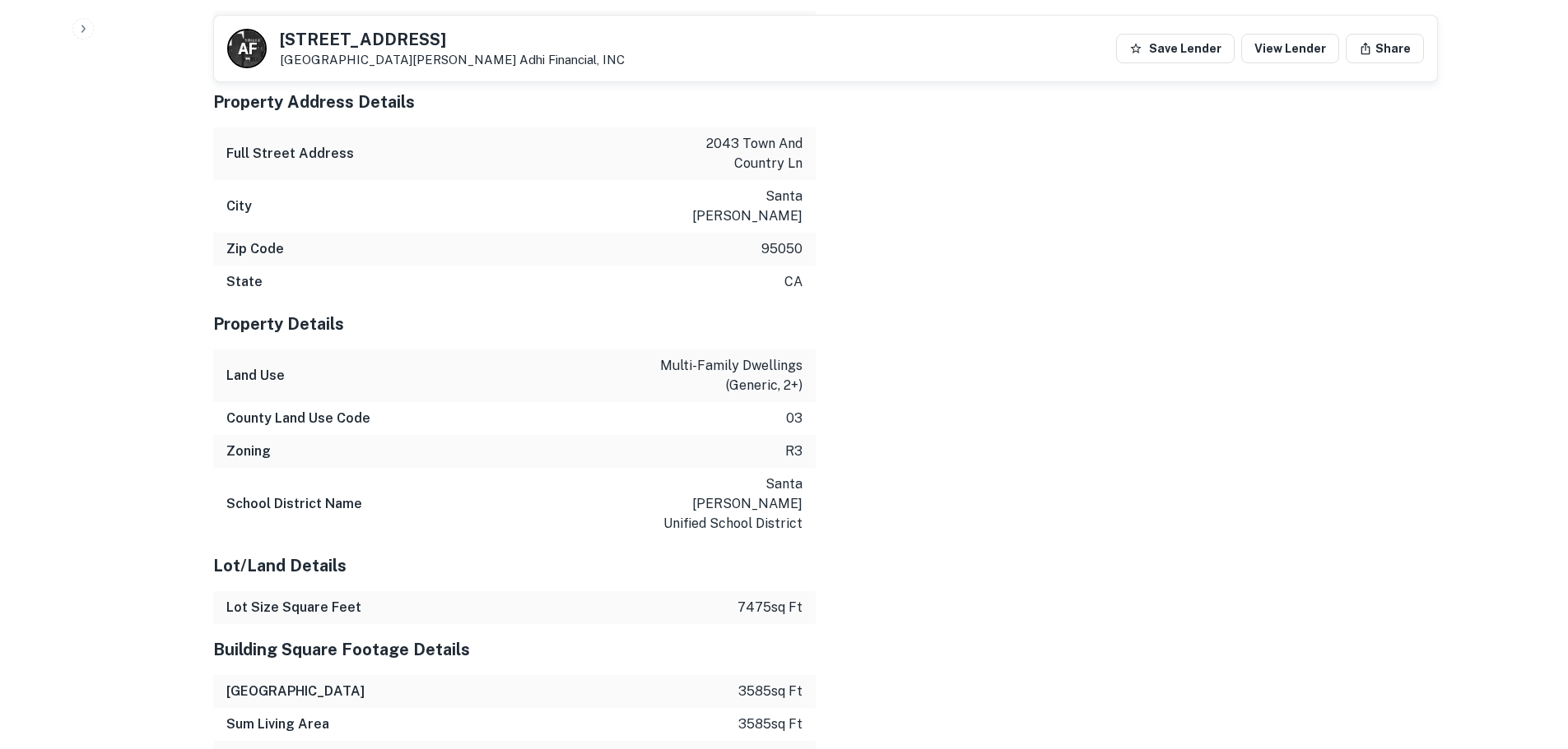
scroll to position [2139, 0]
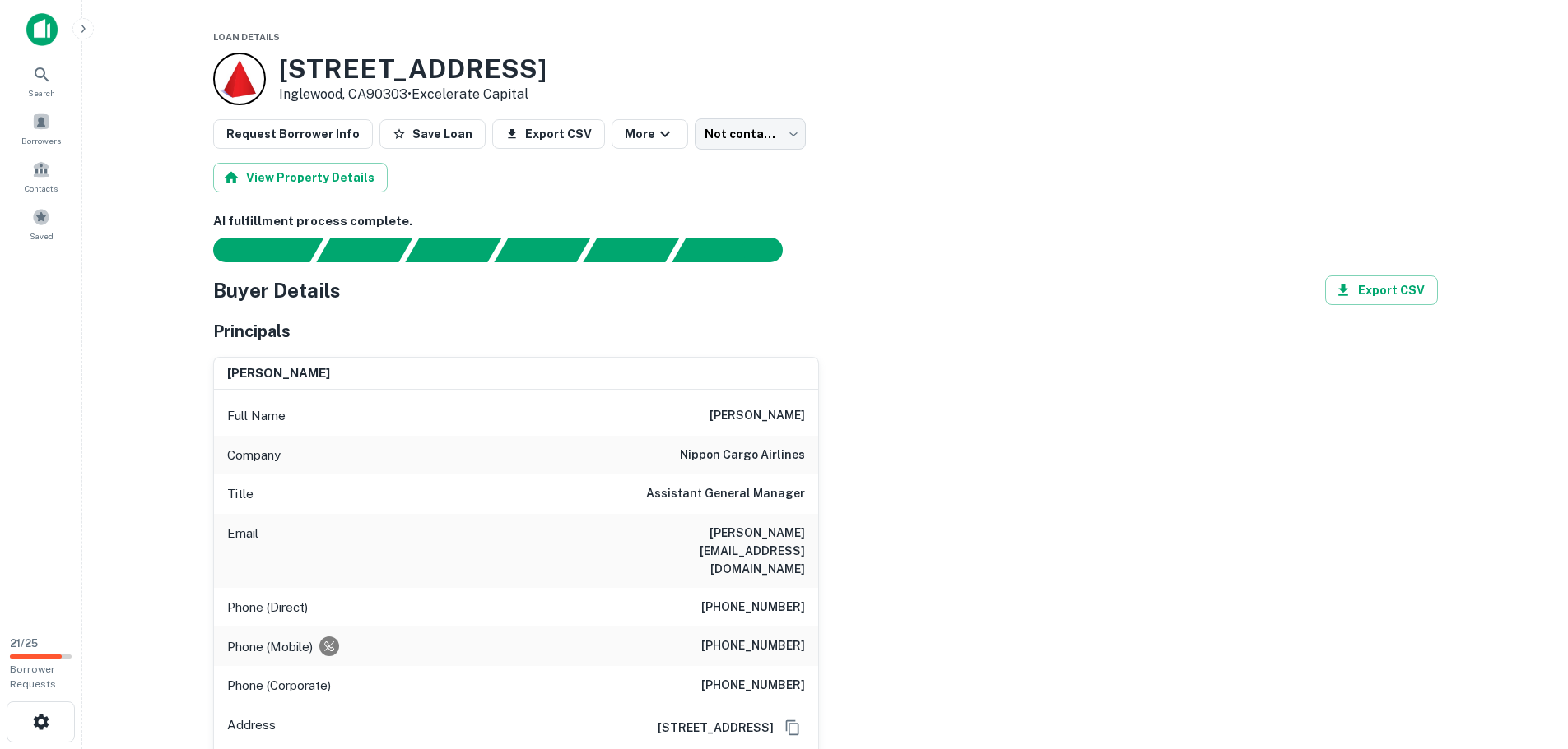
drag, startPoint x: 715, startPoint y: 415, endPoint x: 808, endPoint y: 413, distance: 93.0
click at [808, 413] on div "Full Name [PERSON_NAME]" at bounding box center [516, 415] width 604 height 39
drag, startPoint x: 792, startPoint y: 413, endPoint x: 878, endPoint y: 380, distance: 92.1
click at [878, 380] on div "[PERSON_NAME] Full Name [PERSON_NAME] Company nippon cargo airlines Title Assis…" at bounding box center [819, 570] width 1238 height 452
drag, startPoint x: 659, startPoint y: 533, endPoint x: 829, endPoint y: 535, distance: 170.0
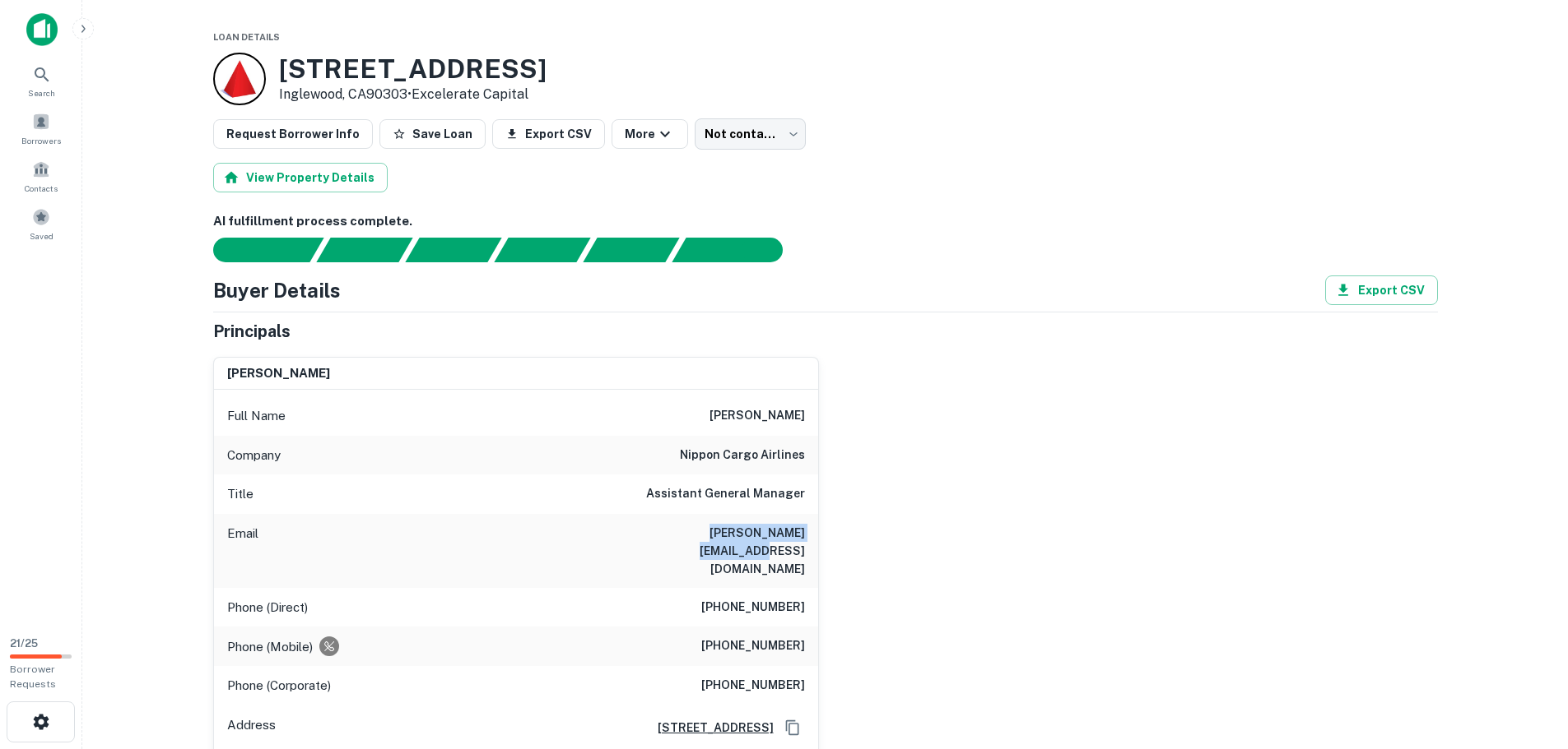
click at [833, 535] on div "[PERSON_NAME] Full Name [PERSON_NAME] Company nippon cargo airlines Title Assis…" at bounding box center [819, 570] width 1238 height 452
copy h6 "[PERSON_NAME][EMAIL_ADDRESS][DOMAIN_NAME]"
drag, startPoint x: 725, startPoint y: 572, endPoint x: 806, endPoint y: 568, distance: 81.1
click at [806, 588] on div "Phone (Direct) [PHONE_NUMBER]" at bounding box center [516, 608] width 604 height 39
copy h6 "[PHONE_NUMBER]"
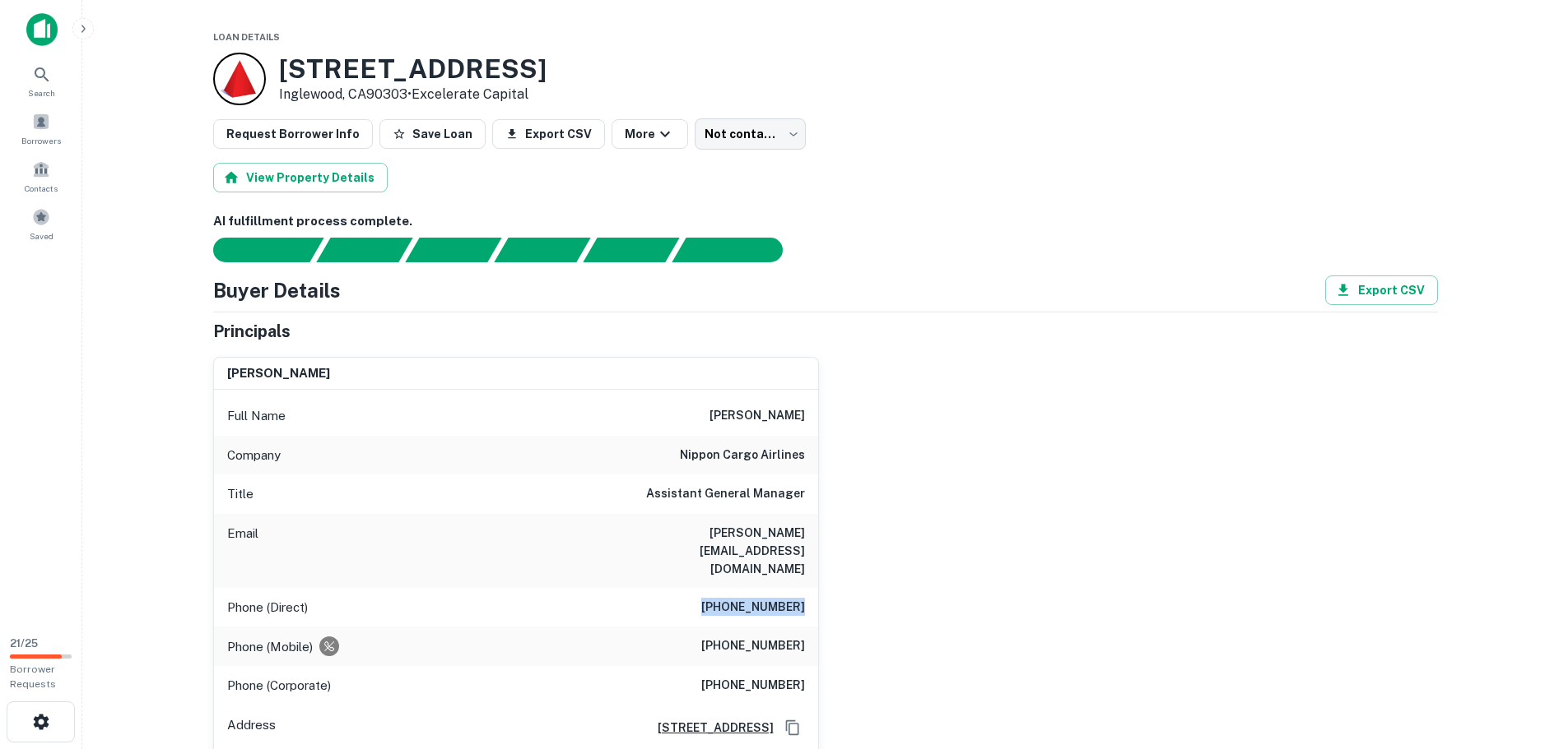
drag, startPoint x: 280, startPoint y: 64, endPoint x: 409, endPoint y: 97, distance: 133.2
click at [409, 97] on div "[STREET_ADDRESS] • Excelerate Capital" at bounding box center [413, 79] width 267 height 51
copy div "[STREET_ADDRESS]"
